Goal: Task Accomplishment & Management: Manage account settings

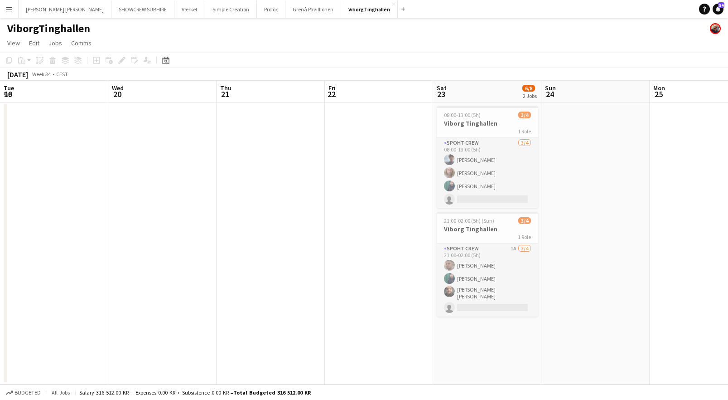
scroll to position [0, 199]
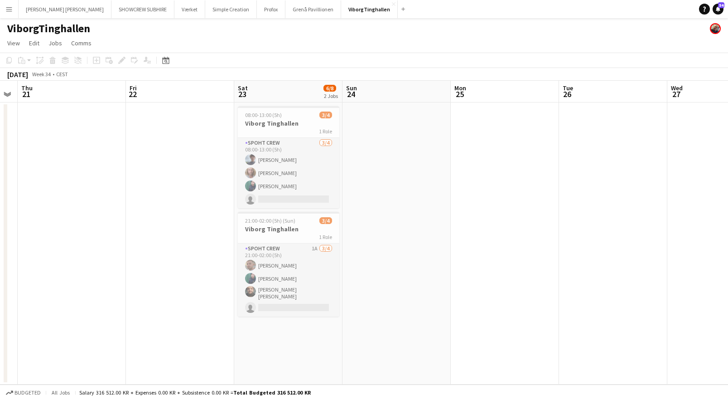
click at [10, 10] on app-icon "Menu" at bounding box center [8, 8] width 7 height 7
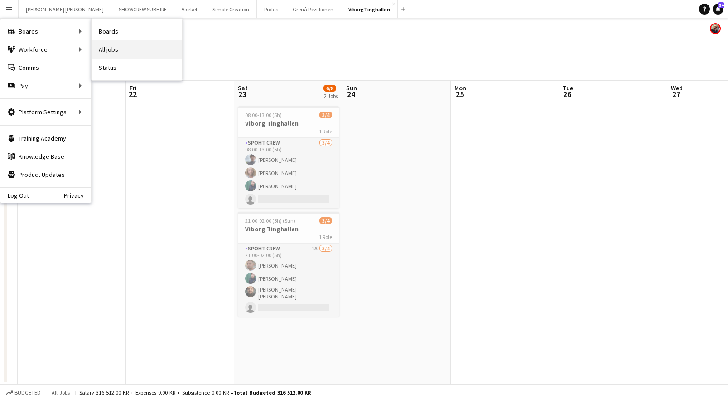
click at [120, 49] on link "All jobs" at bounding box center [137, 49] width 91 height 18
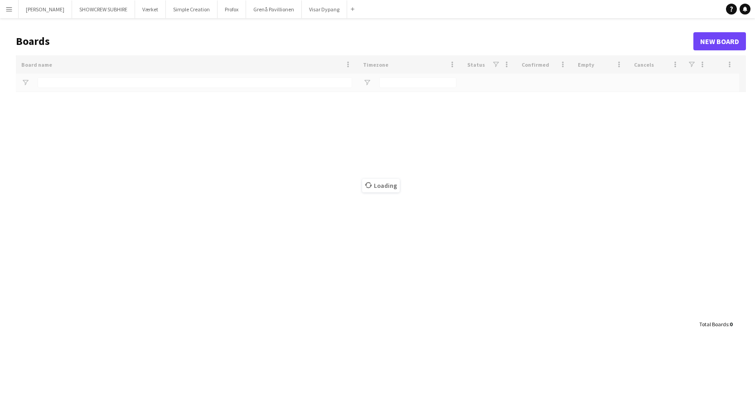
type input "*****"
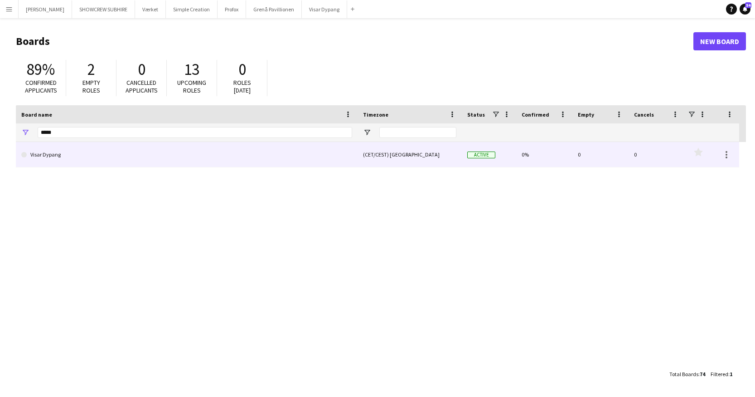
click at [69, 156] on link "Visar Dypang" at bounding box center [186, 154] width 331 height 25
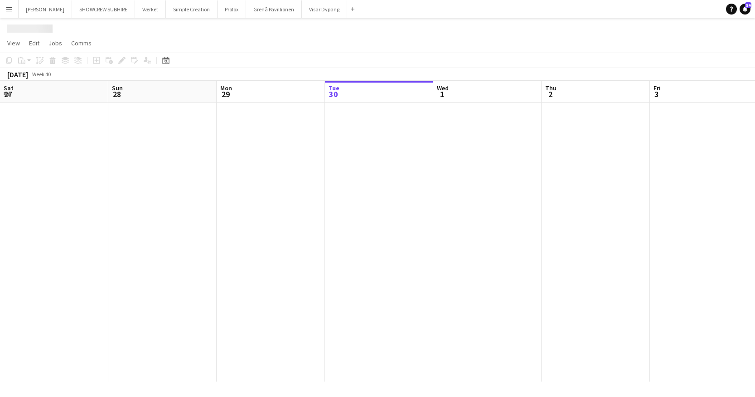
scroll to position [0, 217]
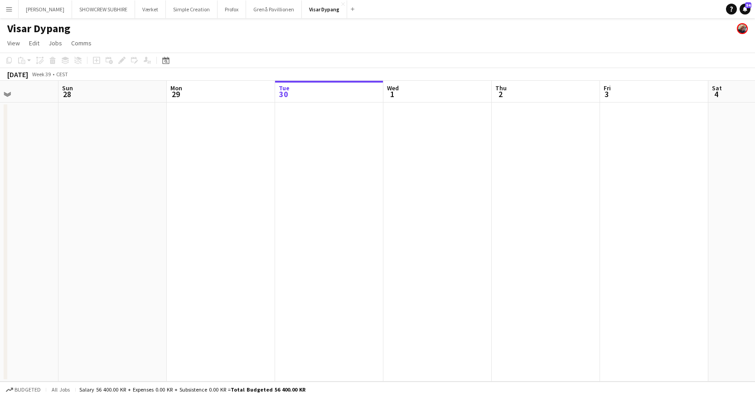
drag, startPoint x: 63, startPoint y: 97, endPoint x: 413, endPoint y: 97, distance: 350.9
click at [418, 94] on app-calendar-viewport "Thu 25 Fri 26 Sat 27 Sun 28 Mon 29 Tue 30 Wed 1 Thu 2 Fri 3 Sat 4 Sun 5 Mon 6" at bounding box center [377, 231] width 755 height 301
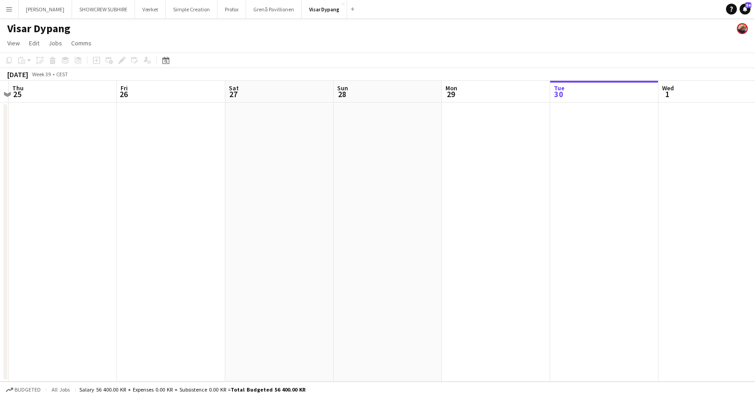
drag, startPoint x: 187, startPoint y: 102, endPoint x: 262, endPoint y: 109, distance: 75.6
click at [505, 101] on app-calendar-viewport "Tue 23 Wed 24 Thu 25 Fri 26 Sat 27 Sun 28 Mon 29 Tue 30 Wed 1 Thu 2 Fri 3 Sat 4" at bounding box center [377, 231] width 755 height 301
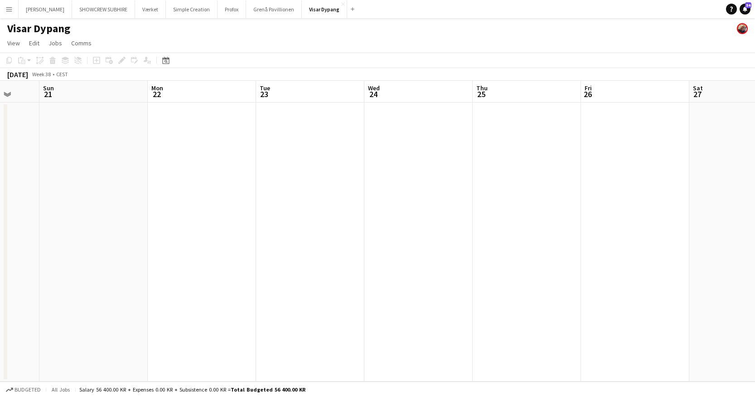
drag, startPoint x: 174, startPoint y: 111, endPoint x: 281, endPoint y: 106, distance: 106.6
click at [547, 107] on app-calendar-viewport "Thu 18 Fri 19 Sat 20 Sun 21 Mon 22 Tue 23 Wed 24 Thu 25 Fri 26 Sat 27 Sun 28 Mo…" at bounding box center [377, 231] width 755 height 301
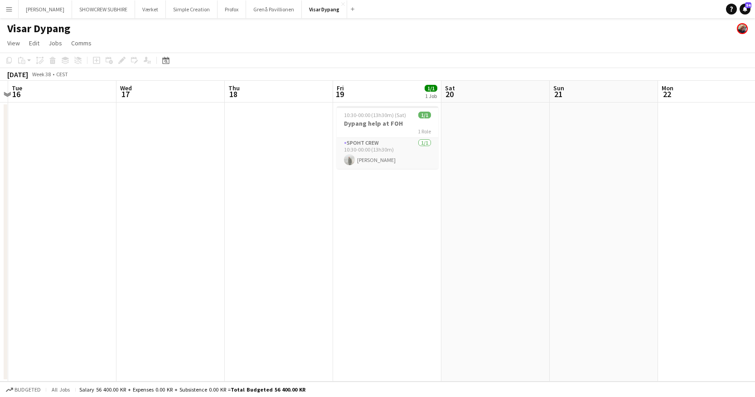
scroll to position [0, 185]
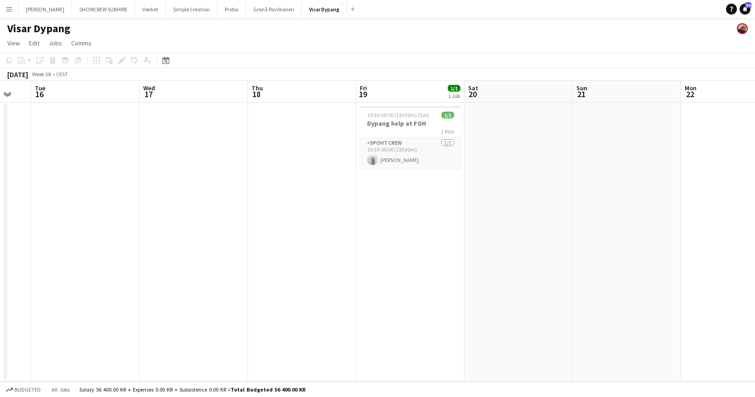
drag, startPoint x: 200, startPoint y: 107, endPoint x: 549, endPoint y: 92, distance: 348.9
click at [549, 92] on app-calendar-viewport "Sun 14 Mon 15 Tue 16 Wed 17 Thu 18 Fri 19 1/1 1 Job Sat 20 Sun 21 Mon 22 Tue 23…" at bounding box center [377, 231] width 755 height 301
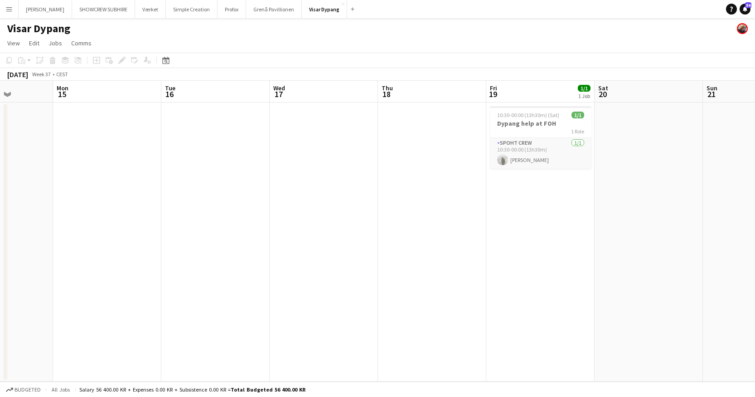
drag, startPoint x: 160, startPoint y: 91, endPoint x: 382, endPoint y: 99, distance: 222.7
click at [455, 95] on app-calendar-viewport "Fri 12 6/6 2 Jobs Sat 13 Sun 14 Mon 15 Tue 16 Wed 17 Thu 18 Fri 19 1/1 1 Job Sa…" at bounding box center [377, 231] width 755 height 301
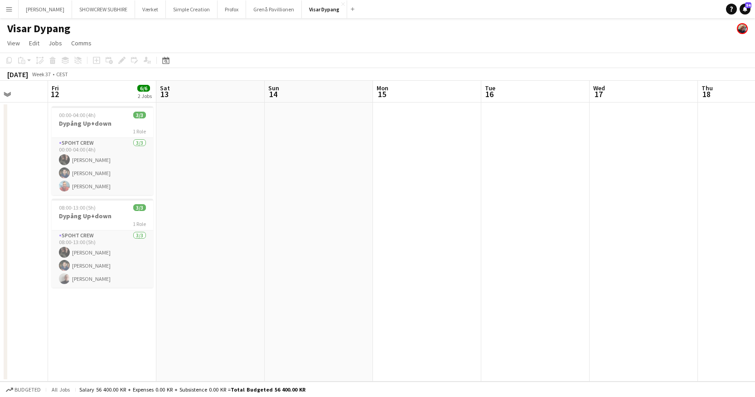
drag, startPoint x: 260, startPoint y: 104, endPoint x: 406, endPoint y: 100, distance: 146.0
click at [407, 100] on app-calendar-viewport "Tue 9 Wed 10 Thu 11 Fri 12 6/6 2 Jobs Sat 13 Sun 14 Mon 15 Tue 16 Wed 17 Thu 18…" at bounding box center [377, 231] width 755 height 301
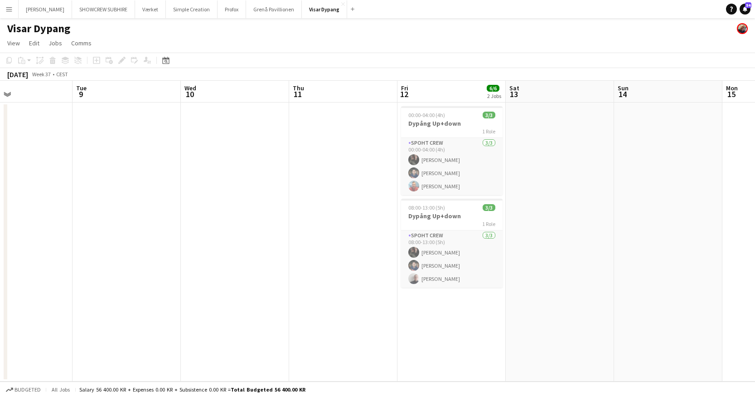
drag, startPoint x: 87, startPoint y: 92, endPoint x: 329, endPoint y: 98, distance: 242.2
click at [329, 98] on app-calendar-viewport "Sat 6 2/2 1 Job Sun 7 Mon 8 Tue 9 Wed 10 Thu 11 Fri 12 6/6 2 Jobs Sat 13 Sun 14…" at bounding box center [377, 231] width 755 height 301
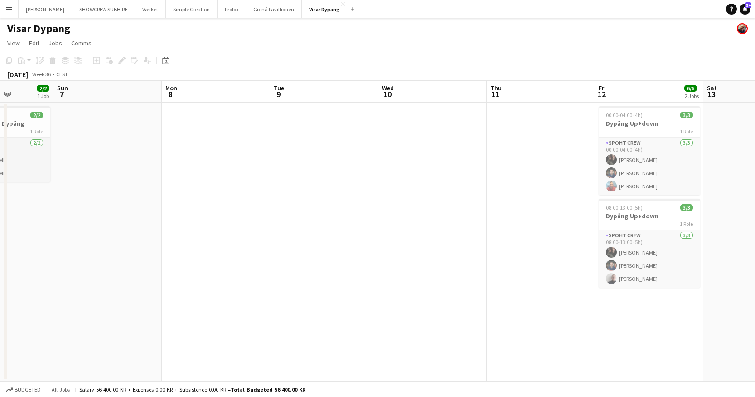
scroll to position [0, 268]
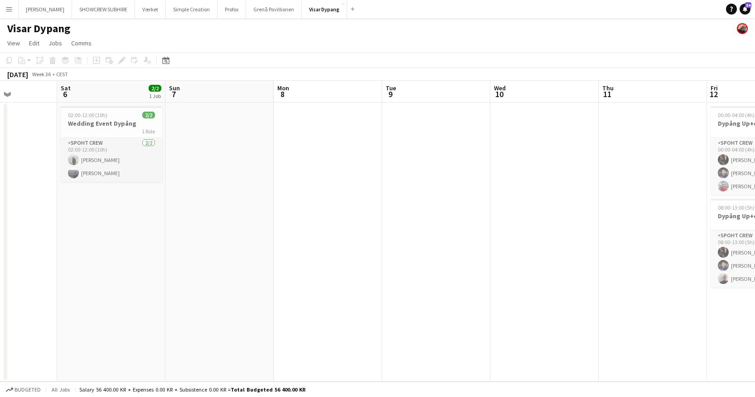
drag, startPoint x: 122, startPoint y: 91, endPoint x: 432, endPoint y: 101, distance: 310.7
click at [432, 101] on app-calendar-viewport "Wed 3 Thu 4 Fri 5 Sat 6 2/2 1 Job Sun 7 Mon 8 Tue 9 Wed 10 Thu 11 Fri 12 6/6 2 …" at bounding box center [377, 231] width 755 height 301
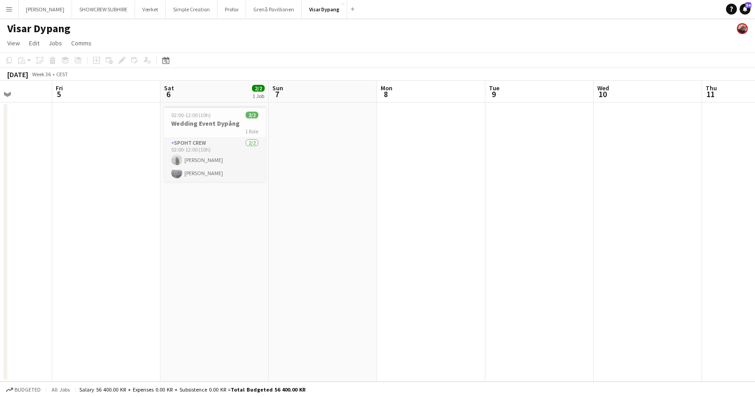
drag, startPoint x: 49, startPoint y: 104, endPoint x: 258, endPoint y: 107, distance: 209.9
click at [258, 107] on app-calendar-viewport "Tue 2 Wed 3 Thu 4 Fri 5 Sat 6 2/2 1 Job Sun 7 Mon 8 Tue 9 Wed 10 Thu 11 Fri 12 …" at bounding box center [377, 231] width 755 height 301
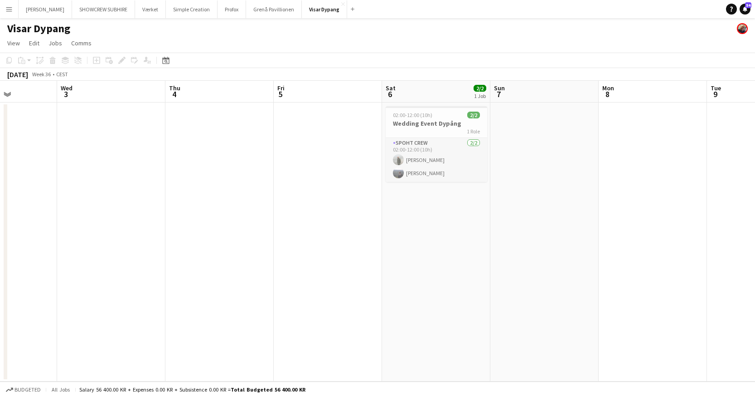
drag, startPoint x: 193, startPoint y: 108, endPoint x: 248, endPoint y: 109, distance: 54.9
click at [248, 109] on app-calendar-viewport "Sun 31 Mon 1 Tue 2 Wed 3 Thu 4 Fri 5 Sat 6 2/2 1 Job Sun 7 Mon 8 Tue 9 Wed 10 T…" at bounding box center [377, 231] width 755 height 301
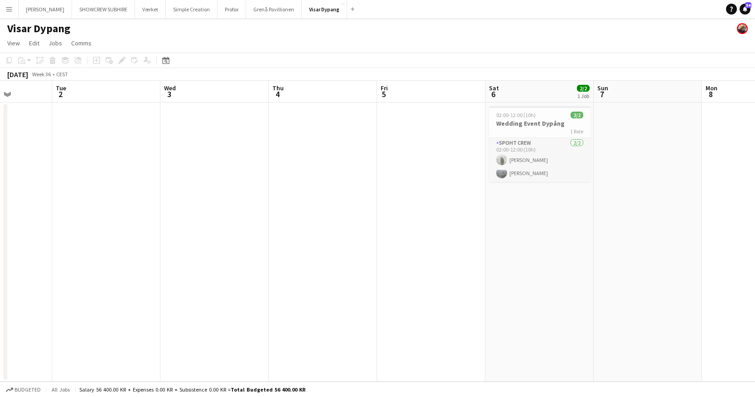
drag, startPoint x: 151, startPoint y: 108, endPoint x: 220, endPoint y: 108, distance: 69.8
click at [271, 109] on app-calendar-viewport "Sat 30 Sun 31 Mon 1 Tue 2 Wed 3 Thu 4 Fri 5 Sat 6 2/2 1 Job Sun 7 Mon 8 Tue 9 W…" at bounding box center [377, 231] width 755 height 301
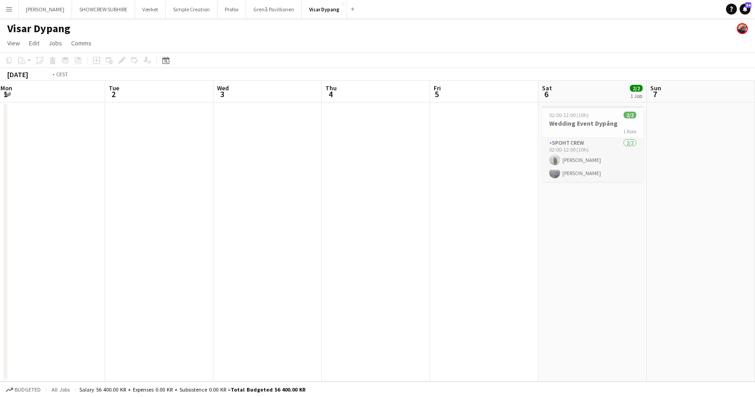
drag, startPoint x: 155, startPoint y: 107, endPoint x: 309, endPoint y: 108, distance: 153.2
click at [310, 108] on app-calendar-viewport "Sat 30 7/7 2 Jobs Sun 31 Mon 1 Tue 2 Wed 3 Thu 4 Fri 5 Sat 6 2/2 1 Job Sun 7 Mo…" at bounding box center [377, 231] width 755 height 301
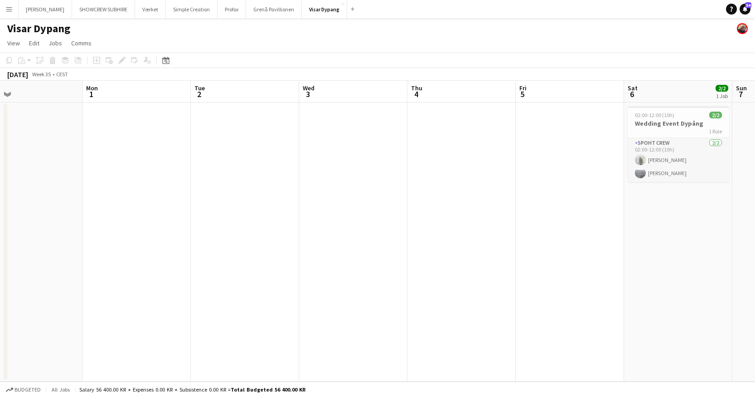
drag, startPoint x: 149, startPoint y: 107, endPoint x: 283, endPoint y: 109, distance: 134.6
click at [304, 109] on app-calendar-viewport "Fri 29 8/8 2 Jobs Sat 30 7/7 2 Jobs Sun 31 Mon 1 Tue 2 Wed 3 Thu 4 Fri 5 Sat 6 …" at bounding box center [377, 231] width 755 height 301
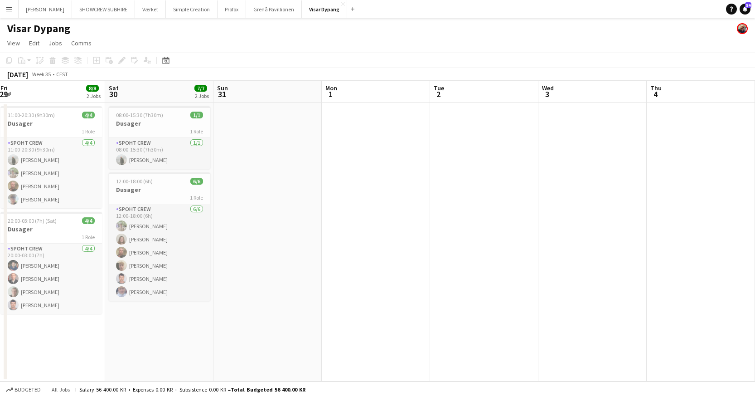
scroll to position [0, 194]
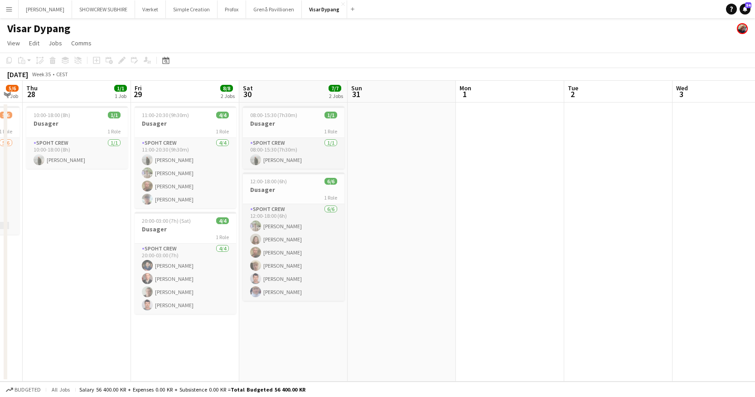
drag, startPoint x: 130, startPoint y: 105, endPoint x: 286, endPoint y: 110, distance: 155.6
click at [286, 110] on app-calendar-viewport "Tue 26 Wed 27 5/6 1 Job Thu 28 1/1 1 Job Fri 29 8/8 2 Jobs Sat 30 7/7 2 Jobs Su…" at bounding box center [377, 231] width 755 height 301
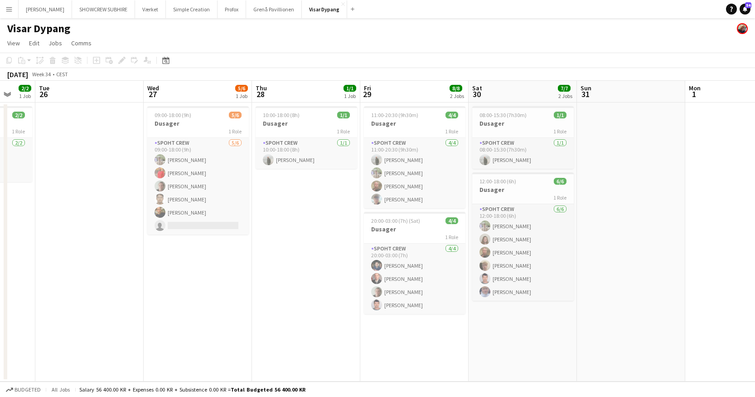
drag, startPoint x: 94, startPoint y: 107, endPoint x: 357, endPoint y: 117, distance: 263.1
click at [427, 110] on app-calendar-viewport "Sat 23 Sun 24 Mon 25 2/2 1 Job Tue 26 Wed 27 5/6 1 Job Thu 28 1/1 1 Job Fri 29 …" at bounding box center [377, 231] width 755 height 301
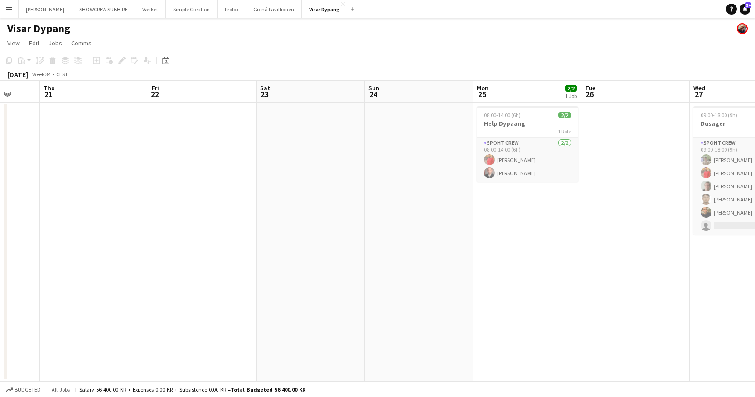
drag, startPoint x: 185, startPoint y: 91, endPoint x: 592, endPoint y: 94, distance: 406.6
click at [619, 88] on app-calendar-viewport "Mon 18 Tue 19 Wed 20 Thu 21 Fri 22 Sat 23 Sun 24 Mon 25 2/2 1 Job Tue 26 Wed 27…" at bounding box center [377, 231] width 755 height 301
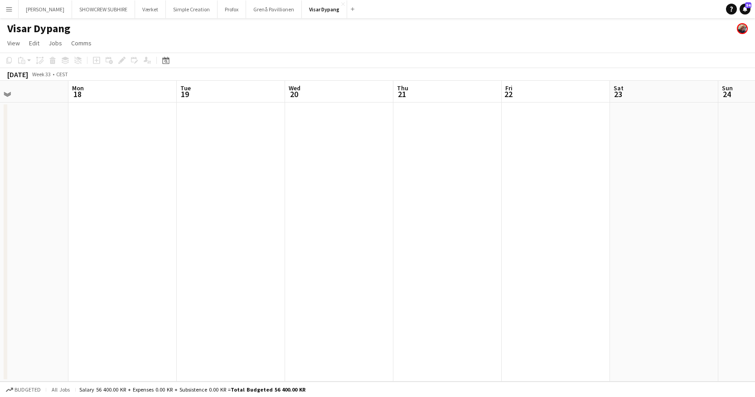
drag, startPoint x: 226, startPoint y: 103, endPoint x: 364, endPoint y: 92, distance: 138.7
click at [583, 90] on app-calendar-viewport "Fri 15 Sat 16 Sun 17 Mon 18 Tue 19 Wed 20 Thu 21 Fri 22 Sat 23 Sun 24 Mon 25 2/…" at bounding box center [377, 231] width 755 height 301
drag, startPoint x: 222, startPoint y: 92, endPoint x: 644, endPoint y: 73, distance: 422.0
click at [650, 73] on app-calendar "Copy Paste Paste Command V Paste with crew Command Shift V Paste linked Job [GE…" at bounding box center [377, 217] width 755 height 329
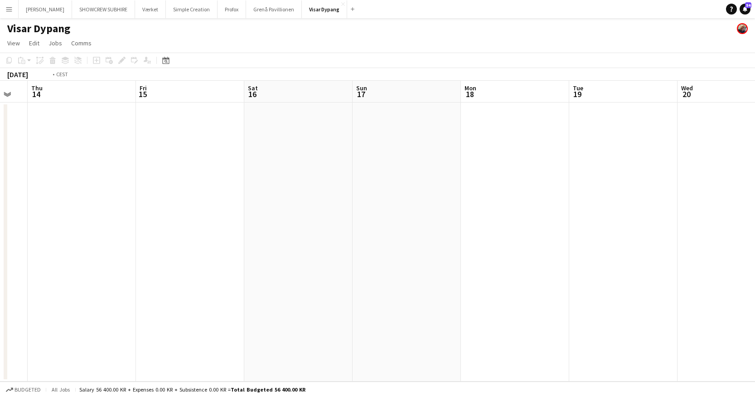
drag, startPoint x: 233, startPoint y: 93, endPoint x: 521, endPoint y: 87, distance: 287.9
click at [641, 82] on app-calendar-viewport "Tue 12 Wed 13 Thu 14 Fri 15 Sat 16 Sun 17 Mon 18 Tue 19 Wed 20 Thu 21 Fri 22 Sa…" at bounding box center [377, 231] width 755 height 301
drag, startPoint x: 247, startPoint y: 102, endPoint x: 489, endPoint y: 101, distance: 241.6
click at [621, 94] on app-calendar-viewport "Wed 6 Thu 7 Fri 8 Sat 9 Sun 10 Mon 11 Tue 12 Wed 13 Thu 14 Fri 15 Sat 16 Sun 17" at bounding box center [377, 231] width 755 height 301
drag, startPoint x: 296, startPoint y: 113, endPoint x: 444, endPoint y: 112, distance: 147.3
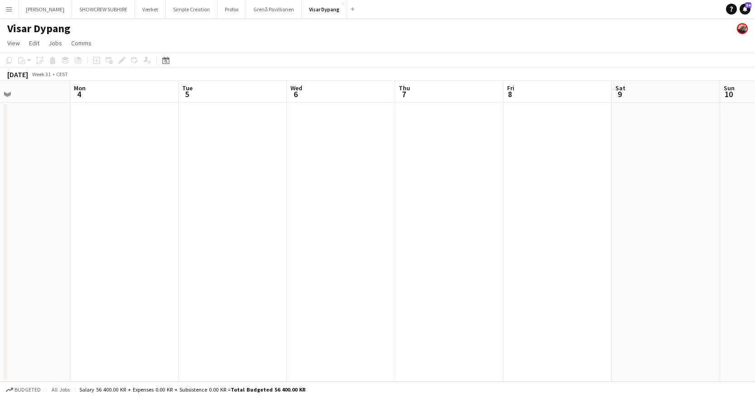
click at [702, 95] on app-calendar-viewport "Fri 1 Sat 2 Sun 3 Mon 4 Tue 5 Wed 6 Thu 7 Fri 8 Sat 9 Sun 10 Mon 11 Tue 12" at bounding box center [377, 231] width 755 height 301
drag, startPoint x: 100, startPoint y: 121, endPoint x: 550, endPoint y: 115, distance: 449.7
click at [597, 113] on app-calendar-viewport "Fri 1 Sat 2 Sun 3 Mon 4 Tue 5 Wed 6 Thu 7 Fri 8 Sat 9 Sun 10 Mon 11 Tue 12" at bounding box center [377, 231] width 755 height 301
drag, startPoint x: 193, startPoint y: 125, endPoint x: 359, endPoint y: 142, distance: 166.8
click at [702, 121] on app-calendar-viewport "Sun 27 Mon 28 Tue 29 Wed 30 Thu 31 Fri 1 Sat 2 Sun 3 Mon 4 Tue 5 Wed 6 Thu 7" at bounding box center [377, 231] width 755 height 301
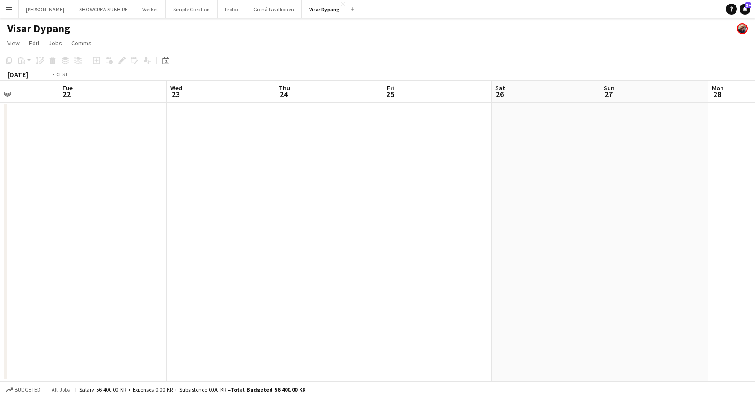
drag, startPoint x: 123, startPoint y: 148, endPoint x: 159, endPoint y: 156, distance: 36.3
click at [531, 141] on app-calendar-viewport "Sat 19 Sun 20 Mon 21 Tue 22 Wed 23 Thu 24 Fri 25 Sat 26 Sun 27 Mon 28 Tue 29 We…" at bounding box center [377, 231] width 755 height 301
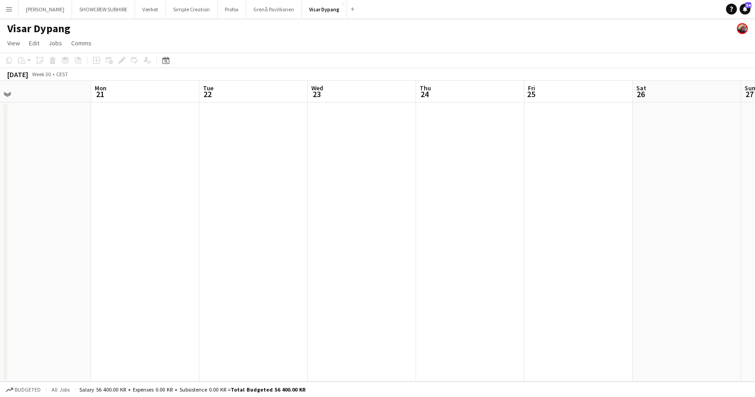
drag, startPoint x: 42, startPoint y: 154, endPoint x: 531, endPoint y: 143, distance: 488.8
click at [540, 142] on app-calendar-viewport "Fri 18 Sat 19 Sun 20 Mon 21 Tue 22 Wed 23 Thu 24 Fri 25 Sat 26 Sun 27 Mon 28 Tu…" at bounding box center [377, 231] width 755 height 301
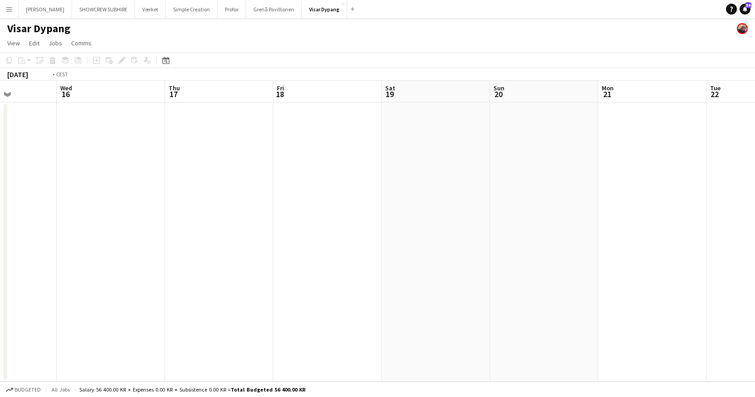
drag, startPoint x: 36, startPoint y: 156, endPoint x: 386, endPoint y: 148, distance: 349.6
click at [517, 145] on app-calendar-viewport "Sun 13 Mon 14 Tue 15 Wed 16 Thu 17 Fri 18 Sat 19 Sun 20 Mon 21 Tue 22 Wed 23 Th…" at bounding box center [377, 231] width 755 height 301
drag, startPoint x: 153, startPoint y: 152, endPoint x: 431, endPoint y: 142, distance: 278.1
click at [646, 142] on app-calendar-viewport "Sat 5 Sun 6 Mon 7 Tue 8 Wed 9 Thu 10 Fri 11 Sat 12 Sun 13 Mon 14 Tue 15 Wed 16" at bounding box center [377, 231] width 755 height 301
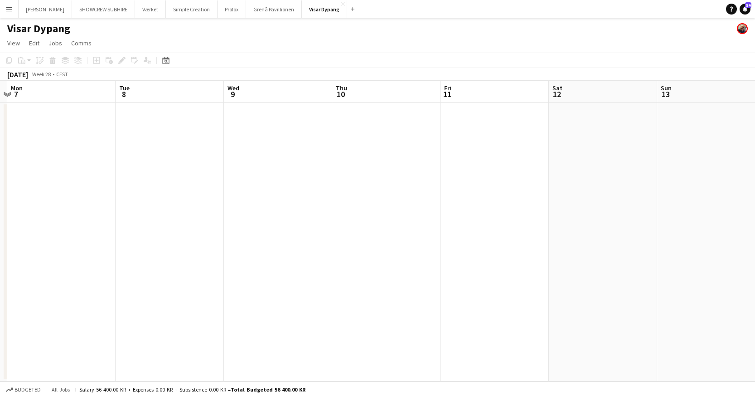
drag, startPoint x: 44, startPoint y: 143, endPoint x: 408, endPoint y: 140, distance: 364.0
click at [528, 138] on app-calendar-viewport "Sat 5 Sun 6 Mon 7 Tue 8 Wed 9 Thu 10 Fri 11 Sat 12 Sun 13 Mon 14 Tue 15 Wed 16" at bounding box center [377, 231] width 755 height 301
drag, startPoint x: 198, startPoint y: 153, endPoint x: 711, endPoint y: 143, distance: 513.2
click at [711, 143] on app-calendar-viewport "Fri 27 Sat 28 Sun 29 Mon 30 Tue 1 Wed 2 Thu 3 Fri 4 Sat 5 Sun 6 Mon 7 Tue 8" at bounding box center [377, 231] width 755 height 301
drag, startPoint x: 292, startPoint y: 163, endPoint x: 572, endPoint y: 161, distance: 279.2
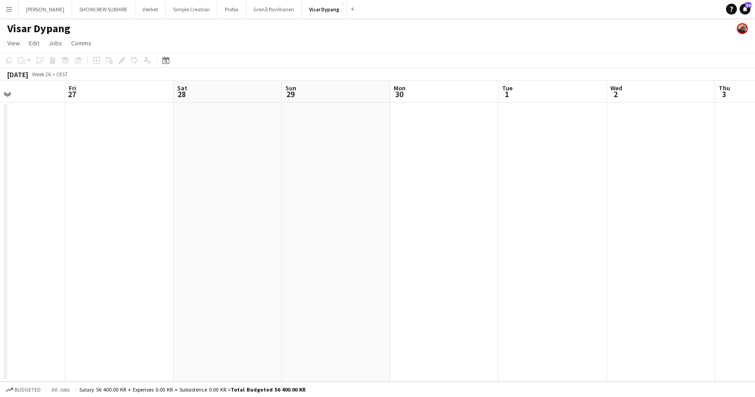
click at [577, 161] on app-calendar-viewport "Tue 24 Wed 25 Thu 26 Fri 27 Sat 28 Sun 29 Mon 30 Tue 1 Wed 2 Thu 3 Fri 4 Sat 5" at bounding box center [377, 231] width 755 height 301
drag
click at [501, 173] on app-calendar-viewport "Thu 19 Fri 20 Sat 21 Sun 22 Mon 23 Tue 24 Wed 25 Thu 26 Fri 27 Sat 28 Sun 29 Mo…" at bounding box center [377, 231] width 755 height 301
click at [612, 142] on app-calendar-viewport "Mon 16 Tue 17 Wed 18 Thu 19 Fri 20 Sat 21 Sun 22 Mon 23 Tue 24 Wed 25 Thu 26 Fr…" at bounding box center [377, 231] width 755 height 301
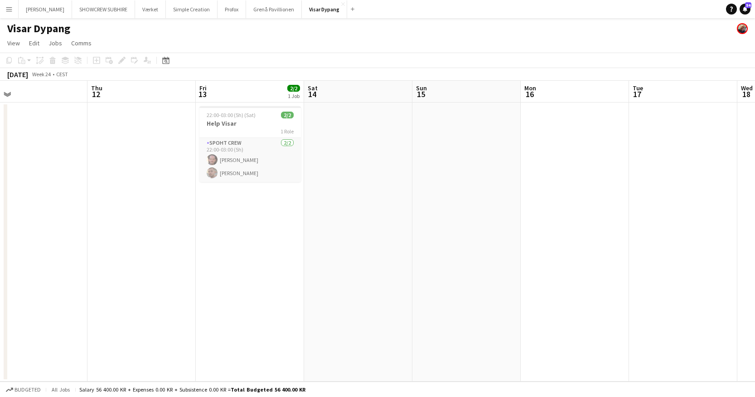
scroll to position [0, 237]
click at [450, 185] on app-calendar-viewport "Mon 9 Tue 10 Wed 11 Thu 12 Fri 13 2/2 1 Job Sat 14 Sun 15 Mon 16 Tue 17 Wed 18 …" at bounding box center [377, 231] width 755 height 301
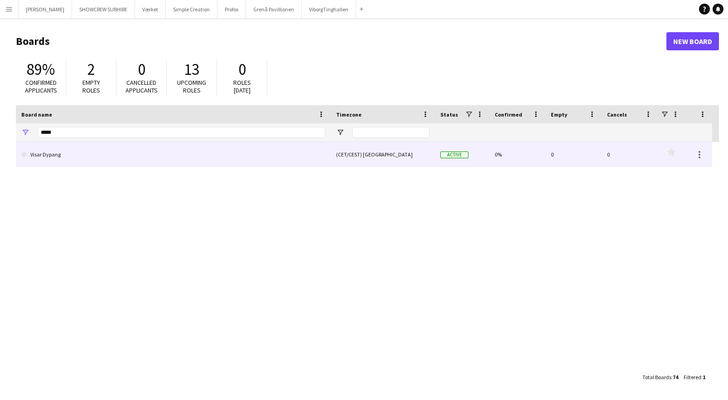
click at [236, 162] on link "Visar Dypang" at bounding box center [173, 154] width 304 height 25
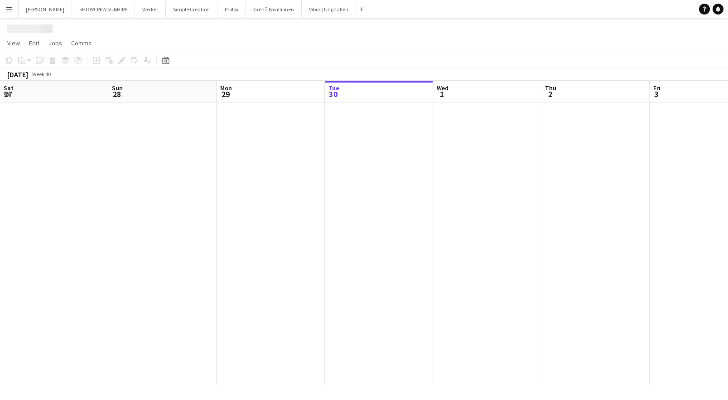
scroll to position [0, 217]
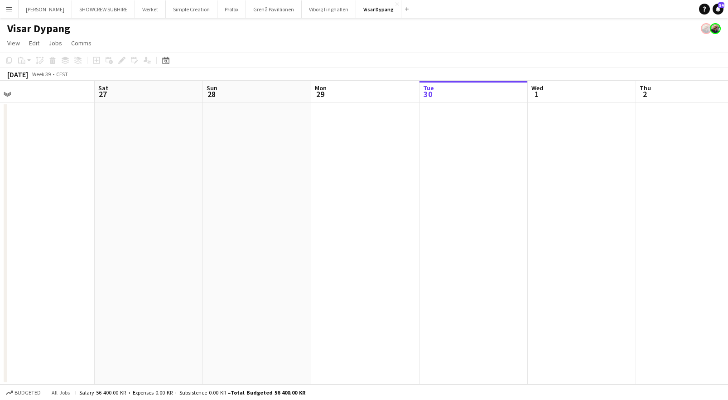
drag, startPoint x: 175, startPoint y: 97, endPoint x: 369, endPoint y: 119, distance: 195.3
click at [451, 127] on app-calendar-viewport "Wed 24 Thu 25 Fri 26 Sat 27 Sun 28 Mon 29 Tue 30 Wed 1 Thu 2 Fri 3 Sat 4 Sun 5" at bounding box center [364, 233] width 728 height 304
click at [394, 125] on app-calendar-viewport "Wed 24 Thu 25 Fri 26 Sat 27 Sun 28 Mon 29 Tue 30 Wed 1 Thu 2 Fri 3 Sat 4 Sun 5" at bounding box center [364, 233] width 728 height 304
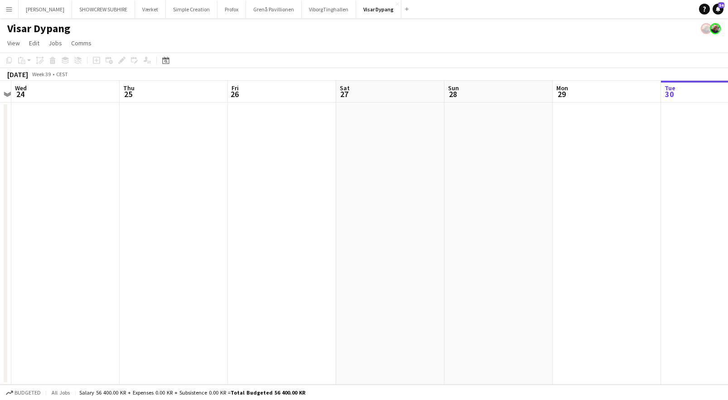
drag, startPoint x: 386, startPoint y: 116, endPoint x: 305, endPoint y: 100, distance: 82.7
click at [422, 121] on app-calendar-viewport "Mon 22 Tue 23 Wed 24 Thu 25 Fri 26 Sat 27 Sun 28 Mon 29 Tue 30 Wed 1 Thu 2 Fri 3" at bounding box center [364, 233] width 728 height 304
drag, startPoint x: 251, startPoint y: 92, endPoint x: 346, endPoint y: 104, distance: 95.9
click at [413, 112] on app-calendar-viewport "Mon 22 Tue 23 Wed 24 Thu 25 Fri 26 Sat 27 Sun 28 Mon 29 Tue 30 Wed 1 Thu 2 Fri 3" at bounding box center [364, 233] width 728 height 304
drag, startPoint x: 270, startPoint y: 92, endPoint x: 396, endPoint y: 108, distance: 127.0
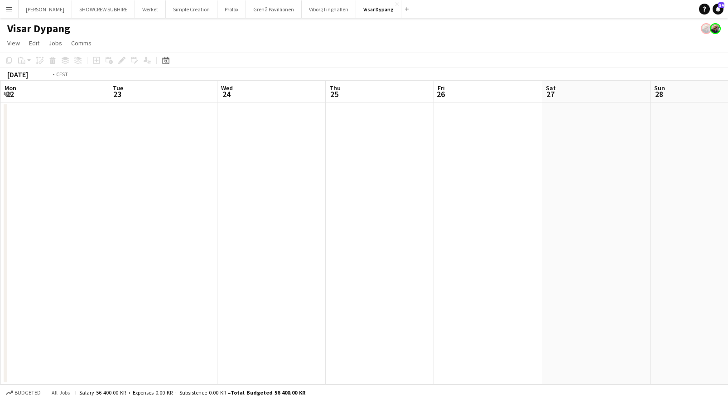
click at [433, 109] on app-calendar-viewport "Sat 20 Sun 21 Mon 22 Tue 23 Wed 24 Thu 25 Fri 26 Sat 27 Sun 28 Mon 29 Tue 30 We…" at bounding box center [364, 233] width 728 height 304
drag, startPoint x: 325, startPoint y: 104, endPoint x: 491, endPoint y: 117, distance: 165.9
click at [491, 116] on app-calendar-viewport "Thu 18 Fri 19 1/1 1 Job Sat 20 Sun 21 Mon 22 Tue 23 Wed 24 Thu 25 Fri 26 Sat 27…" at bounding box center [364, 233] width 728 height 304
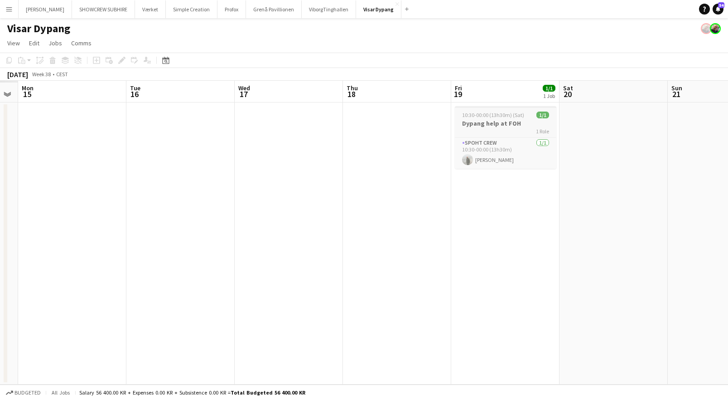
drag, startPoint x: 260, startPoint y: 92, endPoint x: 491, endPoint y: 120, distance: 232.8
click at [515, 119] on app-calendar-viewport "Sat 13 Sun 14 Mon 15 Tue 16 Wed 17 Thu 18 Fri 19 1/1 1 Job Sat 20 Sun 21 Mon 22…" at bounding box center [364, 233] width 728 height 304
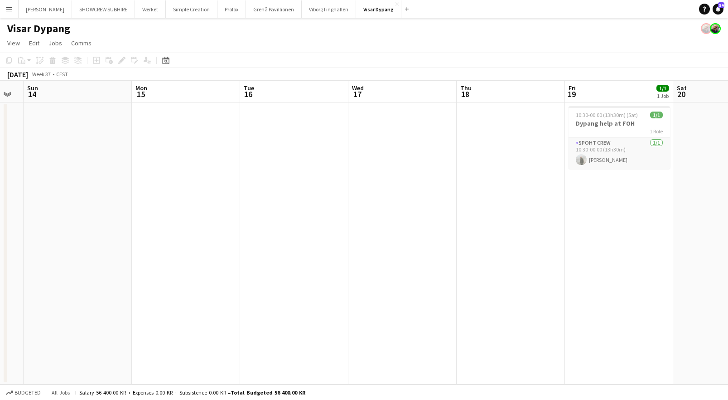
drag, startPoint x: 329, startPoint y: 102, endPoint x: 421, endPoint y: 109, distance: 92.3
click at [457, 117] on app-calendar-viewport "Fri 12 6/6 2 Jobs Sat 13 Sun 14 Mon 15 Tue 16 Wed 17 Thu 18 Fri 19 1/1 1 Job Sa…" at bounding box center [364, 233] width 728 height 304
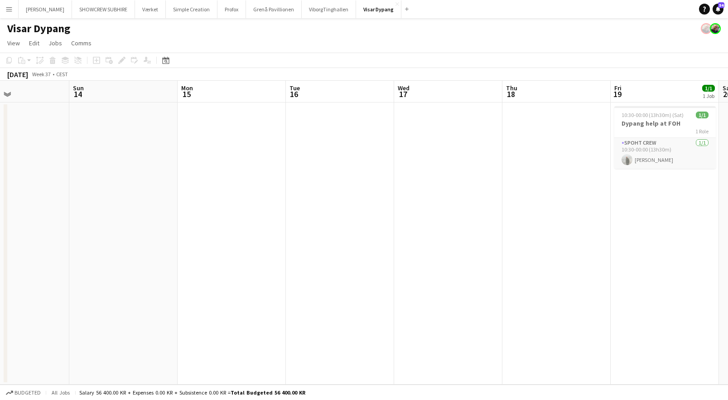
scroll to position [0, 256]
drag, startPoint x: 292, startPoint y: 86, endPoint x: 340, endPoint y: 104, distance: 51.4
click at [340, 104] on app-calendar-viewport "Thu 11 Fri 12 6/6 2 Jobs Sat 13 Sun 14 Mon 15 Tue 16 Wed 17 Thu 18 Fri 19 1/1 1…" at bounding box center [364, 233] width 728 height 304
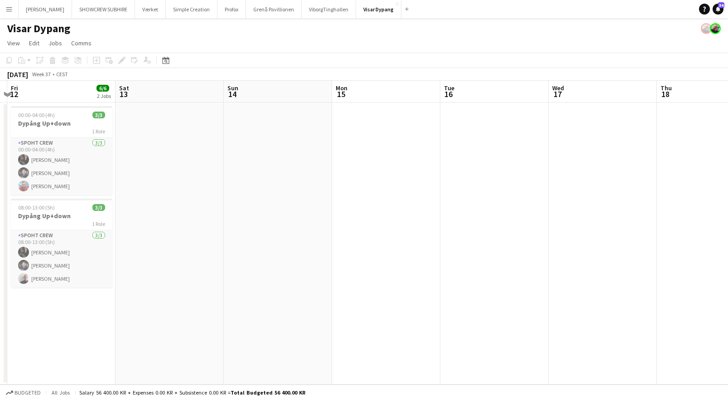
drag, startPoint x: 689, startPoint y: 93, endPoint x: 447, endPoint y: 94, distance: 241.6
click at [447, 94] on app-calendar-viewport "Wed 10 Thu 11 Fri 12 6/6 2 Jobs Sat 13 Sun 14 Mon 15 Tue 16 Wed 17 Thu 18 Fri 1…" at bounding box center [364, 233] width 728 height 304
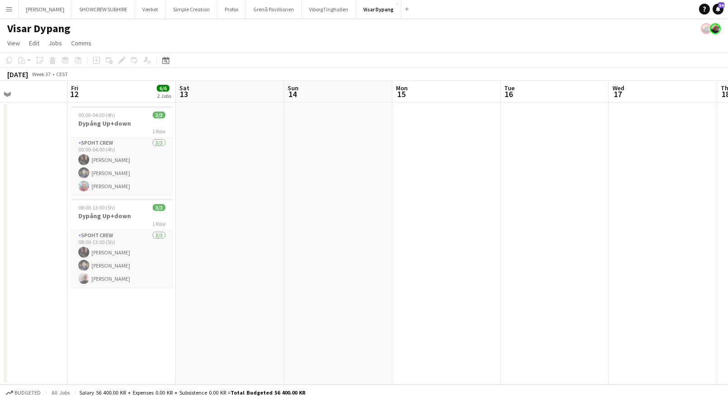
drag, startPoint x: 417, startPoint y: 96, endPoint x: 366, endPoint y: 94, distance: 50.4
click at [420, 95] on app-calendar-viewport "Tue 9 Wed 10 Thu 11 Fri 12 6/6 2 Jobs Sat 13 Sun 14 Mon 15 Tue 16 Wed 17 Thu 18…" at bounding box center [364, 233] width 728 height 304
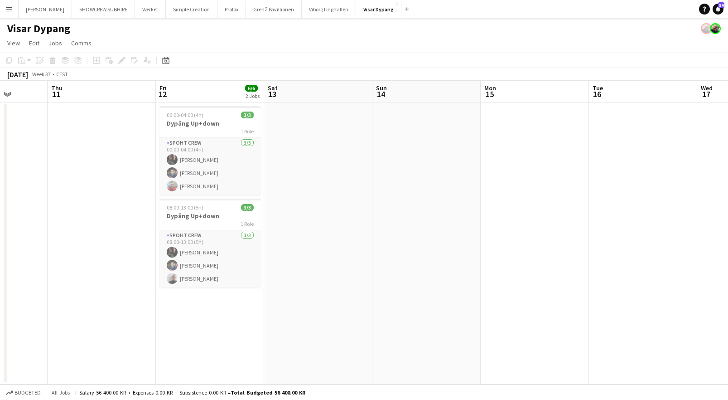
drag, startPoint x: 403, startPoint y: 92, endPoint x: 420, endPoint y: 91, distance: 16.8
click at [420, 91] on app-calendar-viewport "Mon 8 Tue 9 Wed 10 Thu 11 Fri 12 6/6 2 Jobs Sat 13 Sun 14 Mon 15 Tue 16 Wed 17 …" at bounding box center [364, 233] width 728 height 304
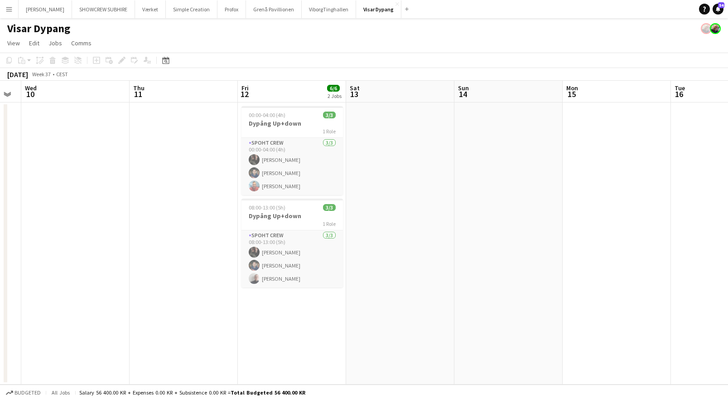
drag, startPoint x: 355, startPoint y: 94, endPoint x: 514, endPoint y: 86, distance: 159.3
click at [516, 86] on app-calendar-viewport "Mon 8 Tue 9 Wed 10 Thu 11 Fri 12 6/6 2 Jobs Sat 13 Sun 14 Mon 15 Tue 16 Wed 17 …" at bounding box center [364, 233] width 728 height 304
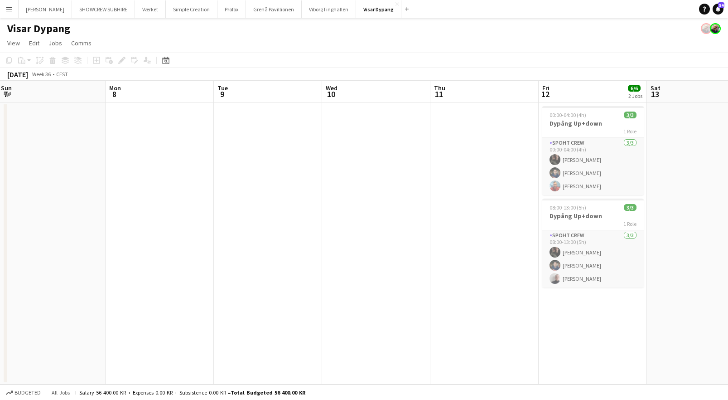
drag, startPoint x: 298, startPoint y: 93, endPoint x: 380, endPoint y: 101, distance: 82.0
click at [475, 92] on app-calendar-viewport "Fri 5 Sat 6 2/2 1 Job Sun 7 Mon 8 Tue 9 Wed 10 Thu 11 Fri 12 6/6 2 Jobs Sat 13 …" at bounding box center [364, 233] width 728 height 304
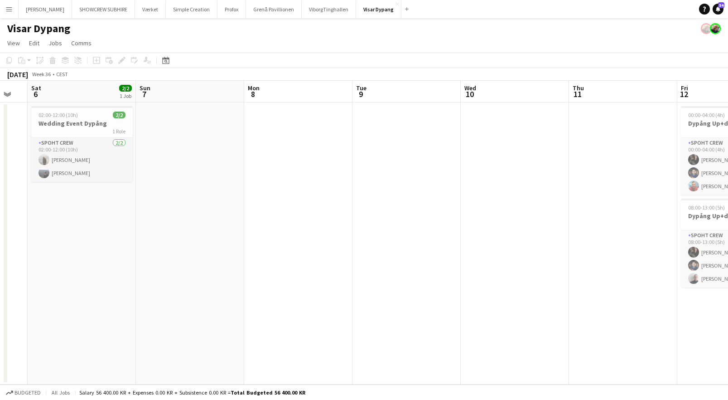
click at [489, 98] on app-calendar-viewport "Thu 4 Fri 5 Sat 6 2/2 1 Job Sun 7 Mon 8 Tue 9 Wed 10 Thu 11 Fri 12 6/6 2 Jobs S…" at bounding box center [364, 233] width 728 height 304
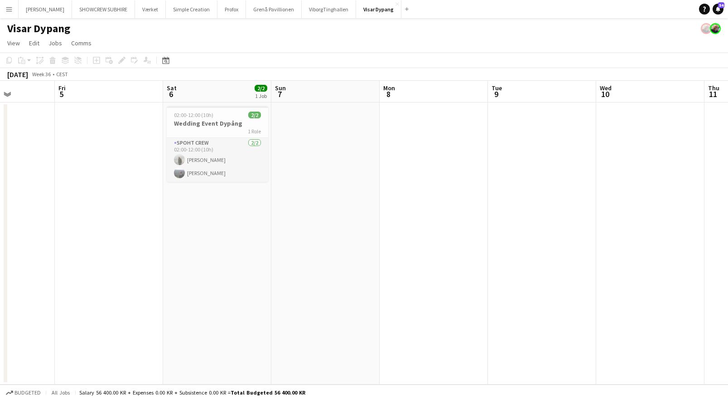
drag, startPoint x: 369, startPoint y: 100, endPoint x: 612, endPoint y: 95, distance: 243.5
click at [612, 95] on app-calendar-viewport "Tue 2 Wed 3 Thu 4 Fri 5 Sat 6 2/2 1 Job Sun 7 Mon 8 Tue 9 Wed 10 Thu 11 Fri 12 …" at bounding box center [364, 233] width 728 height 304
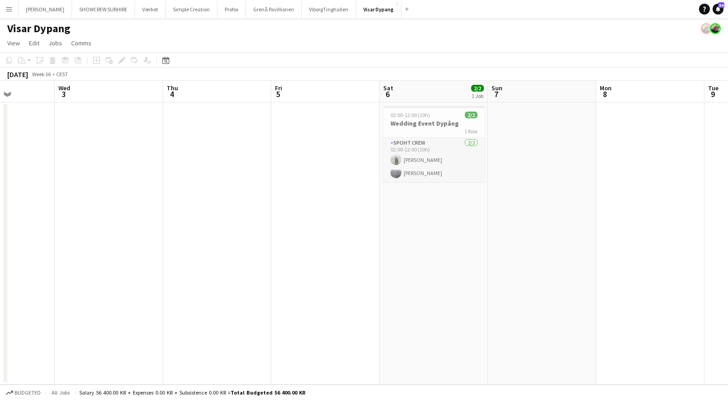
scroll to position [0, 271]
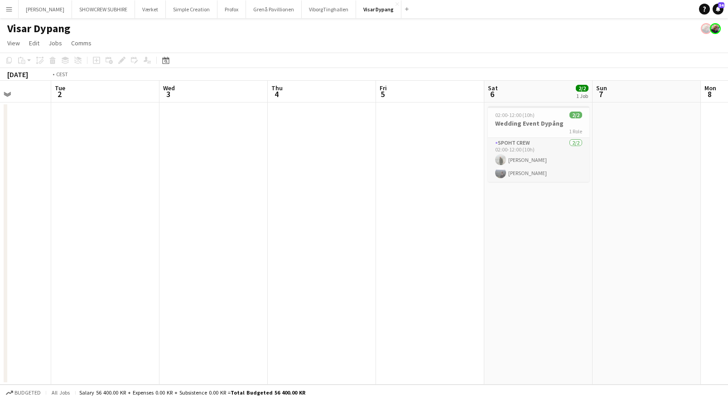
drag, startPoint x: 297, startPoint y: 94, endPoint x: 472, endPoint y: 95, distance: 175.0
click at [506, 92] on app-calendar-viewport "Sat 30 Sun 31 Mon 1 Tue 2 Wed 3 Thu 4 Fri 5 Sat 6 2/2 1 Job Sun 7 Mon 8 Tue 9 W…" at bounding box center [364, 233] width 728 height 304
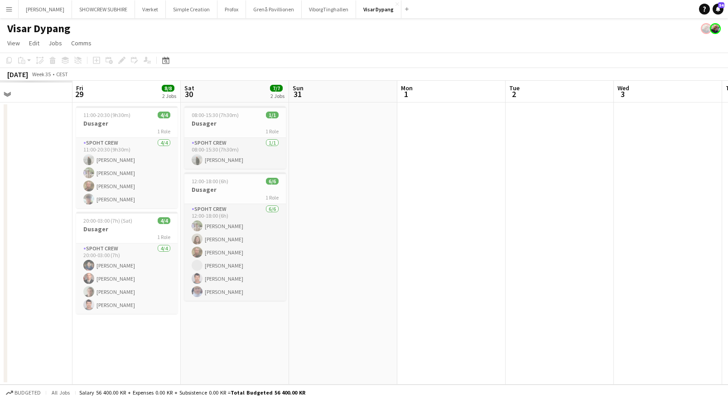
drag, startPoint x: 418, startPoint y: 97, endPoint x: 483, endPoint y: 93, distance: 65.4
click at [538, 90] on app-calendar-viewport "Wed 27 Thu 28 Fri 29 8/8 2 Jobs Sat 30 7/7 2 Jobs Sun 31 Mon 1 Tue 2 Wed 3 Thu …" at bounding box center [364, 233] width 728 height 304
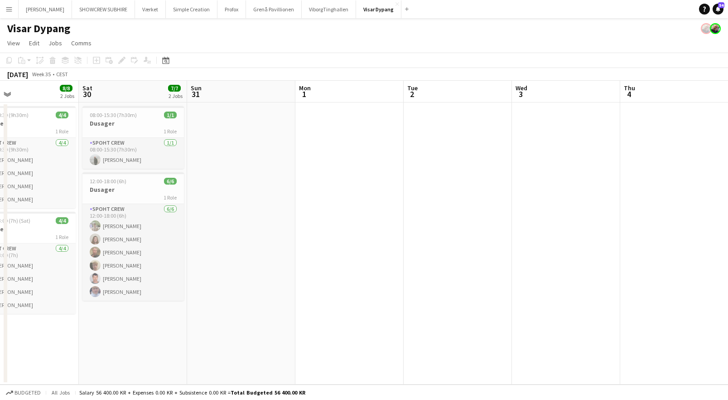
drag, startPoint x: 322, startPoint y: 97, endPoint x: 349, endPoint y: 99, distance: 26.8
click at [447, 96] on app-calendar-viewport "Wed 27 5/6 1 Job Thu 28 1/1 1 Job Fri 29 8/8 2 Jobs Sat 30 7/7 2 Jobs Sun 31 Mo…" at bounding box center [364, 233] width 728 height 304
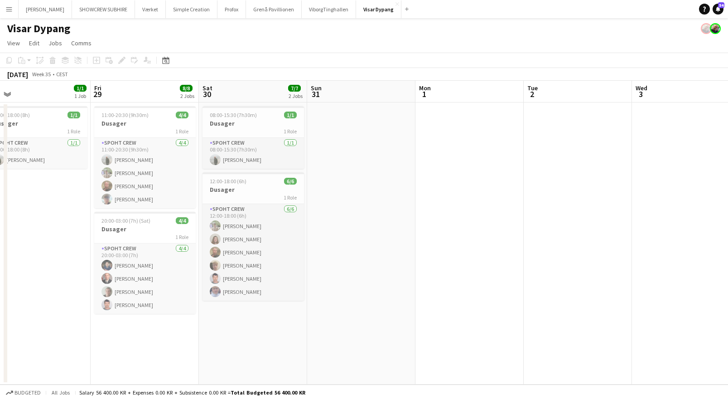
drag, startPoint x: 414, startPoint y: 97, endPoint x: 438, endPoint y: 96, distance: 23.6
click at [438, 96] on app-calendar-viewport "Tue 26 Wed 27 5/6 1 Job Thu 28 1/1 1 Job Fri 29 8/8 2 Jobs Sat 30 7/7 2 Jobs Su…" at bounding box center [364, 233] width 728 height 304
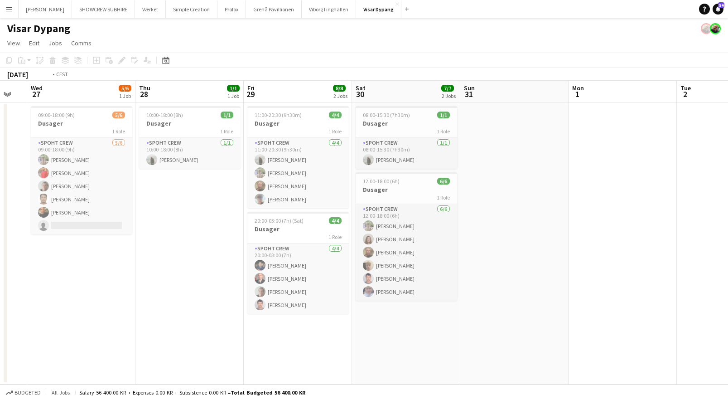
scroll to position [0, 186]
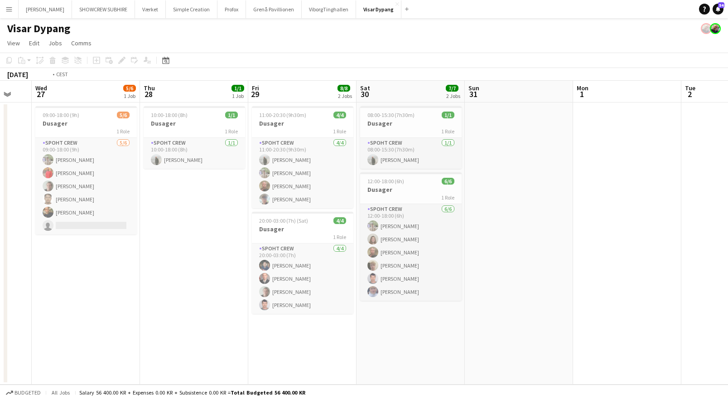
drag, startPoint x: 274, startPoint y: 98, endPoint x: 465, endPoint y: 95, distance: 190.9
click at [534, 91] on app-calendar-viewport "Mon 25 2/2 1 Job Tue 26 Wed 27 5/6 1 Job Thu 28 1/1 1 Job Fri 29 8/8 2 Jobs Sat…" at bounding box center [364, 233] width 728 height 304
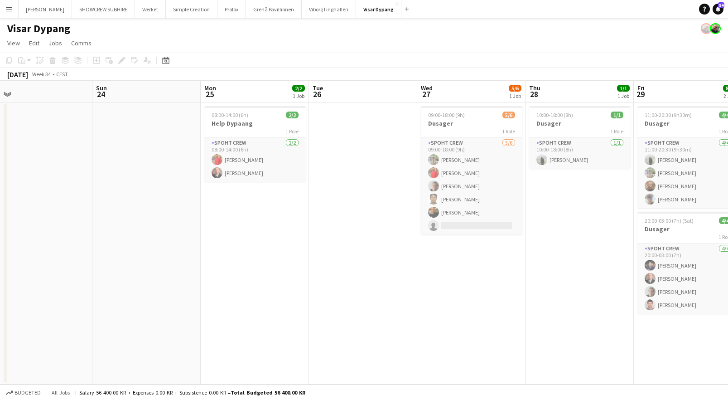
drag, startPoint x: 418, startPoint y: 94, endPoint x: 758, endPoint y: 89, distance: 340.5
click at [728, 89] on html "Menu Boards Boards Boards All jobs Status Workforce Workforce My Workforce Recr…" at bounding box center [364, 200] width 728 height 400
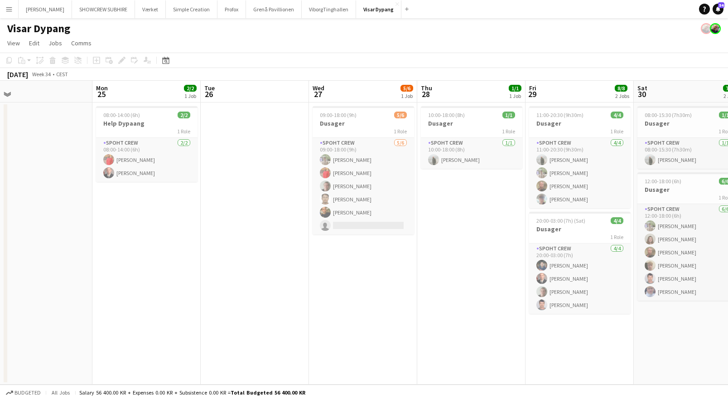
scroll to position [0, 375]
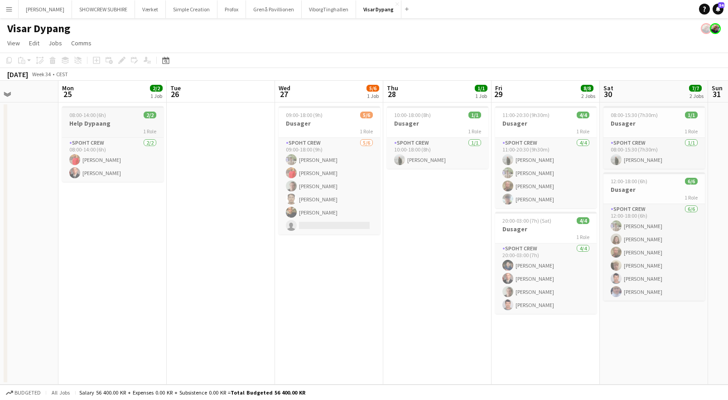
click at [93, 125] on h3 "Help Dypaang" at bounding box center [113, 123] width 102 height 8
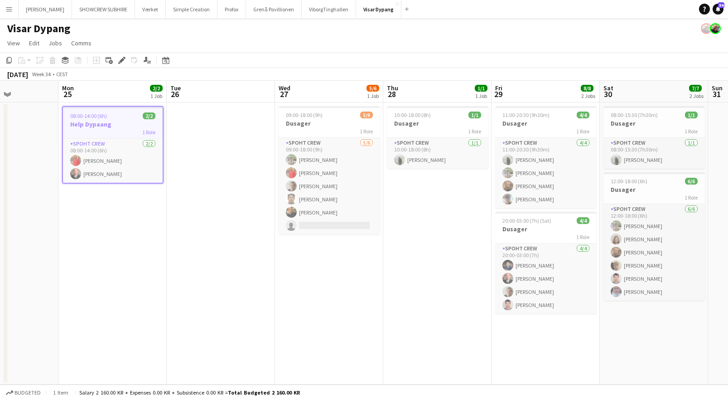
click at [117, 128] on h3 "Help Dypaang" at bounding box center [113, 124] width 100 height 8
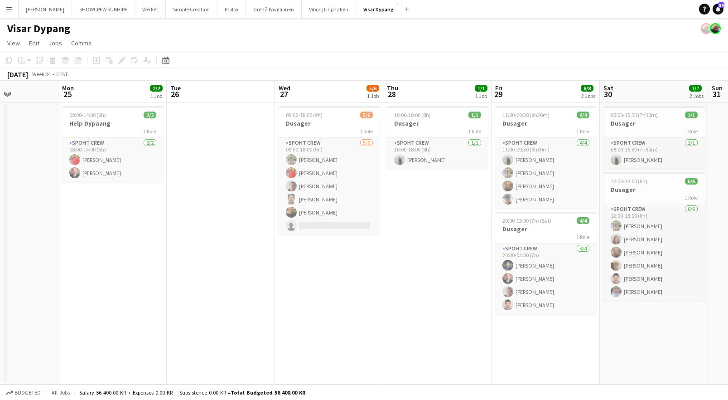
click at [123, 60] on div "Add job Add linked Job Edit Edit linked Job Applicants" at bounding box center [117, 60] width 69 height 11
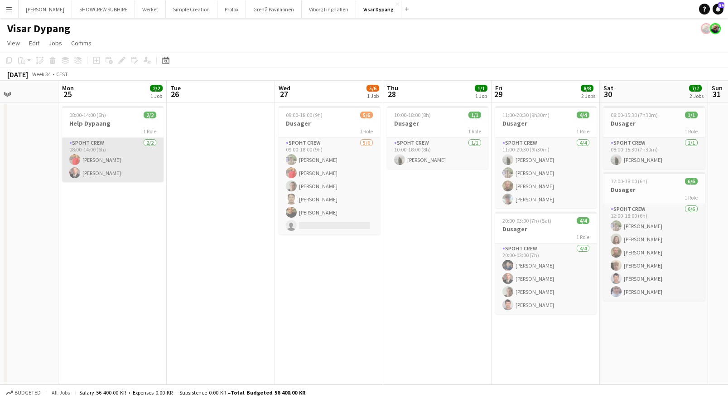
click at [95, 144] on app-card-role "Spoht Crew 2/2 08:00-14:00 (6h) Reza heidari Aurimas Kieza" at bounding box center [113, 160] width 102 height 44
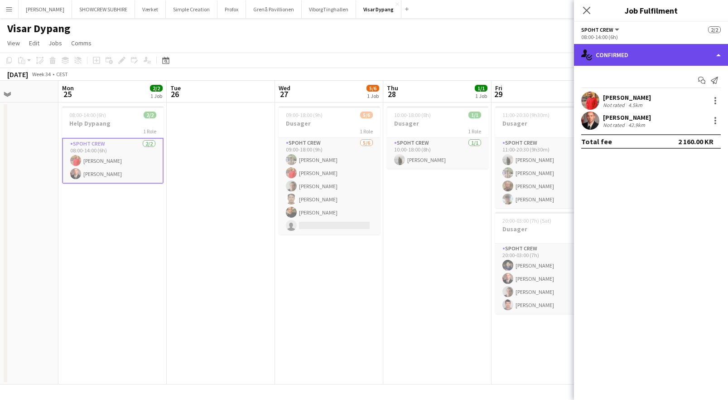
click at [720, 55] on div "single-neutral-actions-check-2 Confirmed" at bounding box center [651, 55] width 154 height 22
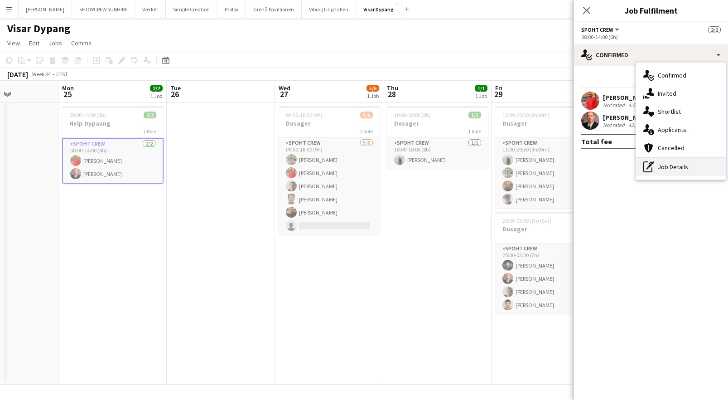
click at [686, 170] on div "pen-write Job Details" at bounding box center [681, 167] width 90 height 18
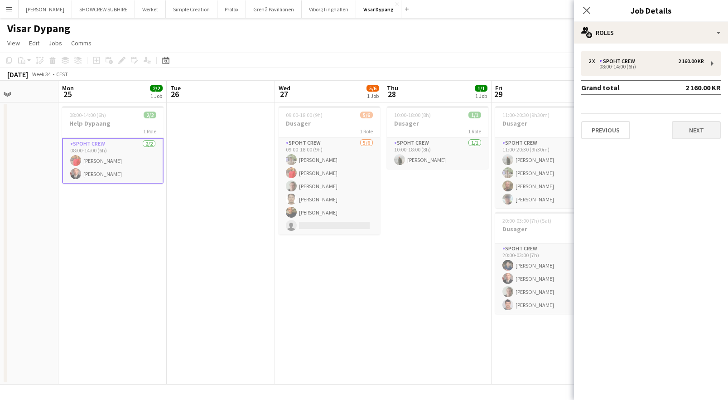
click at [699, 133] on button "Next" at bounding box center [696, 130] width 49 height 18
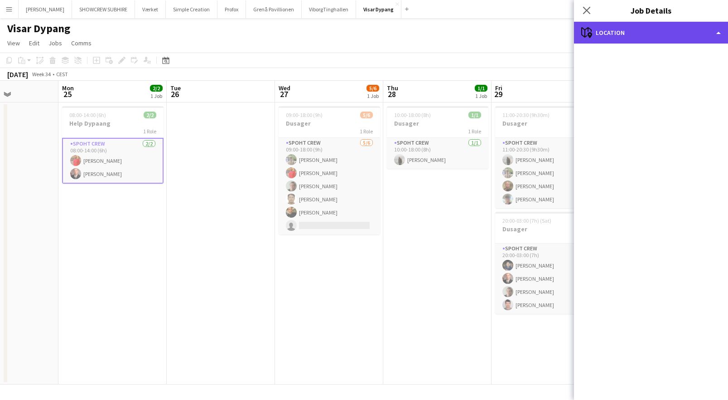
click at [720, 33] on div "maps-pin-1 Location" at bounding box center [651, 33] width 154 height 22
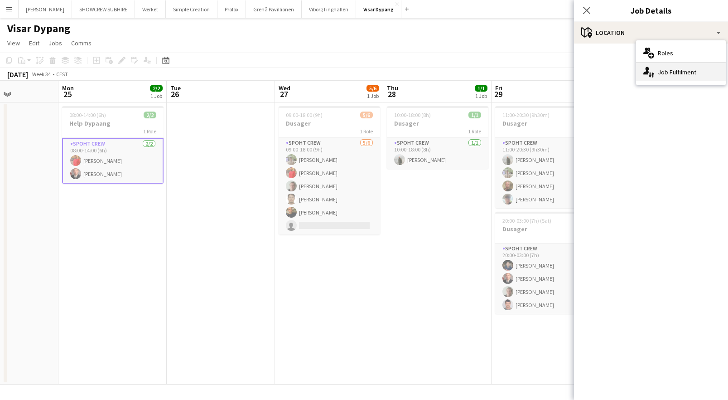
click at [689, 73] on div "single-neutral-actions-up-down Job Fulfilment" at bounding box center [681, 72] width 90 height 18
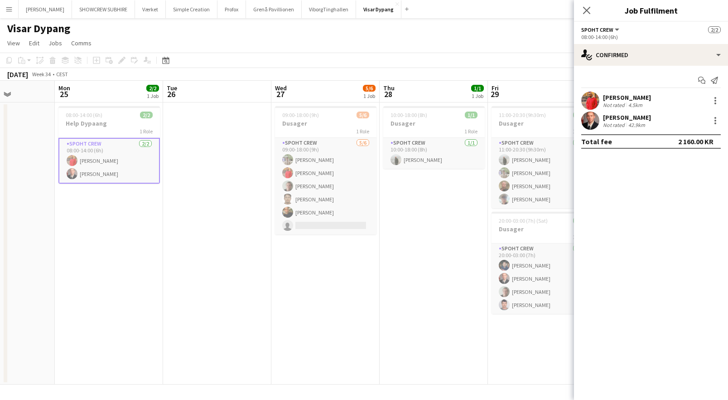
click at [214, 149] on app-calendar-viewport "Thu 21 Fri 22 Sat 23 Sun 24 Mon 25 2/2 1 Job Tue 26 Wed 27 5/6 1 Job Thu 28 1/1…" at bounding box center [364, 233] width 728 height 304
click at [116, 123] on h3 "Help Dypaang" at bounding box center [109, 123] width 102 height 8
click at [115, 123] on h3 "Help Dypaang" at bounding box center [109, 123] width 102 height 8
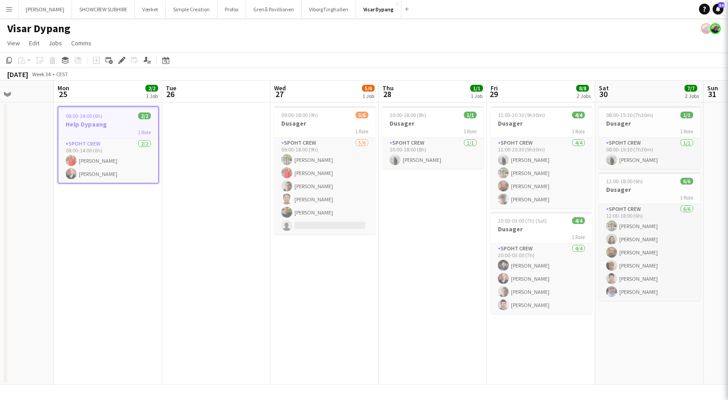
scroll to position [0, 380]
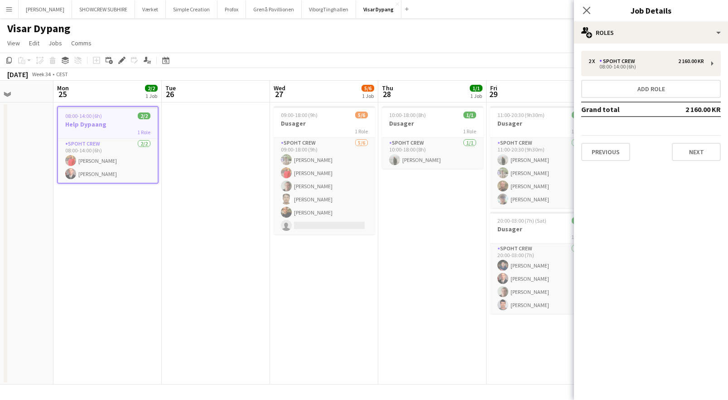
click at [699, 152] on button "Next" at bounding box center [696, 152] width 49 height 18
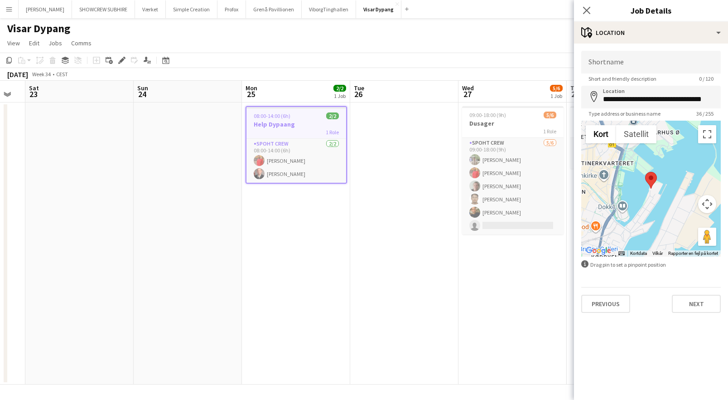
drag, startPoint x: 87, startPoint y: 92, endPoint x: 273, endPoint y: 88, distance: 186.8
click at [282, 88] on app-calendar-viewport "Thu 21 Fri 22 Sat 23 Sun 24 Mon 25 2/2 1 Job Tue 26 Wed 27 5/6 1 Job Thu 28 1/1…" at bounding box center [364, 233] width 728 height 304
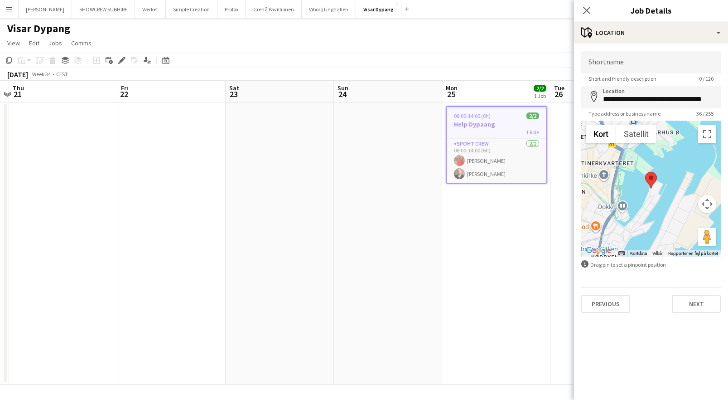
drag, startPoint x: 287, startPoint y: 99, endPoint x: 359, endPoint y: 99, distance: 71.2
click at [398, 101] on app-calendar-viewport "Tue 19 Wed 20 Thu 21 Fri 22 Sat 23 Sun 24 Mon 25 2/2 1 Job Tue 26 Wed 27 5/6 1 …" at bounding box center [364, 233] width 728 height 304
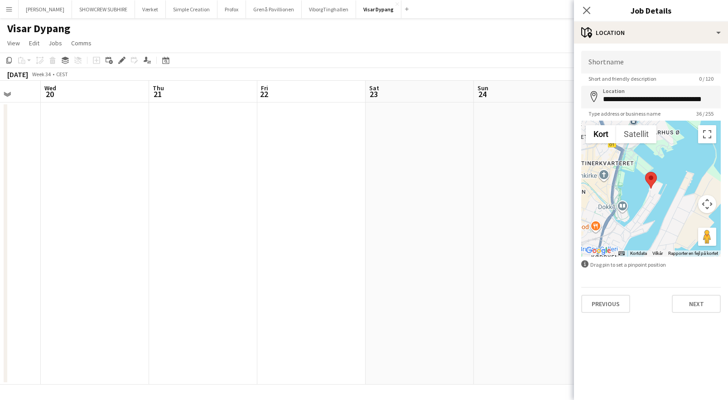
drag, startPoint x: 217, startPoint y: 102, endPoint x: 401, endPoint y: 97, distance: 183.7
click at [403, 97] on app-calendar-viewport "Mon 18 Tue 19 Wed 20 Thu 21 Fri 22 Sat 23 Sun 24 Mon 25 2/2 1 Job Tue 26 Wed 27…" at bounding box center [364, 233] width 728 height 304
drag, startPoint x: 252, startPoint y: 98, endPoint x: 482, endPoint y: 97, distance: 229.8
click at [505, 97] on app-calendar-viewport "Sun 17 Mon 18 Tue 19 Wed 20 Thu 21 Fri 22 Sat 23 Sun 24 Mon 25 2/2 1 Job Tue 26…" at bounding box center [364, 233] width 728 height 304
drag, startPoint x: 288, startPoint y: 97, endPoint x: 484, endPoint y: 98, distance: 195.4
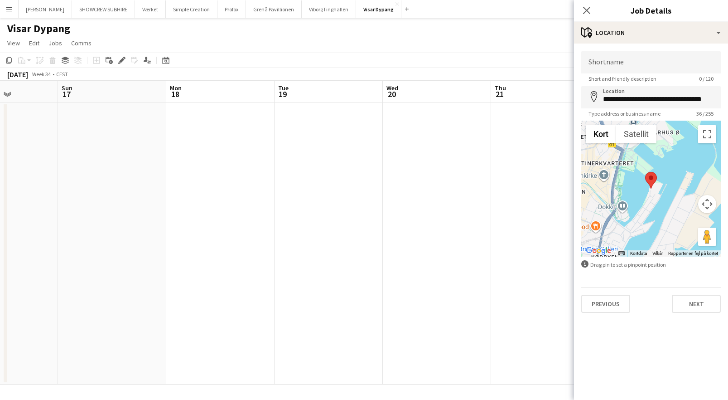
click at [484, 98] on app-calendar-viewport "Thu 14 Fri 15 Sat 16 Sun 17 Mon 18 Tue 19 Wed 20 Thu 21 Fri 22 Sat 23 Sun 24 Mo…" at bounding box center [364, 233] width 728 height 304
drag, startPoint x: 270, startPoint y: 104, endPoint x: 481, endPoint y: 97, distance: 210.9
click at [481, 97] on app-calendar-viewport "Tue 12 Wed 13 Thu 14 Fri 15 Sat 16 Sun 17 Mon 18 Tue 19 Wed 20 Thu 21 Fri 22 Sa…" at bounding box center [364, 233] width 728 height 304
drag, startPoint x: 276, startPoint y: 102, endPoint x: 298, endPoint y: 100, distance: 22.3
click at [549, 97] on app-calendar-viewport "Mon 11 Tue 12 Wed 13 Thu 14 Fri 15 Sat 16 Sun 17 Mon 18 Tue 19 Wed 20 Thu 21 Fr…" at bounding box center [364, 233] width 728 height 304
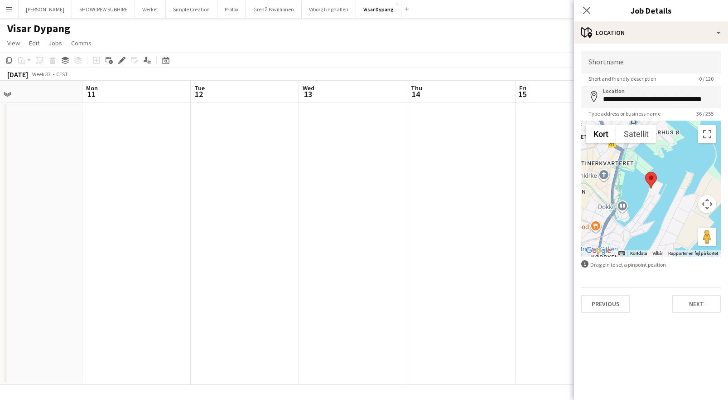
scroll to position [0, 256]
drag, startPoint x: 214, startPoint y: 103, endPoint x: 354, endPoint y: 104, distance: 140.5
click at [419, 105] on app-calendar-viewport "Fri 8 Sat 9 Sun 10 Mon 11 Tue 12 Wed 13 Thu 14 Fri 15 Sat 16 Sun 17 Mon 18 Tue …" at bounding box center [364, 233] width 728 height 304
click at [106, 10] on button "SHOWCREW SUBHIRE Close" at bounding box center [103, 9] width 63 height 18
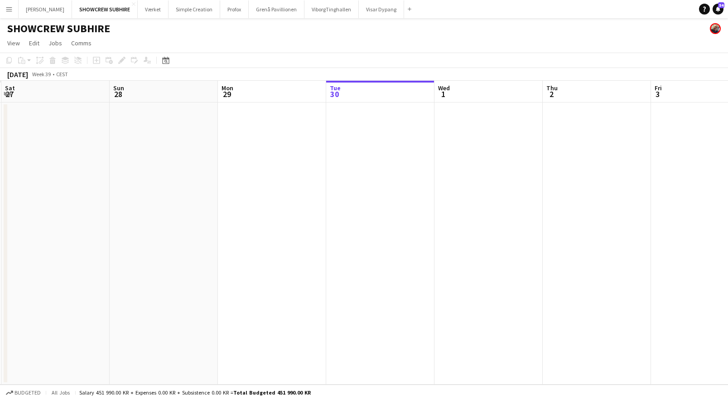
drag, startPoint x: 325, startPoint y: 104, endPoint x: 345, endPoint y: 101, distance: 20.2
click at [398, 102] on app-calendar-viewport "Thu 25 Fri 26 Sat 27 Sun 28 Mon 29 Tue 30 Wed 1 Thu 2 Fri 3 Sat 4 Sun 5 Mon 6" at bounding box center [364, 233] width 728 height 304
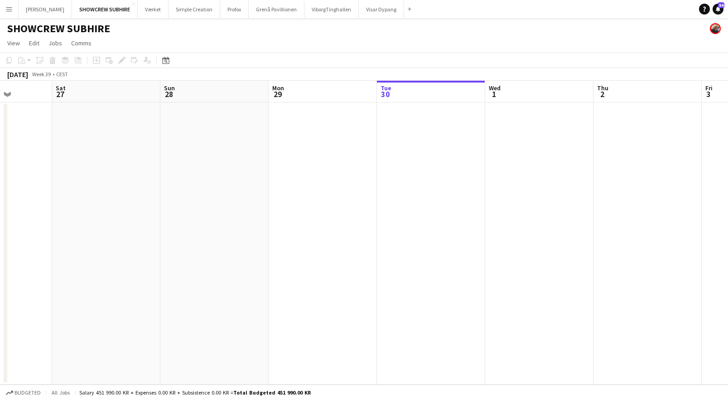
drag, startPoint x: 427, startPoint y: 114, endPoint x: 468, endPoint y: 114, distance: 41.7
click at [469, 115] on app-calendar-viewport "Wed 24 Thu 25 Fri 26 Sat 27 Sun 28 Mon 29 Tue 30 Wed 1 Thu 2 Fri 3 Sat 4 Sun 5" at bounding box center [364, 233] width 728 height 304
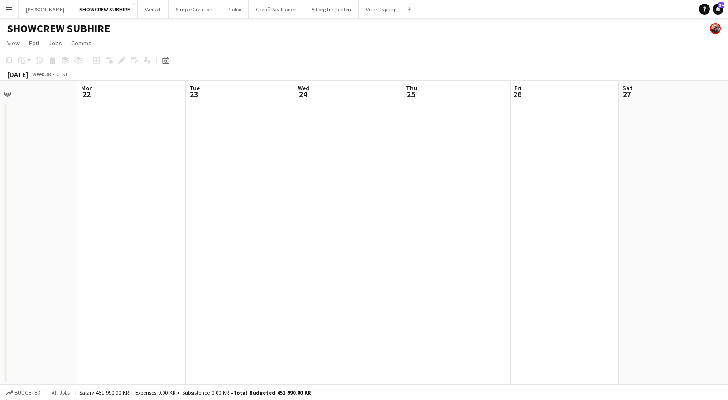
drag, startPoint x: 214, startPoint y: 111, endPoint x: 384, endPoint y: 111, distance: 170.9
click at [481, 117] on app-calendar-viewport "Fri 19 Sat 20 Sun 21 Mon 22 Tue 23 Wed 24 Thu 25 Fri 26 Sat 27 Sun 28 Mon 29 Tu…" at bounding box center [364, 233] width 728 height 304
drag, startPoint x: 142, startPoint y: 101, endPoint x: 422, endPoint y: 113, distance: 280.0
click at [430, 114] on app-calendar-viewport "Wed 17 Thu 18 Fri 19 Sat 20 Sun 21 Mon 22 Tue 23 Wed 24 Thu 25 Fri 26 Sat 27 Su…" at bounding box center [364, 233] width 728 height 304
drag, startPoint x: 91, startPoint y: 96, endPoint x: 442, endPoint y: 113, distance: 351.3
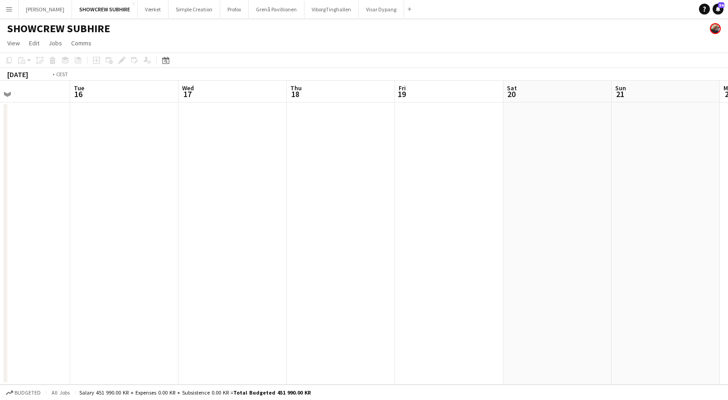
click at [442, 113] on app-calendar-viewport "Sun 14 Mon 15 Tue 16 Wed 17 Thu 18 Fri 19 Sat 20 Sun 21 Mon 22 Tue 23 Wed 24 Th…" at bounding box center [364, 233] width 728 height 304
drag, startPoint x: 92, startPoint y: 98, endPoint x: 126, endPoint y: 98, distance: 33.5
click at [372, 112] on app-calendar-viewport "Tue 9 Wed 10 Thu 11 Fri 12 Sat 13 Sun 14 Mon 15 Tue 16 Wed 17 Thu 18 Fri 19 Sat…" at bounding box center [364, 233] width 728 height 304
drag, startPoint x: 275, startPoint y: 105, endPoint x: 75, endPoint y: 96, distance: 200.6
click at [389, 102] on app-calendar-viewport "Mon 8 Tue 9 Wed 10 Thu 11 Fri 12 Sat 13 Sun 14 Mon 15 Tue 16 Wed 17 Thu 18 Fri …" at bounding box center [364, 233] width 728 height 304
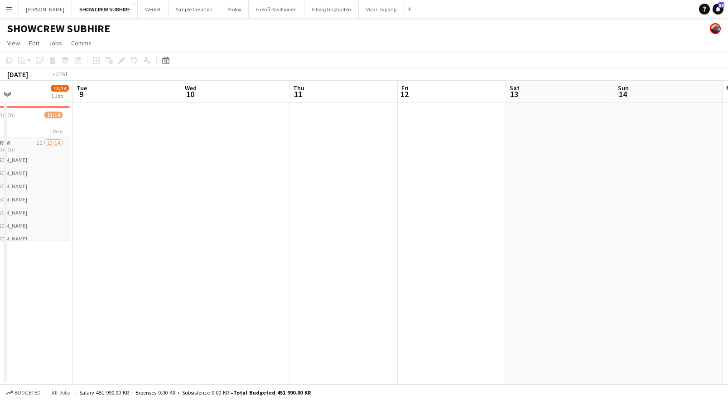
drag, startPoint x: 75, startPoint y: 96, endPoint x: 431, endPoint y: 93, distance: 355.9
click at [413, 94] on app-calendar-viewport "Sat 6 Sun 7 Mon 8 13/14 1 Job Tue 9 Wed 10 Thu 11 Fri 12 Sat 13 Sun 14 Mon 15 T…" at bounding box center [364, 233] width 728 height 304
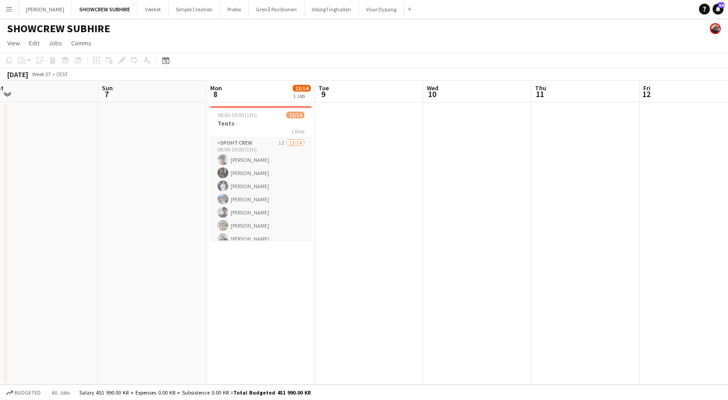
drag, startPoint x: 439, startPoint y: 99, endPoint x: 354, endPoint y: 99, distance: 84.3
click at [450, 98] on app-calendar-viewport "Thu 4 Fri 5 Sat 6 Sun 7 Mon 8 13/14 1 Job Tue 9 Wed 10 Thu 11 Fri 12 Sat 13 Sun…" at bounding box center [364, 233] width 728 height 304
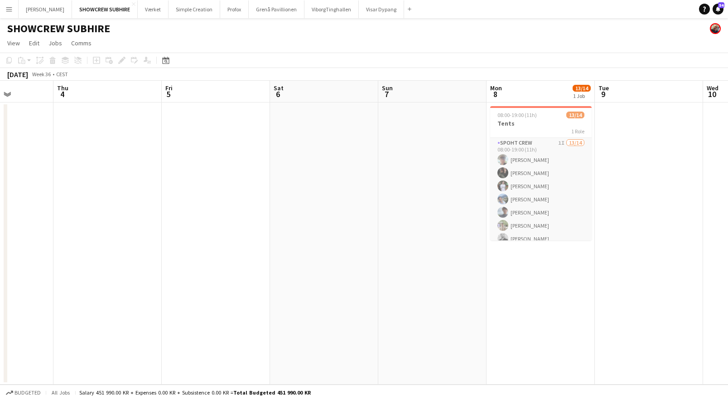
click at [146, 95] on app-calendar-viewport "Mon 1 Tue 2 10/10 1 Job Wed 3 Thu 4 Fri 5 Sat 6 Sun 7 Mon 8 13/14 1 Job Tue 9 W…" at bounding box center [364, 233] width 728 height 304
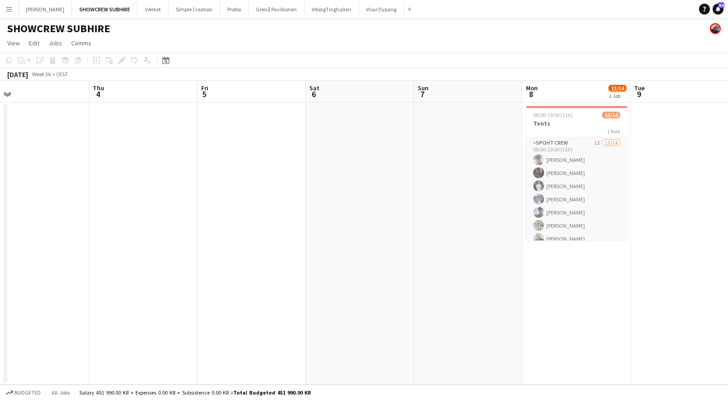
drag, startPoint x: 174, startPoint y: 96, endPoint x: 264, endPoint y: 112, distance: 91.5
click at [347, 116] on app-calendar-viewport "Mon 1 1/2 1 Job Tue 2 10/10 1 Job Wed 3 Thu 4 Fri 5 Sat 6 Sun 7 Mon 8 13/14 1 J…" at bounding box center [364, 233] width 728 height 304
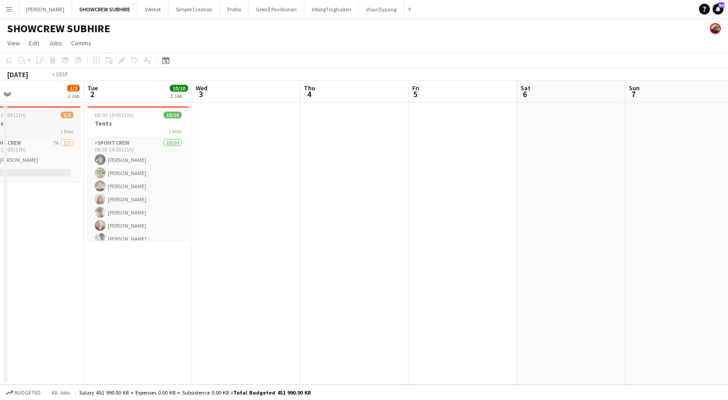
drag, startPoint x: 117, startPoint y: 104, endPoint x: 288, endPoint y: 112, distance: 171.1
click at [386, 116] on app-calendar-viewport "Sun 31 Mon 1 1/2 1 Job Tue 2 10/10 1 Job Wed 3 Thu 4 Fri 5 Sat 6 Sun 7 Mon 8 13…" at bounding box center [364, 233] width 728 height 304
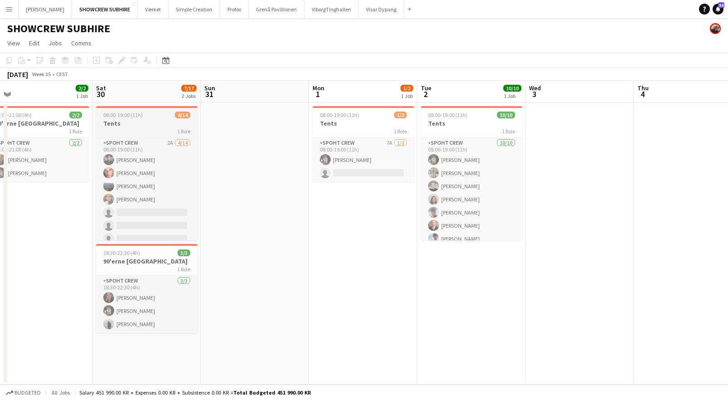
drag, startPoint x: 180, startPoint y: 105, endPoint x: 271, endPoint y: 106, distance: 91.6
click at [401, 114] on app-calendar-viewport "Wed 27 Thu 28 Fri 29 2/2 1 Job Sat 30 7/17 2 Jobs Sun 31 Mon 1 1/2 1 Job Tue 2 …" at bounding box center [364, 233] width 728 height 304
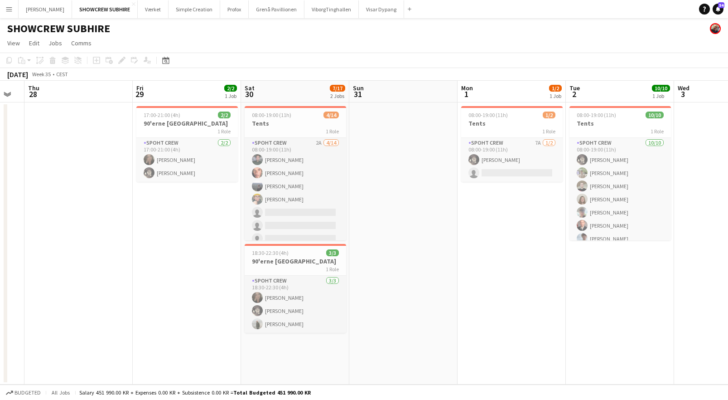
drag, startPoint x: 195, startPoint y: 101, endPoint x: 436, endPoint y: 115, distance: 240.6
click at [436, 115] on app-calendar-viewport "Tue 26 Wed 27 Thu 28 Fri 29 2/2 1 Job Sat 30 7/17 2 Jobs Sun 31 Mon 1 1/2 1 Job…" at bounding box center [364, 233] width 728 height 304
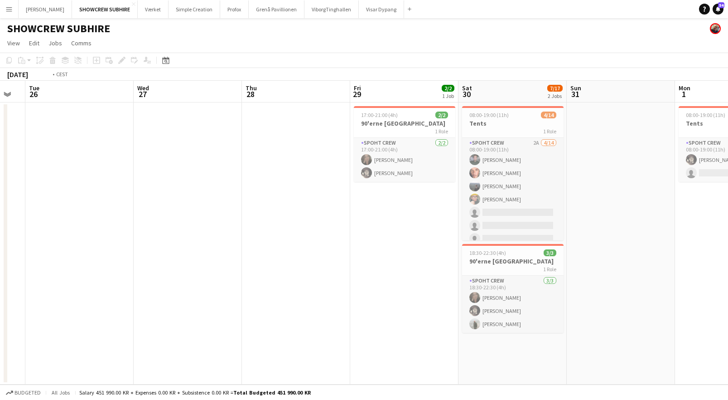
drag, startPoint x: 247, startPoint y: 106, endPoint x: 379, endPoint y: 109, distance: 132.0
click at [538, 114] on app-calendar-viewport "Sun 24 Mon 25 Tue 26 Wed 27 Thu 28 Fri 29 2/2 1 Job Sat 30 7/17 2 Jobs Sun 31 M…" at bounding box center [364, 233] width 728 height 304
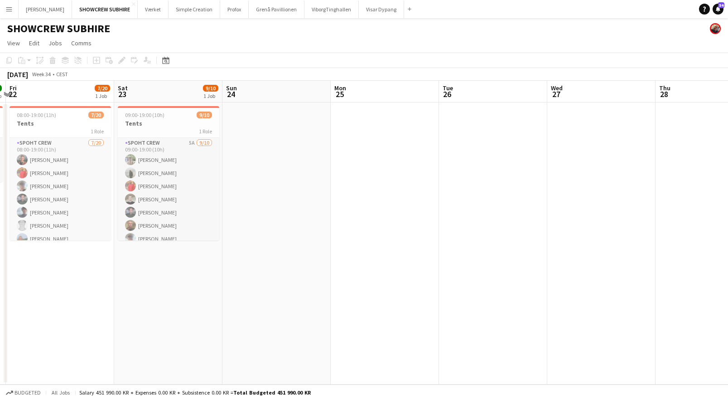
drag, startPoint x: 304, startPoint y: 106, endPoint x: 536, endPoint y: 116, distance: 232.3
click at [555, 117] on app-calendar-viewport "Wed 20 Thu 21 2/2 1 Job Fri 22 7/20 1 Job Sat 23 9/10 1 Job Sun 24 Mon 25 Tue 2…" at bounding box center [364, 233] width 728 height 304
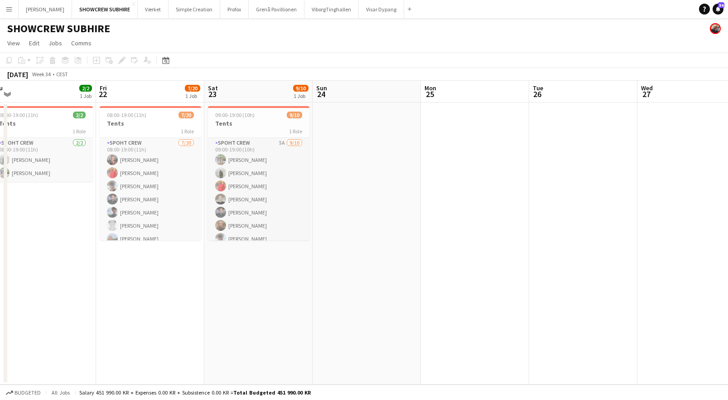
drag, startPoint x: 506, startPoint y: 116, endPoint x: 657, endPoint y: 117, distance: 150.5
click at [659, 117] on app-calendar-viewport "Tue 19 Wed 20 2/2 1 Job Thu 21 2/2 1 Job Fri 22 7/20 1 Job Sat 23 9/10 1 Job Su…" at bounding box center [364, 233] width 728 height 304
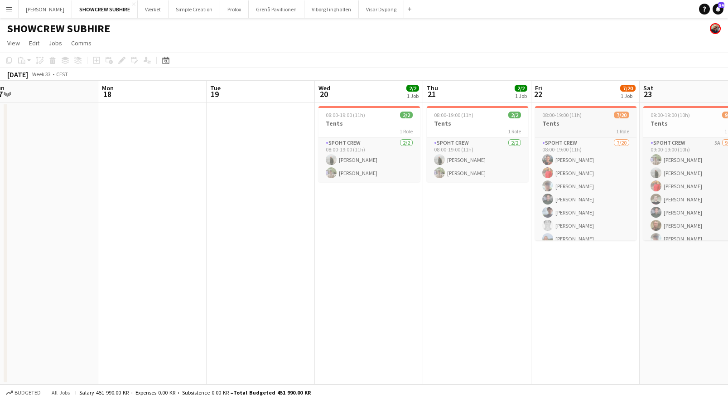
drag, startPoint x: 449, startPoint y: 112, endPoint x: 701, endPoint y: 119, distance: 252.1
click at [700, 119] on app-calendar-viewport "Fri 15 Sat 16 Sun 17 Mon 18 Tue 19 Wed 20 2/2 1 Job Thu 21 2/2 1 Job Fri 22 7/2…" at bounding box center [364, 233] width 728 height 304
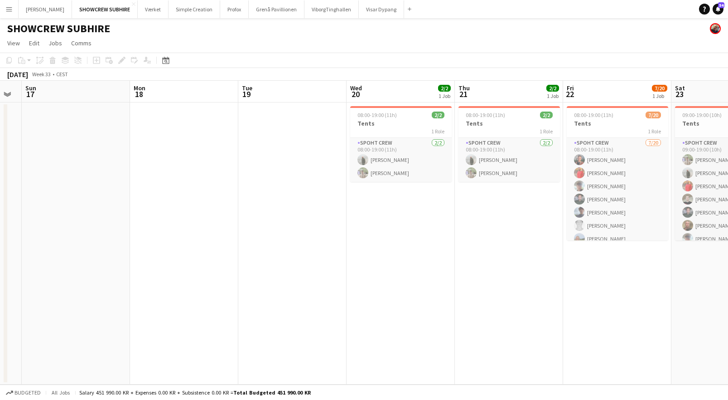
click at [422, 105] on app-calendar-viewport "Fri 15 Sat 16 Sun 17 Mon 18 Tue 19 Wed 20 2/2 1 Job Thu 21 2/2 1 Job Fri 22 7/2…" at bounding box center [364, 233] width 728 height 304
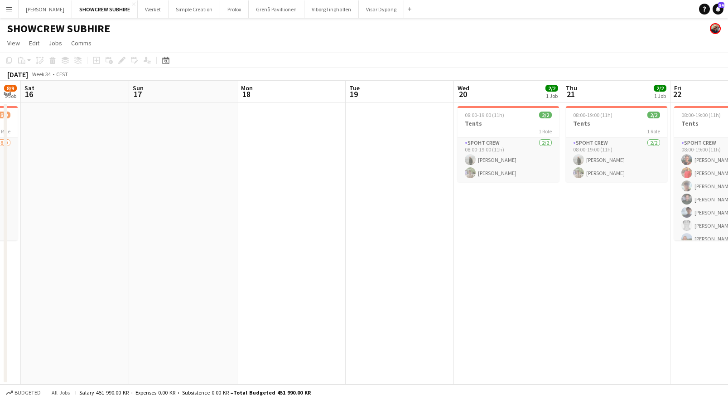
drag, startPoint x: 410, startPoint y: 104, endPoint x: 659, endPoint y: 115, distance: 249.1
click at [659, 115] on app-calendar-viewport "Thu 14 9/9 1 Job Fri 15 8/9 1 Job Sat 16 Sun 17 Mon 18 Tue 19 Wed 20 2/2 1 Job …" at bounding box center [364, 233] width 728 height 304
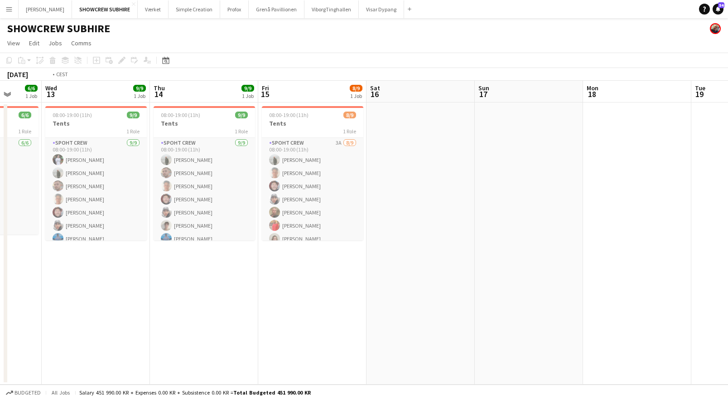
drag, startPoint x: 402, startPoint y: 102, endPoint x: 750, endPoint y: 113, distance: 348.3
click at [728, 113] on html "Menu Boards Boards Boards All jobs Status Workforce Workforce My Workforce Recr…" at bounding box center [364, 200] width 728 height 400
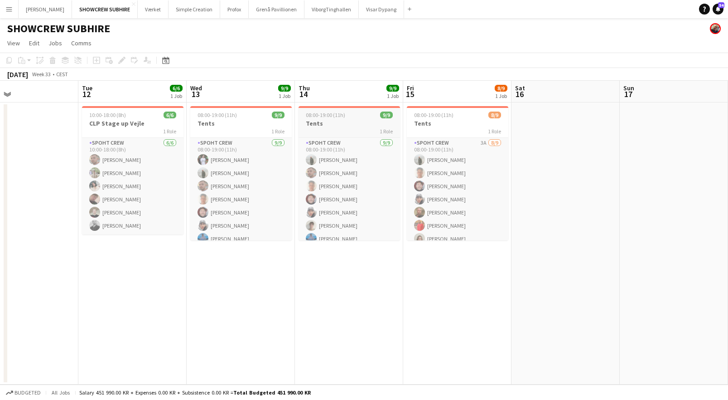
drag, startPoint x: 563, startPoint y: 104, endPoint x: 658, endPoint y: 112, distance: 95.1
click at [673, 112] on app-calendar-viewport "Sat 9 Sun 10 Mon 11 Tue 12 6/6 1 Job Wed 13 9/9 1 Job Thu 14 9/9 1 Job Fri 15 8…" at bounding box center [364, 233] width 728 height 304
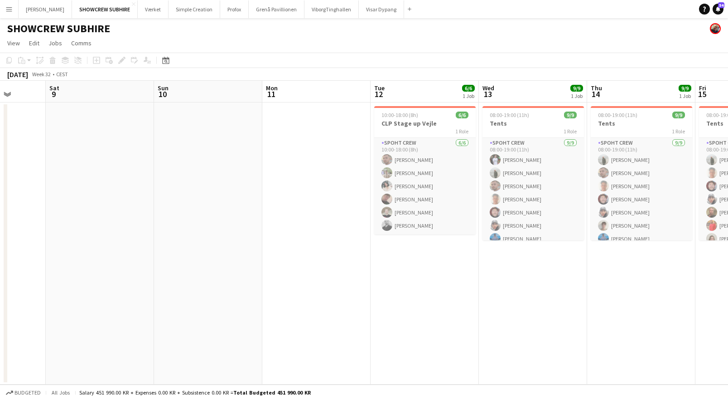
click at [382, 87] on app-calendar-viewport "Wed 6 Thu 7 Fri 8 Sat 9 Sun 10 Mon 11 Tue 12 6/6 1 Job Wed 13 9/9 1 Job Thu 14 …" at bounding box center [364, 233] width 728 height 304
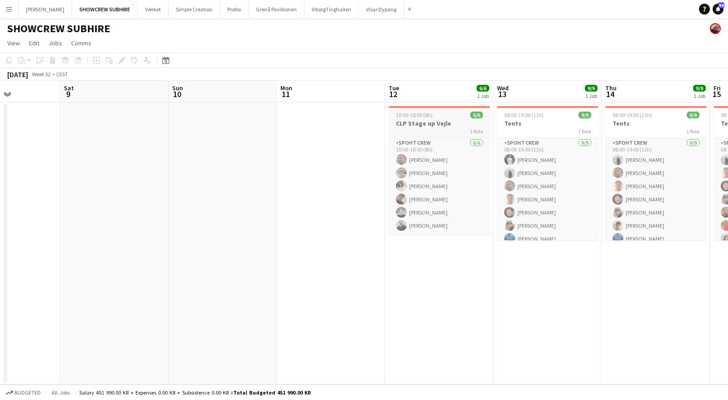
drag, startPoint x: 382, startPoint y: 88, endPoint x: 670, endPoint y: 107, distance: 288.4
click at [670, 107] on app-calendar-viewport "Wed 6 Thu 7 Fri 8 Sat 9 Sun 10 Mon 11 Tue 12 6/6 1 Job Wed 13 9/9 1 Job Thu 14 …" at bounding box center [364, 233] width 728 height 304
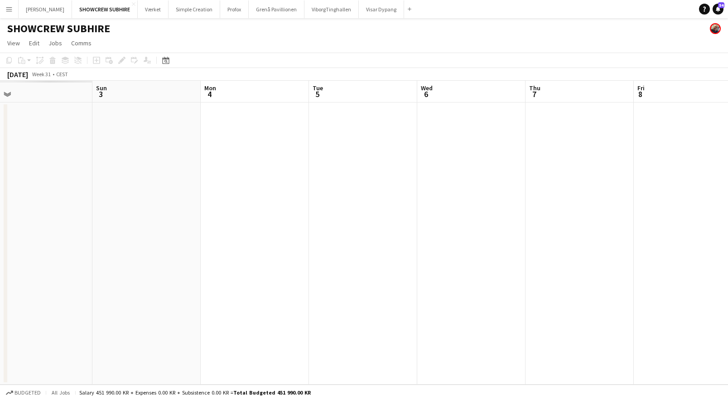
drag, startPoint x: 510, startPoint y: 99, endPoint x: 746, endPoint y: 108, distance: 236.8
click at [728, 108] on html "Menu Boards Boards Boards All jobs Status Workforce Workforce My Workforce Recr…" at bounding box center [364, 200] width 728 height 400
drag
click at [728, 114] on html "Menu Boards Boards Boards All jobs Status Workforce Workforce My Workforce Recr…" at bounding box center [364, 200] width 728 height 400
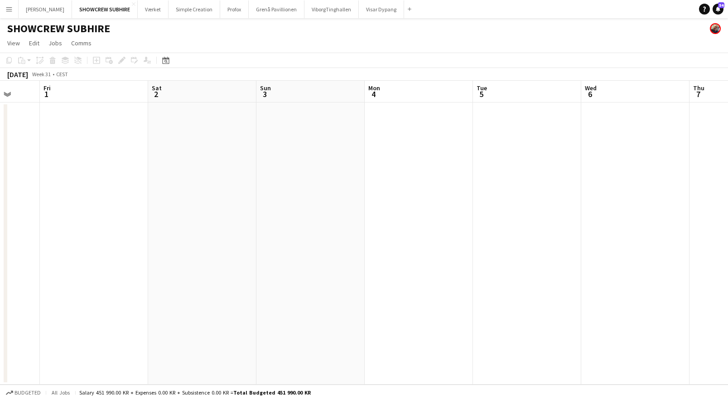
click at [372, 98] on app-calendar-viewport "Tue 29 Wed 30 Thu 31 Fri 1 Sat 2 Sun 3 Mon 4 Tue 5 Wed 6 Thu 7 Fri 8 Sat 9" at bounding box center [364, 233] width 728 height 304
click at [209, 97] on app-calendar-viewport "Wed 30 Thu 31 Fri 1 Sat 2 Sun 3 Mon 4 Tue 5 Wed 6 Thu 7 Fri 8 Sat 9 Sun 10" at bounding box center [364, 233] width 728 height 304
click at [257, 83] on app-calendar-viewport "Sat 2 Sun 3 Mon 4 Tue 5 Wed 6 Thu 7 Fri 8 Sat 9 Sun 10 Mon 11 Tue 12 6/6 1 Job …" at bounding box center [364, 233] width 728 height 304
click at [0, 92] on html "Menu Boards Boards Boards All jobs Status Workforce Workforce My Workforce Recr…" at bounding box center [364, 200] width 728 height 400
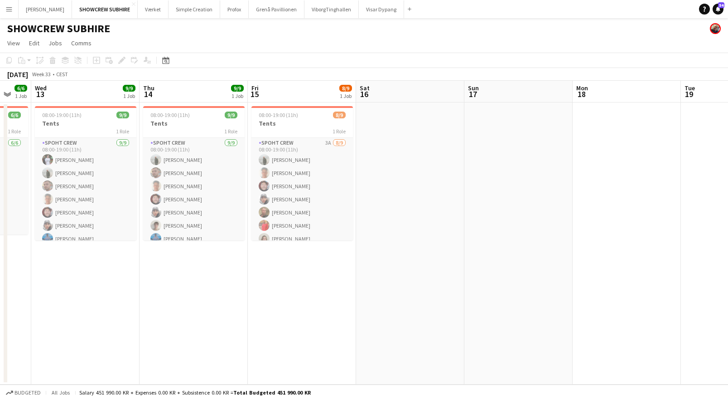
click at [135, 100] on app-calendar-viewport "Sun 10 Mon 11 Tue 12 6/6 1 Job Wed 13 9/9 1 Job Thu 14 9/9 1 Job Fri 15 8/9 1 J…" at bounding box center [364, 233] width 728 height 304
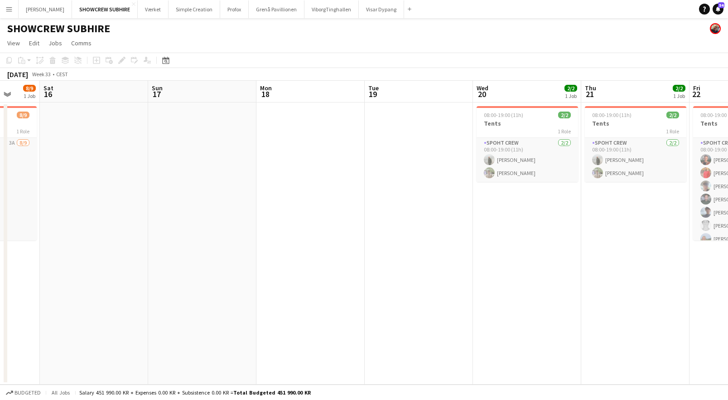
click at [58, 86] on app-calendar-viewport "Tue 12 6/6 1 Job Wed 13 9/9 1 Job Thu 14 9/9 1 Job Fri 15 8/9 1 Job Sat 16 Sun …" at bounding box center [364, 233] width 728 height 304
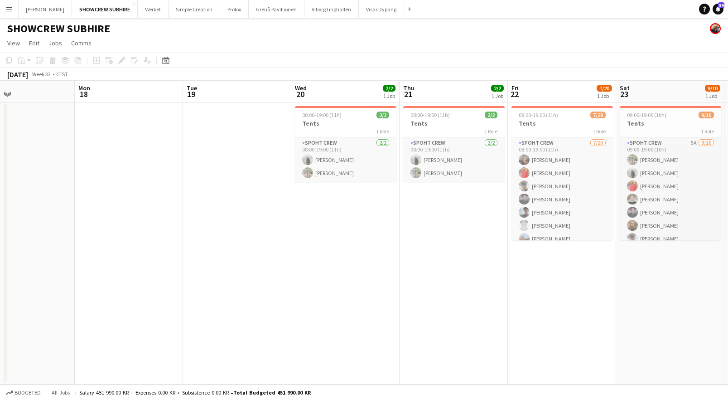
click at [193, 97] on app-calendar-viewport "Fri 15 8/9 1 Job Sat 16 Sun 17 Mon 18 Tue 19 Wed 20 2/2 1 Job Thu 21 2/2 1 Job …" at bounding box center [364, 233] width 728 height 304
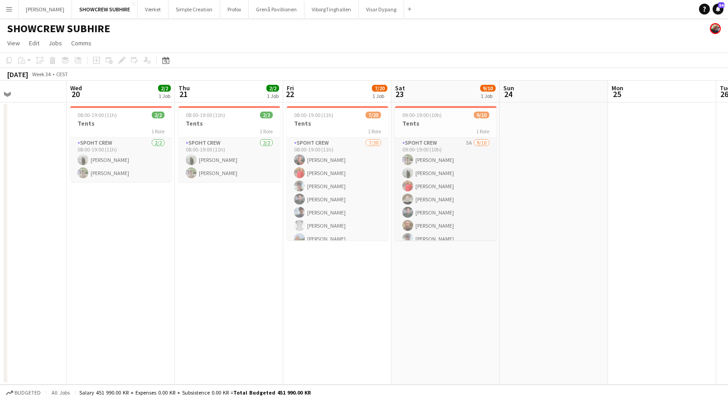
click at [139, 107] on app-calendar-viewport "Sat 16 Sun 17 Mon 18 Tue 19 Wed 20 2/2 1 Job Thu 21 2/2 1 Job Fri 22 7/20 1 Job…" at bounding box center [364, 233] width 728 height 304
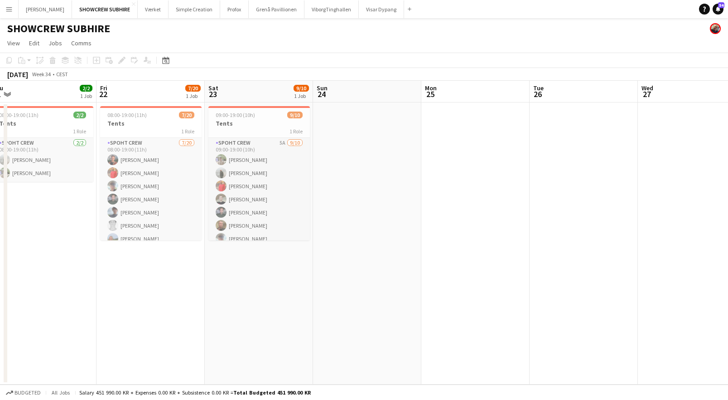
click at [106, 106] on app-calendar-viewport "Mon 18 Tue 19 Wed 20 2/2 1 Job Thu 21 2/2 1 Job Fri 22 7/20 1 Job Sat 23 9/10 1…" at bounding box center [364, 233] width 728 height 304
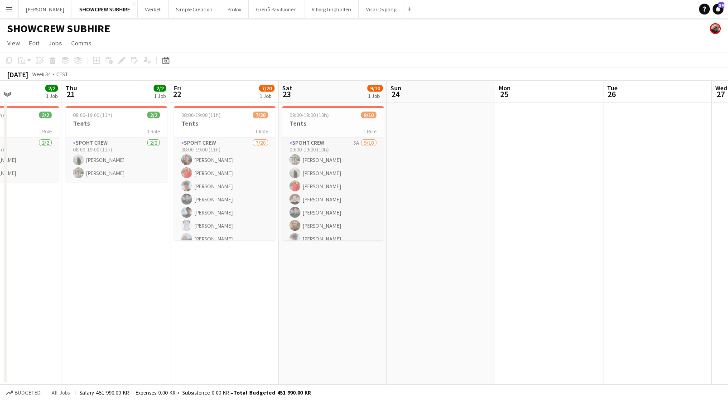
click at [266, 107] on app-calendar-viewport "Mon 18 Tue 19 Wed 20 2/2 1 Job Thu 21 2/2 1 Job Fri 22 7/20 1 Job Sat 23 9/10 1…" at bounding box center [364, 233] width 728 height 304
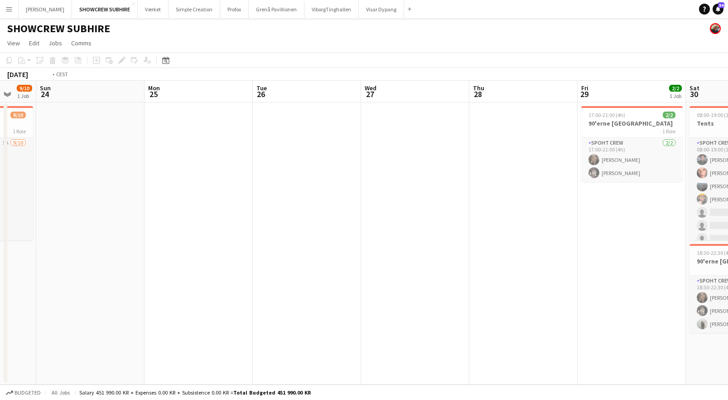
click at [217, 117] on app-calendar-viewport "Thu 21 2/2 1 Job Fri 22 7/20 1 Job Sat 23 9/10 1 Job Sun 24 Mon 25 Tue 26 Wed 2…" at bounding box center [364, 233] width 728 height 304
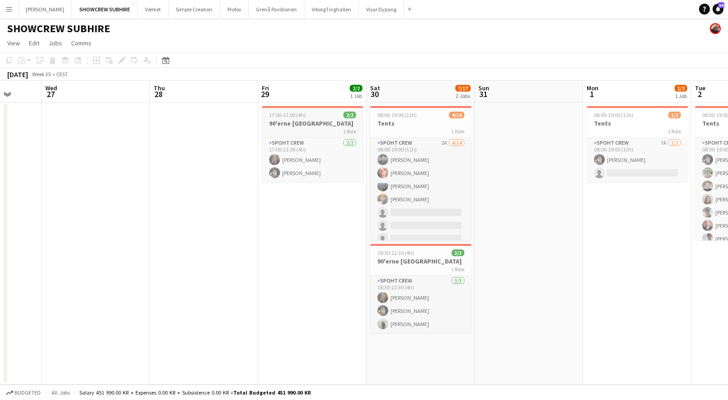
click at [86, 112] on app-calendar-viewport "Sat 23 9/10 1 Job Sun 24 Mon 25 Tue 26 Wed 27 Thu 28 Fri 29 2/2 1 Job Sat 30 7/…" at bounding box center [364, 233] width 728 height 304
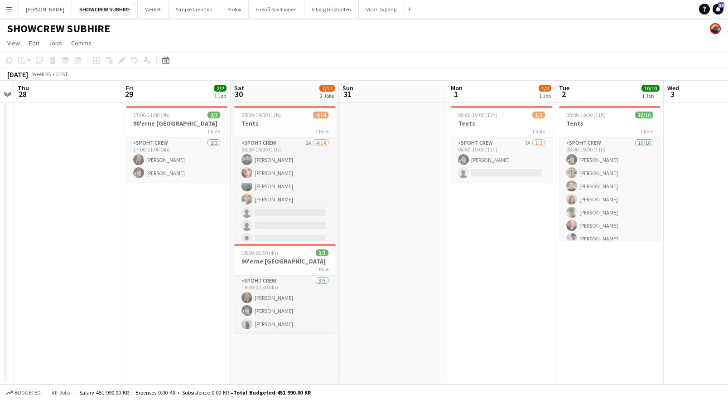
click at [5, 113] on div "Mon 25 Tue 26 Wed 27 Thu 28 Fri 29 2/2 1 Job Sat 30 7/17 2 Jobs Sun 31 Mon 1 1/…" at bounding box center [364, 233] width 728 height 304
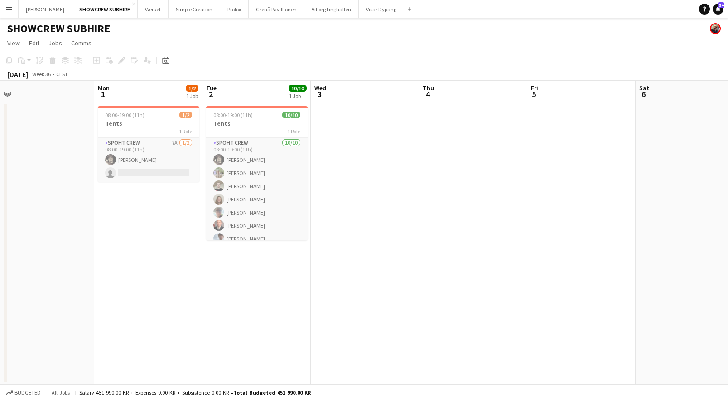
click at [0, 124] on html "Menu Boards Boards Boards All jobs Status Workforce Workforce My Workforce Recr…" at bounding box center [364, 200] width 728 height 400
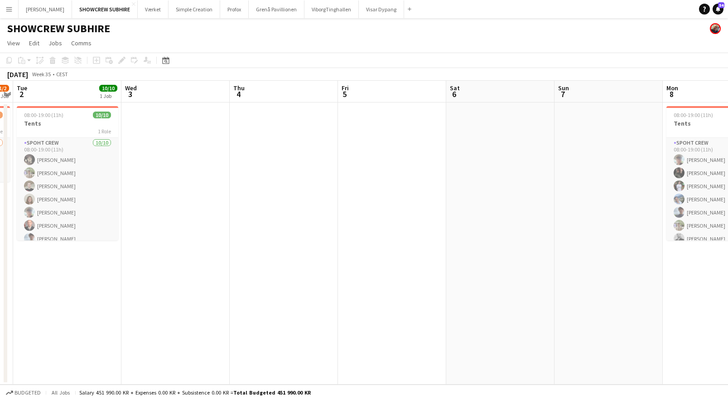
click at [182, 105] on app-calendar-viewport "Sat 30 7/17 2 Jobs Sun 31 Mon 1 1/2 1 Job Tue 2 10/10 1 Job Wed 3 Thu 4 Fri 5 S…" at bounding box center [364, 233] width 728 height 304
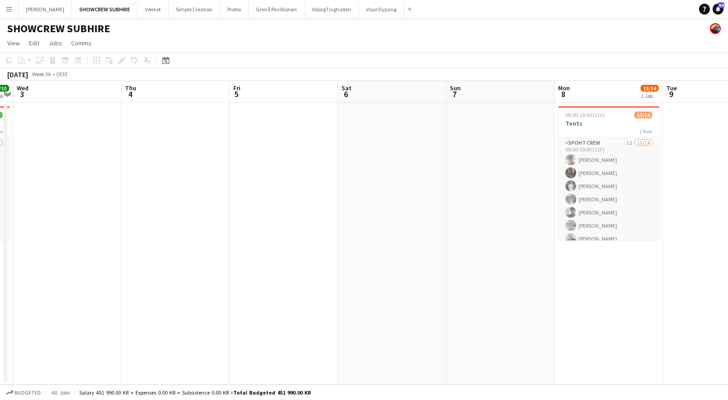
scroll to position [0, 307]
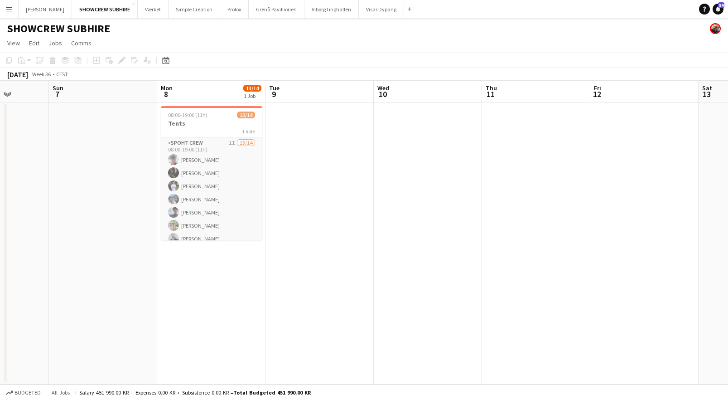
click at [117, 91] on app-calendar-viewport "Wed 3 Thu 4 Fri 5 Sat 6 Sun 7 Mon 8 13/14 1 Job Tue 9 Wed 10 Thu 11 Fri 12 Sat …" at bounding box center [364, 233] width 728 height 304
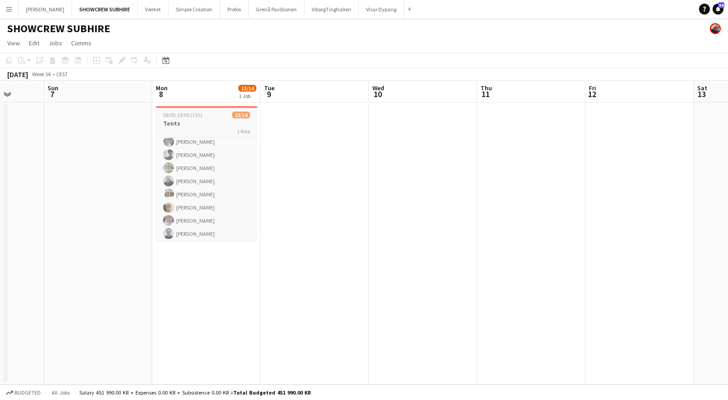
scroll to position [0, 0]
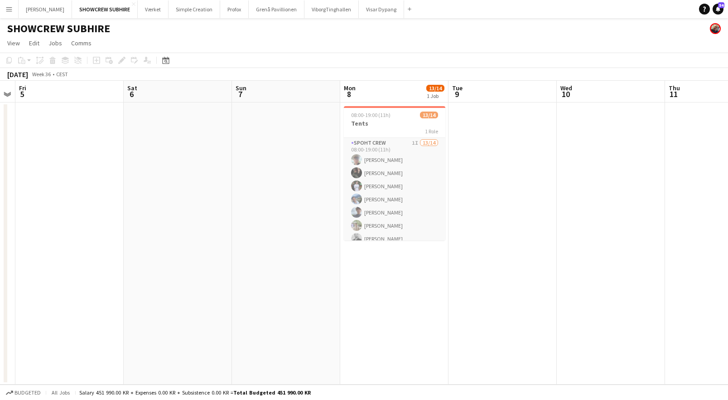
click at [367, 99] on app-calendar-viewport "Wed 3 Thu 4 Fri 5 Sat 6 Sun 7 Mon 8 13/14 1 Job Tue 9 Wed 10 Thu 11 Fri 12 Sat …" at bounding box center [364, 233] width 728 height 304
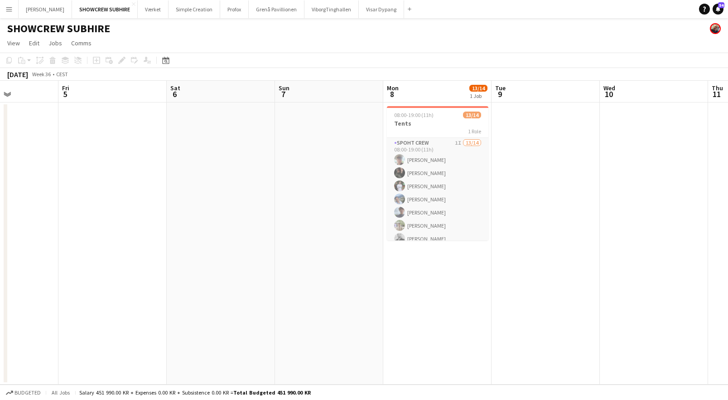
click at [385, 102] on app-calendar-viewport "Tue 2 10/10 1 Job Wed 3 Thu 4 Fri 5 Sat 6 Sun 7 Mon 8 13/14 1 Job Tue 9 Wed 10 …" at bounding box center [364, 233] width 728 height 304
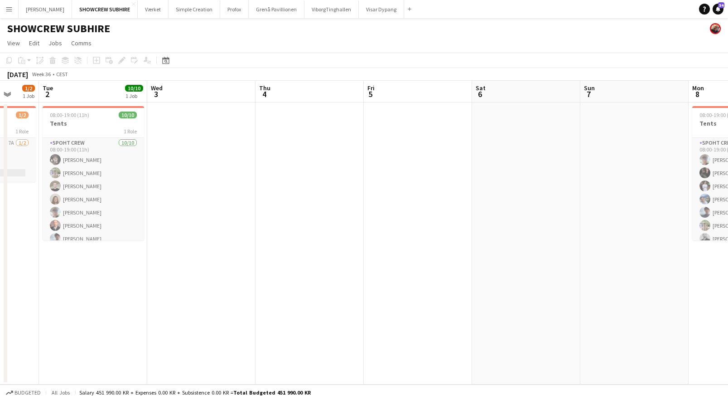
click at [439, 108] on app-calendar-viewport "Sun 31 Mon 1 1/2 1 Job Tue 2 10/10 1 Job Wed 3 Thu 4 Fri 5 Sat 6 Sun 7 Mon 8 13…" at bounding box center [364, 233] width 728 height 304
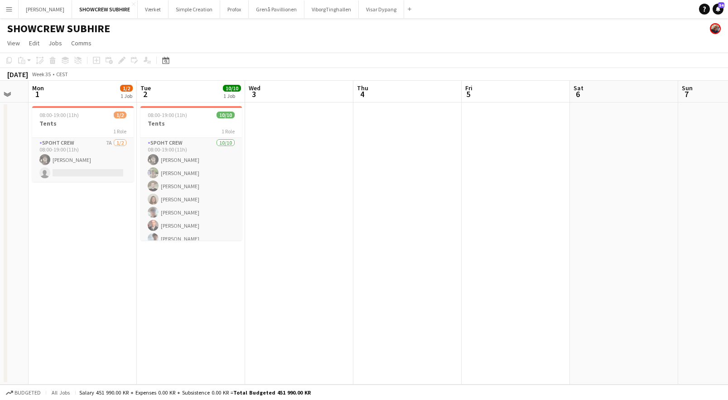
scroll to position [0, 189]
click at [329, 102] on app-calendar-viewport "Sat 30 7/17 2 Jobs Sun 31 Mon 1 1/2 1 Job Tue 2 10/10 1 Job Wed 3 Thu 4 Fri 5 S…" at bounding box center [364, 233] width 728 height 304
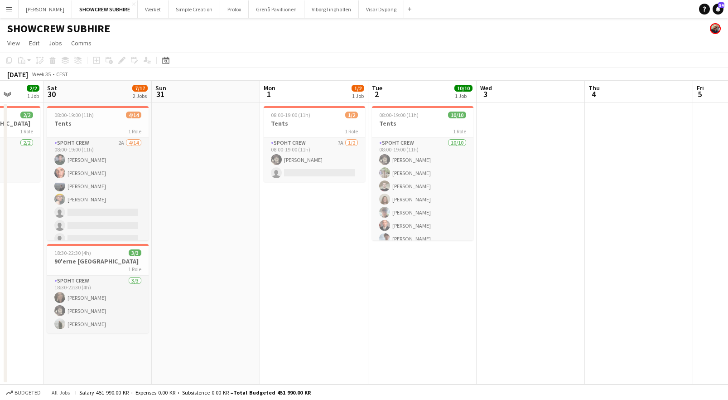
click at [328, 101] on app-calendar-viewport "Wed 27 Thu 28 Fri 29 2/2 1 Job Sat 30 7/17 2 Jobs Sun 31 Mon 1 1/2 1 Job Tue 2 …" at bounding box center [364, 233] width 728 height 304
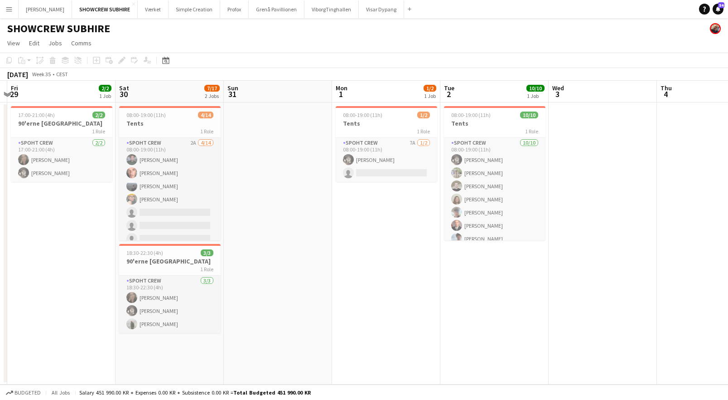
click at [291, 107] on app-calendar-viewport "Wed 27 Thu 28 Fri 29 2/2 1 Job Sat 30 7/17 2 Jobs Sun 31 Mon 1 1/2 1 Job Tue 2 …" at bounding box center [364, 233] width 728 height 304
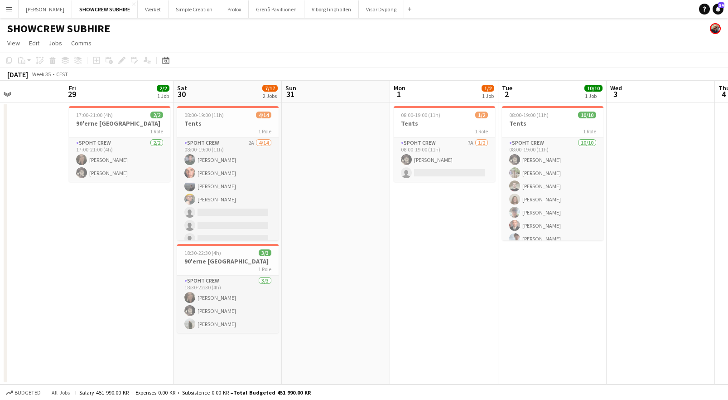
click at [373, 113] on app-calendar-viewport "Tue 26 Wed 27 Thu 28 Fri 29 2/2 1 Job Sat 30 7/17 2 Jobs Sun 31 Mon 1 1/2 1 Job…" at bounding box center [364, 233] width 728 height 304
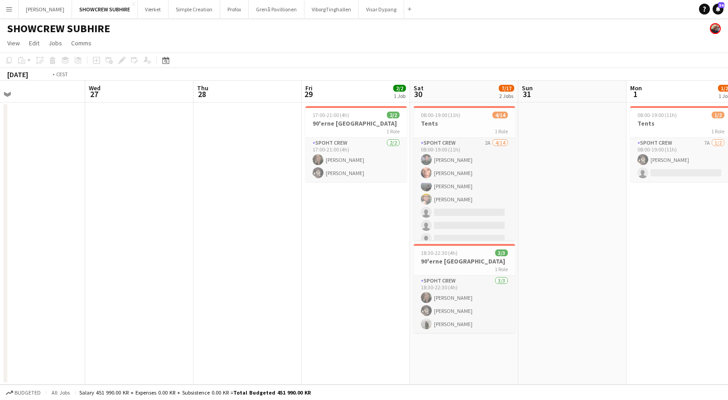
click at [456, 119] on app-calendar-viewport "Sun 24 Mon 25 Tue 26 Wed 27 Thu 28 Fri 29 2/2 1 Job Sat 30 7/17 2 Jobs Sun 31 M…" at bounding box center [364, 233] width 728 height 304
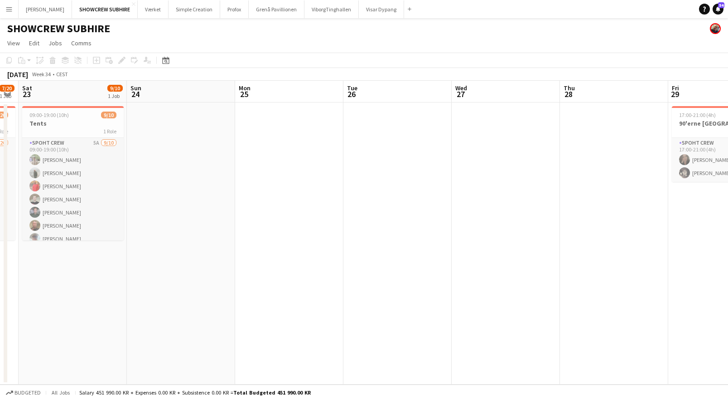
click at [487, 114] on app-calendar-viewport "Thu 21 2/2 1 Job Fri 22 7/20 1 Job Sat 23 9/10 1 Job Sun 24 Mon 25 Tue 26 Wed 2…" at bounding box center [364, 233] width 728 height 304
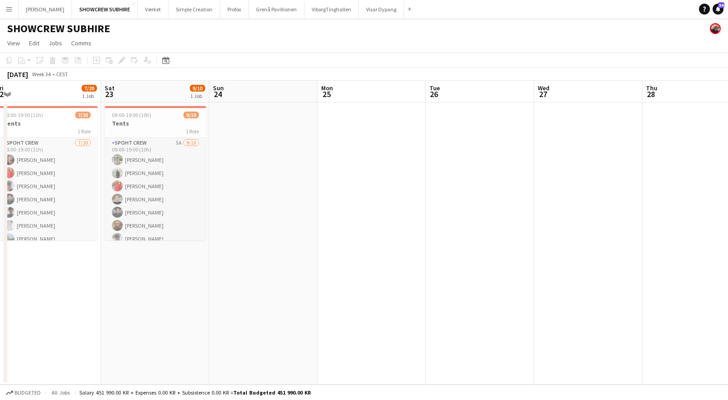
click at [431, 110] on app-calendar-viewport "Wed 20 2/2 1 Job Thu 21 2/2 1 Job Fri 22 7/20 1 Job Sat 23 9/10 1 Job Sun 24 Mo…" at bounding box center [364, 233] width 728 height 304
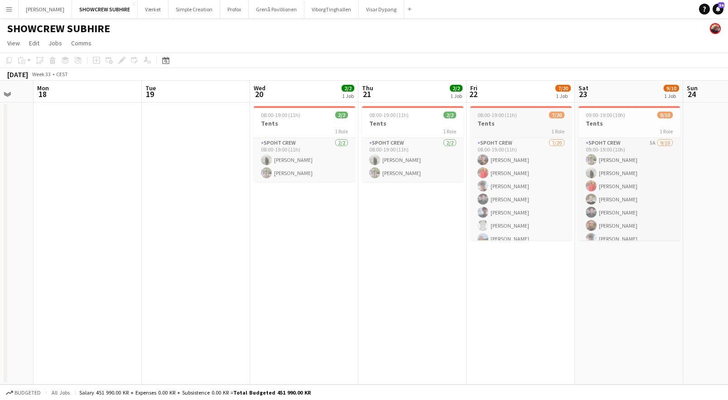
click at [491, 108] on app-calendar-viewport "Sat 16 Sun 17 Mon 18 Tue 19 Wed 20 2/2 1 Job Thu 21 2/2 1 Job Fri 22 7/20 1 Job…" at bounding box center [364, 233] width 728 height 304
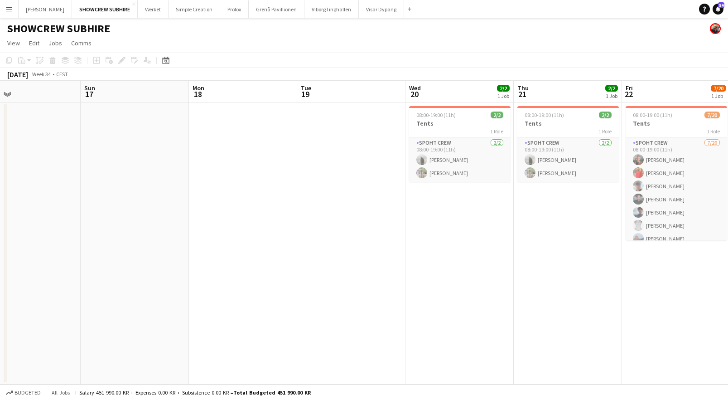
click at [512, 113] on app-calendar-viewport "Fri 15 8/9 1 Job Sat 16 Sun 17 Mon 18 Tue 19 Wed 20 2/2 1 Job Thu 21 2/2 1 Job …" at bounding box center [364, 233] width 728 height 304
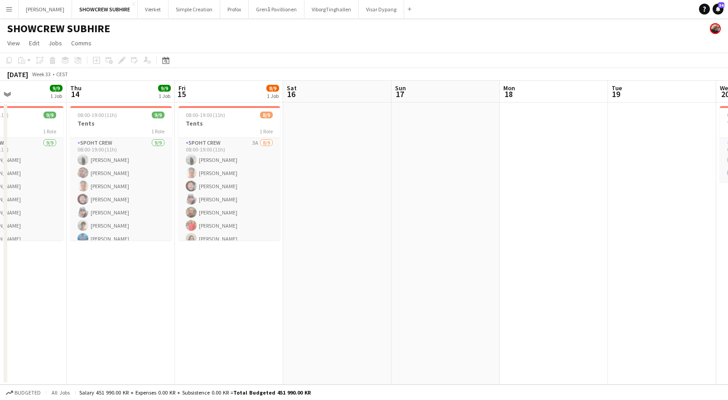
click at [512, 111] on app-calendar-viewport "Mon 11 Tue 12 6/6 1 Job Wed 13 9/9 1 Job Thu 14 9/9 1 Job Fri 15 8/9 1 Job Sat …" at bounding box center [364, 233] width 728 height 304
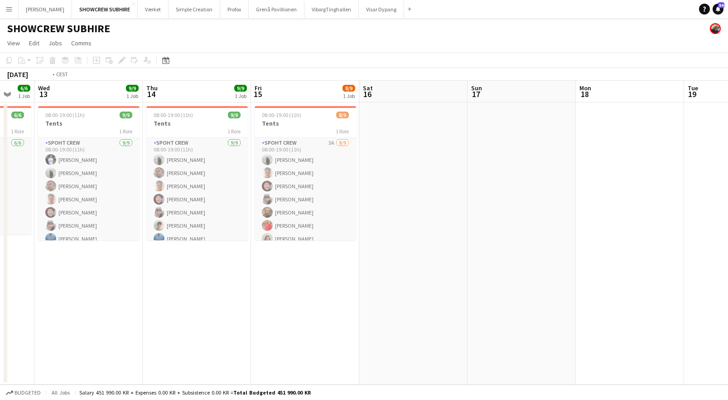
click at [601, 114] on app-calendar-viewport "Mon 11 Tue 12 6/6 1 Job Wed 13 9/9 1 Job Thu 14 9/9 1 Job Fri 15 8/9 1 Job Sat …" at bounding box center [364, 233] width 728 height 304
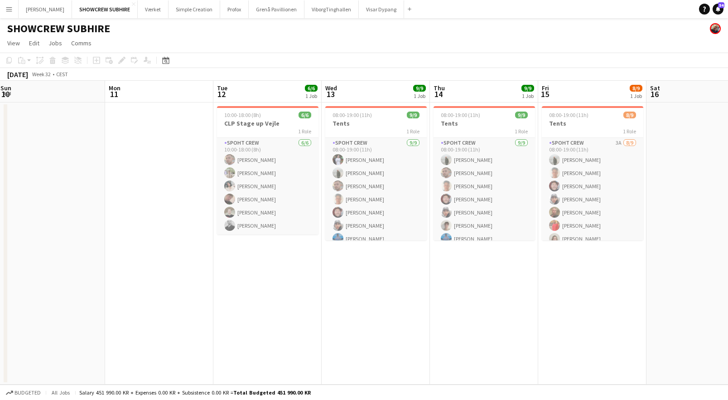
click at [591, 112] on app-calendar-viewport "Fri 8 Sat 9 Sun 10 Mon 11 Tue 12 6/6 1 Job Wed 13 9/9 1 Job Thu 14 9/9 1 Job Fr…" at bounding box center [364, 233] width 728 height 304
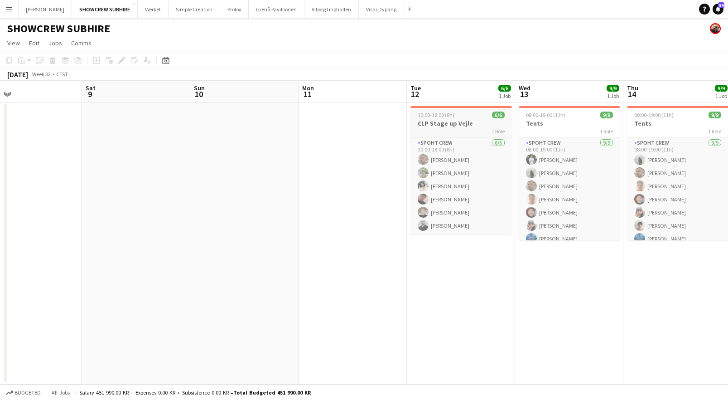
click at [728, 120] on html "Menu Boards Boards Boards All jobs Status Workforce Workforce My Workforce Recr…" at bounding box center [364, 200] width 728 height 400
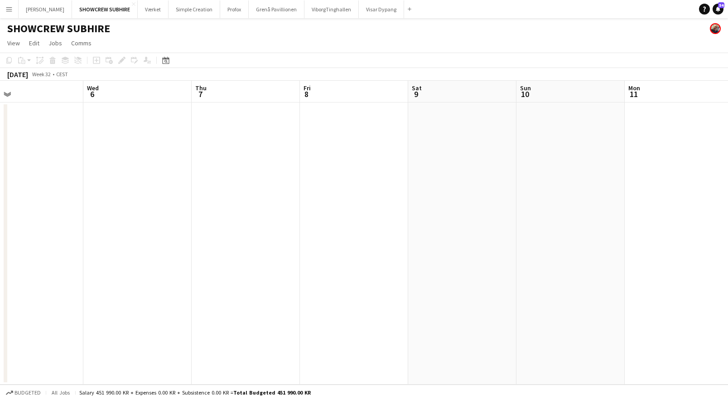
click at [728, 112] on html "Menu Boards Boards Boards All jobs Status Workforce Workforce My Workforce Recr…" at bounding box center [364, 200] width 728 height 400
click at [728, 105] on html "Menu Boards Boards Boards All jobs Status Workforce Workforce My Workforce Recr…" at bounding box center [364, 200] width 728 height 400
click at [282, 105] on app-calendar-viewport "Wed 30 Thu 31 Fri 1 Sat 2 Sun 3 Mon 4 Tue 5 Wed 6 Thu 7 Fri 8 Sat 9 Sun 10" at bounding box center [364, 233] width 728 height 304
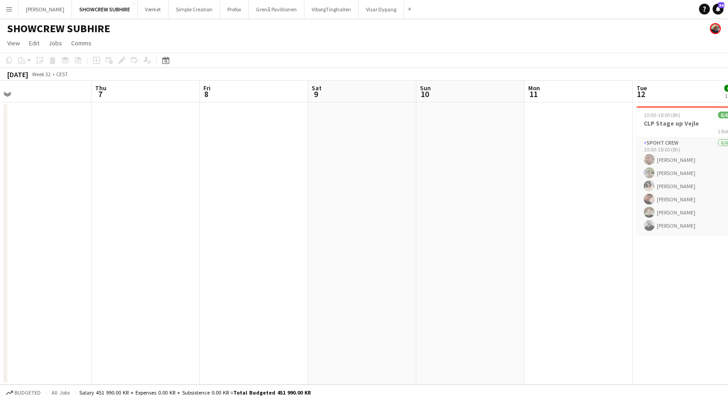
click at [0, 97] on html "Menu Boards Boards Boards All jobs Status Workforce Workforce My Workforce Recr…" at bounding box center [364, 200] width 728 height 400
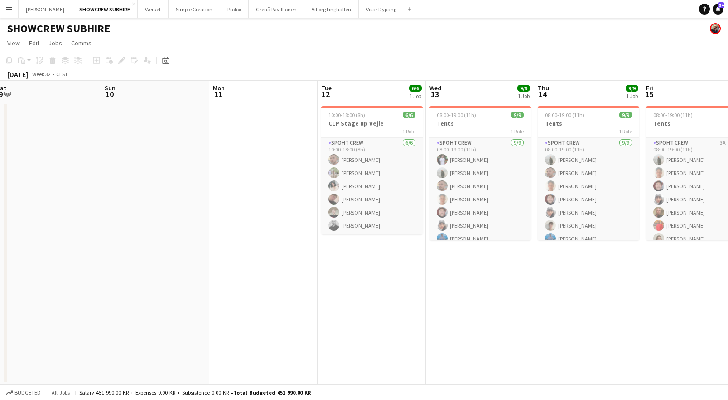
click at [0, 92] on html "Menu Boards Boards Boards All jobs Status Workforce Workforce My Workforce Recr…" at bounding box center [364, 200] width 728 height 400
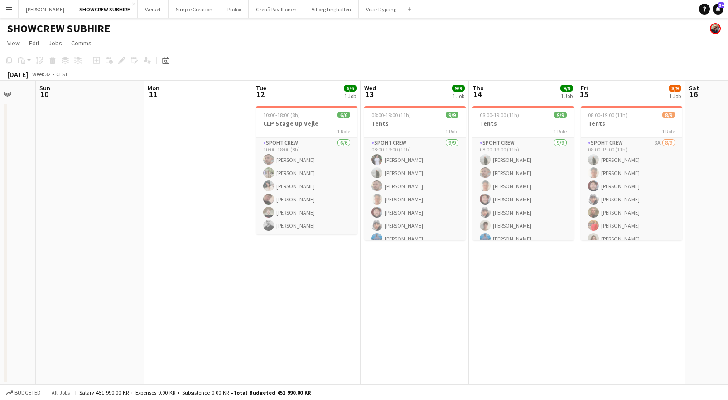
click at [0, 117] on html "Menu Boards Boards Boards All jobs Status Workforce Workforce My Workforce Recr…" at bounding box center [364, 200] width 728 height 400
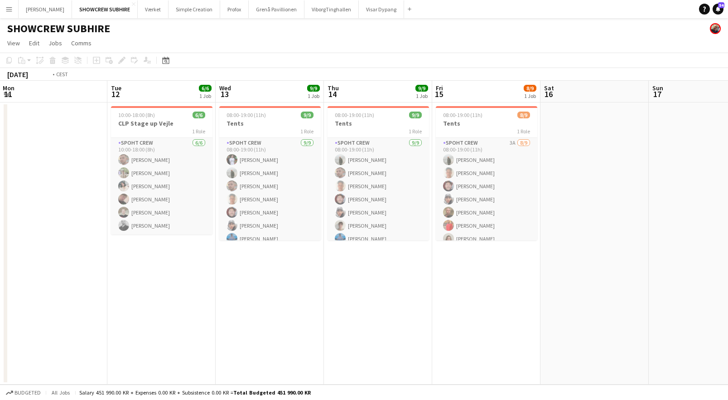
click at [0, 141] on html "Menu Boards Boards Boards All jobs Status Workforce Workforce My Workforce Recr…" at bounding box center [364, 200] width 728 height 400
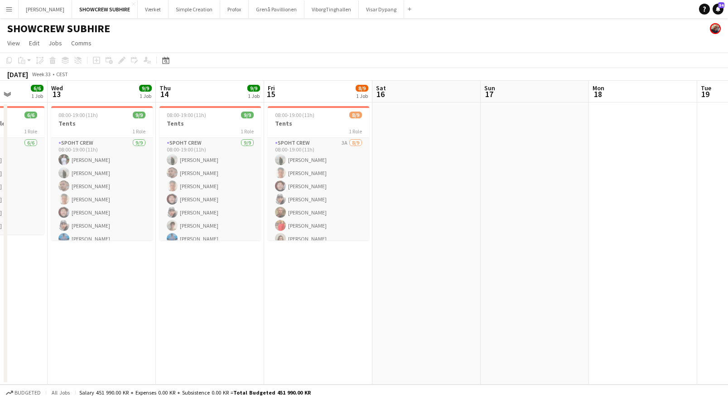
click at [0, 81] on html "Menu Boards Boards Boards All jobs Status Workforce Workforce My Workforce Recr…" at bounding box center [364, 200] width 728 height 400
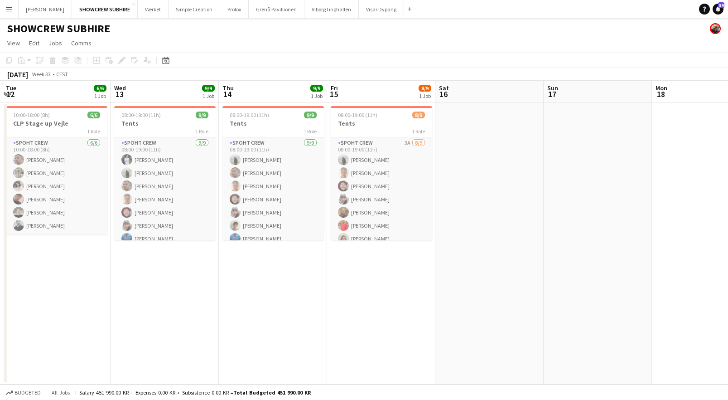
click at [0, 96] on html "Menu Boards Boards Boards All jobs Status Workforce Workforce My Workforce Recr…" at bounding box center [364, 200] width 728 height 400
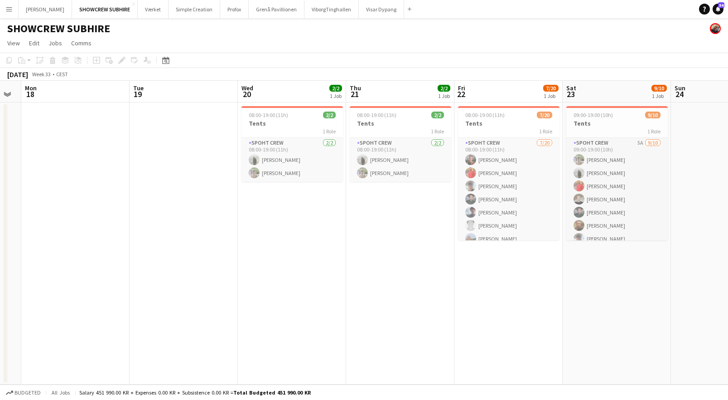
click at [0, 92] on html "Menu Boards Boards Boards All jobs Status Workforce Workforce My Workforce Recr…" at bounding box center [364, 200] width 728 height 400
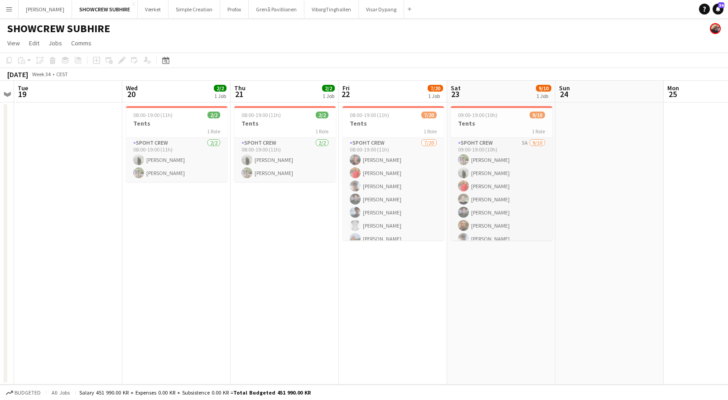
click at [0, 106] on html "Menu Boards Boards Boards All jobs Status Workforce Workforce My Workforce Recr…" at bounding box center [364, 200] width 728 height 400
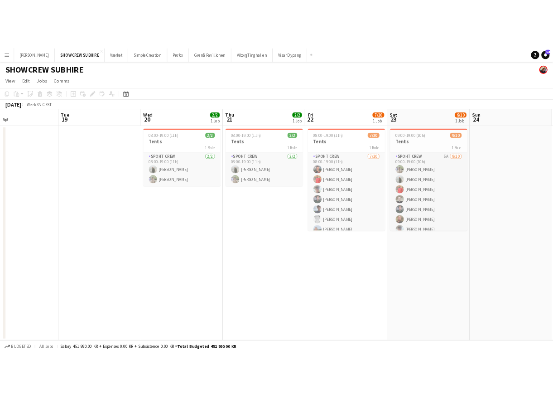
scroll to position [0, 248]
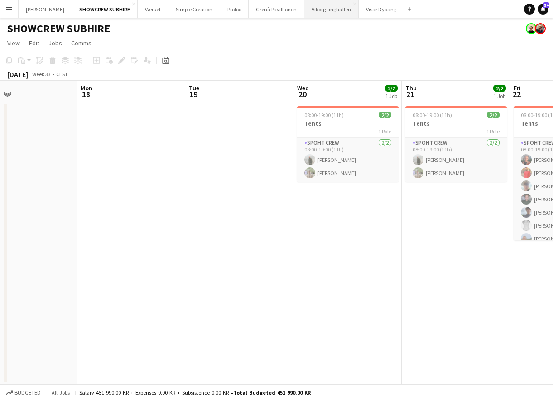
click at [338, 13] on button "ViborgTinghallen Close" at bounding box center [332, 9] width 54 height 18
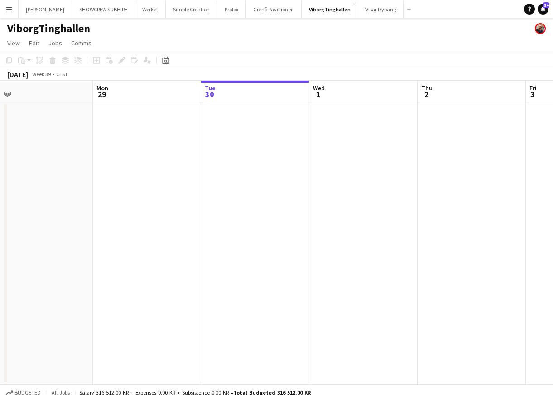
drag, startPoint x: 208, startPoint y: 97, endPoint x: 316, endPoint y: 103, distance: 108.5
click at [323, 103] on app-calendar-viewport "Fri 26 Sat 27 Sun 28 Mon 29 Tue 30 Wed 1 Thu 2 Fri 3 Sat 4 Sun 5 Mon 6" at bounding box center [276, 233] width 553 height 304
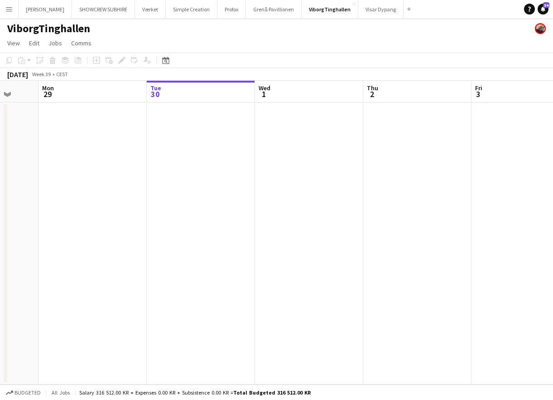
drag, startPoint x: 209, startPoint y: 97, endPoint x: 222, endPoint y: 94, distance: 12.5
click at [343, 102] on app-calendar-viewport "Fri 26 Sat 27 Sun 28 Mon 29 Tue 30 Wed 1 Thu 2 Fri 3 Sat 4 Sun 5 Mon 6" at bounding box center [276, 233] width 553 height 304
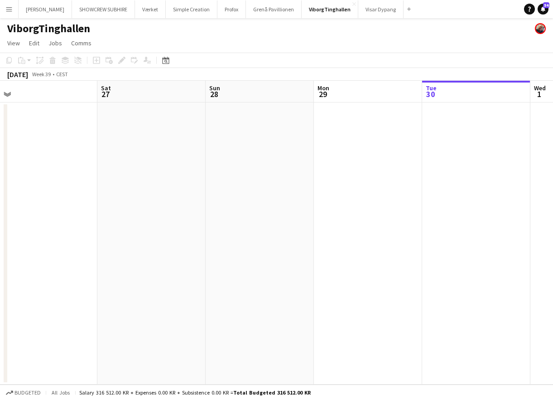
drag, startPoint x: 358, startPoint y: 101, endPoint x: 326, endPoint y: 99, distance: 31.8
click at [367, 101] on app-calendar-viewport "Wed 24 Thu 25 Fri 26 Sat 27 Sun 28 Mon 29 Tue 30 Wed 1 Thu 2 Fri 3 Sat 4" at bounding box center [276, 233] width 553 height 304
click at [347, 98] on app-calendar-viewport "Tue 23 Wed 24 Thu 25 Fri 26 Sat 27 Sun 28 Mon 29 Tue 30 Wed 1 Thu 2 Fri 3" at bounding box center [276, 233] width 553 height 304
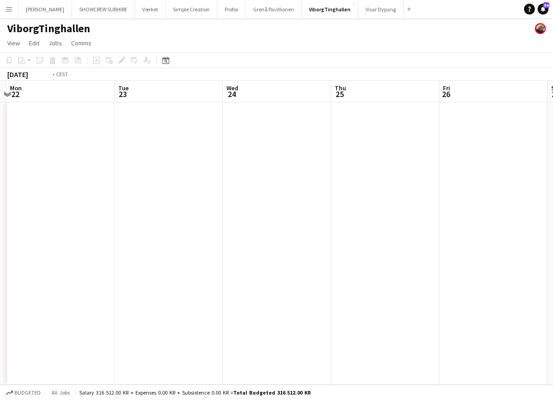
drag, startPoint x: 332, startPoint y: 113, endPoint x: 126, endPoint y: 101, distance: 206.6
click at [337, 114] on app-calendar-viewport "Sat 20 Sun 21 Mon 22 Tue 23 Wed 24 Thu 25 Fri 26 Sat 27 Sun 28 Mon 29 Tue 30" at bounding box center [276, 233] width 553 height 304
drag, startPoint x: 126, startPoint y: 101, endPoint x: 397, endPoint y: 123, distance: 271.5
click at [397, 122] on app-calendar-viewport "Fri 19 Sat 20 Sun 21 Mon 22 Tue 23 Wed 24 Thu 25 Fri 26 Sat 27 Sun 28 Mon 29" at bounding box center [276, 233] width 553 height 304
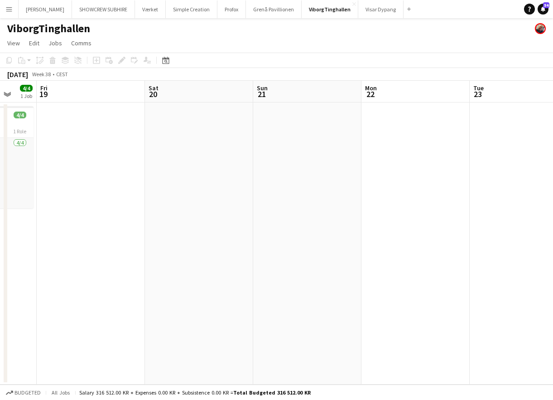
drag, startPoint x: 89, startPoint y: 102, endPoint x: 298, endPoint y: 108, distance: 209.1
click at [289, 107] on app-calendar-viewport "Wed 17 Thu 18 4/4 1 Job Fri 19 Sat 20 Sun 21 Mon 22 Tue 23 Wed 24 Thu 25 Fri 26…" at bounding box center [276, 233] width 553 height 304
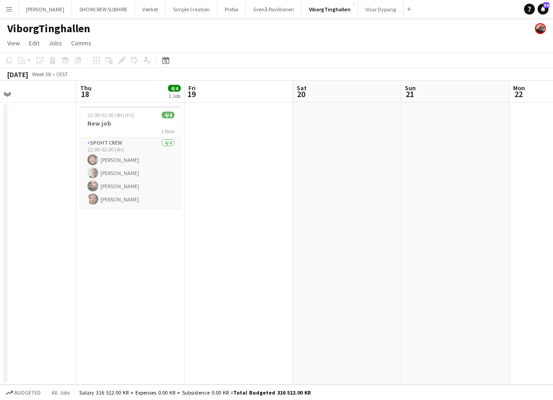
drag, startPoint x: 53, startPoint y: 92, endPoint x: 229, endPoint y: 98, distance: 176.9
click at [247, 97] on app-calendar-viewport "Mon 15 4/4 1 Job Tue 16 Wed 17 Thu 18 4/4 1 Job Fri 19 Sat 20 Sun 21 Mon 22 Tue…" at bounding box center [276, 233] width 553 height 304
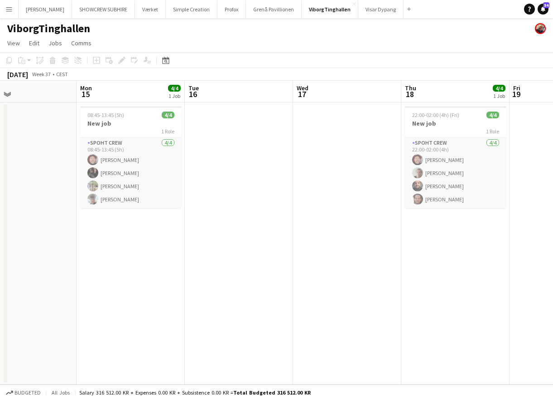
drag, startPoint x: 154, startPoint y: 96, endPoint x: 274, endPoint y: 107, distance: 121.1
click at [277, 107] on app-calendar-viewport "Fri 12 Sat 13 Sun 14 Mon 15 4/4 1 Job Tue 16 Wed 17 Thu 18 4/4 1 Job Fri 19 Sat…" at bounding box center [276, 233] width 553 height 304
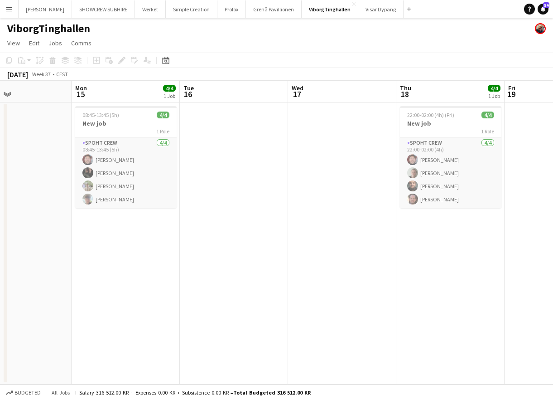
drag, startPoint x: 116, startPoint y: 99, endPoint x: 307, endPoint y: 104, distance: 191.4
click at [324, 107] on app-calendar-viewport "Fri 12 Sat 13 Sun 14 Mon 15 4/4 1 Job Tue 16 Wed 17 Thu 18 4/4 1 Job Fri 19 Sat…" at bounding box center [276, 233] width 553 height 304
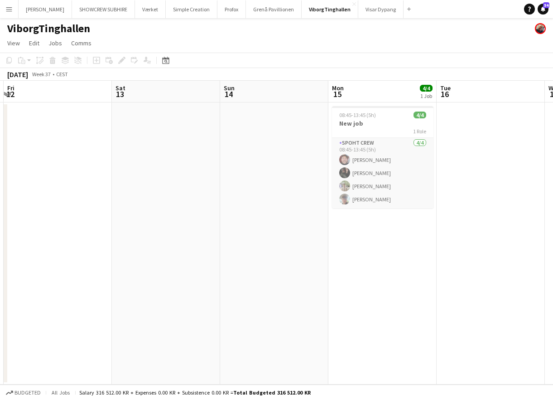
drag, startPoint x: 203, startPoint y: 102, endPoint x: 328, endPoint y: 105, distance: 125.2
click at [434, 106] on app-calendar-viewport "Wed 10 Thu 11 Fri 12 Sat 13 Sun 14 Mon 15 4/4 1 Job Tue 16 Wed 17 Thu 18 4/4 1 …" at bounding box center [276, 233] width 553 height 304
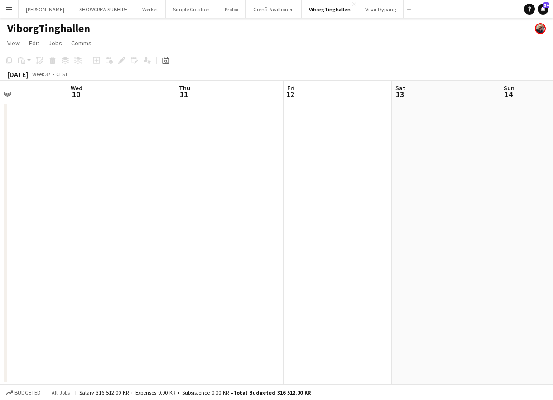
drag, startPoint x: 164, startPoint y: 95, endPoint x: 266, endPoint y: 101, distance: 102.6
click at [266, 101] on app-calendar-viewport "Sun 7 Mon 8 Tue 9 Wed 10 Thu 11 Fri 12 Sat 13 Sun 14 Mon 15 4/4 1 Job Tue 16 We…" at bounding box center [276, 233] width 553 height 304
drag, startPoint x: 153, startPoint y: 100, endPoint x: 330, endPoint y: 114, distance: 177.8
click at [349, 116] on app-calendar-viewport "Sun 7 Mon 8 Tue 9 Wed 10 Thu 11 Fri 12 Sat 13 Sun 14 Mon 15 4/4 1 Job Tue 16 We…" at bounding box center [276, 233] width 553 height 304
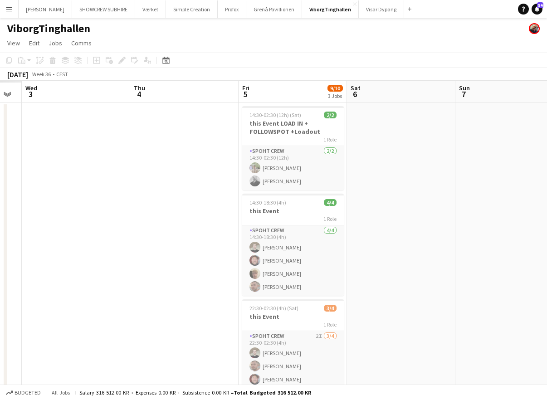
drag, startPoint x: 87, startPoint y: 102, endPoint x: 393, endPoint y: 117, distance: 305.4
click at [392, 117] on app-calendar-viewport "Mon 1 Tue 2 Wed 3 Thu 4 Fri 5 9/10 3 Jobs Sat 6 Sun 7 Mon 8 Tue 9 Wed 10 Thu 11…" at bounding box center [273, 251] width 547 height 341
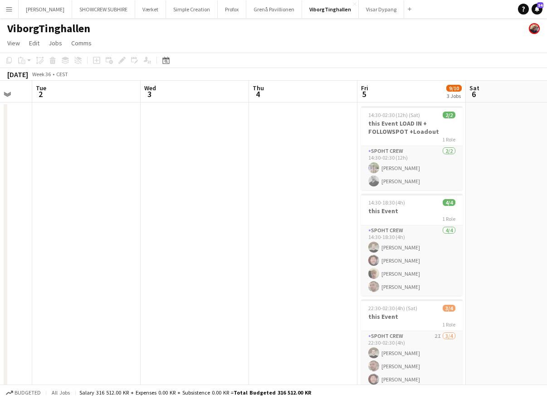
drag, startPoint x: 77, startPoint y: 92, endPoint x: 253, endPoint y: 105, distance: 176.8
click at [263, 106] on app-calendar-viewport "Sun 31 Mon 1 Tue 2 Wed 3 Thu 4 Fri 5 9/10 3 Jobs Sat 6 Sun 7 Mon 8 Tue 9 Wed 10…" at bounding box center [273, 251] width 547 height 341
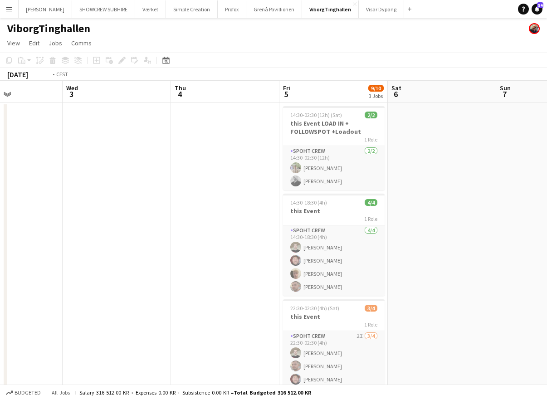
drag, startPoint x: 97, startPoint y: 92, endPoint x: 177, endPoint y: 100, distance: 81.1
click at [252, 107] on app-calendar-viewport "Sun 31 Mon 1 Tue 2 Wed 3 Thu 4 Fri 5 9/10 3 Jobs Sat 6 Sun 7 Mon 8 Tue 9 Wed 10…" at bounding box center [273, 251] width 547 height 341
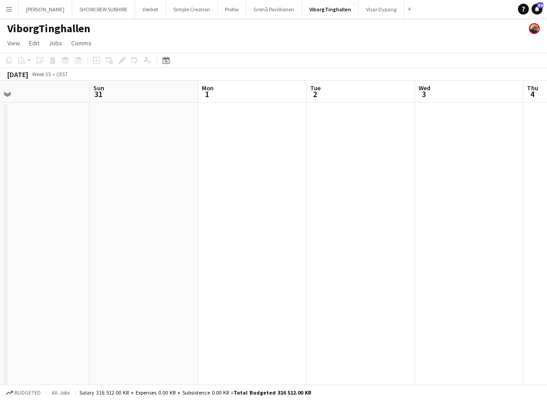
drag, startPoint x: 178, startPoint y: 102, endPoint x: 264, endPoint y: 109, distance: 86.5
click at [267, 110] on app-calendar-viewport "Thu 28 Fri 29 Sat 30 Sun 31 Mon 1 Tue 2 Wed 3 Thu 4 Fri 5 9/10 3 Jobs Sat 6 Sun…" at bounding box center [273, 251] width 547 height 341
drag, startPoint x: 85, startPoint y: 94, endPoint x: 157, endPoint y: 97, distance: 72.2
click at [218, 106] on app-calendar-viewport "Thu 28 Fri 29 Sat 30 Sun 31 Mon 1 Tue 2 Wed 3 Thu 4 Fri 5 9/10 3 Jobs Sat 6 Sun…" at bounding box center [273, 251] width 547 height 341
drag, startPoint x: 168, startPoint y: 102, endPoint x: 206, endPoint y: 101, distance: 38.1
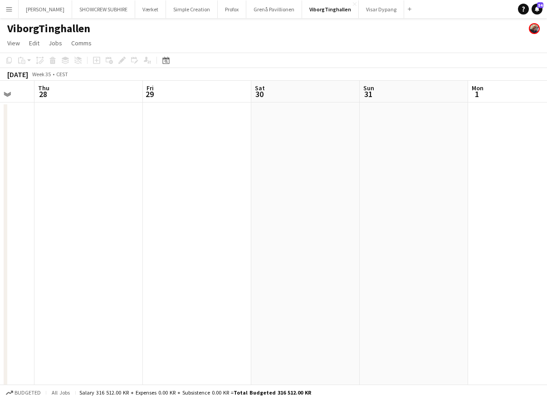
click at [226, 105] on app-calendar-viewport "Tue 26 Wed 27 Thu 28 Fri 29 Sat 30 Sun 31 Mon 1 Tue 2 Wed 3 Thu 4 Fri 5 9/10 3 …" at bounding box center [273, 251] width 547 height 341
drag, startPoint x: 99, startPoint y: 90, endPoint x: 239, endPoint y: 100, distance: 140.9
click at [240, 100] on app-calendar-viewport "Mon 25 Tue 26 Wed 27 Thu 28 Fri 29 Sat 30 Sun 31 Mon 1 Tue 2 Wed 3 Thu 4" at bounding box center [273, 251] width 547 height 341
click at [296, 103] on app-calendar-viewport "Sun 24 Mon 25 Tue 26 Wed 27 Thu 28 Fri 29 Sat 30 Sun 31 Mon 1 Tue 2 Wed 3" at bounding box center [273, 251] width 547 height 341
drag, startPoint x: 205, startPoint y: 95, endPoint x: 255, endPoint y: 98, distance: 50.0
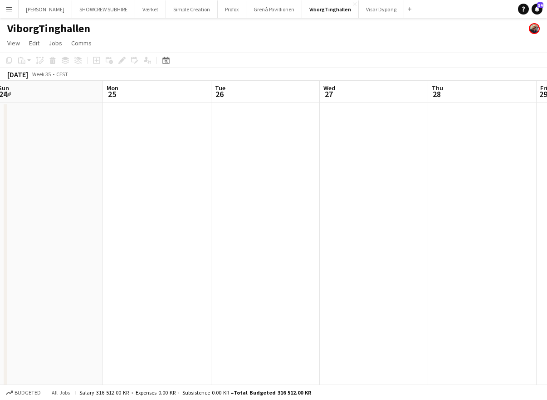
click at [278, 101] on app-calendar-viewport "Fri 22 Sat 23 6/8 2 Jobs Sun 24 Mon 25 Tue 26 Wed 27 Thu 28 Fri 29 Sat 30 Sun 3…" at bounding box center [273, 251] width 547 height 341
drag, startPoint x: 146, startPoint y: 88, endPoint x: 262, endPoint y: 102, distance: 116.3
click at [262, 102] on app-calendar-viewport "Fri 22 Sat 23 6/8 2 Jobs Sun 24 Mon 25 Tue 26 Wed 27 Thu 28 Fri 29 Sat 30 Sun 3…" at bounding box center [273, 251] width 547 height 341
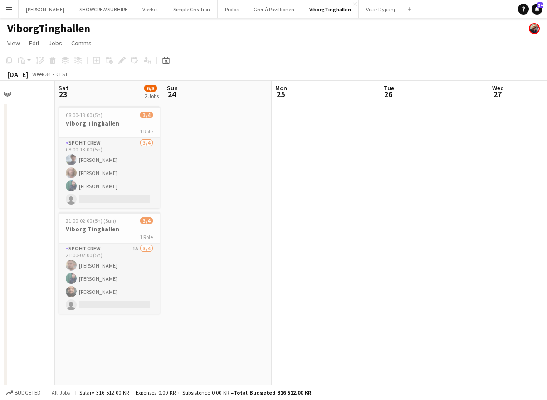
drag, startPoint x: 208, startPoint y: 96, endPoint x: 211, endPoint y: 117, distance: 20.6
click at [240, 104] on app-calendar-viewport "Wed 20 Thu 21 Fri 22 Sat 23 6/8 2 Jobs Sun 24 Mon 25 Tue 26 Wed 27 Thu 28 Fri 2…" at bounding box center [273, 251] width 547 height 341
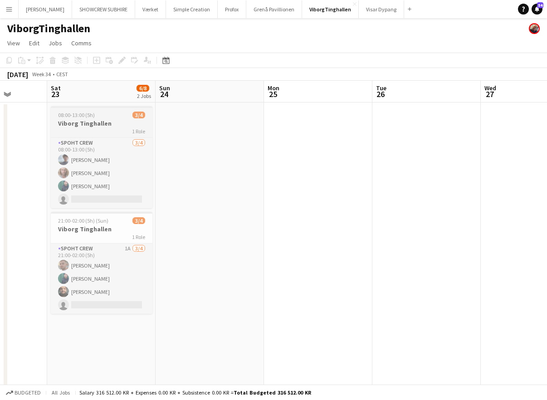
click at [92, 123] on h3 "Viborg Tinghallen" at bounding box center [102, 123] width 102 height 8
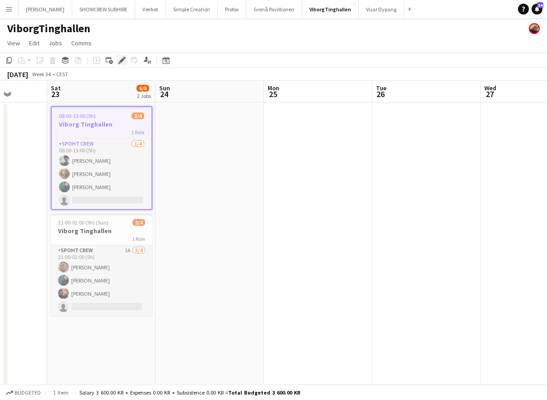
click at [123, 63] on icon "Edit" at bounding box center [121, 60] width 7 height 7
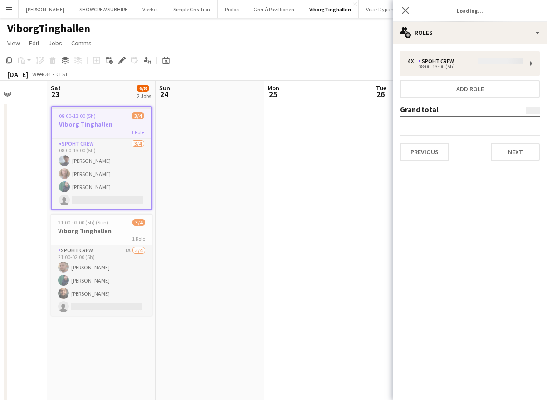
type input "**********"
click at [527, 153] on button "Next" at bounding box center [514, 152] width 49 height 18
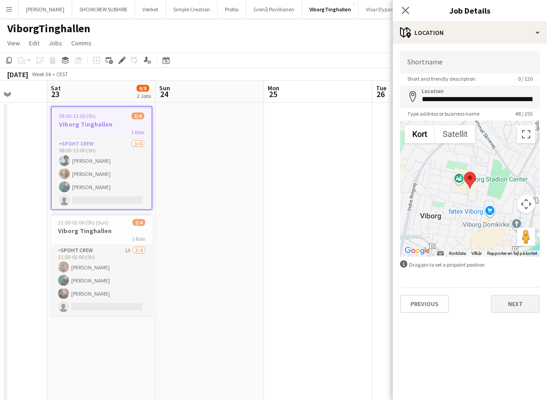
click at [524, 303] on button "Next" at bounding box center [514, 304] width 49 height 18
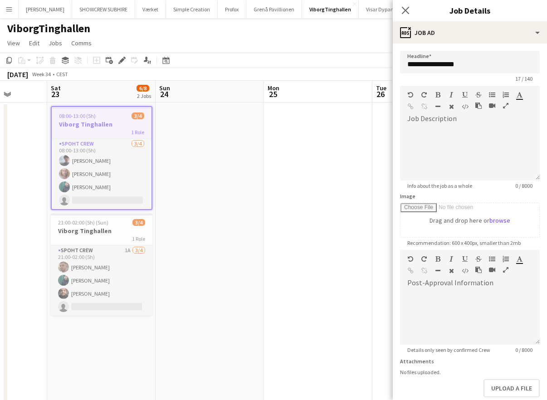
scroll to position [36, 0]
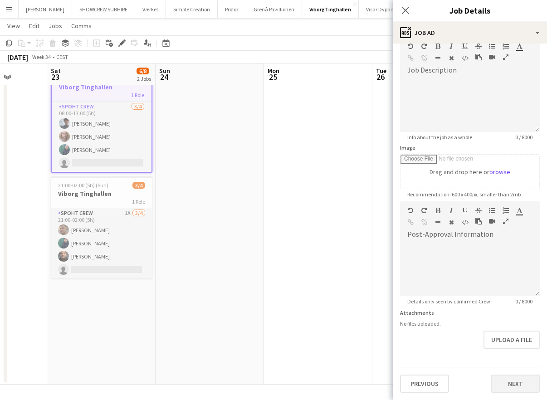
click at [510, 374] on button "Next" at bounding box center [514, 383] width 49 height 18
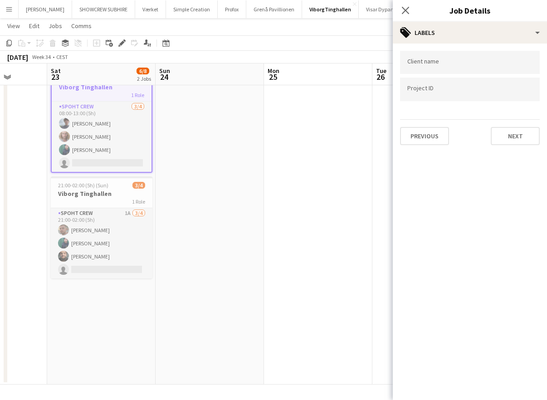
scroll to position [0, 0]
click at [522, 138] on button "Next" at bounding box center [514, 136] width 49 height 18
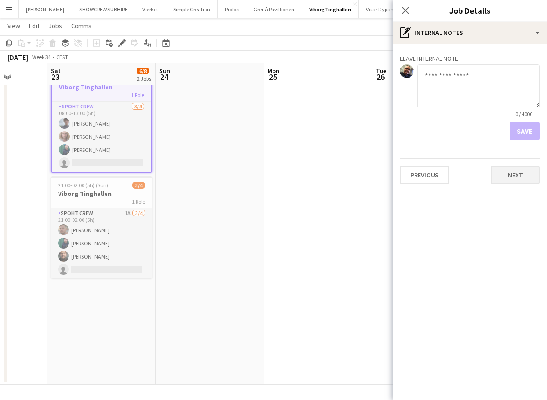
click at [524, 178] on button "Next" at bounding box center [514, 175] width 49 height 18
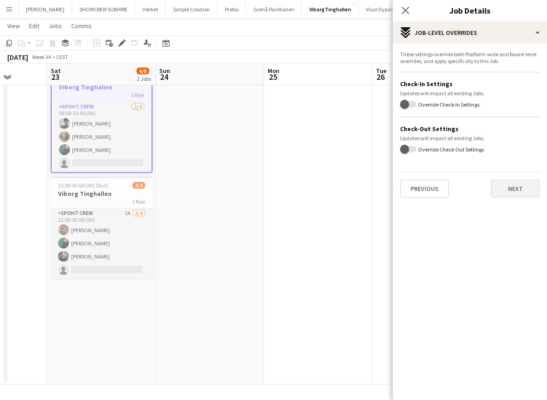
click at [521, 191] on button "Next" at bounding box center [514, 189] width 49 height 18
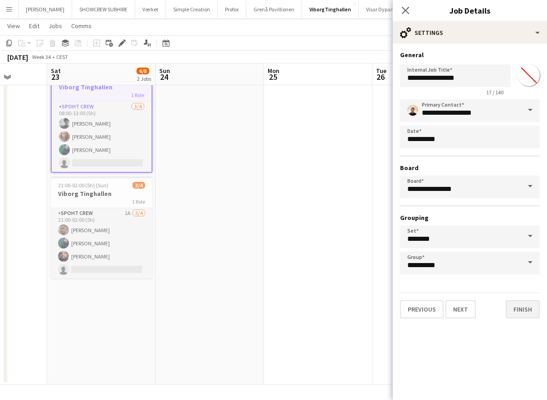
click at [528, 310] on button "Finish" at bounding box center [522, 309] width 34 height 18
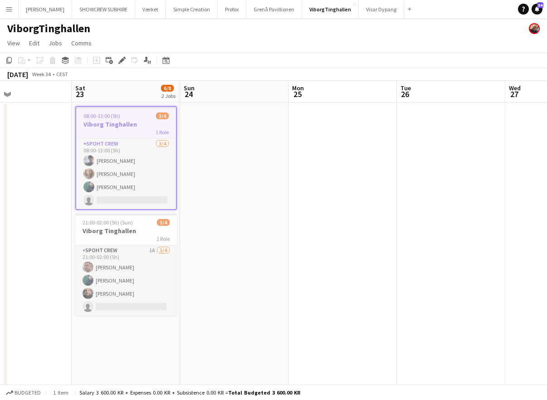
drag, startPoint x: 182, startPoint y: 94, endPoint x: 208, endPoint y: 109, distance: 30.5
click at [209, 97] on app-calendar-viewport "Wed 20 Thu 21 Fri 22 Sat 23 6/8 2 Jobs Sun 24 Mon 25 Tue 26 Wed 27 Thu 28 Fri 2…" at bounding box center [273, 251] width 547 height 341
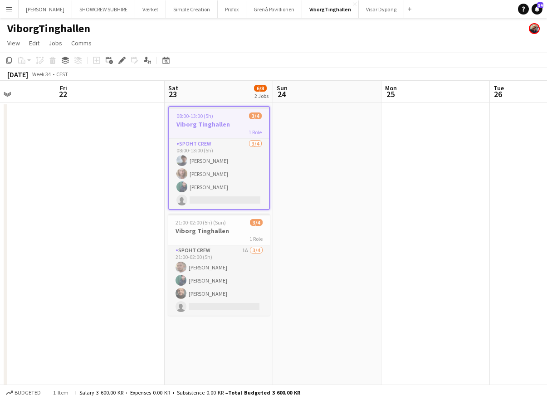
drag, startPoint x: 175, startPoint y: 92, endPoint x: 266, endPoint y: 85, distance: 91.8
click at [366, 89] on app-calendar-viewport "Tue 19 Wed 20 Thu 21 Fri 22 Sat 23 6/8 2 Jobs Sun 24 Mon 25 Tue 26 Wed 27 Thu 2…" at bounding box center [273, 251] width 547 height 341
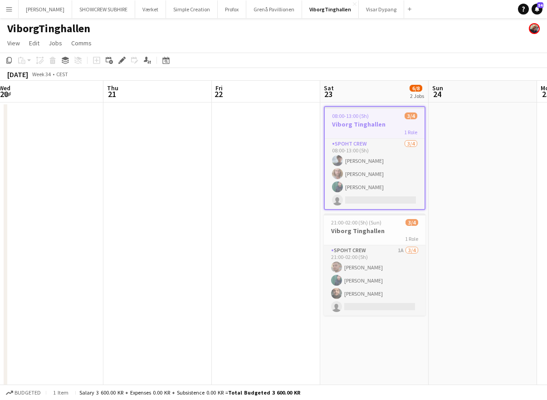
drag, startPoint x: 194, startPoint y: 86, endPoint x: 348, endPoint y: 93, distance: 154.8
click at [350, 93] on app-calendar-viewport "Mon 18 Tue 19 Wed 20 Thu 21 Fri 22 Sat 23 6/8 2 Jobs Sun 24 Mon 25 Tue 26 Wed 2…" at bounding box center [273, 251] width 547 height 341
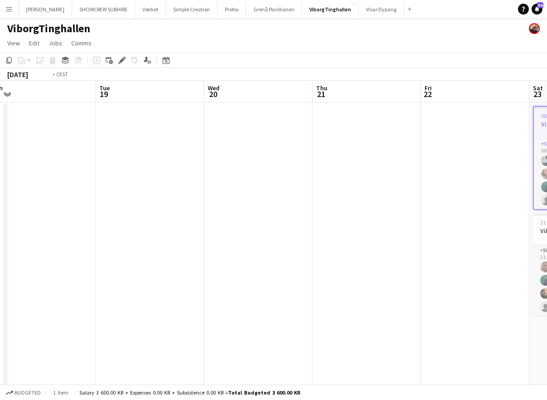
drag, startPoint x: 257, startPoint y: 91, endPoint x: 304, endPoint y: 93, distance: 47.2
click at [368, 97] on app-calendar-viewport "Sat 16 Sun 17 Mon 18 Tue 19 Wed 20 Thu 21 Fri 22 Sat 23 6/8 2 Jobs Sun 24 Mon 2…" at bounding box center [273, 251] width 547 height 341
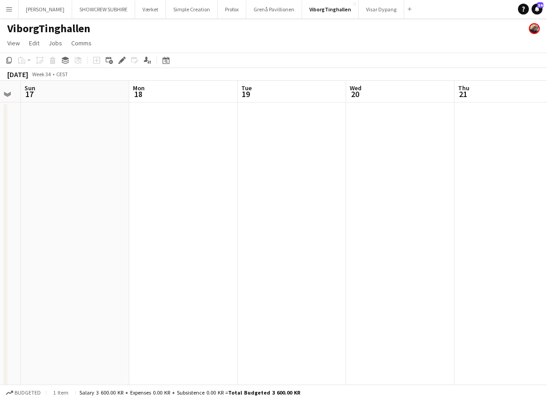
drag, startPoint x: 182, startPoint y: 90, endPoint x: 364, endPoint y: 99, distance: 181.6
click at [366, 99] on app-calendar-viewport "Fri 15 Sat 16 Sun 17 Mon 18 Tue 19 Wed 20 Thu 21 Fri 22 Sat 23 6/8 2 Jobs Sun 2…" at bounding box center [273, 251] width 547 height 341
drag, startPoint x: 214, startPoint y: 94, endPoint x: 364, endPoint y: 97, distance: 149.6
click at [364, 97] on app-calendar-viewport "Wed 13 Thu 14 Fri 15 Sat 16 Sun 17 Mon 18 Tue 19 Wed 20 Thu 21 Fri 22 Sat 23 6/…" at bounding box center [273, 251] width 547 height 341
drag, startPoint x: 272, startPoint y: 92, endPoint x: 291, endPoint y: 92, distance: 19.0
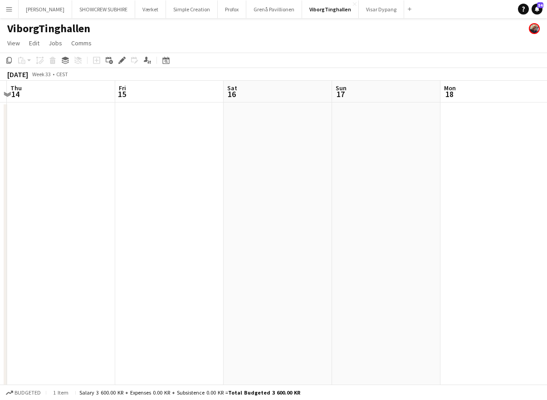
click at [374, 96] on app-calendar-viewport "Tue 12 Wed 13 Thu 14 Fri 15 Sat 16 Sun 17 Mon 18 Tue 19 Wed 20 Thu 21 Fri 22" at bounding box center [273, 251] width 547 height 341
drag, startPoint x: 200, startPoint y: 89, endPoint x: 341, endPoint y: 92, distance: 141.0
click at [351, 92] on app-calendar-viewport "Mon 11 Tue 12 Wed 13 Thu 14 Fri 15 Sat 16 Sun 17 Mon 18 Tue 19 Wed 20 Thu 21" at bounding box center [273, 251] width 547 height 341
drag, startPoint x: 184, startPoint y: 87, endPoint x: 233, endPoint y: 97, distance: 49.9
click at [367, 99] on app-calendar-viewport "Fri 8 Sat 9 Sun 10 Mon 11 Tue 12 Wed 13 Thu 14 Fri 15 Sat 16 Sun 17 Mon 18" at bounding box center [273, 251] width 547 height 341
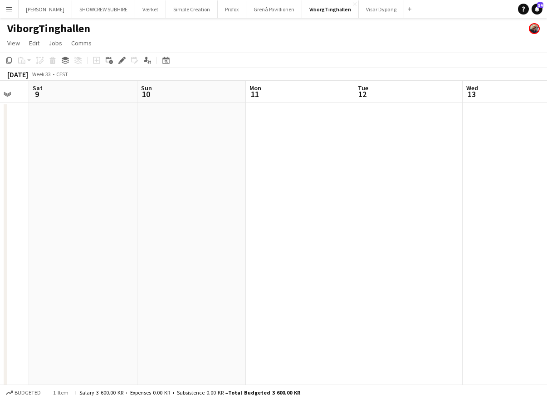
drag, startPoint x: 246, startPoint y: 101, endPoint x: 264, endPoint y: 97, distance: 18.9
click at [396, 105] on app-calendar-viewport "Thu 7 Fri 8 Sat 9 Sun 10 Mon 11 Tue 12 Wed 13 Thu 14 Fri 15 Sat 16 Sun 17" at bounding box center [273, 251] width 547 height 341
drag, startPoint x: 254, startPoint y: 97, endPoint x: 406, endPoint y: 103, distance: 152.4
click at [409, 103] on app-calendar-viewport "Wed 6 Thu 7 Fri 8 Sat 9 Sun 10 Mon 11 Tue 12 Wed 13 Thu 14 Fri 15 Sat 16" at bounding box center [273, 251] width 547 height 341
drag, startPoint x: 324, startPoint y: 104, endPoint x: 416, endPoint y: 102, distance: 92.5
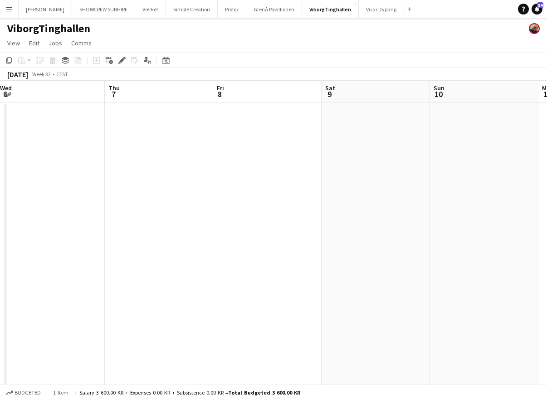
click at [450, 102] on app-calendar-viewport "Mon 4 Tue 5 Wed 6 Thu 7 Fri 8 Sat 9 Sun 10 Mon 11 Tue 12 Wed 13 Thu 14" at bounding box center [273, 251] width 547 height 341
click at [288, 104] on app-date-cell at bounding box center [269, 261] width 108 height 319
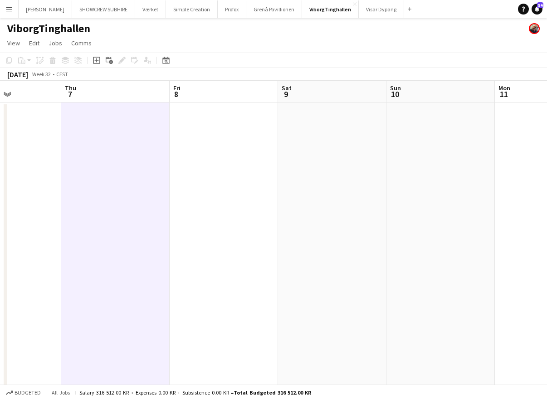
drag, startPoint x: 240, startPoint y: 93, endPoint x: 307, endPoint y: 97, distance: 67.2
click at [230, 92] on app-calendar-viewport "Sun 3 Mon 4 Tue 5 Wed 6 Thu 7 Fri 8 Sat 9 Sun 10 Mon 11 Tue 12 Wed 13" at bounding box center [273, 251] width 547 height 341
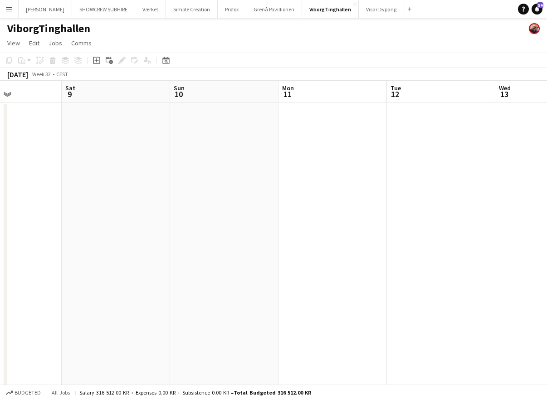
drag, startPoint x: 265, startPoint y: 101, endPoint x: 125, endPoint y: 94, distance: 140.3
click at [122, 94] on app-calendar-viewport "Tue 5 Wed 6 Thu 7 Fri 8 Sat 9 Sun 10 Mon 11 Tue 12 Wed 13 Thu 14 Fri 15" at bounding box center [273, 251] width 547 height 341
drag, startPoint x: 442, startPoint y: 97, endPoint x: 389, endPoint y: 107, distance: 53.4
click at [198, 109] on app-calendar-viewport "Tue 5 Wed 6 Thu 7 Fri 8 Sat 9 Sun 10 Mon 11 Tue 12 Wed 13 Thu 14 Fri 15" at bounding box center [273, 251] width 547 height 341
drag, startPoint x: 427, startPoint y: 107, endPoint x: 194, endPoint y: 92, distance: 233.5
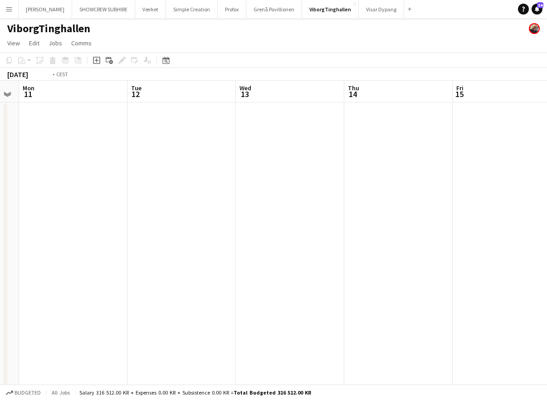
click at [174, 92] on app-calendar-viewport "Thu 7 Fri 8 Sat 9 Sun 10 Mon 11 Tue 12 Wed 13 Thu 14 Fri 15 Sat 16 Sun 17" at bounding box center [273, 251] width 547 height 341
drag, startPoint x: 386, startPoint y: 91, endPoint x: 463, endPoint y: 97, distance: 76.8
click at [203, 95] on app-calendar-viewport "Mon 11 Tue 12 Wed 13 Thu 14 Fri 15 Sat 16 Sun 17 Mon 18 Tue 19 Wed 20 Thu 21" at bounding box center [273, 251] width 547 height 341
drag, startPoint x: 231, startPoint y: 100, endPoint x: 461, endPoint y: 108, distance: 230.4
click at [213, 98] on app-calendar-viewport "Wed 13 Thu 14 Fri 15 Sat 16 Sun 17 Mon 18 Tue 19 Wed 20 Thu 21 Fri 22 Sat 23 6/…" at bounding box center [273, 251] width 547 height 341
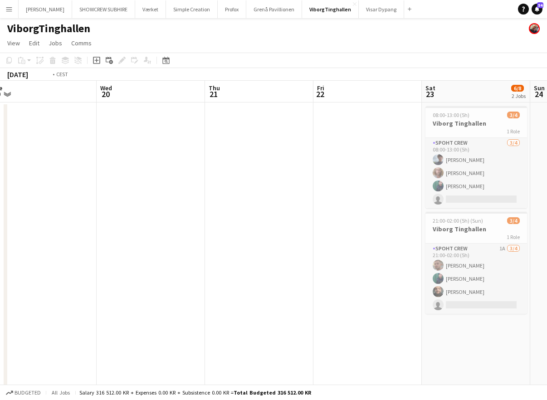
drag, startPoint x: 359, startPoint y: 105, endPoint x: 441, endPoint y: 93, distance: 82.9
click at [217, 87] on app-calendar-viewport "Fri 15 Sat 16 Sun 17 Mon 18 Tue 19 Wed 20 Thu 21 Fri 22 Sat 23 6/8 2 Jobs Sun 2…" at bounding box center [273, 251] width 547 height 341
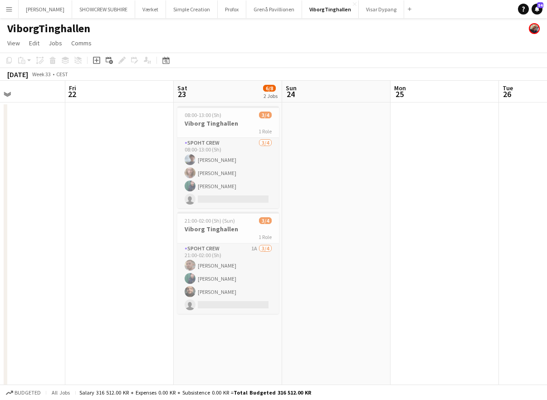
drag, startPoint x: 424, startPoint y: 94, endPoint x: 387, endPoint y: 92, distance: 37.2
click at [235, 88] on app-calendar-viewport "Sun 17 Mon 18 Tue 19 Wed 20 Thu 21 Fri 22 Sat 23 6/8 2 Jobs Sun 24 Mon 25 Tue 2…" at bounding box center [273, 251] width 547 height 341
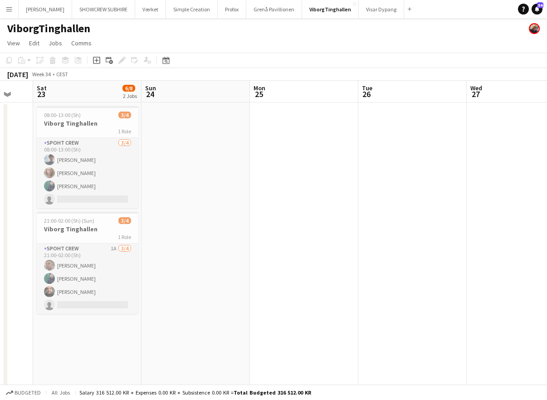
drag, startPoint x: 281, startPoint y: 92, endPoint x: 260, endPoint y: 91, distance: 20.9
click at [259, 91] on app-calendar-viewport "Tue 19 Wed 20 Thu 21 Fri 22 Sat 23 6/8 2 Jobs Sun 24 Mon 25 Tue 26 Wed 27 Thu 2…" at bounding box center [273, 251] width 547 height 341
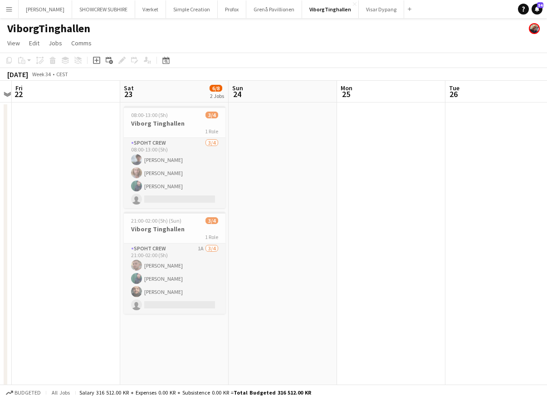
drag, startPoint x: 483, startPoint y: 98, endPoint x: 526, endPoint y: 103, distance: 42.9
click at [379, 101] on app-calendar-viewport "Tue 19 Wed 20 Thu 21 Fri 22 Sat 23 6/8 2 Jobs Sun 24 Mon 25 Tue 26 Wed 27 Thu 2…" at bounding box center [273, 251] width 547 height 341
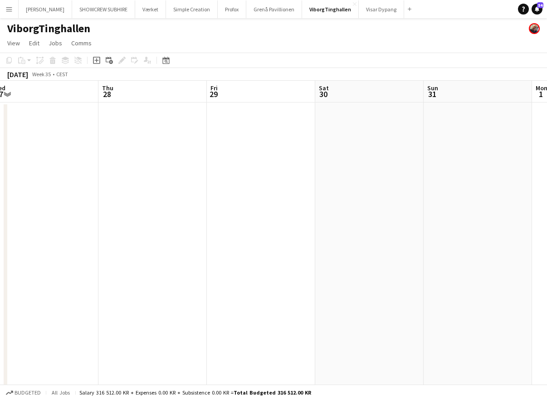
drag, startPoint x: 458, startPoint y: 101, endPoint x: 390, endPoint y: 102, distance: 68.5
click at [378, 102] on app-calendar-viewport "Sat 23 6/8 2 Jobs Sun 24 Mon 25 Tue 26 Wed 27 Thu 28 Fri 29 Sat 30 Sun 31 Mon 1…" at bounding box center [273, 251] width 547 height 341
drag, startPoint x: 388, startPoint y: 92, endPoint x: 178, endPoint y: 91, distance: 209.9
click at [128, 91] on app-calendar-viewport "Sat 23 6/8 2 Jobs Sun 24 Mon 25 Tue 26 Wed 27 Thu 28 Fri 29 Sat 30 Sun 31 Mon 1…" at bounding box center [273, 251] width 547 height 341
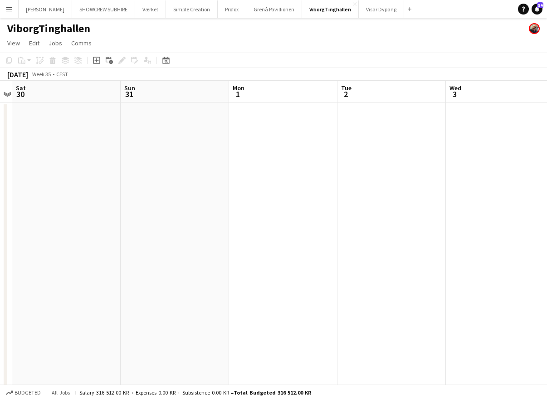
drag, startPoint x: 356, startPoint y: 98, endPoint x: 91, endPoint y: 75, distance: 266.2
click at [45, 76] on app-calendar "Copy Paste Paste Command V Paste with crew Command Shift V Paste linked Job [GE…" at bounding box center [273, 237] width 547 height 369
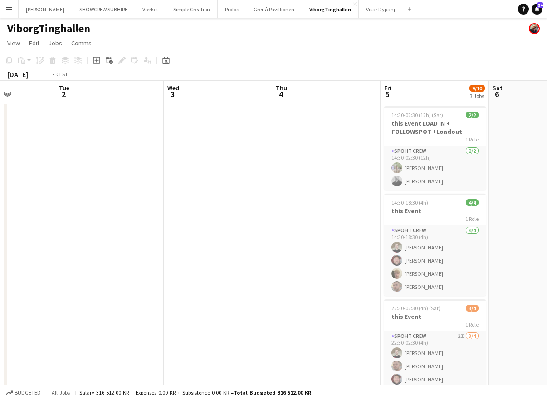
drag, startPoint x: 276, startPoint y: 89, endPoint x: 187, endPoint y: 88, distance: 88.4
click at [78, 88] on app-calendar-viewport "Fri 29 Sat 30 Sun 31 Mon 1 Tue 2 Wed 3 Thu 4 Fri 5 9/10 3 Jobs Sat 6 Sun 7 Mon …" at bounding box center [273, 251] width 547 height 341
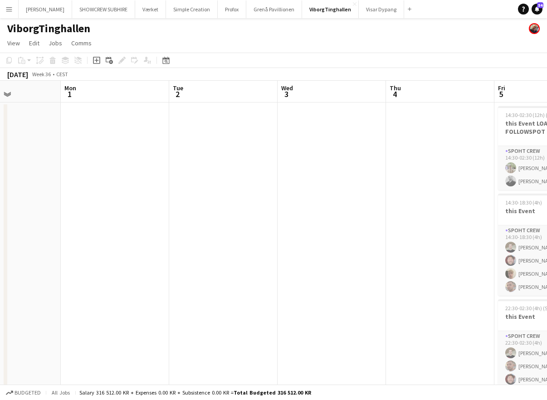
drag, startPoint x: 271, startPoint y: 92, endPoint x: 187, endPoint y: 90, distance: 84.3
click at [187, 90] on app-calendar-viewport "Fri 29 Sat 30 Sun 31 Mon 1 Tue 2 Wed 3 Thu 4 Fri 5 9/10 3 Jobs Sat 6 Sun 7 Mon …" at bounding box center [273, 251] width 547 height 341
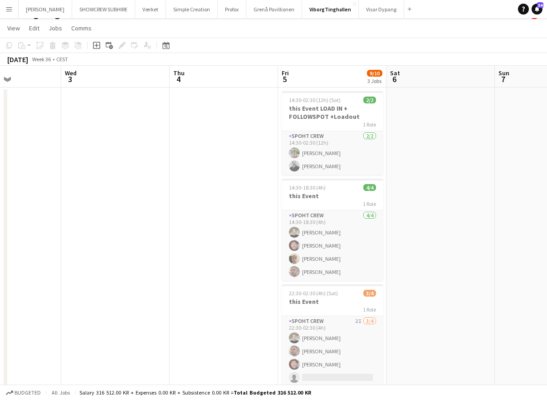
scroll to position [35, 0]
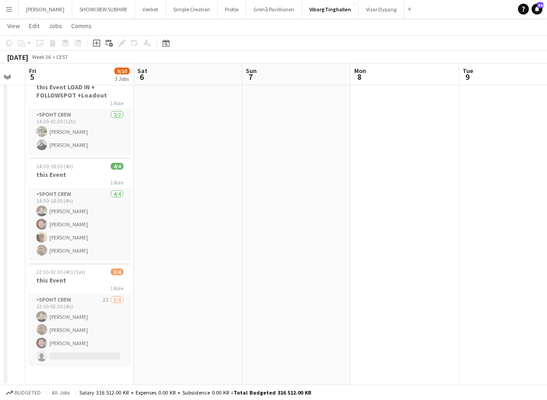
drag, startPoint x: 455, startPoint y: 73, endPoint x: 207, endPoint y: 68, distance: 247.6
click at [204, 68] on app-calendar-viewport "Tue 2 Wed 3 Thu 4 Fri 5 9/10 3 Jobs Sat 6 Sun 7 Mon 8 Tue 9 Wed 10 Thu 11 Fri 1…" at bounding box center [273, 192] width 547 height 385
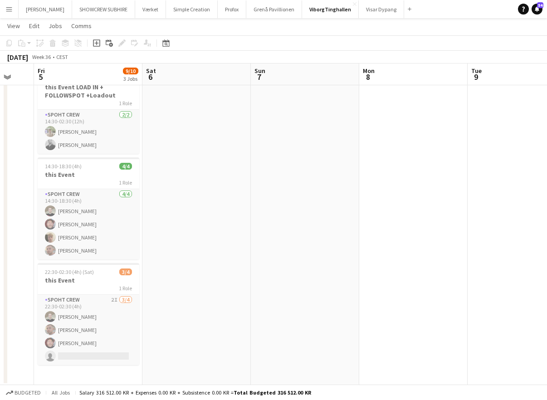
drag, startPoint x: 176, startPoint y: 79, endPoint x: 117, endPoint y: 76, distance: 59.0
click at [53, 79] on app-calendar-viewport "Tue 2 Wed 3 Thu 4 Fri 5 9/10 3 Jobs Sat 6 Sun 7 Mon 8 Tue 9 Wed 10 Thu 11 Fri 1…" at bounding box center [273, 192] width 547 height 385
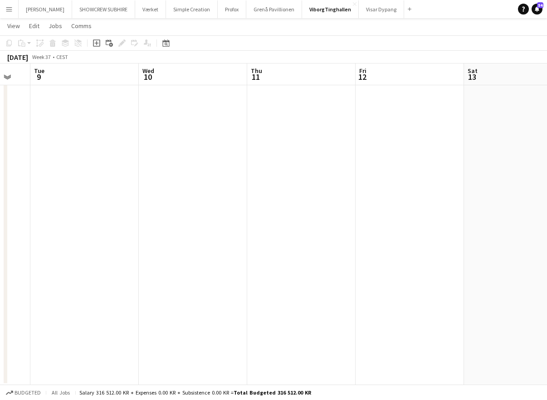
drag, startPoint x: 227, startPoint y: 81, endPoint x: 171, endPoint y: 84, distance: 55.4
click at [159, 84] on app-calendar-viewport "Sat 6 Sun 7 Mon 8 Tue 9 Wed 10 Thu 11 Fri 12 Sat 13 Sun 14 Mon 15 4/4 1 Job Tue…" at bounding box center [273, 192] width 547 height 385
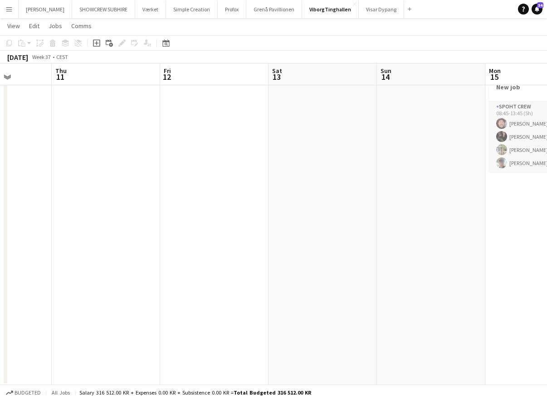
click at [270, 86] on app-calendar-viewport "Mon 8 Tue 9 Wed 10 Thu 11 Fri 12 Sat 13 Sun 14 Mon 15 4/4 1 Job Tue 16 Wed 17 T…" at bounding box center [273, 192] width 547 height 385
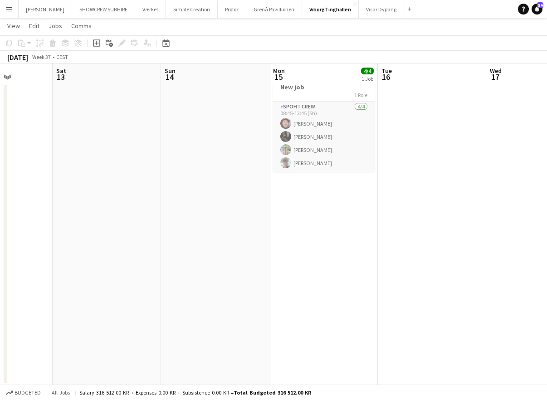
click at [10, 75] on app-calendar "Copy Paste Paste Command V Paste with crew Command Shift V Paste linked Job [GE…" at bounding box center [273, 192] width 547 height 385
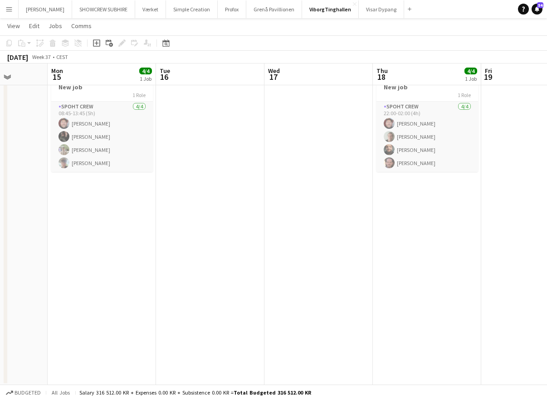
scroll to position [0, 296]
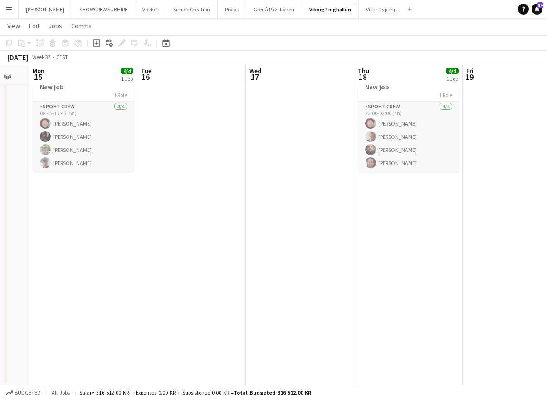
click at [310, 82] on app-calendar-viewport "Fri 12 Sat 13 Sun 14 Mon 15 4/4 1 Job Tue 16 Wed 17 Thu 18 4/4 1 Job Fri 19 Sat…" at bounding box center [273, 192] width 547 height 385
click at [381, 11] on button "Visar Dypang Close" at bounding box center [381, 9] width 45 height 18
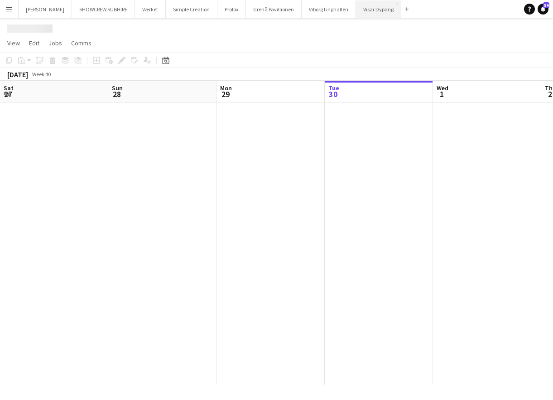
scroll to position [0, 217]
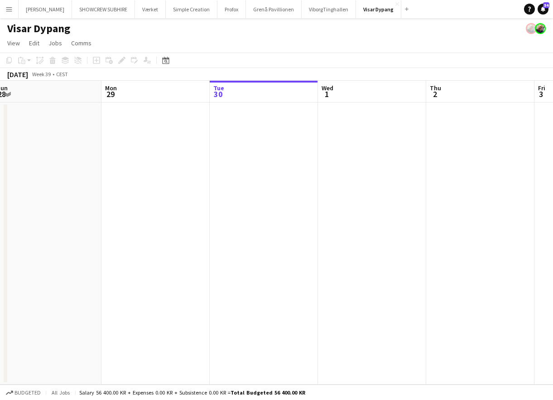
click at [334, 88] on app-calendar-viewport "Fri 26 Sat 27 Sun 28 Mon 29 Tue 30 Wed 1 Thu 2 Fri 3 Sat 4 Sun 5 Mon 6" at bounding box center [276, 233] width 553 height 304
drag, startPoint x: 220, startPoint y: 93, endPoint x: 277, endPoint y: 95, distance: 57.1
click at [297, 96] on app-calendar-viewport "Fri 26 Sat 27 Sun 28 Mon 29 Tue 30 Wed 1 Thu 2 Fri 3 Sat 4 Sun 5 Mon 6" at bounding box center [276, 233] width 553 height 304
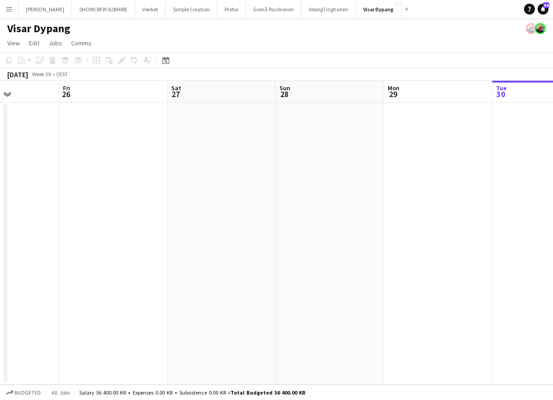
drag, startPoint x: 158, startPoint y: 92, endPoint x: 240, endPoint y: 104, distance: 82.8
click at [336, 98] on app-calendar-viewport "Tue 23 Wed 24 Thu 25 Fri 26 Sat 27 Sun 28 Mon 29 Tue 30 Wed 1 Thu 2 Fri 3" at bounding box center [276, 233] width 553 height 304
drag, startPoint x: 247, startPoint y: 103, endPoint x: 228, endPoint y: 99, distance: 20.0
click at [335, 99] on app-calendar-viewport "Tue 23 Wed 24 Thu 25 Fri 26 Sat 27 Sun 28 Mon 29 Tue 30 Wed 1 Thu 2 Fri 3" at bounding box center [276, 233] width 553 height 304
drag, startPoint x: 136, startPoint y: 97, endPoint x: 271, endPoint y: 103, distance: 134.3
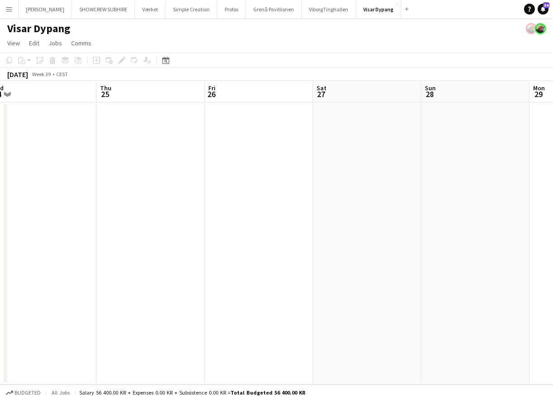
click at [277, 103] on app-calendar-viewport "Mon 22 Tue 23 Wed 24 Thu 25 Fri 26 Sat 27 Sun 28 Mon 29 Tue 30 Wed 1 Thu 2" at bounding box center [276, 233] width 553 height 304
drag, startPoint x: 92, startPoint y: 98, endPoint x: 135, endPoint y: 102, distance: 43.2
click at [308, 108] on app-calendar-viewport "Fri 19 Sat 20 Sun 21 Mon 22 Tue 23 Wed 24 Thu 25 Fri 26 Sat 27 Sun 28 Mon 29" at bounding box center [276, 233] width 553 height 304
drag, startPoint x: 135, startPoint y: 102, endPoint x: 128, endPoint y: 99, distance: 7.5
click at [284, 104] on app-calendar-viewport "Fri 19 1/1 1 Job Sat 20 Sun 21 Mon 22 Tue 23 Wed 24 Thu 25 Fri 26 Sat 27 Sun 28…" at bounding box center [276, 233] width 553 height 304
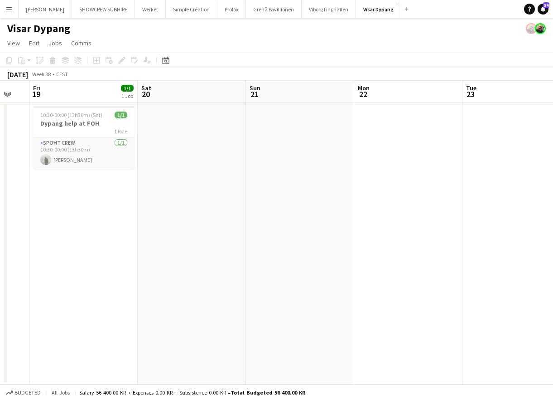
drag, startPoint x: 192, startPoint y: 102, endPoint x: 238, endPoint y: 104, distance: 46.3
click at [259, 104] on app-calendar-viewport "Wed 17 Thu 18 Fri 19 1/1 1 Job Sat 20 Sun 21 Mon 22 Tue 23 Wed 24 Thu 25 Fri 26…" at bounding box center [276, 233] width 553 height 304
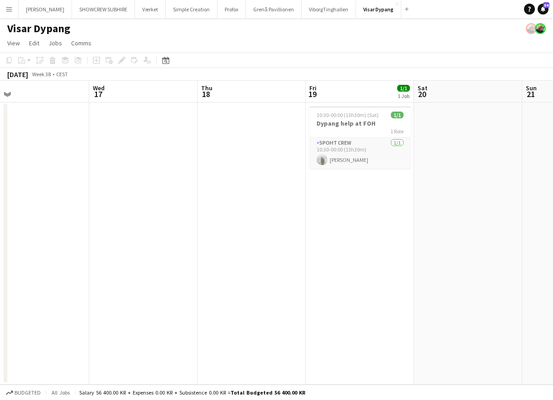
scroll to position [0, 257]
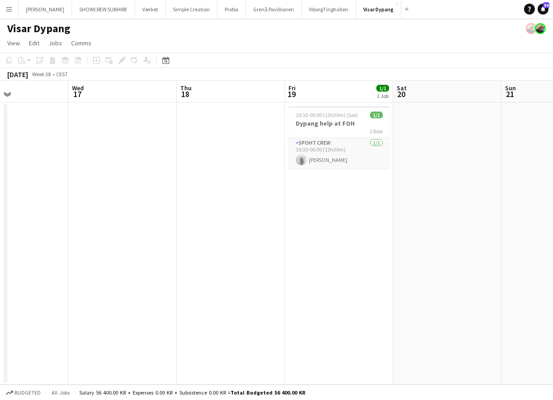
drag, startPoint x: 102, startPoint y: 100, endPoint x: 164, endPoint y: 96, distance: 62.2
click at [243, 97] on app-calendar-viewport "Sun 14 Mon 15 Tue 16 Wed 17 Thu 18 Fri 19 1/1 1 Job Sat 20 Sun 21 Mon 22 Tue 23…" at bounding box center [276, 233] width 553 height 304
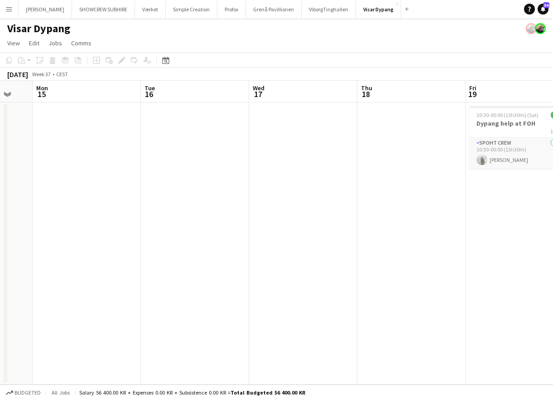
drag, startPoint x: 118, startPoint y: 94, endPoint x: 225, endPoint y: 99, distance: 107.1
click at [296, 99] on app-calendar-viewport "Sat 13 Sun 14 Mon 15 Tue 16 Wed 17 Thu 18 Fri 19 1/1 1 Job Sat 20 Sun 21 Mon 22…" at bounding box center [276, 233] width 553 height 304
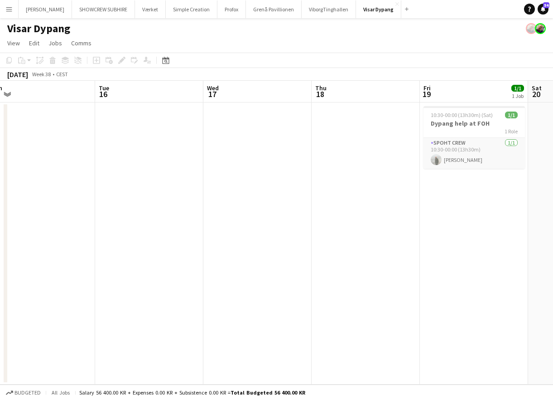
drag, startPoint x: 197, startPoint y: 97, endPoint x: 360, endPoint y: 102, distance: 163.3
click at [363, 102] on app-calendar-viewport "Sat 13 Sun 14 Mon 15 Tue 16 Wed 17 Thu 18 Fri 19 1/1 1 Job Sat 20 Sun 21 Mon 22…" at bounding box center [276, 233] width 553 height 304
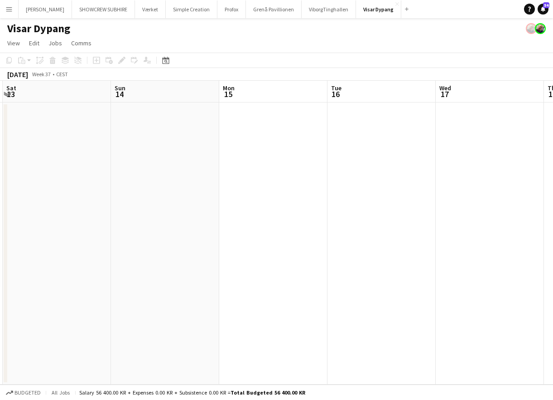
drag, startPoint x: 256, startPoint y: 99, endPoint x: 337, endPoint y: 103, distance: 81.2
click at [372, 102] on app-calendar-viewport "Thu 11 Fri 12 6/6 2 Jobs Sat 13 Sun 14 Mon 15 Tue 16 Wed 17 Thu 18 Fri 19 1/1 1…" at bounding box center [276, 233] width 553 height 304
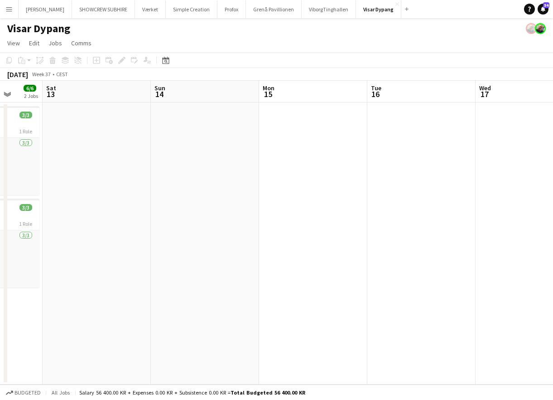
click at [326, 102] on app-calendar-viewport "Mon 8 Tue 9 Wed 10 Thu 11 Fri 12 6/6 2 Jobs Sat 13 Sun 14 Mon 15 Tue 16 Wed 17 …" at bounding box center [276, 233] width 553 height 304
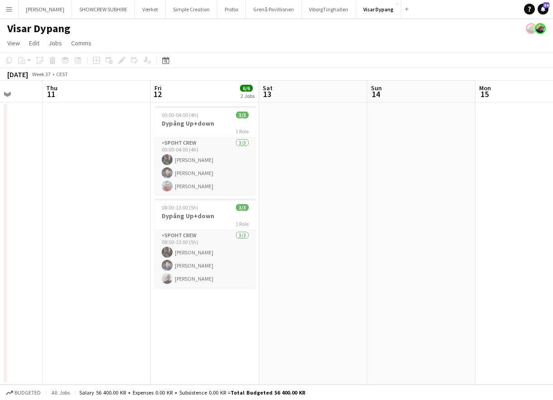
scroll to position [0, 286]
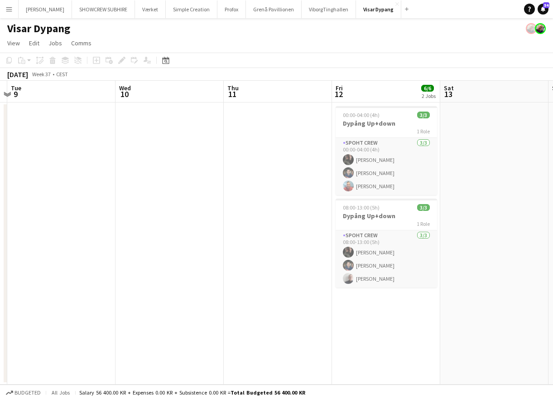
drag, startPoint x: 190, startPoint y: 94, endPoint x: 362, endPoint y: 105, distance: 172.6
click at [372, 105] on app-calendar-viewport "Sun 7 Mon 8 Tue 9 Wed 10 Thu 11 Fri 12 6/6 2 Jobs Sat 13 Sun 14 Mon 15 Tue 16 W…" at bounding box center [276, 233] width 553 height 304
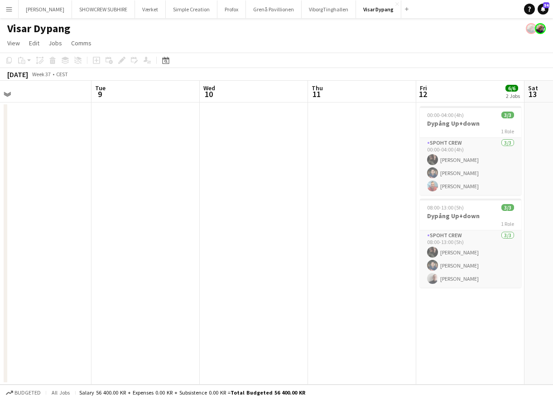
drag, startPoint x: 155, startPoint y: 92, endPoint x: 168, endPoint y: 95, distance: 12.4
click at [256, 96] on app-calendar-viewport "Sat 6 Sun 7 Mon 8 Tue 9 Wed 10 Thu 11 Fri 12 6/6 2 Jobs Sat 13 Sun 14 Mon 15 Tu…" at bounding box center [276, 233] width 553 height 304
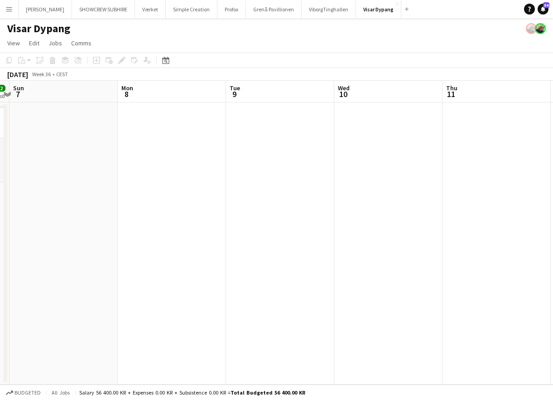
drag, startPoint x: 130, startPoint y: 91, endPoint x: 136, endPoint y: 92, distance: 6.2
click at [262, 95] on app-calendar-viewport "Fri 5 Sat 6 2/2 1 Job Sun 7 Mon 8 Tue 9 Wed 10 Thu 11 Fri 12 6/6 2 Jobs Sat 13 …" at bounding box center [276, 233] width 553 height 304
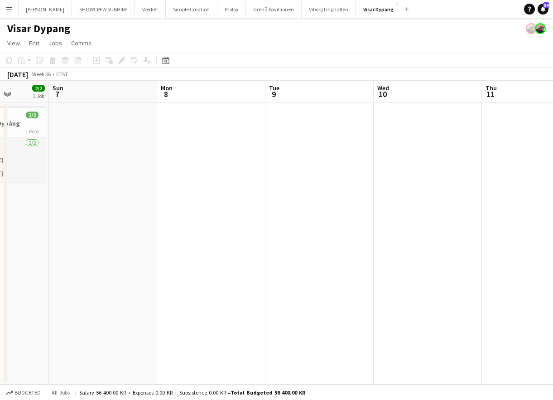
drag, startPoint x: 117, startPoint y: 92, endPoint x: 203, endPoint y: 97, distance: 85.3
click at [206, 97] on app-calendar-viewport "Fri 5 Sat 6 2/2 1 Job Sun 7 Mon 8 Tue 9 Wed 10 Thu 11 Fri 12 6/6 2 Jobs Sat 13 …" at bounding box center [276, 233] width 553 height 304
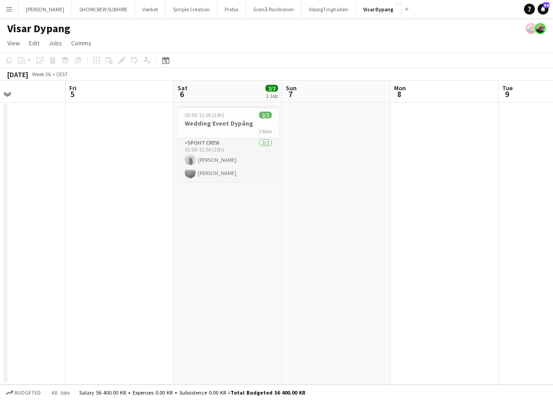
drag, startPoint x: 116, startPoint y: 92, endPoint x: 162, endPoint y: 97, distance: 46.4
click at [219, 95] on app-calendar-viewport "Tue 2 Wed 3 Thu 4 Fri 5 Sat 6 2/2 1 Job Sun 7 Mon 8 Tue 9 Wed 10 Thu 11 Fri 12 …" at bounding box center [276, 233] width 553 height 304
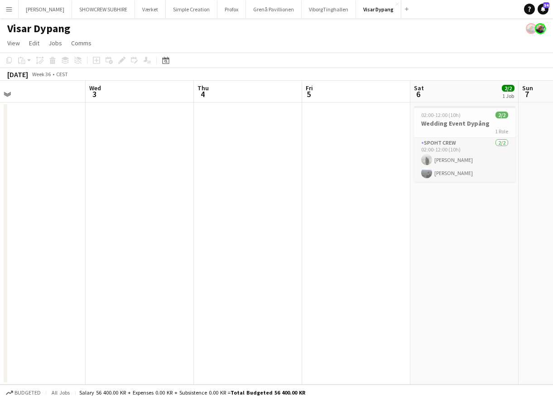
drag, startPoint x: 103, startPoint y: 95, endPoint x: 336, endPoint y: 112, distance: 233.6
click at [341, 112] on app-calendar-viewport "Sun 31 Mon 1 Tue 2 Wed 3 Thu 4 Fri 5 Sat 6 2/2 1 Job Sun 7 Mon 8 Tue 9 Wed 10 0…" at bounding box center [276, 233] width 553 height 304
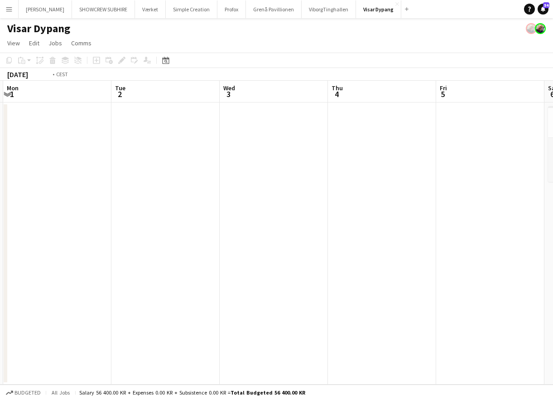
drag, startPoint x: 121, startPoint y: 100, endPoint x: 207, endPoint y: 102, distance: 86.1
click at [301, 103] on app-calendar-viewport "Sat 30 Sun 31 Mon 1 Tue 2 Wed 3 Thu 4 Fri 5 Sat 6 2/2 1 Job Sun 7 Mon 8 Tue 9 0…" at bounding box center [276, 233] width 553 height 304
drag, startPoint x: 186, startPoint y: 100, endPoint x: 273, endPoint y: 103, distance: 87.1
click at [273, 103] on app-calendar-viewport "Fri 29 8/8 2 Jobs Sat 30 7/7 2 Jobs Sun 31 Mon 1 Tue 2 Wed 3 Thu 4 Fri 5 Sat 6 …" at bounding box center [276, 233] width 553 height 304
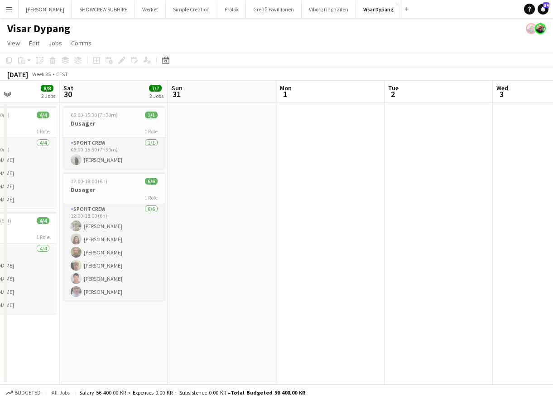
drag, startPoint x: 180, startPoint y: 98, endPoint x: 173, endPoint y: 99, distance: 7.3
click at [183, 99] on app-calendar-viewport "Wed 27 Thu 28 1/1 1 Job Fri 29 8/8 2 Jobs Sat 30 7/7 2 Jobs Sun 31 Mon 1 Tue 2 …" at bounding box center [276, 233] width 553 height 304
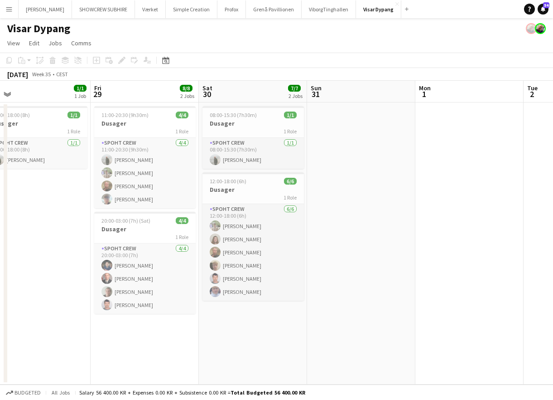
drag, startPoint x: 212, startPoint y: 97, endPoint x: 342, endPoint y: 94, distance: 129.7
click at [343, 94] on app-calendar-viewport "Tue 26 Wed 27 5/6 1 Job Thu 28 1/1 1 Job Fri 29 8/8 2 Jobs Sat 30 7/7 2 Jobs Su…" at bounding box center [276, 233] width 553 height 304
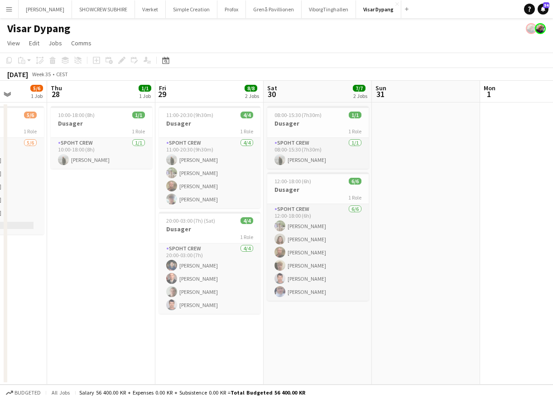
drag, startPoint x: 176, startPoint y: 94, endPoint x: 313, endPoint y: 97, distance: 136.5
click at [313, 97] on app-calendar-viewport "Mon 25 2/2 1 Job Tue 26 Wed 27 5/6 1 Job Thu 28 1/1 1 Job Fri 29 8/8 2 Jobs Sat…" at bounding box center [276, 233] width 553 height 304
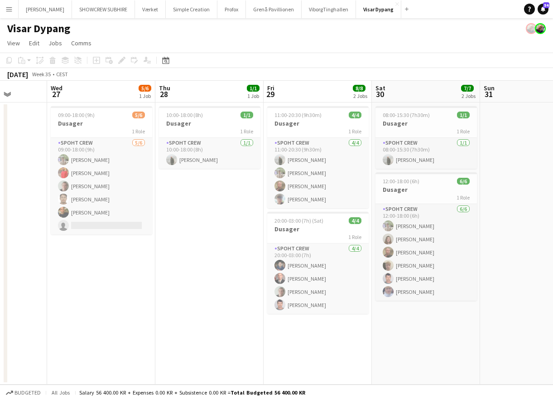
scroll to position [0, 279]
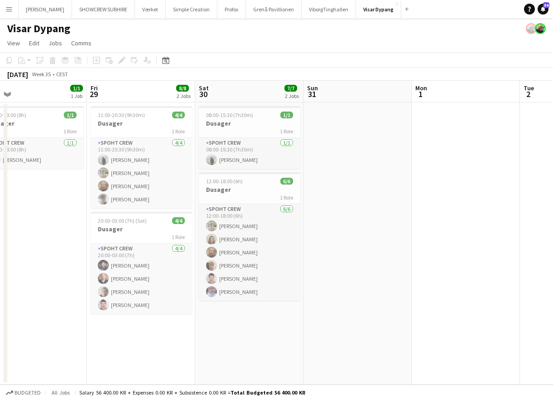
drag, startPoint x: 490, startPoint y: 91, endPoint x: 338, endPoint y: 98, distance: 152.5
click at [305, 99] on app-calendar-viewport "Sun 24 Mon 25 2/2 1 Job Tue 26 Wed 27 5/6 1 Job Thu 28 1/1 1 Job Fri 29 8/8 2 J…" at bounding box center [276, 233] width 553 height 304
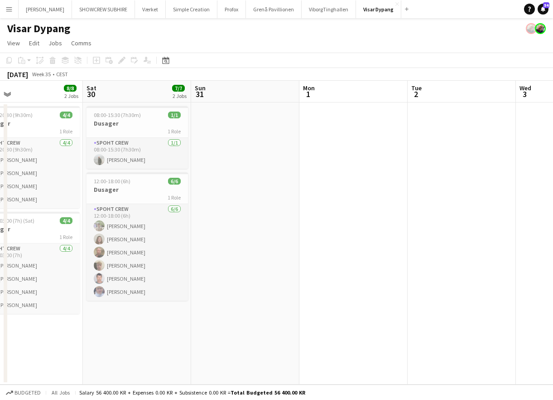
drag, startPoint x: 422, startPoint y: 93, endPoint x: 339, endPoint y: 98, distance: 83.1
click at [338, 98] on app-calendar-viewport "Tue 26 Wed 27 5/6 1 Job Thu 28 1/1 1 Job Fri 29 8/8 2 Jobs Sat 30 7/7 2 Jobs Su…" at bounding box center [276, 233] width 553 height 304
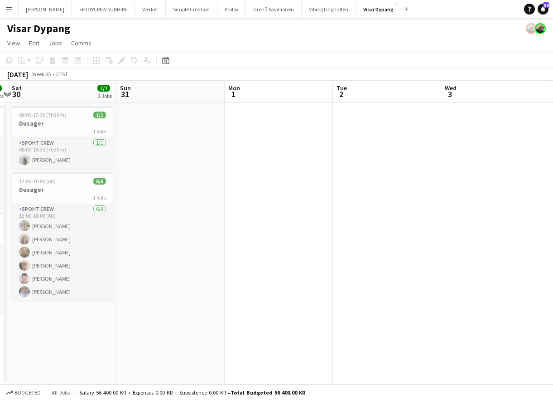
drag, startPoint x: 442, startPoint y: 93, endPoint x: 408, endPoint y: 99, distance: 33.5
click at [354, 100] on app-calendar-viewport "Tue 26 Wed 27 5/6 1 Job Thu 28 1/1 1 Job Fri 29 8/8 2 Jobs Sat 30 7/7 2 Jobs Su…" at bounding box center [276, 233] width 553 height 304
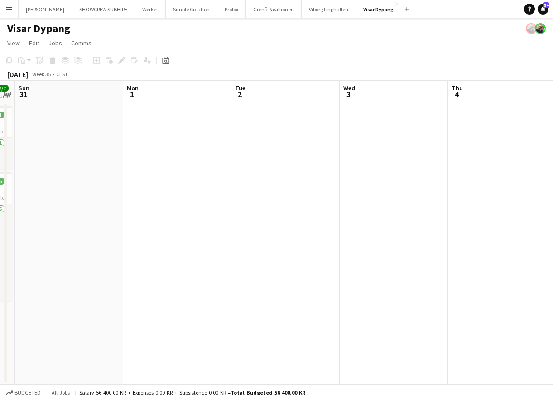
drag, startPoint x: 421, startPoint y: 97, endPoint x: 345, endPoint y: 100, distance: 75.8
click at [345, 100] on app-calendar-viewport "Thu 28 1/1 1 Job Fri 29 8/8 2 Jobs Sat 30 7/7 2 Jobs Sun 31 Mon 1 Tue 2 Wed 3 T…" at bounding box center [276, 233] width 553 height 304
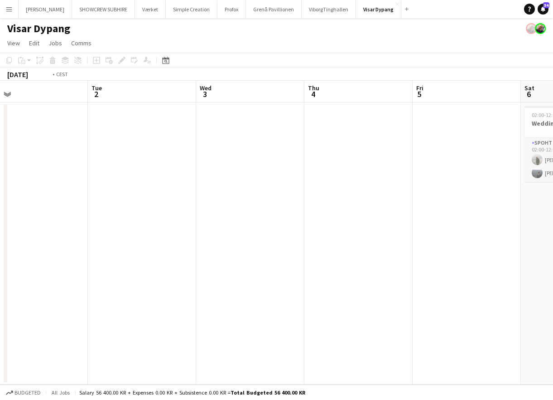
drag, startPoint x: 445, startPoint y: 98, endPoint x: 413, endPoint y: 102, distance: 32.3
click at [355, 104] on app-calendar-viewport "Thu 28 1/1 1 Job Fri 29 8/8 2 Jobs Sat 30 7/7 2 Jobs Sun 31 Mon 1 Tue 2 Wed 3 T…" at bounding box center [276, 233] width 553 height 304
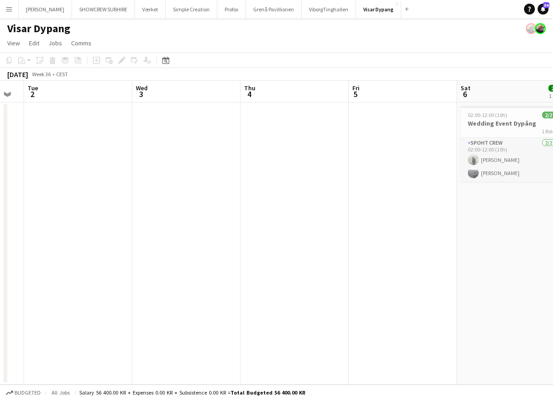
drag, startPoint x: 435, startPoint y: 97, endPoint x: 422, endPoint y: 101, distance: 13.2
click at [378, 105] on app-calendar-viewport "Sat 30 7/7 2 Jobs Sun 31 Mon 1 Tue 2 Wed 3 Thu 4 Fri 5 Sat 6 2/2 1 Job Sun 7 Mo…" at bounding box center [276, 233] width 553 height 304
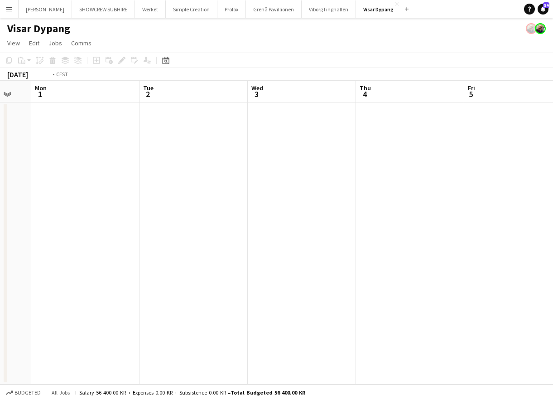
drag, startPoint x: 413, startPoint y: 99, endPoint x: 549, endPoint y: 98, distance: 136.9
click at [549, 98] on app-calendar-viewport "Sat 30 7/7 2 Jobs Sun 31 Mon 1 Tue 2 Wed 3 Thu 4 Fri 5 Sat 6 2/2 1 Job Sun 7 Mo…" at bounding box center [276, 233] width 553 height 304
drag, startPoint x: 234, startPoint y: 102, endPoint x: 348, endPoint y: 95, distance: 113.6
click at [348, 95] on app-calendar-viewport "Fri 29 8/8 2 Jobs Sat 30 7/7 2 Jobs Sun 31 Mon 1 Tue 2 Wed 3 Thu 4 Fri 5 Sat 6 …" at bounding box center [276, 233] width 553 height 304
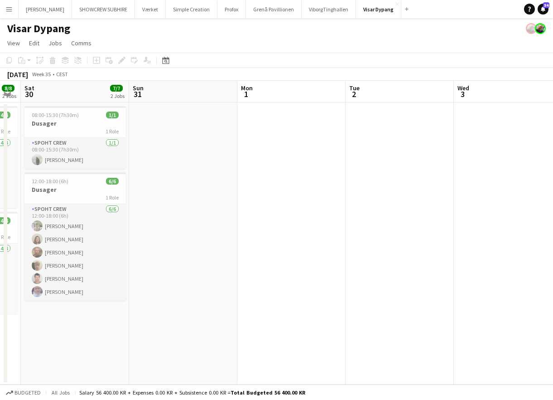
drag, startPoint x: 296, startPoint y: 97, endPoint x: 396, endPoint y: 95, distance: 99.3
click at [396, 95] on app-calendar-viewport "Thu 28 1/1 1 Job Fri 29 8/8 2 Jobs Sat 30 7/7 2 Jobs Sun 31 Mon 1 Tue 2 Wed 3 T…" at bounding box center [276, 233] width 553 height 304
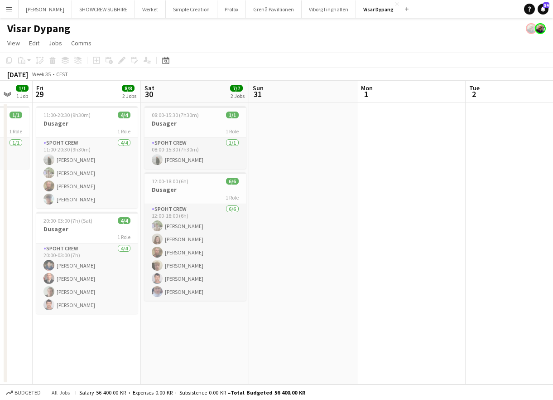
drag, startPoint x: 313, startPoint y: 96, endPoint x: 384, endPoint y: 96, distance: 70.7
click at [394, 96] on app-calendar-viewport "Wed 27 5/6 1 Job Thu 28 1/1 1 Job Fri 29 8/8 2 Jobs Sat 30 7/7 2 Jobs Sun 31 Mo…" at bounding box center [276, 233] width 553 height 304
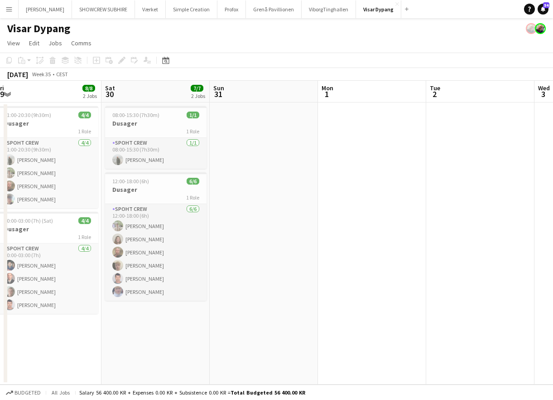
drag, startPoint x: 325, startPoint y: 95, endPoint x: 409, endPoint y: 92, distance: 83.4
click at [409, 92] on app-calendar-viewport "Wed 27 5/6 1 Job Thu 28 1/1 1 Job Fri 29 8/8 2 Jobs Sat 30 7/7 2 Jobs Sun 31 Mo…" at bounding box center [276, 233] width 553 height 304
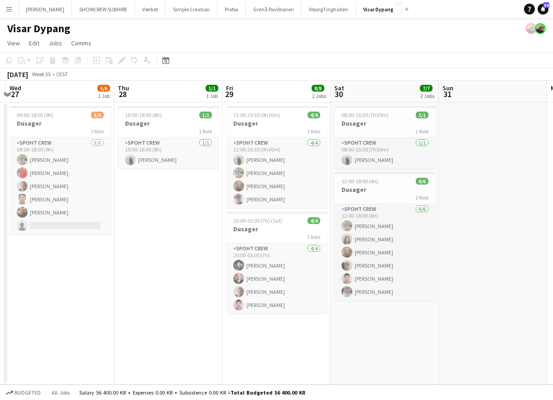
drag, startPoint x: 349, startPoint y: 92, endPoint x: 436, endPoint y: 92, distance: 87.5
click at [455, 92] on app-calendar-viewport "Mon 25 2/2 1 Job Tue 26 Wed 27 5/6 1 Job Thu 28 1/1 1 Job Fri 29 8/8 2 Jobs Sat…" at bounding box center [276, 233] width 553 height 304
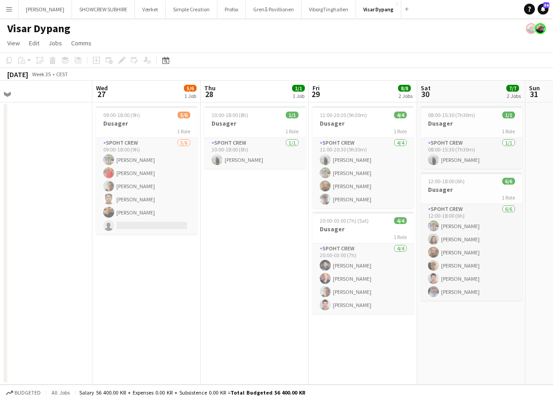
drag, startPoint x: 385, startPoint y: 92, endPoint x: 472, endPoint y: 91, distance: 87.0
click at [491, 91] on app-calendar-viewport "Sun 24 Mon 25 2/2 1 Job Tue 26 Wed 27 5/6 1 Job Thu 28 1/1 1 Job Fri 29 8/8 2 J…" at bounding box center [276, 233] width 553 height 304
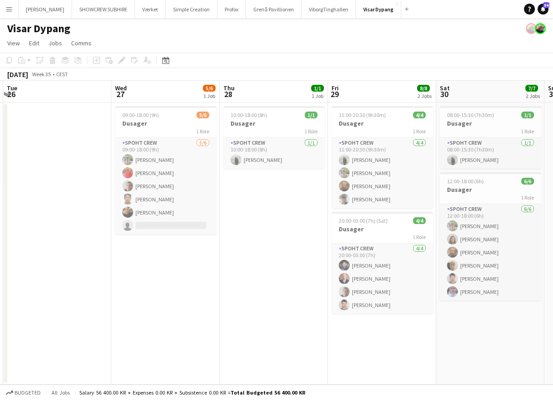
scroll to position [0, 220]
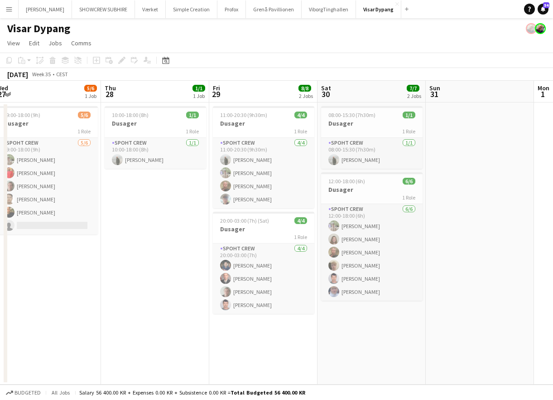
drag, startPoint x: 494, startPoint y: 92, endPoint x: 402, endPoint y: 91, distance: 92.0
click at [377, 92] on app-calendar-viewport "Sun 24 Mon 25 2/2 1 Job Tue 26 Wed 27 5/6 1 Job Thu 28 1/1 1 Job Fri 29 8/8 2 J…" at bounding box center [276, 233] width 553 height 304
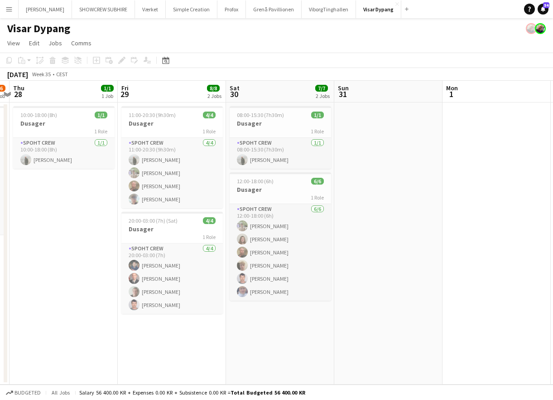
drag, startPoint x: 466, startPoint y: 89, endPoint x: 381, endPoint y: 92, distance: 85.3
click at [380, 92] on app-calendar-viewport "Sun 24 Mon 25 2/2 1 Job Tue 26 Wed 27 5/6 1 Job Thu 28 1/1 1 Job Fri 29 8/8 2 J…" at bounding box center [276, 233] width 553 height 304
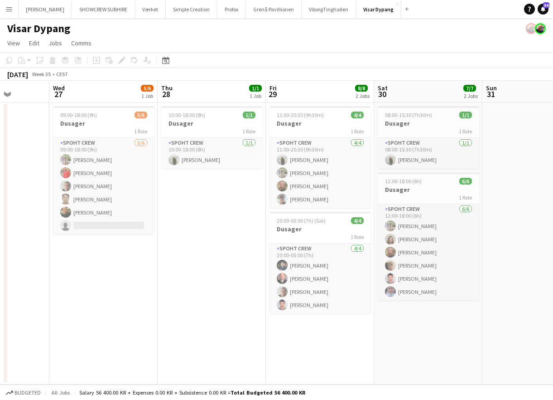
drag, startPoint x: 466, startPoint y: 90, endPoint x: 410, endPoint y: 92, distance: 56.3
click at [405, 93] on app-calendar-viewport "Sun 24 Mon 25 2/2 1 Job Tue 26 Wed 27 5/6 1 Job Thu 28 1/1 1 Job Fri 29 8/8 2 J…" at bounding box center [276, 233] width 553 height 304
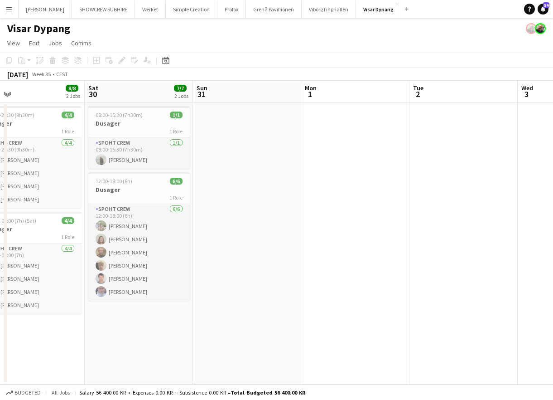
drag, startPoint x: 454, startPoint y: 93, endPoint x: 490, endPoint y: 94, distance: 36.7
click at [407, 94] on app-calendar-viewport "Tue 26 Wed 27 5/6 1 Job Thu 28 1/1 1 Job Fri 29 8/8 2 Jobs Sat 30 7/7 2 Jobs Su…" at bounding box center [276, 233] width 553 height 304
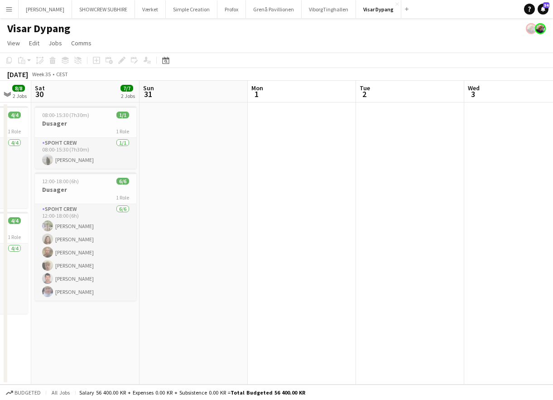
drag, startPoint x: 444, startPoint y: 94, endPoint x: 437, endPoint y: 94, distance: 7.3
click at [425, 94] on app-calendar-viewport "Tue 26 Wed 27 5/6 1 Job Thu 28 1/1 1 Job Fri 29 8/8 2 Jobs Sat 30 7/7 2 Jobs Su…" at bounding box center [276, 233] width 553 height 304
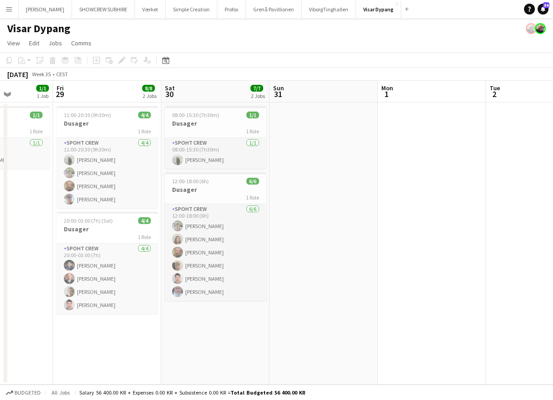
click at [413, 95] on app-calendar-viewport "Tue 26 Wed 27 5/6 1 Job Thu 28 1/1 1 Job Fri 29 8/8 2 Jobs Sat 30 7/7 2 Jobs Su…" at bounding box center [276, 233] width 553 height 304
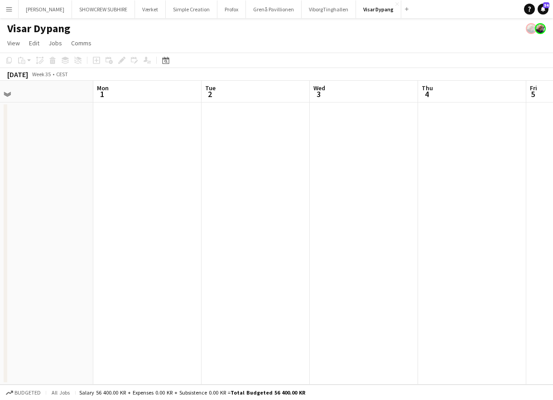
click at [413, 97] on app-calendar-viewport "Thu 28 1/1 1 Job Fri 29 8/8 2 Jobs Sat 30 7/7 2 Jobs Sun 31 Mon 1 Tue 2 Wed 3 T…" at bounding box center [276, 233] width 553 height 304
drag, startPoint x: 463, startPoint y: 95, endPoint x: 417, endPoint y: 99, distance: 46.4
click at [414, 99] on app-calendar-viewport "Thu 28 1/1 1 Job Fri 29 8/8 2 Jobs Sat 30 7/7 2 Jobs Sun 31 Mon 1 Tue 2 Wed 3 T…" at bounding box center [276, 233] width 553 height 304
drag, startPoint x: 470, startPoint y: 98, endPoint x: 442, endPoint y: 99, distance: 27.2
click at [402, 100] on app-calendar-viewport "Thu 28 1/1 1 Job Fri 29 8/8 2 Jobs Sat 30 7/7 2 Jobs Sun 31 Mon 1 Tue 2 Wed 3 T…" at bounding box center [276, 233] width 553 height 304
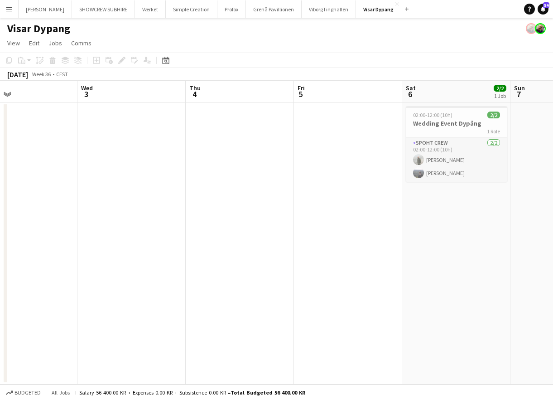
drag, startPoint x: 441, startPoint y: 97, endPoint x: 375, endPoint y: 96, distance: 66.2
click at [375, 96] on app-calendar-viewport "Sat 30 7/7 2 Jobs Sun 31 Mon 1 Tue 2 Wed 3 Thu 4 Fri 5 Sat 6 2/2 1 Job Sun 7 Mo…" at bounding box center [276, 233] width 553 height 304
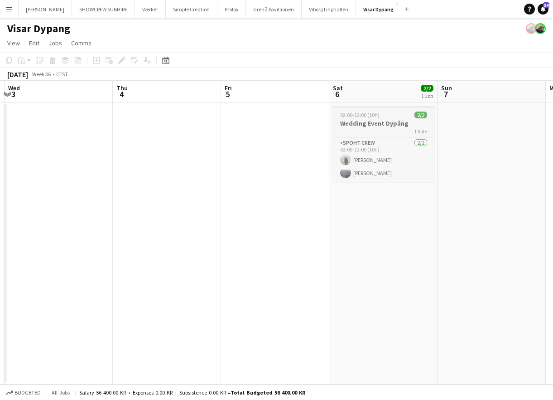
drag, startPoint x: 471, startPoint y: 92, endPoint x: 392, endPoint y: 111, distance: 80.9
click at [404, 92] on app-calendar-viewport "Sat 30 7/7 2 Jobs Sun 31 Mon 1 Tue 2 Wed 3 Thu 4 Fri 5 Sat 6 2/2 1 Job Sun 7 Mo…" at bounding box center [276, 233] width 553 height 304
click at [379, 118] on app-job-card "02:00-12:00 (10h) 2/2 Wedding Event Dypång 1 Role Spoht Crew 2/2 02:00-12:00 (1…" at bounding box center [383, 144] width 102 height 76
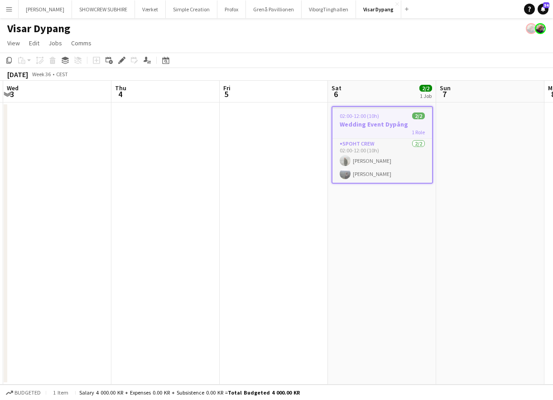
click at [379, 124] on h3 "Wedding Event Dypång" at bounding box center [383, 124] width 100 height 8
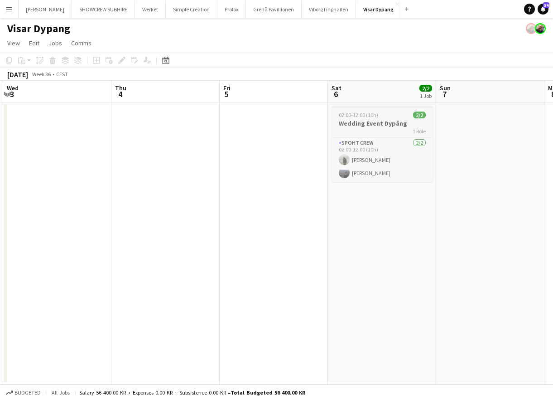
click at [372, 131] on div "1 Role" at bounding box center [383, 130] width 102 height 7
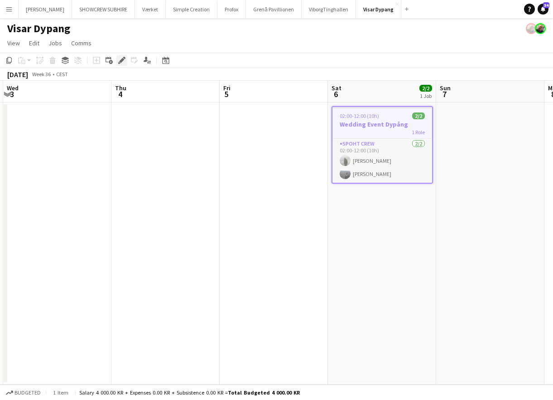
click at [121, 61] on icon at bounding box center [121, 60] width 5 height 5
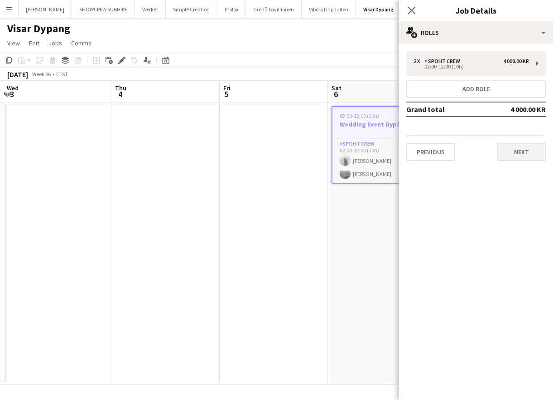
click at [522, 151] on button "Next" at bounding box center [521, 152] width 49 height 18
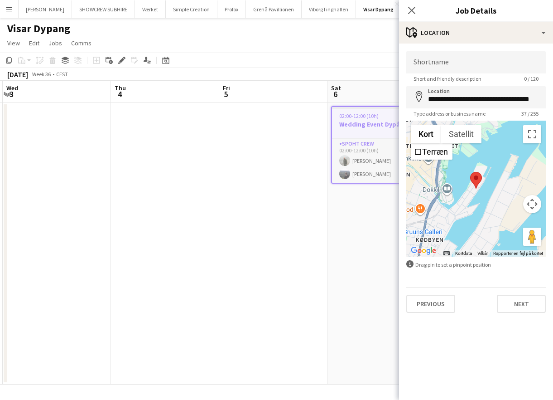
click at [355, 294] on app-date-cell "02:00-12:00 (10h) 2/2 Wedding Event Dypång 1 Role Spoht Crew 2/2 02:00-12:00 (1…" at bounding box center [382, 243] width 108 height 282
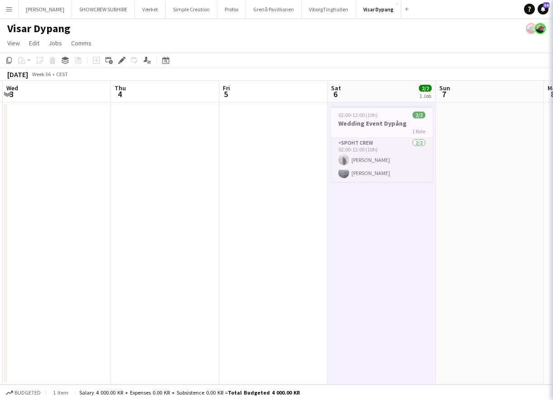
scroll to position [0, 431]
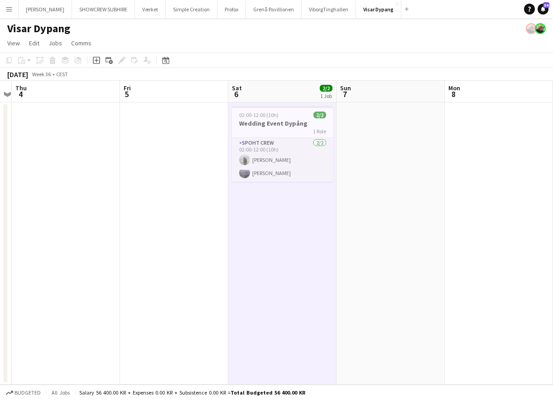
drag, startPoint x: 511, startPoint y: 98, endPoint x: 408, endPoint y: 95, distance: 103.4
click at [408, 95] on app-calendar-viewport "Mon 1 Tue 2 Wed 3 Thu 4 Fri 5 Sat 6 2/2 1 Job Sun 7 Mon 8 Tue 9 Wed 10 Thu 11 0…" at bounding box center [276, 233] width 553 height 304
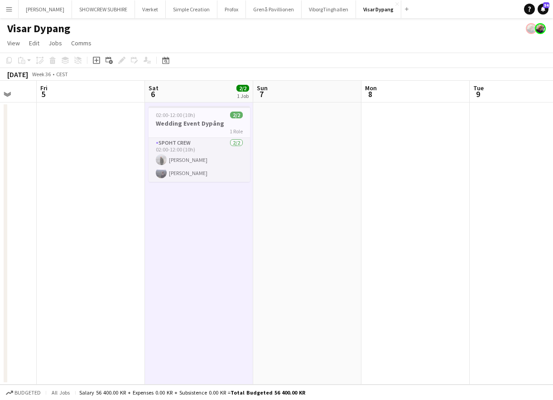
drag, startPoint x: 499, startPoint y: 99, endPoint x: 472, endPoint y: 98, distance: 26.7
click at [472, 99] on app-calendar-viewport "Mon 1 Tue 2 Wed 3 Thu 4 Fri 5 Sat 6 2/2 1 Job Sun 7 Mon 8 Tue 9 Wed 10 Thu 11 0…" at bounding box center [276, 233] width 553 height 304
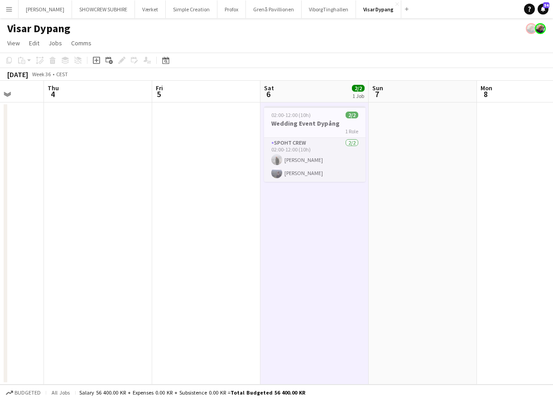
drag, startPoint x: 530, startPoint y: 97, endPoint x: 478, endPoint y: 95, distance: 52.2
click at [446, 97] on app-calendar-viewport "Mon 1 Tue 2 Wed 3 Thu 4 Fri 5 Sat 6 2/2 1 Job Sun 7 Mon 8 Tue 9 Wed 10 Thu 11 0…" at bounding box center [276, 233] width 553 height 304
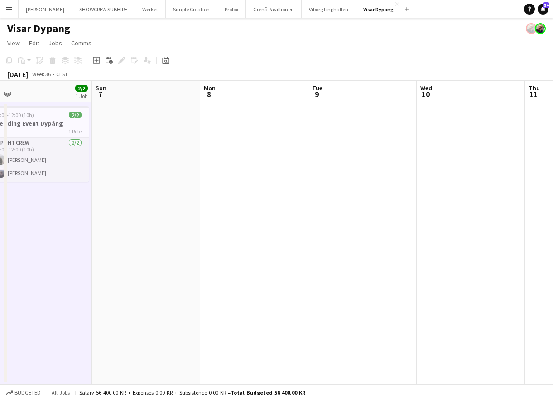
drag, startPoint x: 482, startPoint y: 96, endPoint x: 500, endPoint y: 96, distance: 17.7
click at [398, 94] on app-calendar-viewport "Wed 3 Thu 4 Fri 5 Sat 6 2/2 1 Job Sun 7 Mon 8 Tue 9 Wed 10 Thu 11 Fri 12 6/6 2 …" at bounding box center [276, 233] width 553 height 304
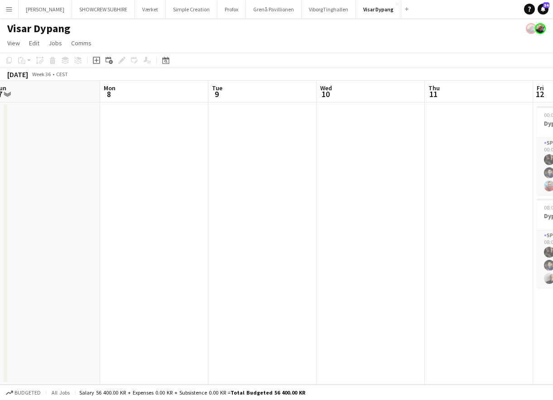
drag, startPoint x: 476, startPoint y: 97, endPoint x: 427, endPoint y: 97, distance: 49.0
click at [393, 97] on app-calendar-viewport "Wed 3 Thu 4 Fri 5 Sat 6 2/2 1 Job Sun 7 Mon 8 Tue 9 Wed 10 Thu 11 Fri 12 6/6 2 …" at bounding box center [276, 233] width 553 height 304
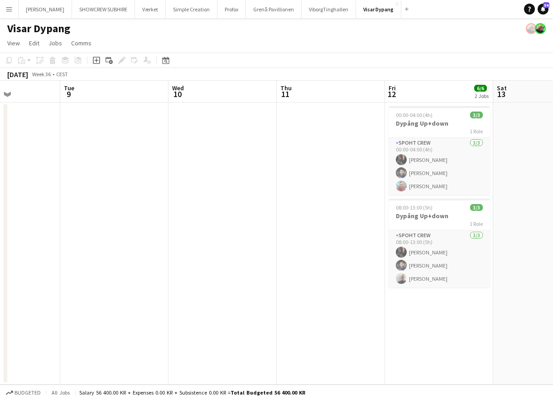
drag, startPoint x: 490, startPoint y: 97, endPoint x: 395, endPoint y: 96, distance: 95.2
click at [393, 97] on app-calendar-viewport "Fri 5 Sat 6 2/2 1 Job Sun 7 Mon 8 Tue 9 Wed 10 Thu 11 Fri 12 6/6 2 Jobs Sat 13 …" at bounding box center [276, 233] width 553 height 304
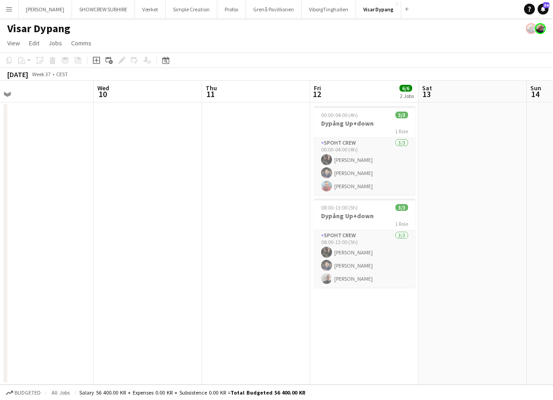
drag, startPoint x: 434, startPoint y: 100, endPoint x: 373, endPoint y: 96, distance: 60.9
click at [373, 96] on app-calendar-viewport "Fri 5 Sat 6 2/2 1 Job Sun 7 Mon 8 Tue 9 Wed 10 Thu 11 Fri 12 6/6 2 Jobs Sat 13 …" at bounding box center [276, 233] width 553 height 304
click at [359, 123] on h3 "Dypång Up+down" at bounding box center [365, 123] width 102 height 8
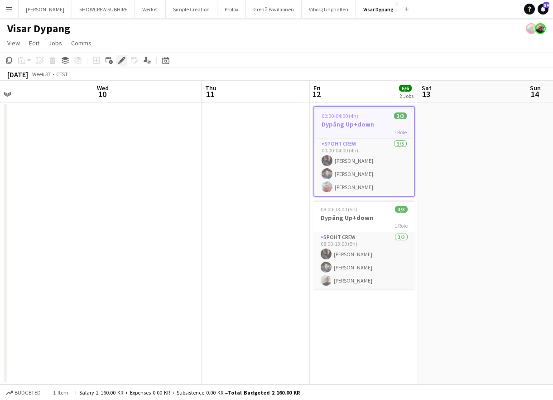
click at [120, 61] on icon at bounding box center [121, 60] width 5 height 5
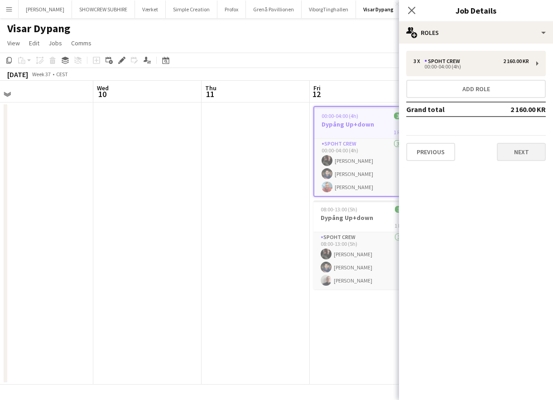
click at [524, 151] on button "Next" at bounding box center [521, 152] width 49 height 18
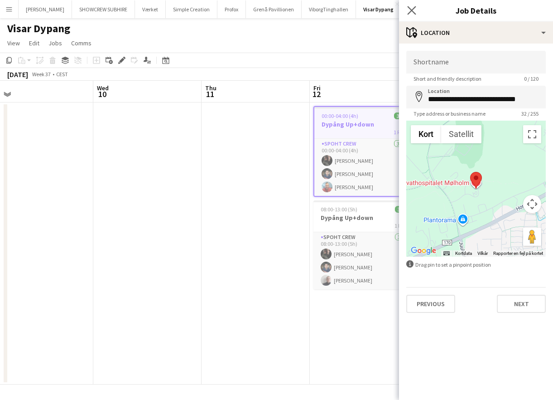
click at [414, 4] on app-icon "Close pop-in" at bounding box center [412, 10] width 13 height 13
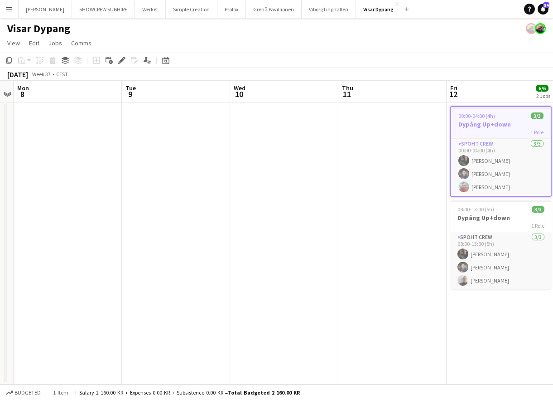
drag, startPoint x: 475, startPoint y: 92, endPoint x: 413, endPoint y: 93, distance: 61.2
click at [401, 92] on app-calendar-viewport "Fri 5 Sat 6 2/2 1 Job Sun 7 Mon 8 Tue 9 Wed 10 Thu 11 Fri 12 6/6 2 Jobs Sat 13 …" at bounding box center [276, 233] width 553 height 304
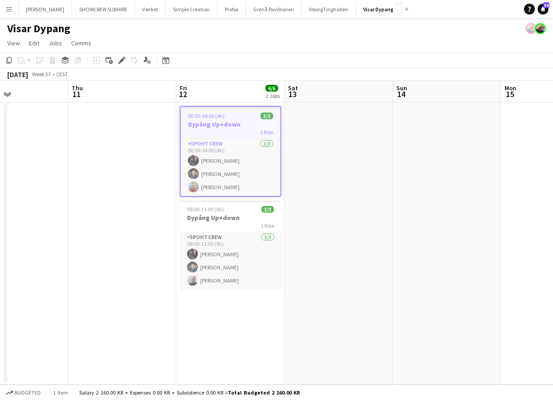
drag, startPoint x: 444, startPoint y: 95, endPoint x: 461, endPoint y: 97, distance: 17.4
click at [399, 99] on app-calendar-viewport "Sun 7 Mon 8 Tue 9 Wed 10 Thu 11 Fri 12 6/6 2 Jobs Sat 13 Sun 14 Mon 15 Tue 16 W…" at bounding box center [276, 233] width 553 height 304
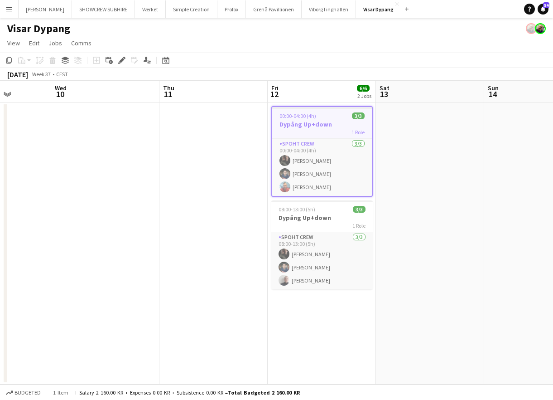
drag, startPoint x: 362, startPoint y: 96, endPoint x: 352, endPoint y: 95, distance: 10.0
click at [352, 95] on app-calendar-viewport "Sun 7 Mon 8 Tue 9 Wed 10 Thu 11 Fri 12 6/6 2 Jobs Sat 13 Sun 14 Mon 15 Tue 16 W…" at bounding box center [276, 233] width 553 height 304
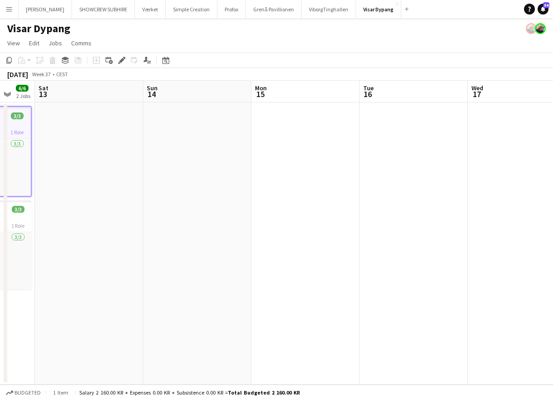
drag, startPoint x: 364, startPoint y: 97, endPoint x: 344, endPoint y: 95, distance: 20.1
click at [334, 96] on app-calendar-viewport "Tue 9 Wed 10 Thu 11 Fri 12 6/6 2 Jobs Sat 13 Sun 14 Mon 15 Tue 16 Wed 17 Thu 18…" at bounding box center [276, 233] width 553 height 304
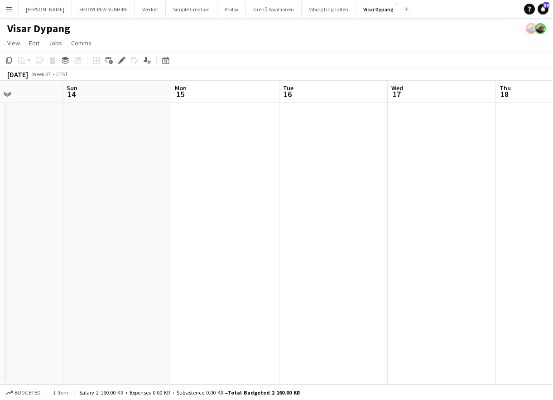
drag, startPoint x: 402, startPoint y: 96, endPoint x: 434, endPoint y: 98, distance: 32.3
click at [296, 94] on app-calendar-viewport "Tue 9 Wed 10 Thu 11 Fri 12 6/6 2 Jobs Sat 13 Sun 14 Mon 15 Tue 16 Wed 17 Thu 18…" at bounding box center [276, 233] width 553 height 304
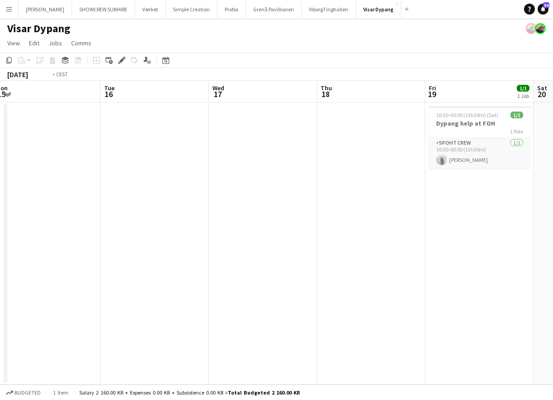
drag, startPoint x: 446, startPoint y: 99, endPoint x: 311, endPoint y: 100, distance: 134.2
click at [305, 101] on app-calendar-viewport "Thu 11 Fri 12 6/6 2 Jobs Sat 13 Sun 14 Mon 15 Tue 16 Wed 17 Thu 18 Fri 19 1/1 1…" at bounding box center [276, 233] width 553 height 304
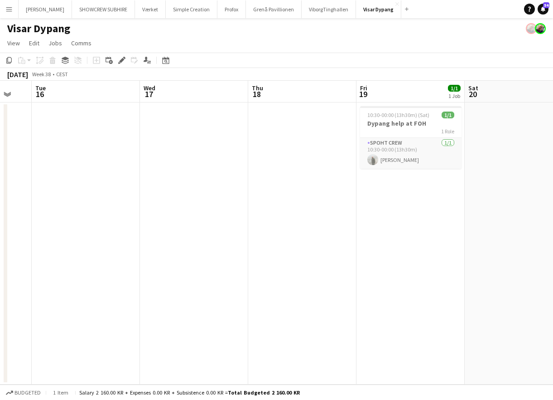
scroll to position [0, 321]
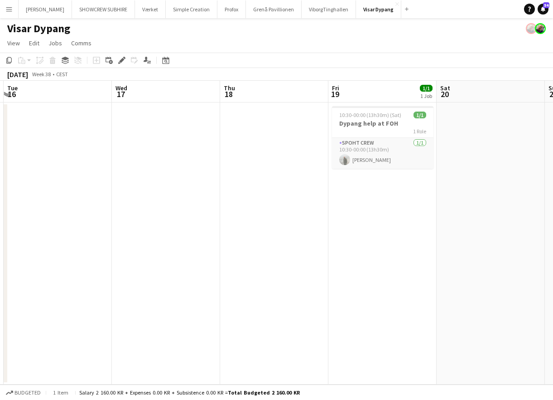
drag, startPoint x: 400, startPoint y: 98, endPoint x: 336, endPoint y: 95, distance: 63.5
click at [312, 94] on app-calendar-viewport "Sat 13 Sun 14 Mon 15 Tue 16 Wed 17 Thu 18 Fri 19 1/1 1 Job Sat 20 Sun 21 Mon 22…" at bounding box center [276, 233] width 553 height 304
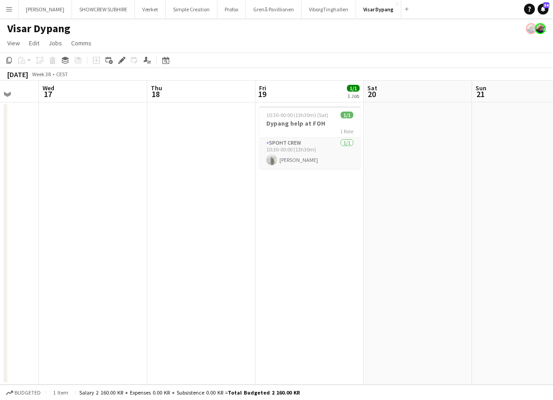
scroll to position [0, 395]
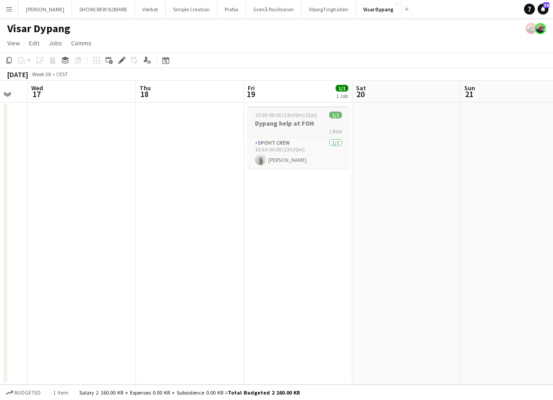
drag, startPoint x: 476, startPoint y: 94, endPoint x: 335, endPoint y: 111, distance: 142.0
click at [383, 97] on app-calendar-viewport "Sat 13 Sun 14 Mon 15 Tue 16 Wed 17 Thu 18 Fri 19 1/1 1 Job Sat 20 Sun 21 Mon 22…" at bounding box center [276, 233] width 553 height 304
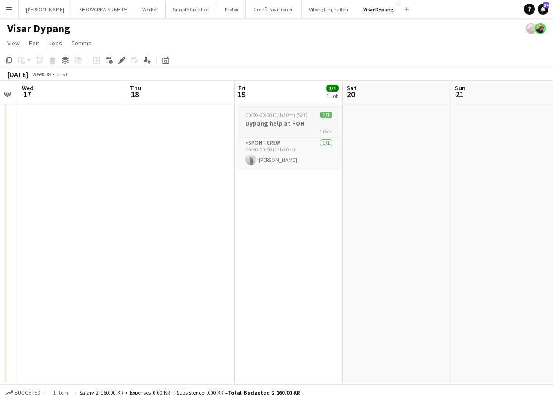
click at [290, 124] on h3 "Dypang help at FOH" at bounding box center [289, 123] width 102 height 8
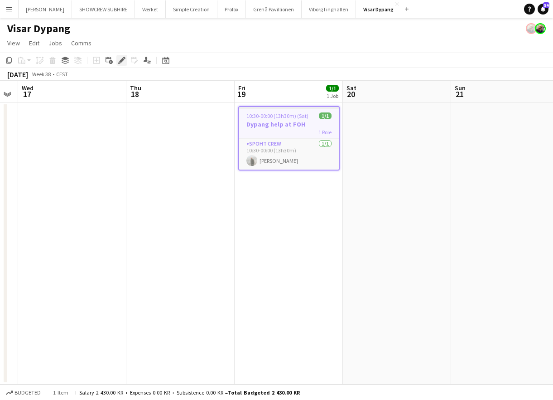
click at [121, 59] on icon "Edit" at bounding box center [121, 60] width 7 height 7
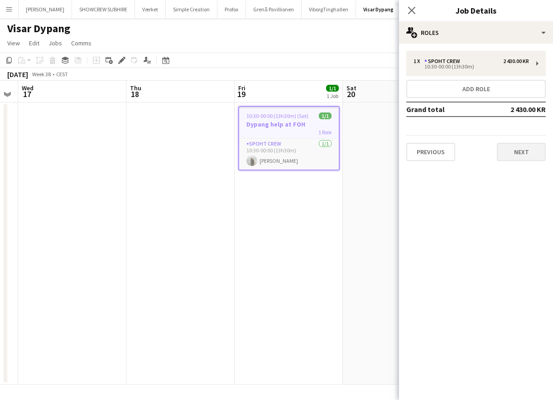
click at [525, 153] on button "Next" at bounding box center [521, 152] width 49 height 18
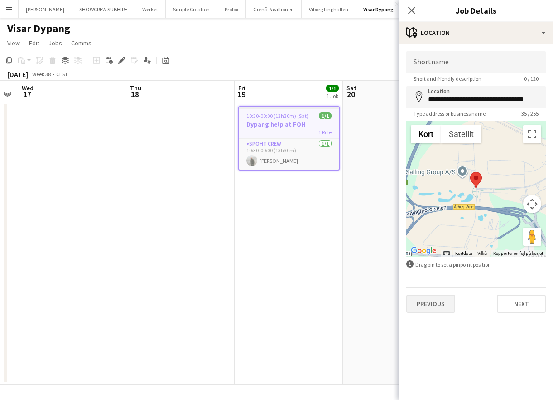
click at [446, 304] on button "Previous" at bounding box center [431, 304] width 49 height 18
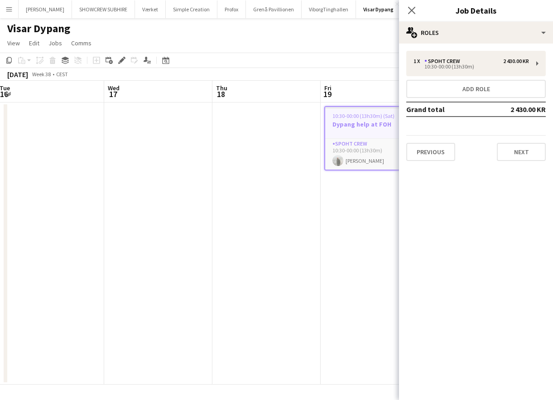
drag, startPoint x: 217, startPoint y: 99, endPoint x: 343, endPoint y: 100, distance: 125.6
click at [343, 100] on app-calendar-viewport "Sat 13 Sun 14 Mon 15 Tue 16 Wed 17 Thu 18 Fri 19 1/1 1 Job Sat 20 Sun 21 Mon 22…" at bounding box center [276, 233] width 553 height 304
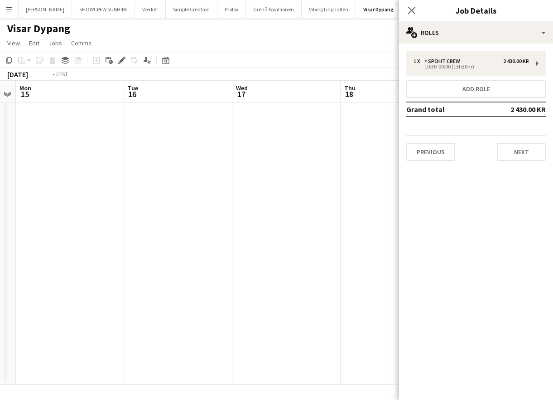
drag, startPoint x: 265, startPoint y: 96, endPoint x: 235, endPoint y: 95, distance: 30.4
click at [316, 97] on app-calendar-viewport "Sat 13 Sun 14 Mon 15 Tue 16 Wed 17 Thu 18 Fri 19 1/1 1 Job Sat 20 Sun 21 Mon 22…" at bounding box center [276, 233] width 553 height 304
drag, startPoint x: 140, startPoint y: 87, endPoint x: 208, endPoint y: 96, distance: 69.0
click at [276, 95] on app-calendar-viewport "Sat 13 Sun 14 Mon 15 Tue 16 Wed 17 Thu 18 Fri 19 1/1 1 Job Sat 20 Sun 21 Mon 22…" at bounding box center [276, 233] width 553 height 304
drag, startPoint x: 211, startPoint y: 98, endPoint x: 251, endPoint y: 101, distance: 40.0
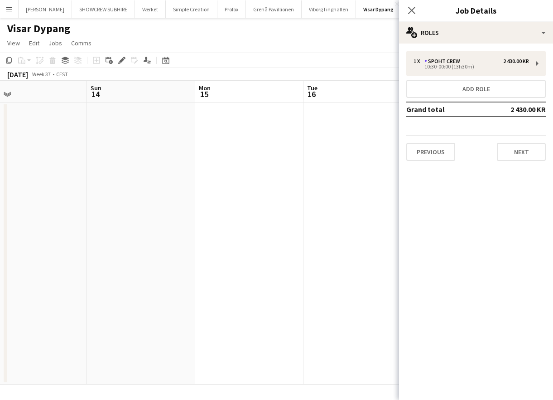
click at [309, 102] on app-calendar-viewport "Thu 11 Fri 12 6/6 2 Jobs Sat 13 Sun 14 Mon 15 Tue 16 Wed 17 Thu 18 Fri 19 1/1 1…" at bounding box center [276, 233] width 553 height 304
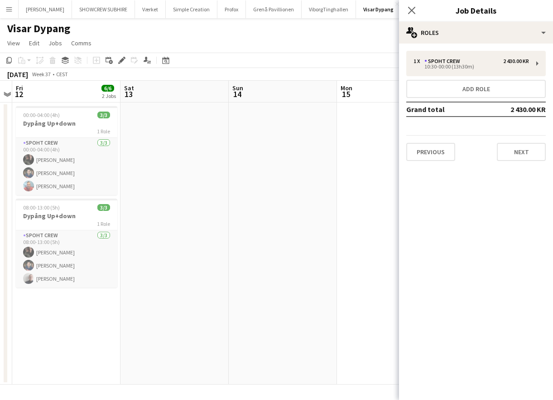
drag, startPoint x: 194, startPoint y: 98, endPoint x: 291, endPoint y: 102, distance: 98.0
click at [293, 102] on app-calendar-viewport "Wed 10 Thu 11 Fri 12 6/6 2 Jobs Sat 13 Sun 14 Mon 15 Tue 16 Wed 17 Thu 18 Fri 1…" at bounding box center [276, 233] width 553 height 304
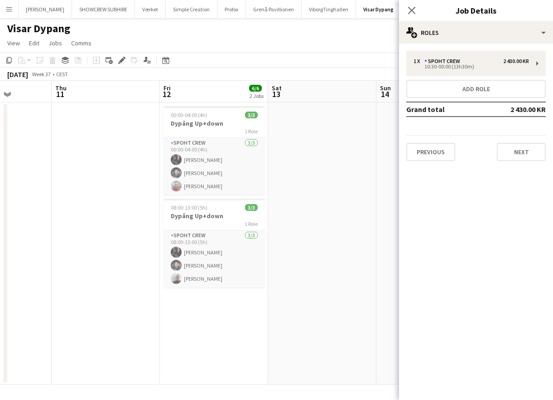
drag, startPoint x: 188, startPoint y: 99, endPoint x: 339, endPoint y: 103, distance: 150.6
click at [339, 103] on app-calendar-viewport "Tue 9 Wed 10 Thu 11 Fri 12 6/6 2 Jobs Sat 13 Sun 14 Mon 15 Tue 16 Wed 17 Thu 18…" at bounding box center [276, 233] width 553 height 304
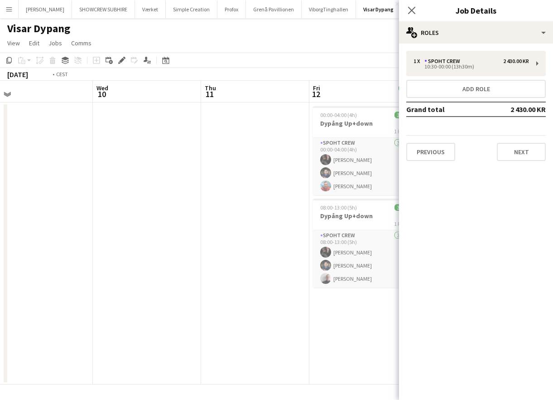
drag, startPoint x: 213, startPoint y: 97, endPoint x: 382, endPoint y: 98, distance: 169.1
click at [382, 98] on app-calendar-viewport "Sun 7 Mon 8 Tue 9 Wed 10 Thu 11 Fri 12 6/6 2 Jobs Sat 13 Sun 14 Mon 15 Tue 16 W…" at bounding box center [276, 233] width 553 height 304
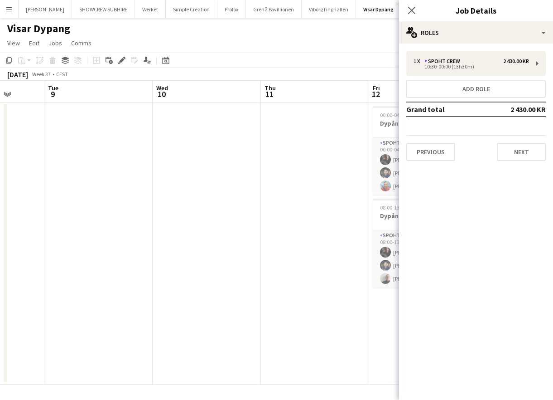
drag, startPoint x: 278, startPoint y: 95, endPoint x: 422, endPoint y: 103, distance: 143.5
click at [431, 102] on body "Menu Boards Boards Boards All jobs Status Workforce Workforce My Workforce Recr…" at bounding box center [276, 200] width 553 height 400
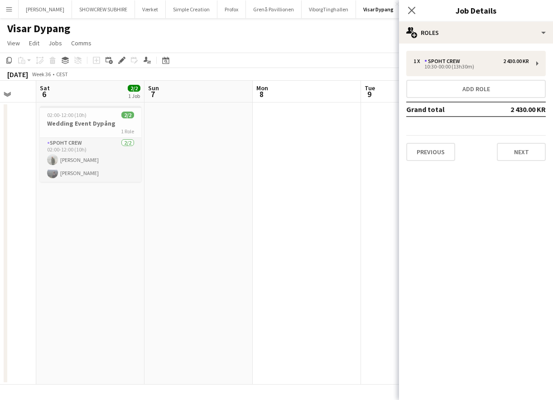
drag, startPoint x: 267, startPoint y: 98, endPoint x: 355, endPoint y: 97, distance: 88.4
click at [356, 97] on app-calendar-viewport "Thu 4 Fri 5 Sat 6 2/2 1 Job Sun 7 Mon 8 Tue 9 Wed 10 Thu 11 Fri 12 6/6 2 Jobs S…" at bounding box center [276, 233] width 553 height 304
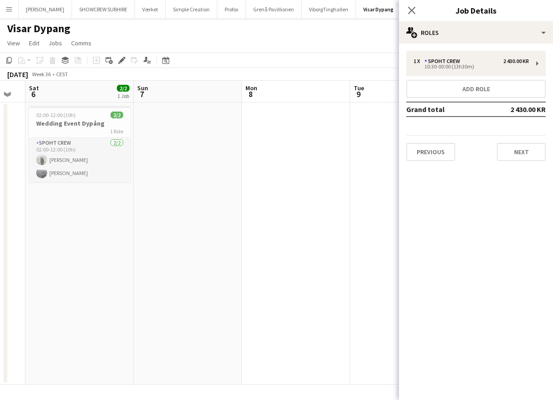
scroll to position [0, 203]
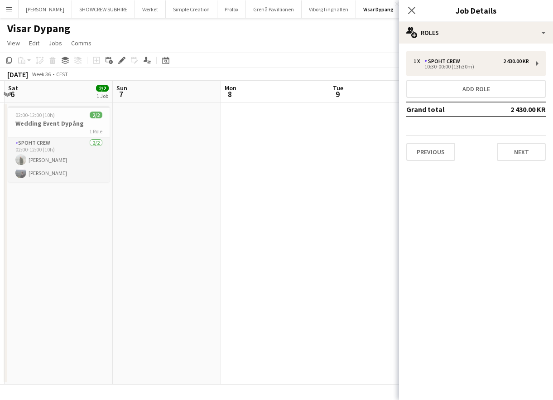
drag, startPoint x: 175, startPoint y: 101, endPoint x: 176, endPoint y: 97, distance: 4.7
click at [263, 100] on app-calendar-viewport "Thu 4 Fri 5 Sat 6 2/2 1 Job Sun 7 Mon 8 Tue 9 Wed 10 Thu 11 Fri 12 6/6 2 Jobs S…" at bounding box center [276, 233] width 553 height 304
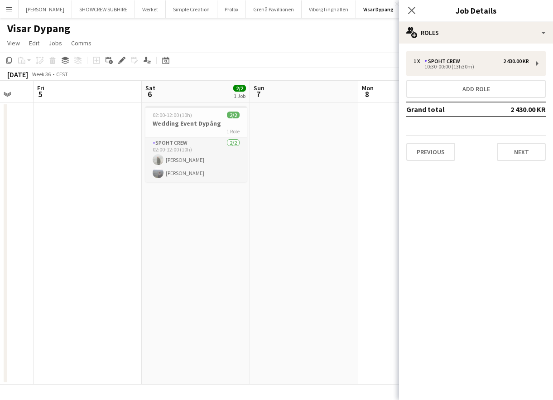
drag, startPoint x: 59, startPoint y: 92, endPoint x: 192, endPoint y: 91, distance: 133.3
click at [192, 91] on app-calendar-viewport "Wed 3 Thu 4 Fri 5 Sat 6 2/2 1 Job Sun 7 Mon 8 Tue 9 Wed 10 Thu 11 Fri 12 6/6 2 …" at bounding box center [276, 233] width 553 height 304
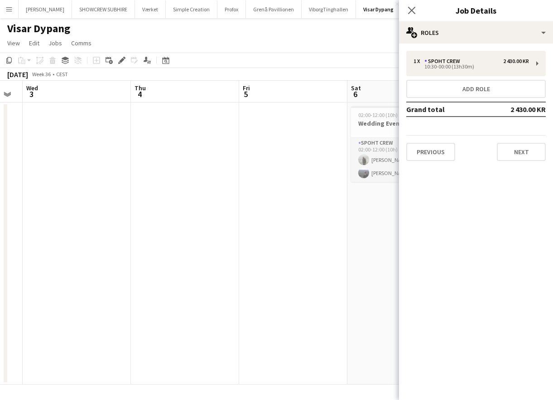
drag, startPoint x: 154, startPoint y: 94, endPoint x: 69, endPoint y: 93, distance: 84.3
click at [185, 91] on app-calendar-viewport "Mon 1 Tue 2 Wed 3 Thu 4 Fri 5 Sat 6 2/2 1 Job Sun 7 Mon 8 Tue 9 Wed 10 Thu 11 0…" at bounding box center [276, 233] width 553 height 304
drag, startPoint x: 59, startPoint y: 94, endPoint x: 79, endPoint y: 96, distance: 19.5
click at [177, 95] on app-calendar-viewport "Mon 1 Tue 2 Wed 3 Thu 4 Fri 5 Sat 6 2/2 1 Job Sun 7 Mon 8 Tue 9 Wed 10 Thu 11 0…" at bounding box center [276, 233] width 553 height 304
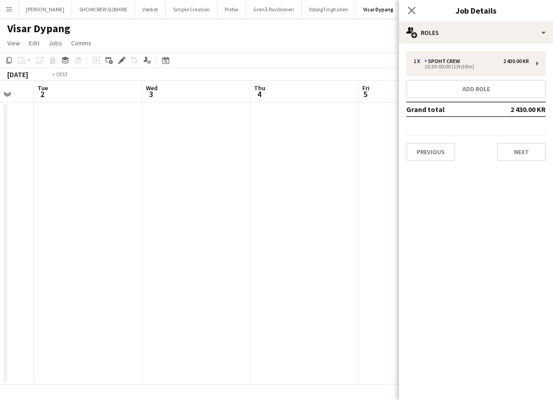
drag, startPoint x: 190, startPoint y: 95, endPoint x: 103, endPoint y: 91, distance: 87.6
click at [194, 94] on app-calendar-viewport "Sun 31 Mon 1 Tue 2 Wed 3 Thu 4 Fri 5 Sat 6 2/2 1 Job Sun 7 Mon 8 Tue 9 Wed 10 0…" at bounding box center [276, 233] width 553 height 304
click at [193, 90] on app-calendar-viewport "Fri 29 8/8 2 Jobs Sat 30 7/7 2 Jobs Sun 31 Mon 1 Tue 2 Wed 3 Thu 4 Fri 5 Sat 6 …" at bounding box center [276, 233] width 553 height 304
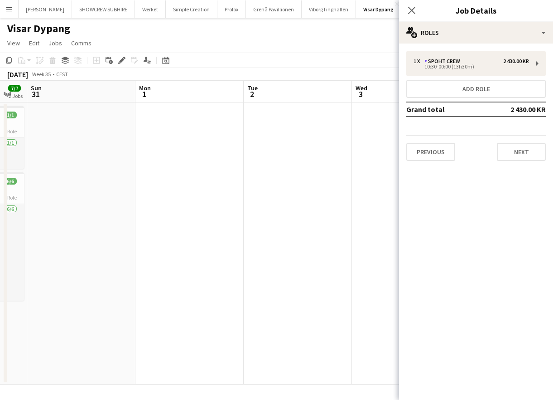
click at [194, 91] on app-calendar-viewport "Fri 29 8/8 2 Jobs Sat 30 7/7 2 Jobs Sun 31 Mon 1 Tue 2 Wed 3 Thu 4 Fri 5 Sat 6 …" at bounding box center [276, 233] width 553 height 304
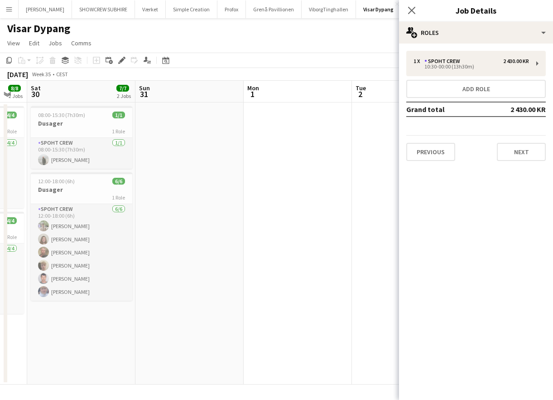
scroll to position [0, 188]
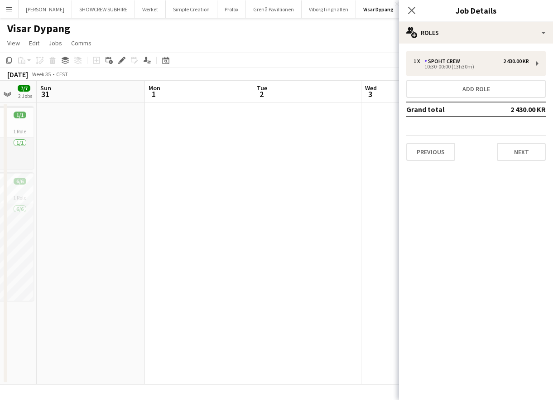
drag, startPoint x: 304, startPoint y: 90, endPoint x: 279, endPoint y: 92, distance: 24.5
click at [198, 87] on app-calendar-viewport "Thu 28 1/1 1 Job Fri 29 8/8 2 Jobs Sat 30 7/7 2 Jobs Sun 31 Mon 1 Tue 2 Wed 3 T…" at bounding box center [276, 233] width 553 height 304
drag, startPoint x: 282, startPoint y: 91, endPoint x: 278, endPoint y: 97, distance: 6.7
click at [197, 99] on app-calendar-viewport "Thu 28 1/1 1 Job Fri 29 8/8 2 Jobs Sat 30 7/7 2 Jobs Sun 31 Mon 1 Tue 2 Wed 3 T…" at bounding box center [276, 233] width 553 height 304
drag, startPoint x: 275, startPoint y: 97, endPoint x: 215, endPoint y: 100, distance: 59.9
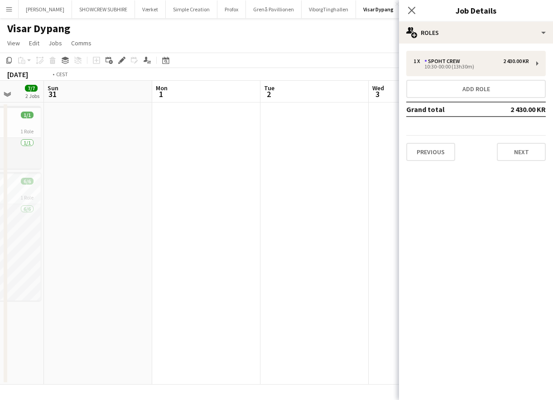
click at [177, 102] on app-calendar-viewport "Thu 28 1/1 1 Job Fri 29 8/8 2 Jobs Sat 30 7/7 2 Jobs Sun 31 Mon 1 Tue 2 Wed 3 T…" at bounding box center [276, 233] width 553 height 304
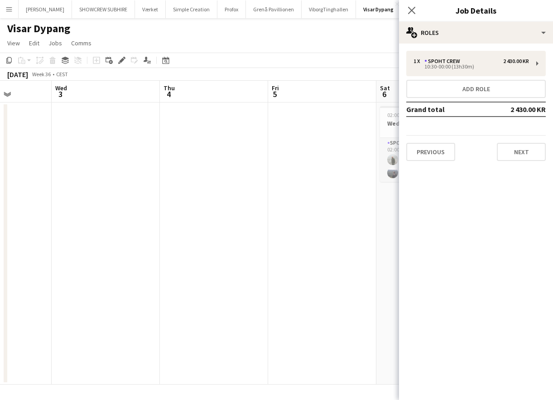
drag, startPoint x: 247, startPoint y: 98, endPoint x: 144, endPoint y: 106, distance: 103.6
click at [144, 106] on app-calendar-viewport "Sat 30 7/7 2 Jobs Sun 31 Mon 1 Tue 2 Wed 3 Thu 4 Fri 5 Sat 6 2/2 1 Job Sun 7 Mo…" at bounding box center [276, 233] width 553 height 304
drag, startPoint x: 199, startPoint y: 103, endPoint x: 186, endPoint y: 102, distance: 13.6
click at [132, 106] on app-calendar-viewport "Sat 30 7/7 2 Jobs Sun 31 Mon 1 Tue 2 Wed 3 Thu 4 Fri 5 Sat 6 2/2 1 Job Sun 7 Mo…" at bounding box center [276, 233] width 553 height 304
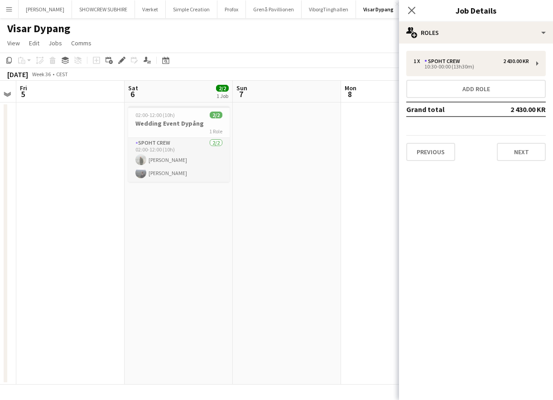
drag, startPoint x: 206, startPoint y: 95, endPoint x: 113, endPoint y: 97, distance: 93.0
click at [112, 97] on app-calendar-viewport "Mon 1 Tue 2 Wed 3 Thu 4 Fri 5 Sat 6 2/2 1 Job Sun 7 Mon 8 Tue 9 Wed 10 Thu 11 0…" at bounding box center [276, 233] width 553 height 304
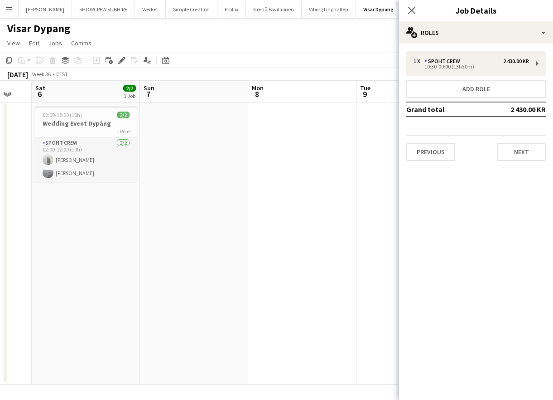
scroll to position [0, 300]
drag, startPoint x: 300, startPoint y: 92, endPoint x: 204, endPoint y: 97, distance: 96.2
click at [204, 97] on app-calendar-viewport "Wed 3 Thu 4 Fri 5 Sat 6 2/2 1 Job Sun 7 Mon 8 Tue 9 Wed 10 Thu 11 Fri 12 6/6 2 …" at bounding box center [276, 233] width 553 height 304
click at [413, 10] on icon at bounding box center [412, 10] width 9 height 9
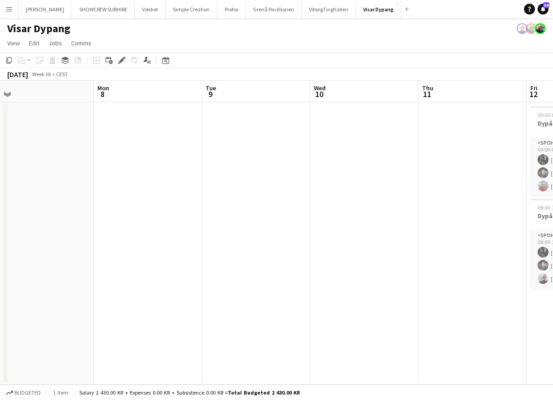
drag, startPoint x: 489, startPoint y: 92, endPoint x: 345, endPoint y: 95, distance: 144.2
click at [345, 95] on app-calendar-viewport "Wed 3 Thu 4 Fri 5 Sat 6 2/2 1 Job Sun 7 Mon 8 Tue 9 Wed 10 Thu 11 Fri 12 6/6 2 …" at bounding box center [276, 233] width 553 height 304
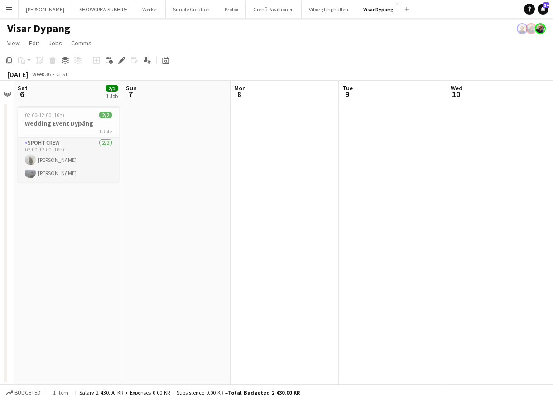
drag, startPoint x: 423, startPoint y: 90, endPoint x: 347, endPoint y: 92, distance: 76.2
click at [347, 94] on app-calendar-viewport "Wed 3 Thu 4 Fri 5 Sat 6 2/2 1 Job Sun 7 Mon 8 Tue 9 Wed 10 Thu 11 Fri 12 6/6 2 …" at bounding box center [276, 233] width 553 height 304
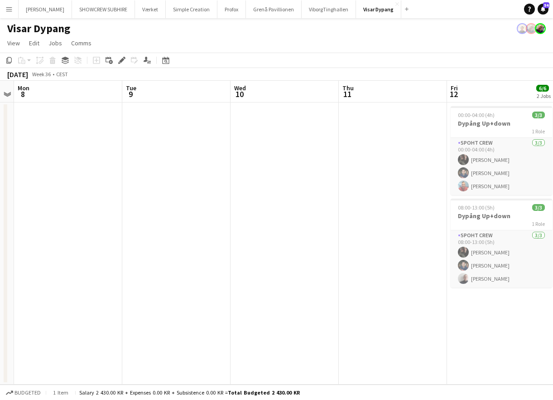
click at [347, 92] on span "11" at bounding box center [347, 94] width 13 height 10
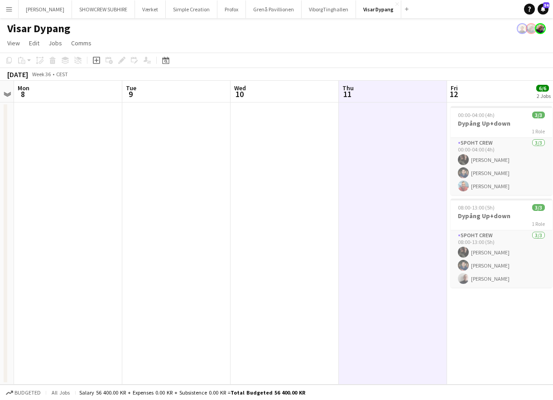
scroll to position [0, 311]
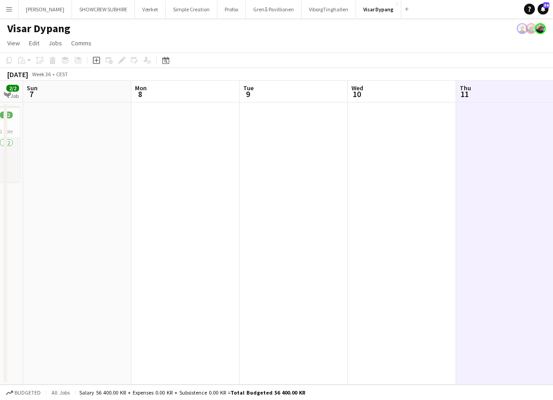
drag, startPoint x: 286, startPoint y: 97, endPoint x: 352, endPoint y: 95, distance: 65.8
click at [393, 92] on app-calendar-viewport "Fri 5 Sat 6 2/2 1 Job Sun 7 Mon 8 Tue 9 Wed 10 Thu 11 Fri 12 6/6 2 Jobs Sat 13 …" at bounding box center [276, 233] width 553 height 304
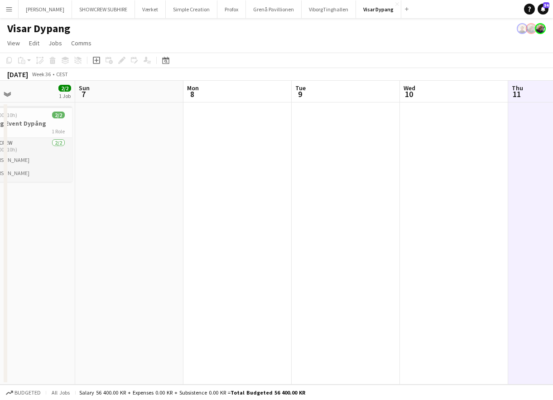
scroll to position [0, 204]
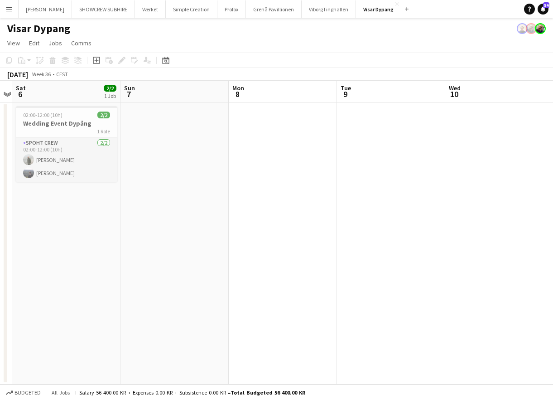
drag, startPoint x: 258, startPoint y: 91, endPoint x: 337, endPoint y: 92, distance: 78.9
click at [349, 91] on app-calendar-viewport "Thu 4 Fri 5 Sat 6 2/2 1 Job Sun 7 Mon 8 Tue 9 Wed 10 Thu 11 Fri 12 6/6 2 Jobs S…" at bounding box center [276, 233] width 553 height 304
click at [68, 126] on h3 "Wedding Event Dypång" at bounding box center [67, 123] width 102 height 8
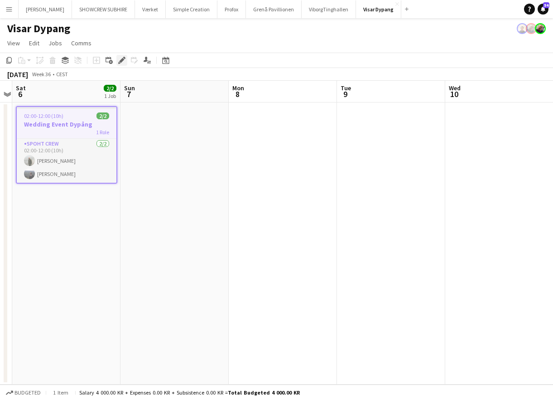
click at [120, 59] on icon "Edit" at bounding box center [121, 60] width 7 height 7
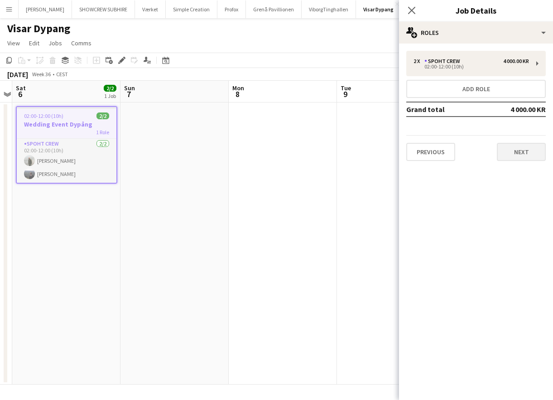
click at [535, 148] on button "Next" at bounding box center [521, 152] width 49 height 18
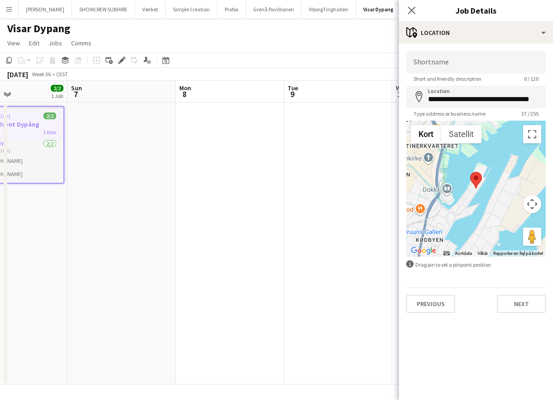
drag, startPoint x: 257, startPoint y: 92, endPoint x: 191, endPoint y: 108, distance: 67.6
click at [191, 108] on app-calendar-viewport "Thu 4 Fri 5 Sat 6 2/2 1 Job Sun 7 Mon 8 Tue 9 Wed 10 Thu 11 Fri 12 6/6 2 Jobs S…" at bounding box center [276, 233] width 553 height 304
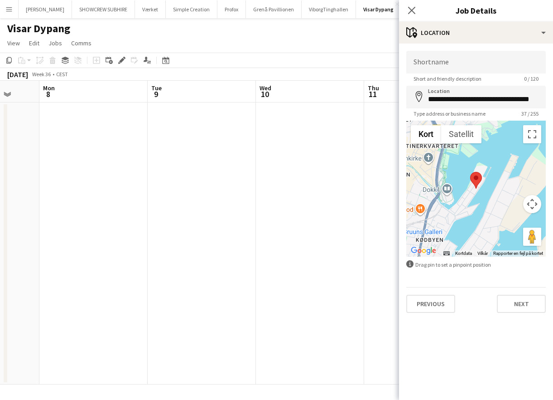
drag, startPoint x: 266, startPoint y: 97, endPoint x: 151, endPoint y: 96, distance: 114.7
click at [148, 97] on app-calendar-viewport "Thu 4 Fri 5 Sat 6 2/2 1 Job Sun 7 Mon 8 Tue 9 Wed 10 Thu 11 Fri 12 6/6 2 Jobs S…" at bounding box center [276, 233] width 553 height 304
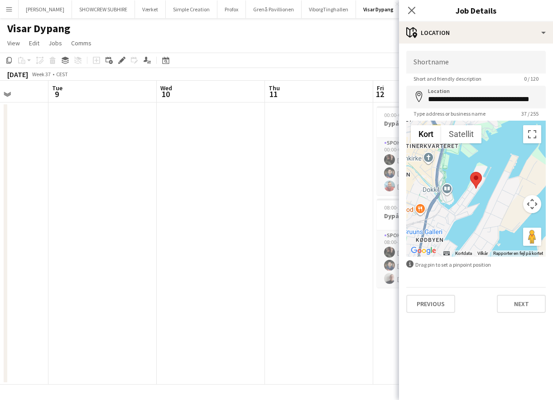
drag, startPoint x: 234, startPoint y: 108, endPoint x: 201, endPoint y: 100, distance: 34.1
click at [137, 104] on app-calendar-viewport "Sat 6 2/2 1 Job Sun 7 Mon 8 Tue 9 Wed 10 Thu 11 Fri 12 6/6 2 Jobs Sat 13 Sun 14…" at bounding box center [276, 233] width 553 height 304
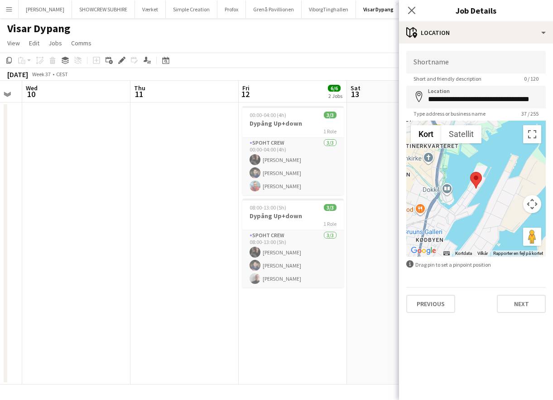
drag, startPoint x: 201, startPoint y: 100, endPoint x: 106, endPoint y: 97, distance: 94.8
click at [60, 93] on app-calendar-viewport "Sat 6 2/2 1 Job Sun 7 Mon 8 Tue 9 Wed 10 Thu 11 Fri 12 6/6 2 Jobs Sat 13 Sun 14…" at bounding box center [276, 233] width 553 height 304
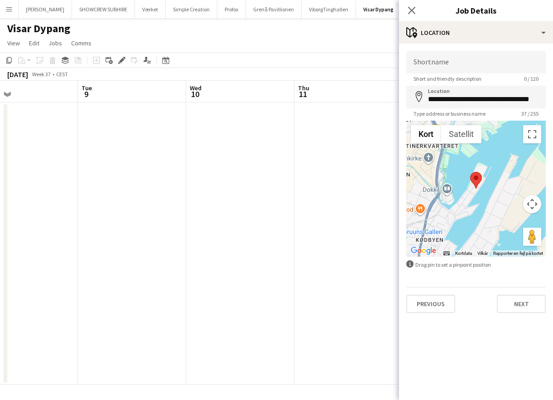
drag, startPoint x: 105, startPoint y: 96, endPoint x: 90, endPoint y: 97, distance: 15.0
click at [90, 97] on app-calendar-viewport "Sat 6 2/2 1 Job Sun 7 Mon 8 Tue 9 Wed 10 Thu 11 Fri 12 6/6 2 Jobs Sat 13 Sun 14…" at bounding box center [276, 233] width 553 height 304
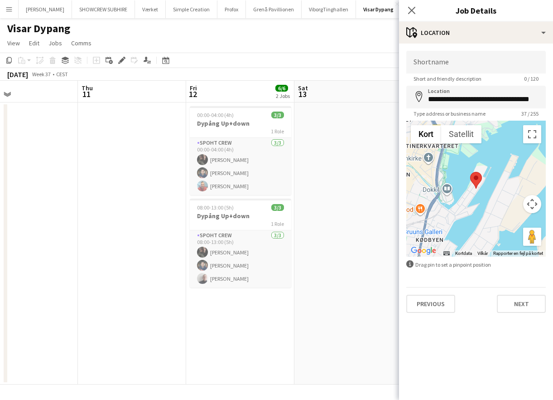
scroll to position [0, 249]
click at [383, 9] on button "Visar Dypang Close" at bounding box center [378, 9] width 45 height 18
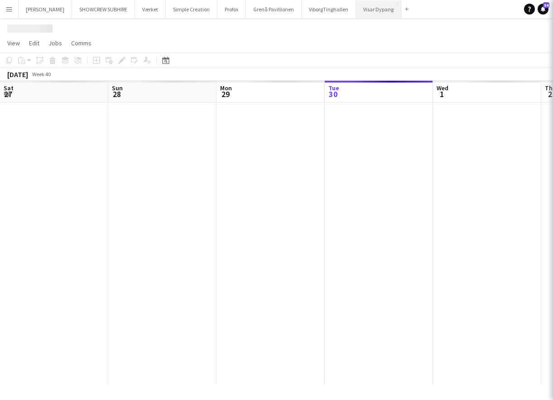
scroll to position [0, 217]
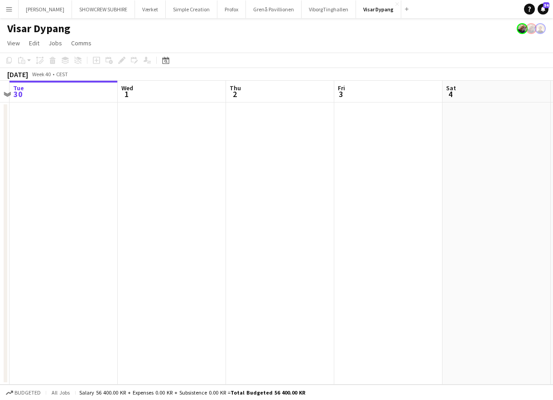
drag, startPoint x: 359, startPoint y: 97, endPoint x: 384, endPoint y: 90, distance: 25.2
click at [282, 92] on app-calendar-viewport "Sat 27 Sun 28 Mon 29 Tue 30 Wed 1 Thu 2 Fri 3 Sat 4 Sun 5 Mon 6 Tue 7" at bounding box center [276, 233] width 553 height 304
drag, startPoint x: 339, startPoint y: 95, endPoint x: 313, endPoint y: 95, distance: 25.8
click at [303, 95] on app-calendar-viewport "Sat 27 Sun 28 Mon 29 Tue 30 Wed 1 Thu 2 Fri 3 Sat 4 Sun 5 Mon 6 Tue 7" at bounding box center [276, 233] width 553 height 304
drag, startPoint x: 367, startPoint y: 102, endPoint x: 269, endPoint y: 96, distance: 98.1
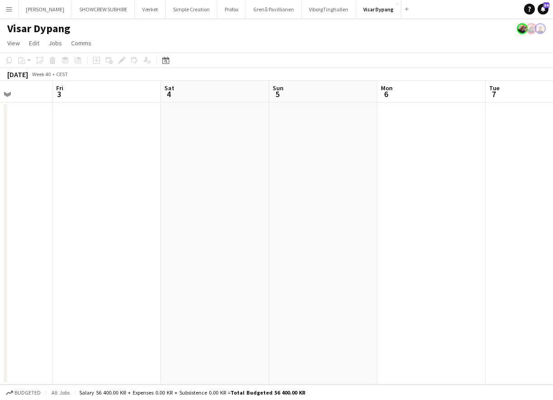
click at [261, 97] on app-calendar-viewport "Mon 29 Tue 30 Wed 1 Thu 2 Fri 3 Sat 4 Sun 5 Mon 6 Tue 7 Wed 8 Thu 9" at bounding box center [276, 233] width 553 height 304
drag, startPoint x: 336, startPoint y: 100, endPoint x: 383, endPoint y: 98, distance: 46.7
click at [233, 93] on app-calendar-viewport "Mon 29 Tue 30 Wed 1 Thu 2 Fri 3 Sat 4 Sun 5 Mon 6 Tue 7 Wed 8 Thu 9" at bounding box center [276, 233] width 553 height 304
drag, startPoint x: 268, startPoint y: 94, endPoint x: 237, endPoint y: 93, distance: 30.8
click at [235, 93] on app-calendar-viewport "Wed 1 Thu 2 Fri 3 Sat 4 Sun 5 Mon 6 Tue 7 Wed 8 Thu 9 Fri 10 Sat 11" at bounding box center [276, 233] width 553 height 304
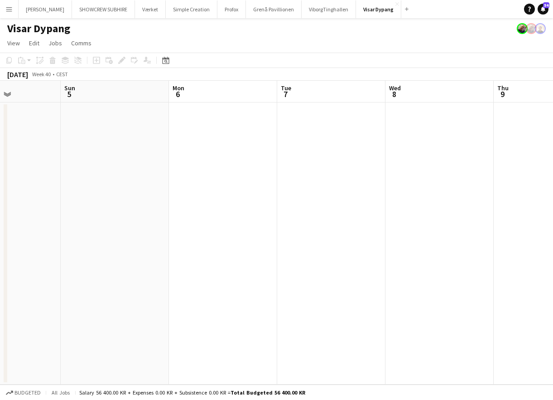
drag, startPoint x: 379, startPoint y: 98, endPoint x: 412, endPoint y: 97, distance: 33.6
click at [467, 95] on app-calendar-viewport "Thu 2 Fri 3 Sat 4 Sun 5 Mon 6 Tue 7 Wed 8 Thu 9 Fri 10 Sat 11 Sun 12" at bounding box center [276, 233] width 553 height 304
drag, startPoint x: 374, startPoint y: 95, endPoint x: 386, endPoint y: 97, distance: 11.9
click at [432, 96] on app-calendar-viewport "Wed 1 Thu 2 Fri 3 Sat 4 Sun 5 Mon 6 Tue 7 Wed 8 Thu 9 Fri 10 Sat 11" at bounding box center [276, 233] width 553 height 304
drag, startPoint x: 324, startPoint y: 103, endPoint x: 440, endPoint y: 100, distance: 115.6
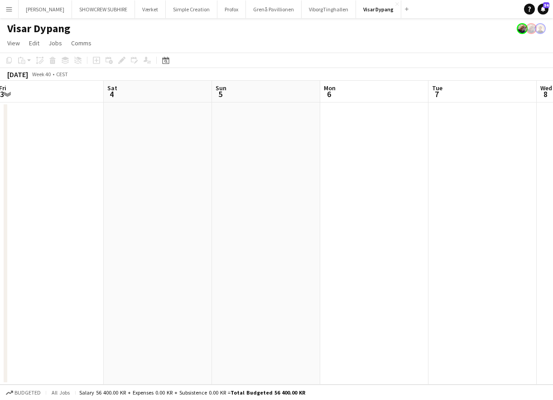
click at [442, 99] on app-calendar-viewport "Wed 1 Thu 2 Fri 3 Sat 4 Sun 5 Mon 6 Tue 7 Wed 8 Thu 9 Fri 10 Sat 11" at bounding box center [276, 233] width 553 height 304
drag, startPoint x: 323, startPoint y: 102, endPoint x: 491, endPoint y: 101, distance: 168.6
click at [460, 98] on app-calendar-viewport "Tue 30 Wed 1 Thu 2 Fri 3 Sat 4 Sun 5 Mon 6 Tue 7 Wed 8 Thu 9 Fri 10" at bounding box center [276, 233] width 553 height 304
drag, startPoint x: 328, startPoint y: 101, endPoint x: 501, endPoint y: 101, distance: 172.7
click at [500, 101] on app-calendar-viewport "Sun 28 Mon 29 Tue 30 Wed 1 Thu 2 Fri 3 Sat 4 Sun 5 Mon 6 Tue 7 Wed 8" at bounding box center [276, 233] width 553 height 304
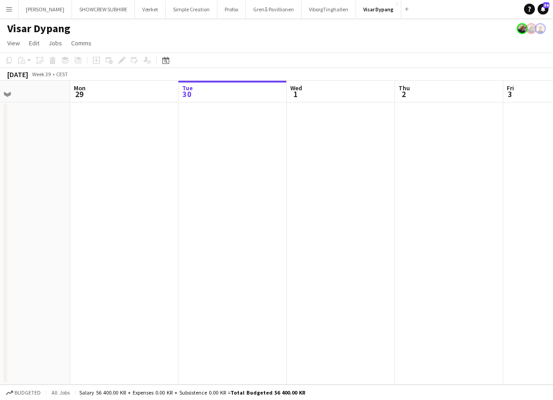
drag, startPoint x: 366, startPoint y: 104, endPoint x: 506, endPoint y: 98, distance: 140.2
click at [500, 97] on app-calendar-viewport "Fri 26 Sat 27 Sun 28 Mon 29 Tue 30 Wed 1 Thu 2 Fri 3 Sat 4 Sun 5 Mon 6" at bounding box center [276, 233] width 553 height 304
drag, startPoint x: 301, startPoint y: 97, endPoint x: 512, endPoint y: 89, distance: 210.5
click at [508, 89] on app-calendar-viewport "Fri 26 Sat 27 Sun 28 Mon 29 Tue 30 Wed 1 Thu 2 Fri 3 Sat 4 Sun 5 Mon 6" at bounding box center [276, 233] width 553 height 304
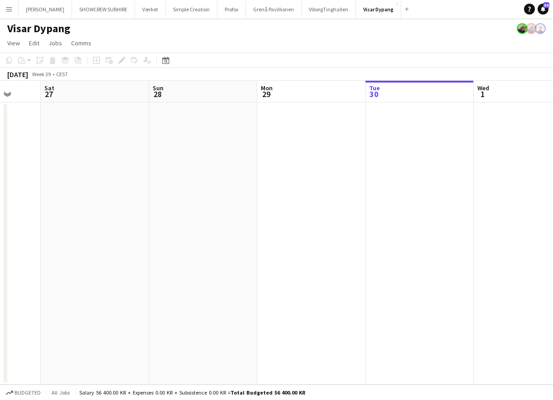
drag, startPoint x: 450, startPoint y: 96, endPoint x: 598, endPoint y: 92, distance: 148.3
click at [553, 92] on html "Menu Boards Boards Boards All jobs Status Workforce Workforce My Workforce Recr…" at bounding box center [276, 200] width 553 height 400
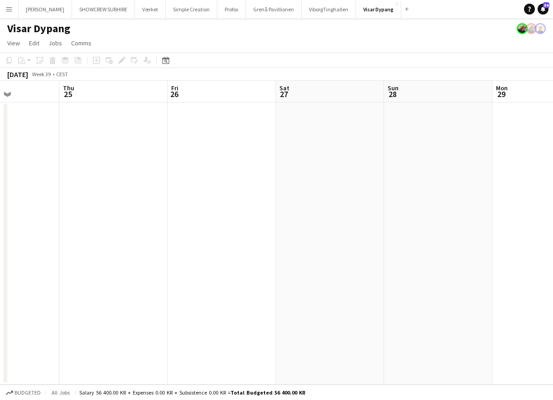
drag, startPoint x: 162, startPoint y: 95, endPoint x: 484, endPoint y: 85, distance: 322.5
click at [481, 85] on app-calendar-viewport "Tue 23 Wed 24 Thu 25 Fri 26 Sat 27 Sun 28 Mon 29 Tue 30 Wed 1 Thu 2 Fri 3" at bounding box center [276, 233] width 553 height 304
drag, startPoint x: 160, startPoint y: 88, endPoint x: 303, endPoint y: 97, distance: 143.5
click at [511, 94] on app-calendar-viewport "Sat 20 Sun 21 Mon 22 Tue 23 Wed 24 Thu 25 Fri 26 Sat 27 Sun 28 Mon 29 Tue 30" at bounding box center [276, 233] width 553 height 304
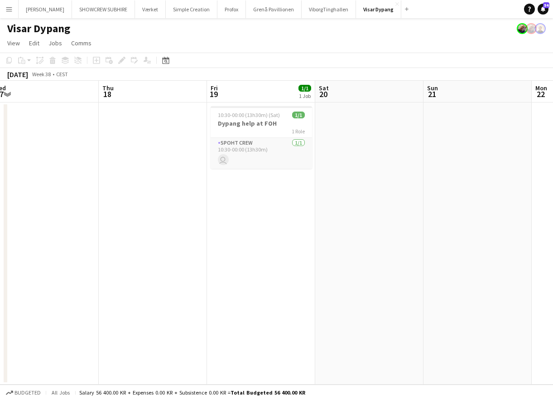
scroll to position [0, 256]
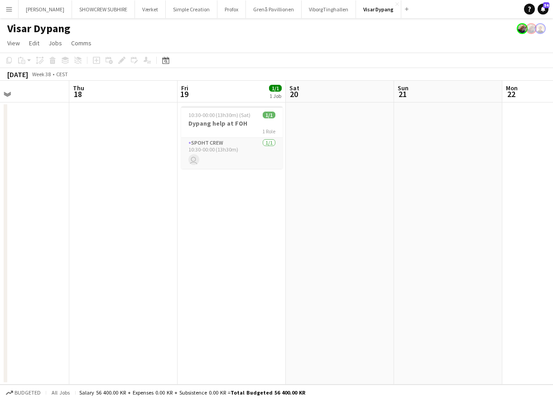
drag, startPoint x: 169, startPoint y: 84, endPoint x: 484, endPoint y: 74, distance: 314.8
click at [484, 74] on app-calendar "Copy Paste Paste Command V Paste with crew Command Shift V Paste linked Job [GE…" at bounding box center [276, 219] width 553 height 332
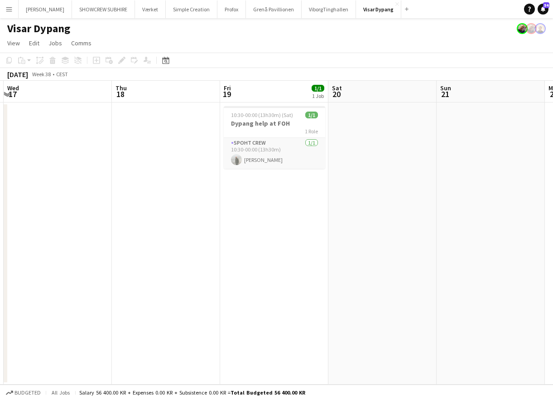
drag, startPoint x: 146, startPoint y: 92, endPoint x: 291, endPoint y: 85, distance: 144.8
click at [293, 86] on app-calendar-viewport "Mon 15 Tue 16 Wed 17 Thu 18 Fri 19 1/1 1 Job Sat 20 Sun 21 Mon 22 Tue 23 Wed 24…" at bounding box center [276, 233] width 553 height 304
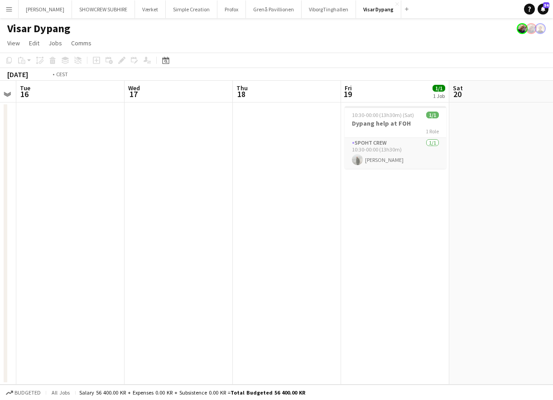
drag, startPoint x: 136, startPoint y: 82, endPoint x: 299, endPoint y: 85, distance: 163.7
click at [301, 85] on app-calendar-viewport "Sun 14 Mon 15 Tue 16 Wed 17 Thu 18 Fri 19 1/1 1 Job Sat 20 Sun 21 Mon 22 Tue 23…" at bounding box center [276, 233] width 553 height 304
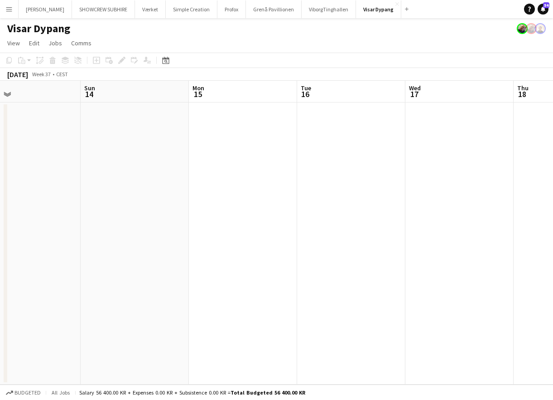
drag, startPoint x: 223, startPoint y: 85, endPoint x: 287, endPoint y: 95, distance: 65.1
click at [325, 91] on app-calendar-viewport "Thu 11 Fri 12 6/6 2 Jobs Sat 13 Sun 14 Mon 15 Tue 16 Wed 17 Thu 18 Fri 19 1/1 1…" at bounding box center [276, 233] width 553 height 304
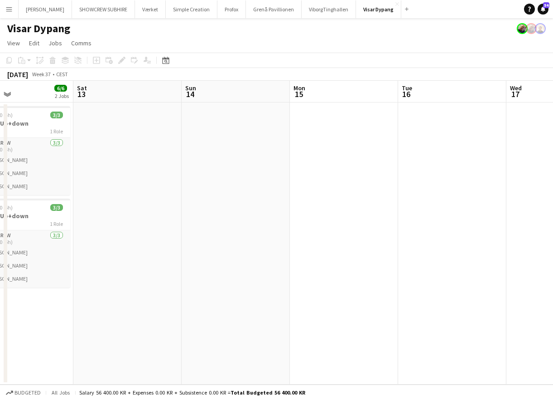
drag, startPoint x: 123, startPoint y: 91, endPoint x: 246, endPoint y: 100, distance: 123.6
click at [261, 96] on app-calendar-viewport "Wed 10 Thu 11 Fri 12 6/6 2 Jobs Sat 13 Sun 14 Mon 15 Tue 16 Wed 17 Thu 18 Fri 1…" at bounding box center [276, 233] width 553 height 304
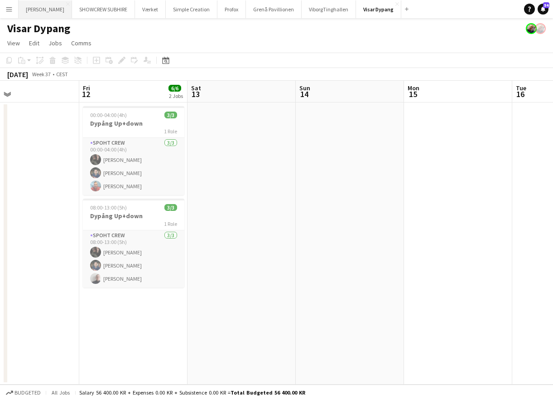
click at [53, 13] on button "Danny Black Luna Close" at bounding box center [45, 9] width 53 height 18
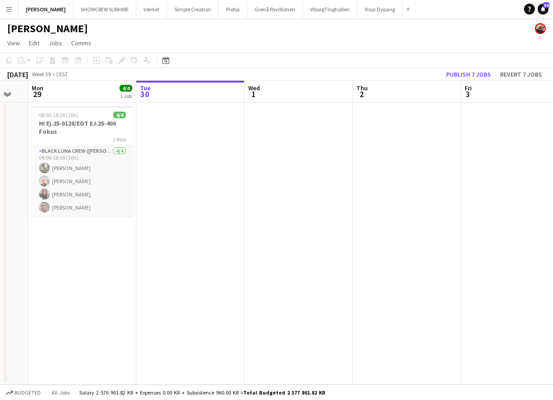
scroll to position [0, 280]
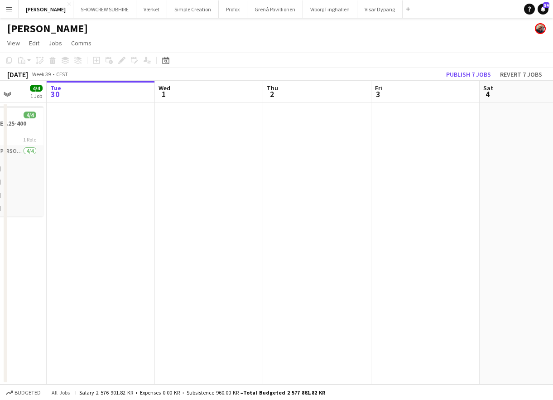
drag, startPoint x: 222, startPoint y: 95, endPoint x: 248, endPoint y: 97, distance: 26.4
click at [373, 100] on app-calendar-viewport "Sat 27 Sun 28 Mon 29 4/4 1 Job Tue 30 Wed 1 Thu 2 Fri 3 Sat 4 Sun 5 Mon 6 4/4 1…" at bounding box center [276, 233] width 553 height 304
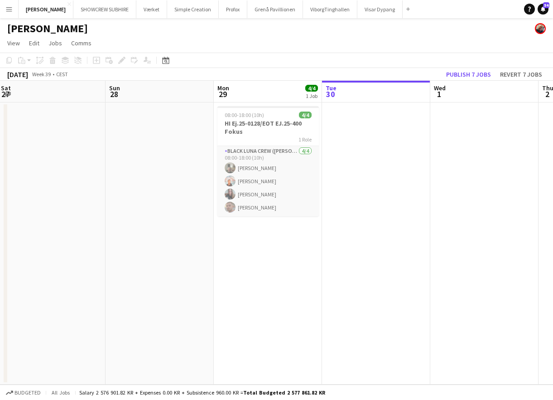
drag, startPoint x: 211, startPoint y: 97, endPoint x: 326, endPoint y: 104, distance: 114.9
click at [337, 104] on app-calendar-viewport "Thu 25 3/4 1 Job Fri 26 2/2 1 Job Sat 27 Sun 28 Mon 29 4/4 1 Job Tue 30 Wed 1 T…" at bounding box center [276, 233] width 553 height 304
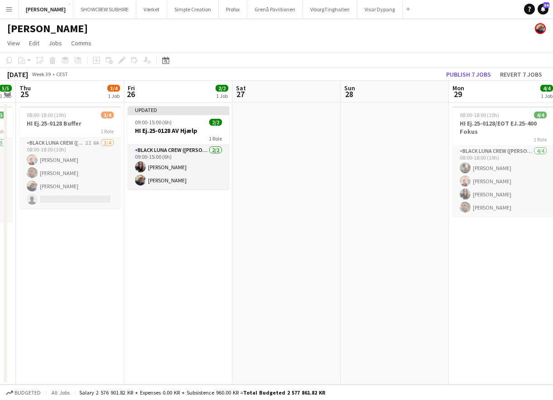
drag, startPoint x: 256, startPoint y: 100, endPoint x: 309, endPoint y: 103, distance: 53.1
click at [329, 105] on app-calendar-viewport "Tue 23 Wed 24 5/5 1 Job Thu 25 3/4 1 Job Fri 26 2/2 1 Job Sat 27 Sun 28 Mon 29 …" at bounding box center [276, 233] width 553 height 304
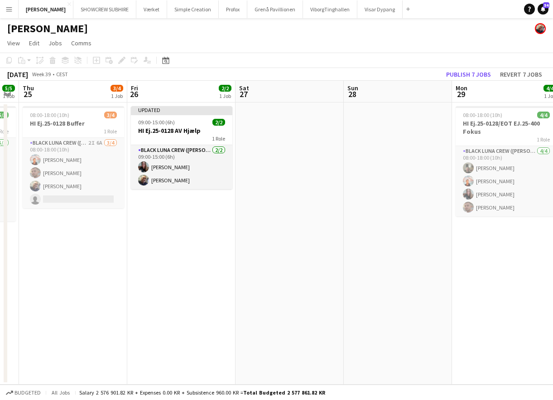
drag, startPoint x: 218, startPoint y: 93, endPoint x: 257, endPoint y: 92, distance: 39.4
click at [331, 101] on app-calendar-viewport "Tue 23 5/5 1 Job Wed 24 5/5 1 Job Thu 25 3/4 1 Job Fri 26 2/2 1 Job Sat 27 Sun …" at bounding box center [276, 233] width 553 height 304
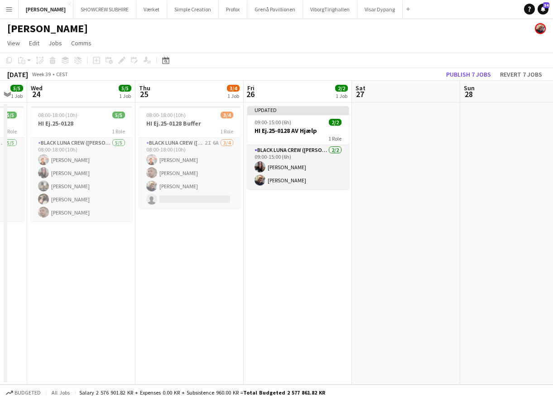
drag, startPoint x: 223, startPoint y: 98, endPoint x: 338, endPoint y: 106, distance: 115.9
click at [364, 106] on app-calendar-viewport "Mon 22 5/5 1 Job Tue 23 5/5 1 Job Wed 24 5/5 1 Job Thu 25 3/4 1 Job Fri 26 2/2 …" at bounding box center [276, 233] width 553 height 304
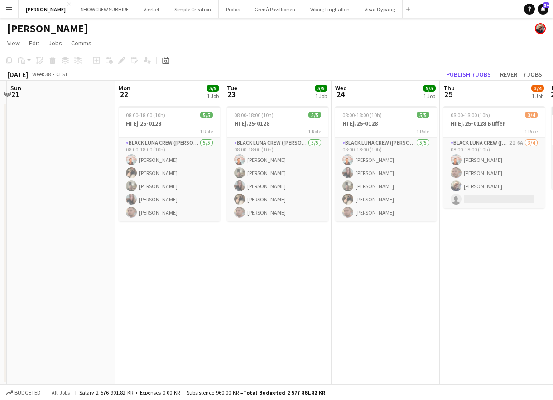
drag, startPoint x: 341, startPoint y: 103, endPoint x: 174, endPoint y: 80, distance: 168.9
click at [362, 108] on app-calendar-viewport "Fri 19 Sat 20 Sun 21 Mon 22 5/5 1 Job Tue 23 5/5 1 Job Wed 24 5/5 1 Job Thu 25 …" at bounding box center [276, 233] width 553 height 304
drag, startPoint x: 316, startPoint y: 92, endPoint x: 243, endPoint y: 89, distance: 73.5
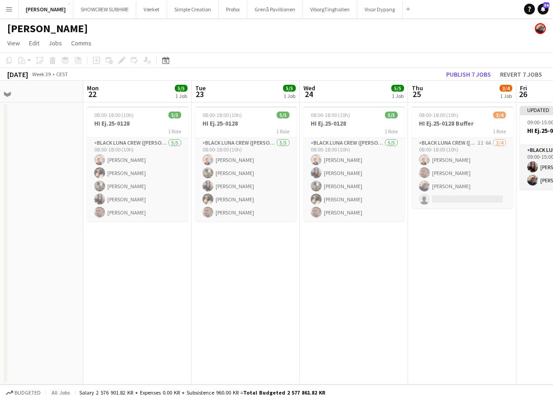
click at [365, 100] on app-calendar-viewport "Fri 19 5/5 1 Job Sat 20 Sun 21 Mon 22 5/5 1 Job Tue 23 5/5 1 Job Wed 24 5/5 1 J…" at bounding box center [276, 233] width 553 height 304
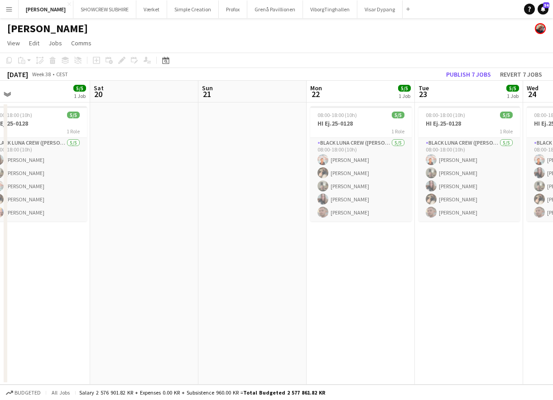
drag, startPoint x: 311, startPoint y: 96, endPoint x: 258, endPoint y: 94, distance: 53.1
click at [373, 107] on app-calendar-viewport "Wed 17 Thu 18 5/5 1 Job Fri 19 5/5 1 Job Sat 20 Sun 21 Mon 22 5/5 1 Job Tue 23 …" at bounding box center [276, 233] width 553 height 304
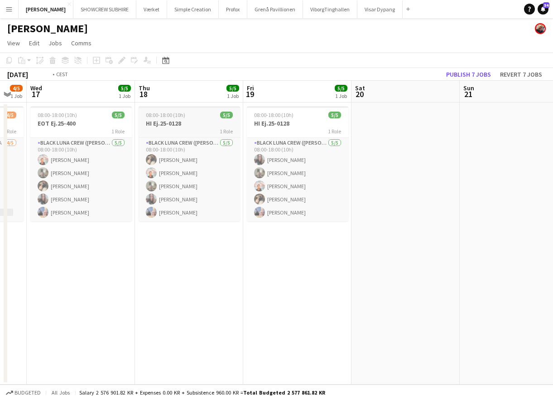
drag, startPoint x: 321, startPoint y: 101, endPoint x: 453, endPoint y: 127, distance: 135.0
click at [472, 127] on app-calendar-viewport "Mon 15 3/3 3 Jobs Tue 16 4/5 1 Job Wed 17 5/5 1 Job Thu 18 5/5 1 Job Fri 19 5/5…" at bounding box center [276, 233] width 553 height 304
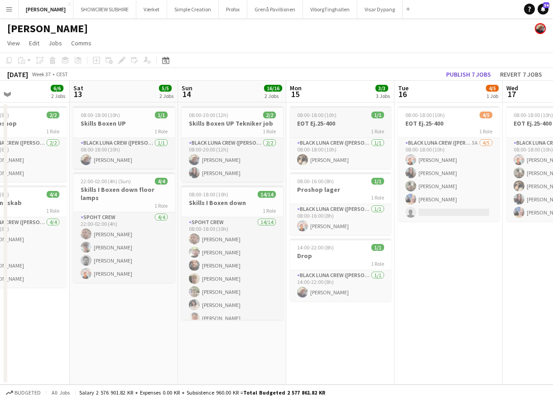
drag, startPoint x: 314, startPoint y: 102, endPoint x: 351, endPoint y: 116, distance: 40.2
click at [481, 126] on app-calendar-viewport "Wed 10 Thu 11 Fri 12 6/6 2 Jobs Sat 13 5/5 2 Jobs Sun 14 16/16 2 Jobs Mon 15 3/…" at bounding box center [276, 233] width 553 height 304
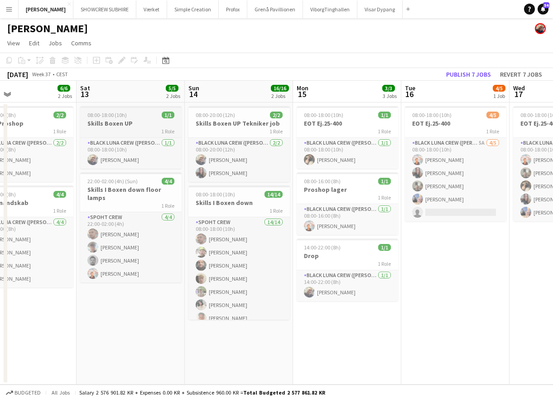
drag, startPoint x: 393, startPoint y: 107, endPoint x: 316, endPoint y: 107, distance: 76.6
click at [476, 121] on app-calendar-viewport "Wed 10 2/2 1 Job Thu 11 2/2 1 Job Fri 12 6/6 2 Jobs Sat 13 5/5 2 Jobs Sun 14 16…" at bounding box center [276, 233] width 553 height 304
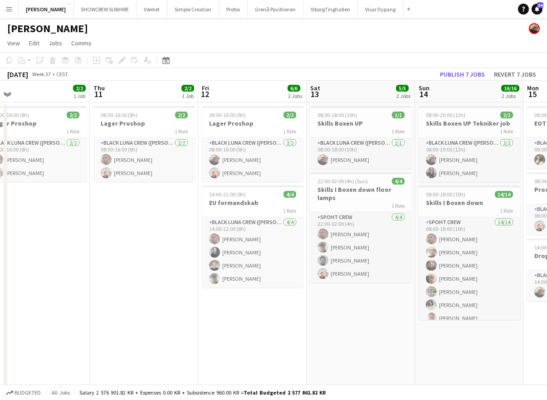
drag, startPoint x: 261, startPoint y: 92, endPoint x: 288, endPoint y: 97, distance: 27.7
click at [388, 106] on app-calendar-viewport "Mon 8 10/12 4 Jobs Tue 9 3/3 2 Jobs Wed 10 2/2 1 Job Thu 11 2/2 1 Job Fri 12 6/…" at bounding box center [273, 291] width 547 height 421
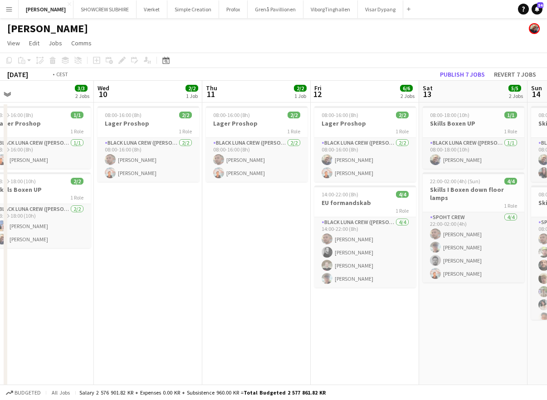
drag, startPoint x: 326, startPoint y: 97, endPoint x: 304, endPoint y: 105, distance: 23.8
click at [393, 113] on app-calendar-viewport "Sun 7 12/12 2 Jobs Mon 8 10/12 4 Jobs Tue 9 3/3 2 Jobs Wed 10 2/2 1 Job Thu 11 …" at bounding box center [273, 291] width 547 height 421
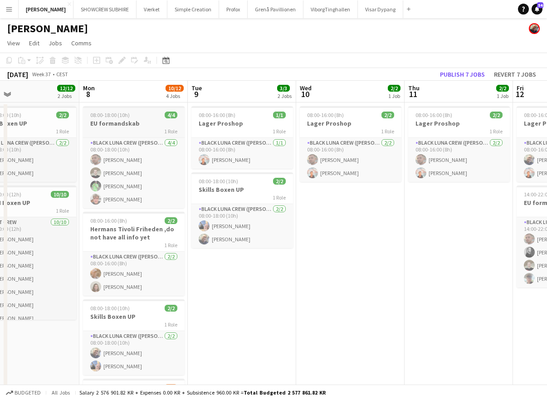
drag, startPoint x: 331, startPoint y: 99, endPoint x: 409, endPoint y: 125, distance: 81.6
click at [429, 124] on app-calendar-viewport "Fri 5 Sat 6 11/12 2 Jobs Sun 7 12/12 2 Jobs Mon 8 10/12 4 Jobs Tue 9 3/3 2 Jobs…" at bounding box center [273, 291] width 547 height 421
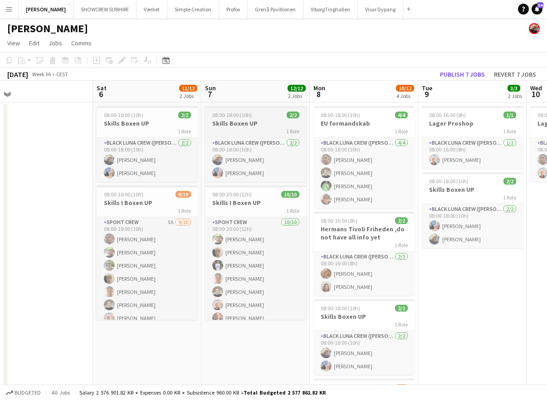
drag, startPoint x: 405, startPoint y: 117, endPoint x: 407, endPoint y: 123, distance: 6.7
click at [424, 123] on app-calendar-viewport "Wed 3 2/2 2 Jobs Thu 4 1/1 1 Job Fri 5 Sat 6 11/12 2 Jobs Sun 7 12/12 2 Jobs Mo…" at bounding box center [273, 291] width 547 height 421
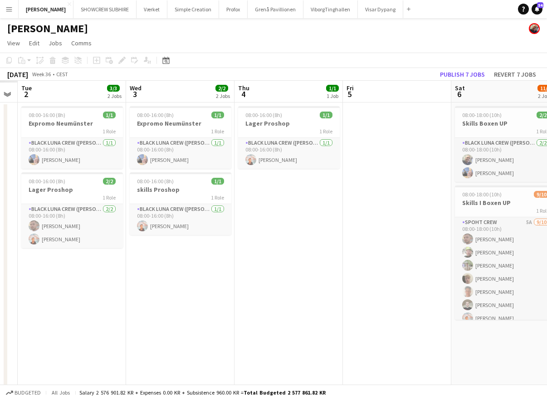
drag, startPoint x: 357, startPoint y: 108, endPoint x: 276, endPoint y: 105, distance: 81.2
click at [417, 127] on app-calendar-viewport "Sun 31 Mon 1 Tue 2 3/3 2 Jobs Wed 3 2/2 2 Jobs Thu 4 1/1 1 Job Fri 5 Sat 6 11/1…" at bounding box center [273, 291] width 547 height 421
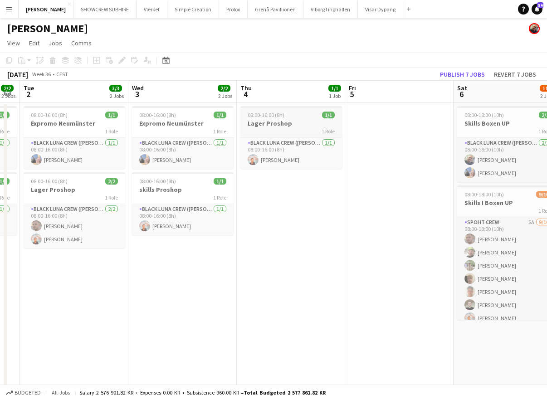
drag, startPoint x: 227, startPoint y: 82, endPoint x: 320, endPoint y: 114, distance: 98.9
click at [410, 123] on app-calendar "Copy Paste Paste Command V Paste with crew Command Shift V Paste linked Job [GE…" at bounding box center [273, 277] width 547 height 449
drag, startPoint x: 228, startPoint y: 84, endPoint x: 344, endPoint y: 125, distance: 123.4
click at [360, 124] on app-calendar "Copy Paste Paste Command V Paste with crew Command Shift V Paste linked Job [GE…" at bounding box center [273, 277] width 547 height 449
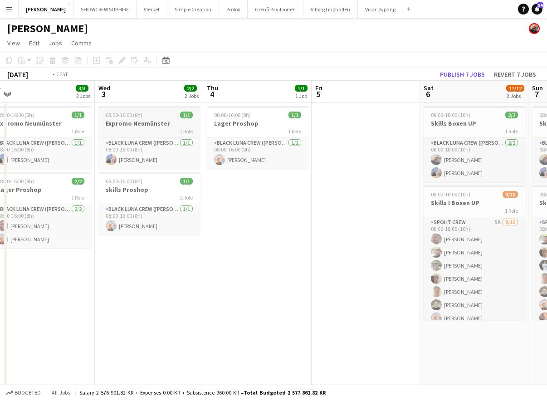
drag, startPoint x: 215, startPoint y: 96, endPoint x: 429, endPoint y: 131, distance: 216.3
click at [431, 130] on app-calendar-viewport "Sun 31 2/2 1 Job Mon 1 2/2 2 Jobs Tue 2 3/3 2 Jobs Wed 3 2/2 2 Jobs Thu 4 1/1 1…" at bounding box center [273, 291] width 547 height 421
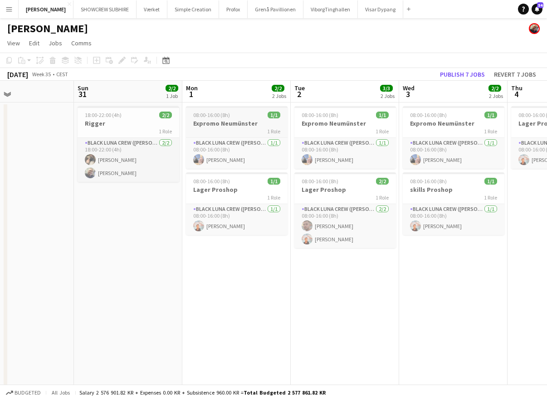
drag, startPoint x: 320, startPoint y: 114, endPoint x: 358, endPoint y: 131, distance: 41.4
click at [396, 140] on app-calendar-viewport "Thu 28 Fri 29 Sat 30 Sun 31 2/2 1 Job Mon 1 2/2 2 Jobs Tue 2 3/3 2 Jobs Wed 3 2…" at bounding box center [273, 291] width 547 height 421
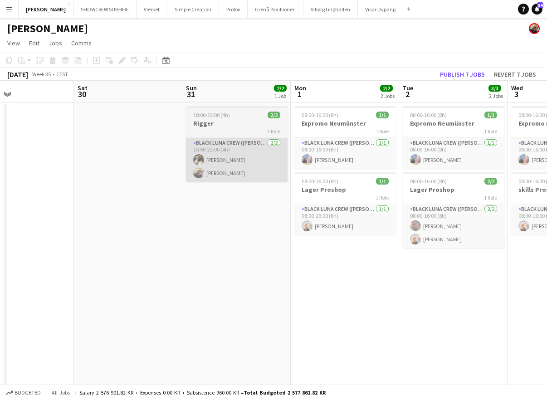
click at [411, 137] on app-calendar-viewport "Wed 27 5/5 1 Job Thu 28 5/5 1 Job Fri 29 Sat 30 Sun 31 2/2 1 Job Mon 1 2/2 2 Jo…" at bounding box center [273, 291] width 547 height 421
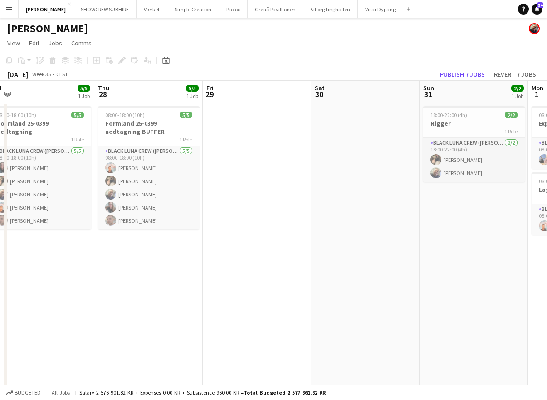
drag, startPoint x: 301, startPoint y: 113, endPoint x: 498, endPoint y: 160, distance: 202.3
click at [519, 158] on app-calendar-viewport "Mon 25 4/4 1 Job Tue 26 6/6 2 Jobs Wed 27 5/5 1 Job Thu 28 5/5 1 Job Fri 29 Sat…" at bounding box center [273, 291] width 547 height 421
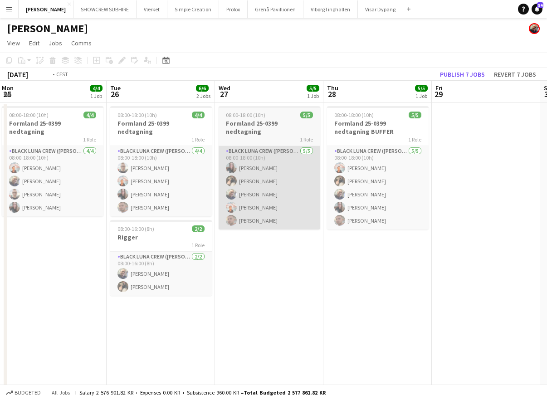
click at [507, 147] on app-calendar-viewport "Sat 23 4/4 1 Job Sun 24 1/1 1 Job Mon 25 4/4 1 Job Tue 26 6/6 2 Jobs Wed 27 5/5…" at bounding box center [273, 291] width 547 height 421
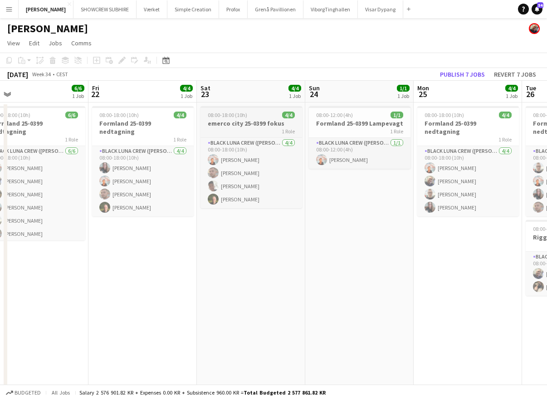
drag, startPoint x: 149, startPoint y: 95, endPoint x: 288, endPoint y: 110, distance: 139.9
click at [290, 109] on app-calendar-viewport "Wed 20 6/6 1 Job Thu 21 6/6 1 Job Fri 22 4/4 1 Job Sat 23 4/4 1 Job Sun 24 1/1 …" at bounding box center [273, 291] width 547 height 421
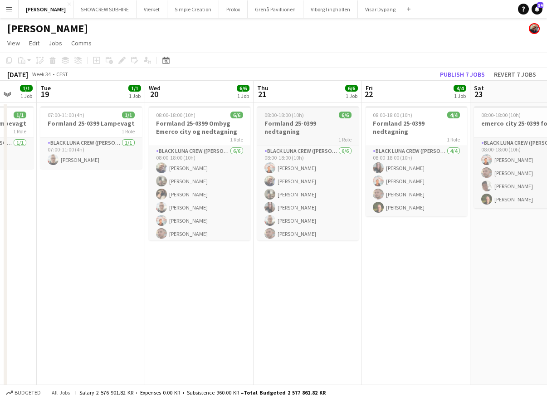
drag, startPoint x: 174, startPoint y: 99, endPoint x: 210, endPoint y: 107, distance: 36.6
click at [252, 106] on app-calendar-viewport "Sun 17 Mon 18 1/1 1 Job Tue 19 1/1 1 Job Wed 20 6/6 1 Job Thu 21 6/6 1 Job Fri …" at bounding box center [273, 291] width 547 height 421
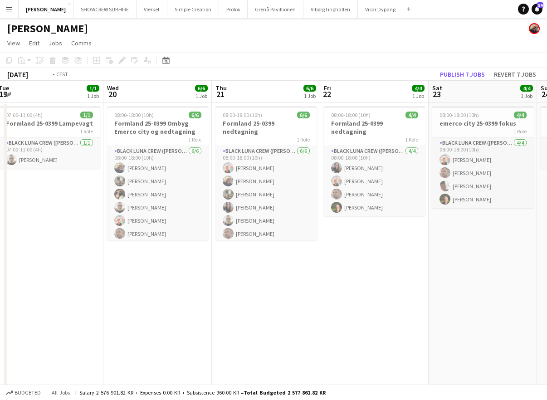
drag, startPoint x: 66, startPoint y: 91, endPoint x: 139, endPoint y: 102, distance: 73.8
click at [235, 107] on app-calendar-viewport "Sun 17 2/2 1 Job Mon 18 1/1 1 Job Tue 19 1/1 1 Job Wed 20 6/6 1 Job Thu 21 6/6 …" at bounding box center [273, 291] width 547 height 421
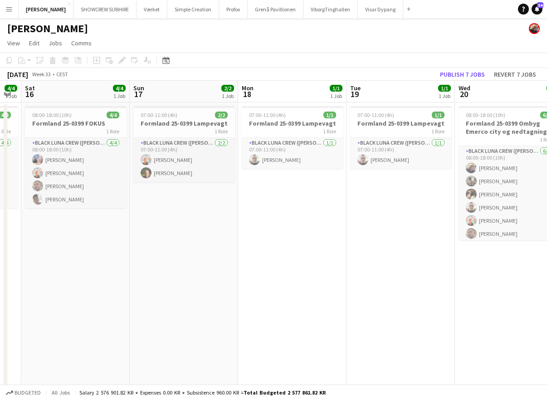
drag, startPoint x: 53, startPoint y: 86, endPoint x: 238, endPoint y: 113, distance: 186.5
click at [240, 112] on app-calendar-viewport "Thu 14 Fri 15 4/4 1 Job Sat 16 4/4 1 Job Sun 17 2/2 1 Job Mon 18 1/1 1 Job Tue …" at bounding box center [273, 291] width 547 height 421
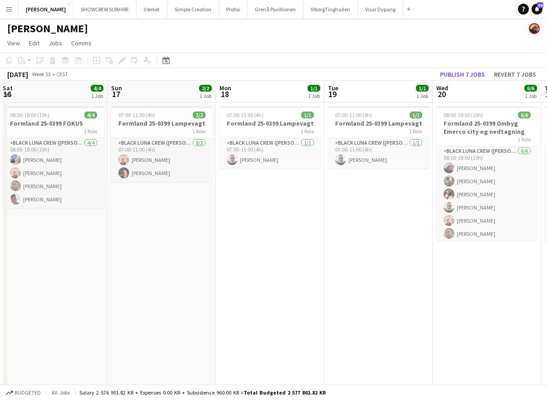
drag, startPoint x: 81, startPoint y: 93, endPoint x: 184, endPoint y: 110, distance: 103.8
click at [292, 117] on app-calendar-viewport "Thu 14 Fri 15 4/4 1 Job Sat 16 4/4 1 Job Sun 17 2/2 1 Job Mon 18 1/1 1 Job Tue …" at bounding box center [273, 291] width 547 height 421
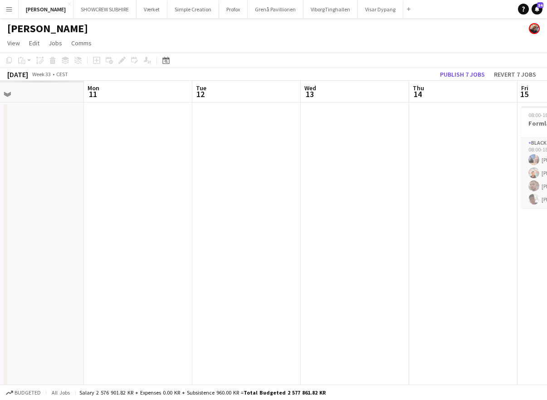
drag, startPoint x: 157, startPoint y: 101, endPoint x: 325, endPoint y: 126, distance: 169.5
click at [340, 125] on app-calendar-viewport "Sat 9 Sun 10 Mon 11 Tue 12 Wed 13 Thu 14 Fri 15 4/4 1 Job Sat 16 4/4 1 Job Sun …" at bounding box center [273, 291] width 547 height 421
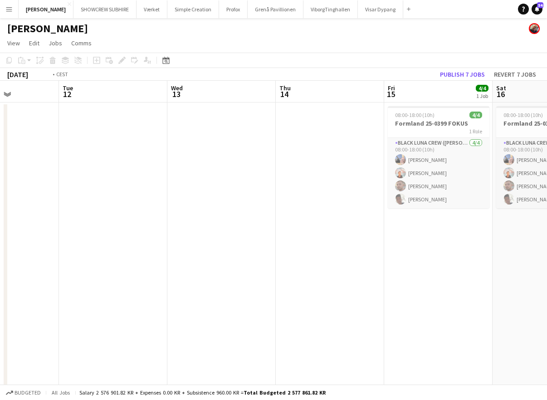
drag, startPoint x: 147, startPoint y: 96, endPoint x: 376, endPoint y: 126, distance: 230.5
click at [375, 126] on app-calendar-viewport "Sat 9 Sun 10 Mon 11 Tue 12 Wed 13 Thu 14 Fri 15 4/4 1 Job Sat 16 4/4 1 Job Sun …" at bounding box center [273, 291] width 547 height 421
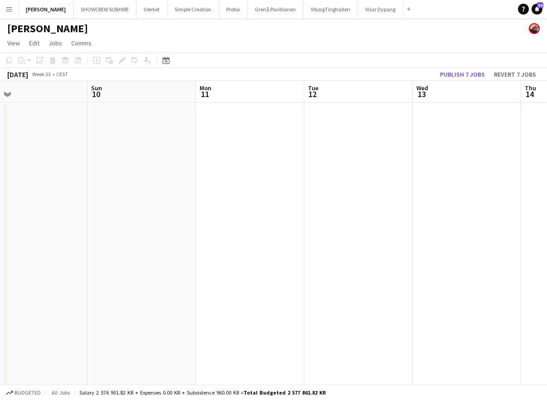
drag, startPoint x: 260, startPoint y: 104, endPoint x: 392, endPoint y: 126, distance: 133.4
click at [392, 126] on app-calendar-viewport "Thu 7 3/4 1 Job Fri 8 Sat 9 Sun 10 Mon 11 Tue 12 Wed 13 Thu 14 Fri 15 4/4 1 Job…" at bounding box center [273, 291] width 547 height 421
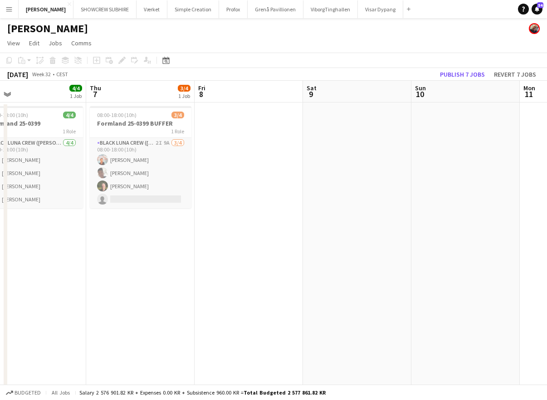
drag, startPoint x: 158, startPoint y: 92, endPoint x: 403, endPoint y: 125, distance: 247.4
click at [402, 123] on app-calendar-viewport "Mon 4 Tue 5 4/4 1 Job Wed 6 4/4 1 Job Thu 7 3/4 1 Job Fri 8 Sat 9 Sun 10 Mon 11…" at bounding box center [273, 291] width 547 height 421
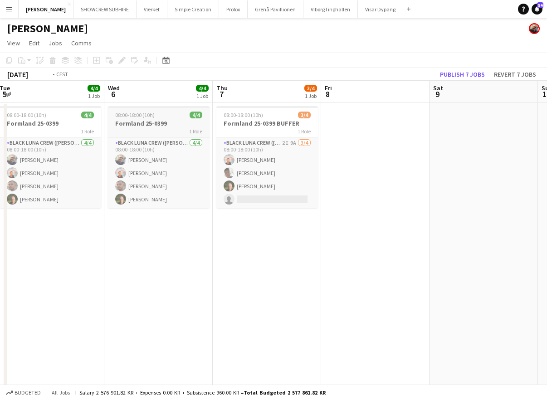
click at [386, 120] on app-calendar-viewport "Sun 3 Mon 4 4/4 1 Job Tue 5 4/4 1 Job Wed 6 4/4 1 Job Thu 7 3/4 1 Job Fri 8 Sat…" at bounding box center [273, 291] width 547 height 421
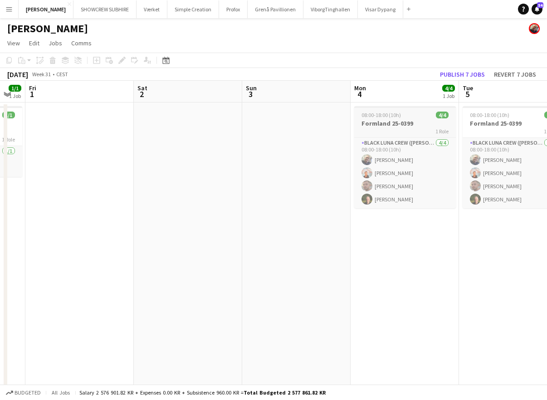
click at [395, 121] on app-calendar-viewport "Wed 30 Thu 31 1/1 1 Job Fri 1 Sat 2 Sun 3 Mon 4 4/4 1 Job Tue 5 4/4 1 Job Wed 6…" at bounding box center [273, 291] width 547 height 421
click at [435, 130] on app-calendar-viewport "Wed 30 1/1 1 Job Thu 31 1/1 1 Job Fri 1 Sat 2 Sun 3 Mon 4 4/4 1 Job Tue 5 4/4 1…" at bounding box center [273, 291] width 547 height 421
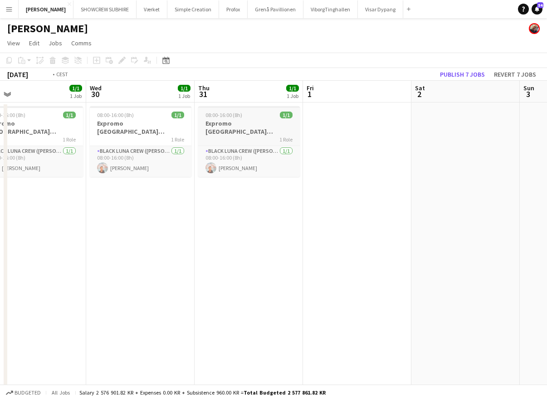
click at [488, 137] on app-calendar-viewport "Sun 27 Mon 28 Tue 29 1/1 1 Job Wed 30 1/1 1 Job Thu 31 1/1 1 Job Fri 1 Sat 2 Su…" at bounding box center [273, 291] width 547 height 421
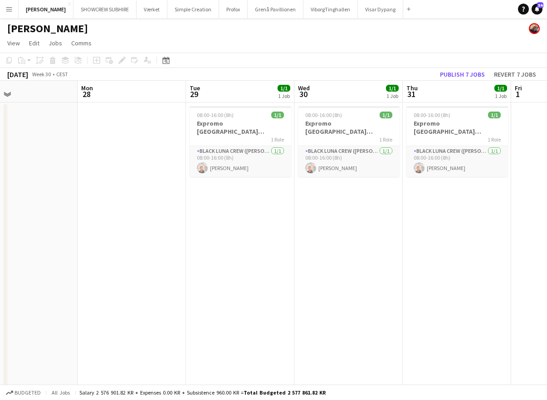
click at [547, 158] on html "Menu Boards Boards Boards All jobs Status Workforce Workforce My Workforce Recr…" at bounding box center [273, 258] width 547 height 517
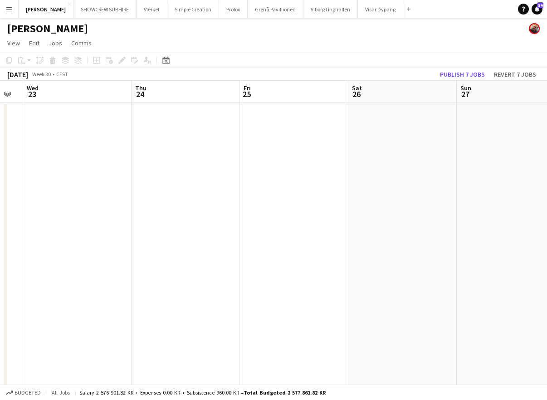
click at [402, 118] on app-calendar-viewport "Mon 21 Tue 22 Wed 23 Thu 24 Fri 25 Sat 26 Sun 27 Mon 28 Tue 29 1/1 1 Job Wed 30…" at bounding box center [273, 291] width 547 height 421
click at [284, 102] on app-calendar-viewport "Mon 21 Tue 22 Wed 23 Thu 24 Fri 25 Sat 26 Sun 27 Mon 28 Tue 29 1/1 1 Job Wed 30…" at bounding box center [273, 291] width 547 height 421
click at [81, 89] on app-calendar-viewport "Fri 18 Sat 19 Sun 20 Mon 21 Tue 22 Wed 23 Thu 24 Fri 25 Sat 26 Sun 27 Mon 28" at bounding box center [273, 291] width 547 height 421
click at [186, 100] on app-calendar-viewport "Fri 18 Sat 19 Sun 20 Mon 21 Tue 22 Wed 23 Thu 24 Fri 25 Sat 26 Sun 27 Mon 28" at bounding box center [273, 291] width 547 height 421
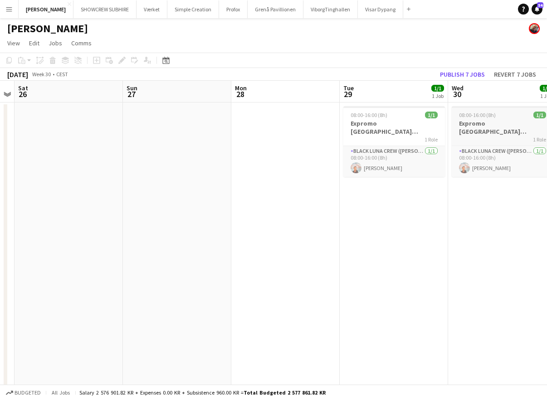
click at [251, 121] on app-calendar-viewport "Wed 23 Thu 24 Fri 25 Sat 26 Sun 27 Mon 28 Tue 29 1/1 1 Job Wed 30 1/1 1 Job Thu…" at bounding box center [273, 291] width 547 height 421
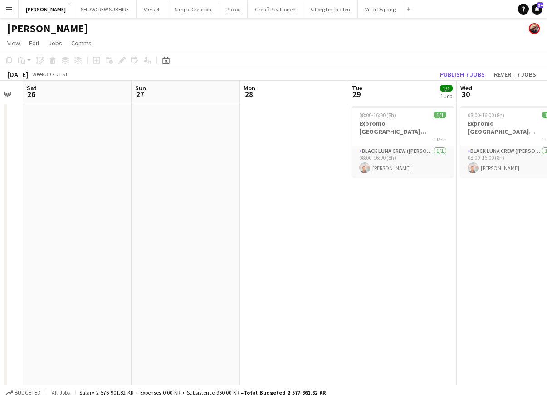
click at [243, 108] on app-calendar-viewport "Wed 23 Thu 24 Fri 25 Sat 26 Sun 27 Mon 28 Tue 29 1/1 1 Job Wed 30 1/1 1 Job Thu…" at bounding box center [273, 291] width 547 height 421
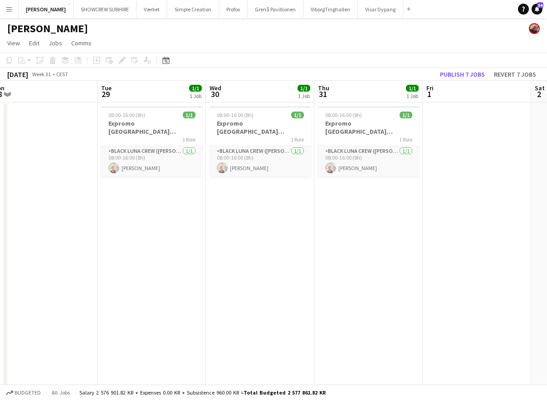
click at [299, 123] on app-calendar-viewport "Fri 25 Sat 26 Sun 27 Mon 28 Tue 29 1/1 1 Job Wed 30 1/1 1 Job Thu 31 1/1 1 Job …" at bounding box center [273, 291] width 547 height 421
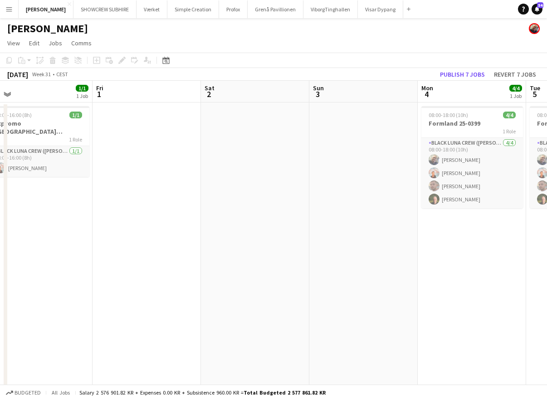
scroll to position [0, 368]
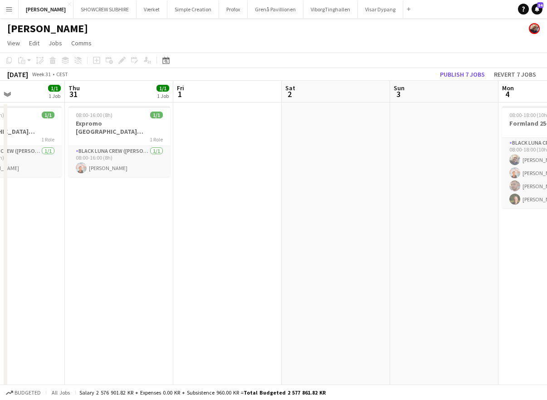
click at [218, 122] on app-calendar-viewport "Sun 27 Mon 28 Tue 29 1/1 1 Job Wed 30 1/1 1 Job Thu 31 1/1 1 Job Fri 1 Sat 2 Su…" at bounding box center [273, 291] width 547 height 421
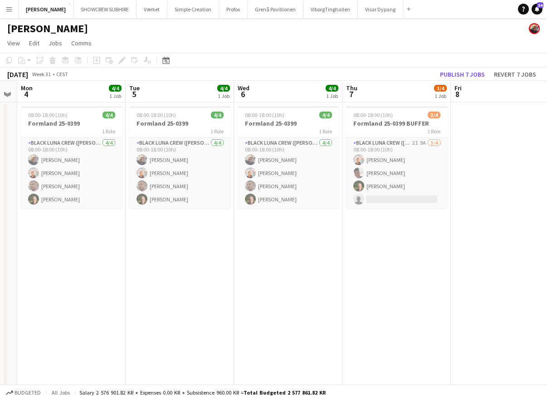
click at [223, 98] on app-calendar-viewport "Thu 31 1/1 1 Job Fri 1 Sat 2 Sun 3 Mon 4 4/4 1 Job Tue 5 4/4 1 Job Wed 6 4/4 1 …" at bounding box center [273, 291] width 547 height 421
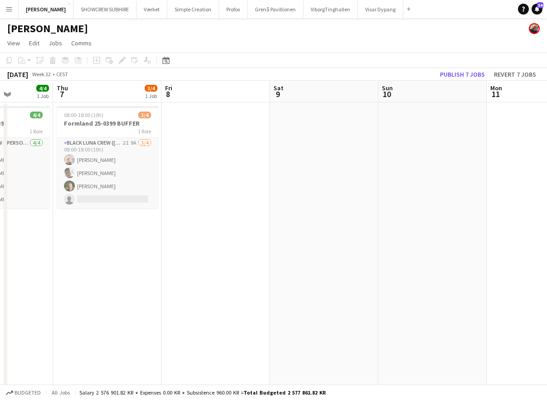
click at [227, 107] on app-calendar-viewport "Mon 4 4/4 1 Job Tue 5 4/4 1 Job Wed 6 4/4 1 Job Thu 7 3/4 1 Job Fri 8 Sat 9 Sun…" at bounding box center [273, 291] width 547 height 421
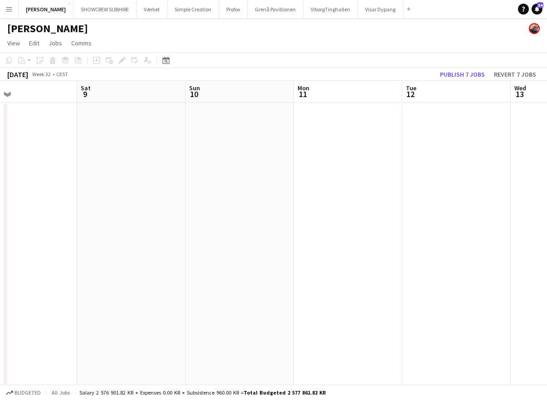
click at [290, 113] on app-calendar-viewport "Mon 4 4/4 1 Job Tue 5 4/4 1 Job Wed 6 4/4 1 Job Thu 7 3/4 1 Job Fri 8 Sat 9 Sun…" at bounding box center [273, 291] width 547 height 421
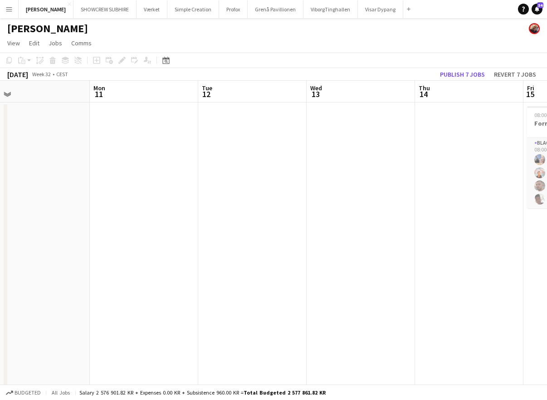
click at [303, 122] on app-calendar-viewport "Wed 6 4/4 1 Job Thu 7 3/4 1 Job Fri 8 Sat 9 Sun 10 Mon 11 Tue 12 Wed 13 Thu 14 …" at bounding box center [273, 291] width 547 height 421
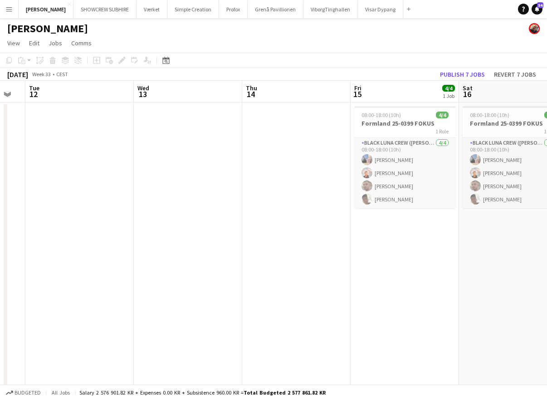
scroll to position [0, 437]
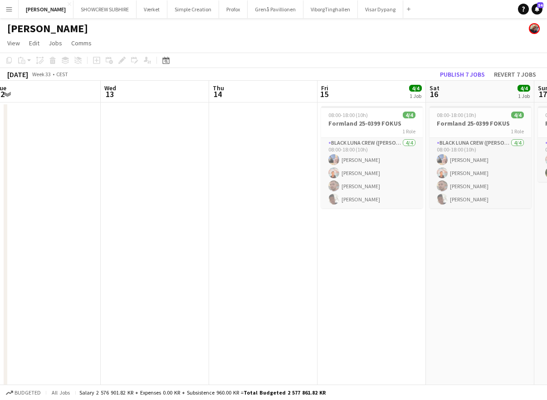
click at [256, 126] on app-calendar-viewport "Fri 8 Sat 9 Sun 10 Mon 11 Tue 12 Wed 13 Thu 14 Fri 15 4/4 1 Job Sat 16 4/4 1 Jo…" at bounding box center [273, 291] width 547 height 421
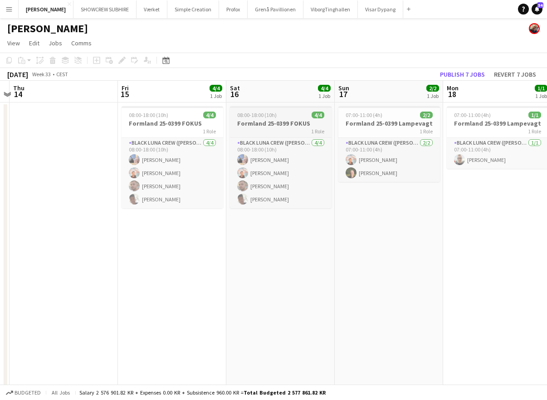
click at [294, 123] on app-calendar-viewport "Sun 10 Mon 11 Tue 12 Wed 13 Thu 14 Fri 15 4/4 1 Job Sat 16 4/4 1 Job Sun 17 2/2…" at bounding box center [273, 291] width 547 height 421
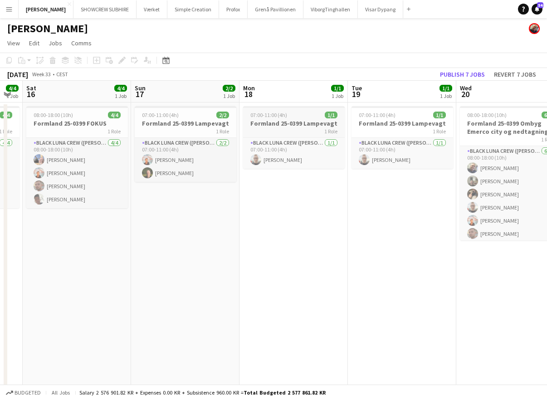
scroll to position [0, 445]
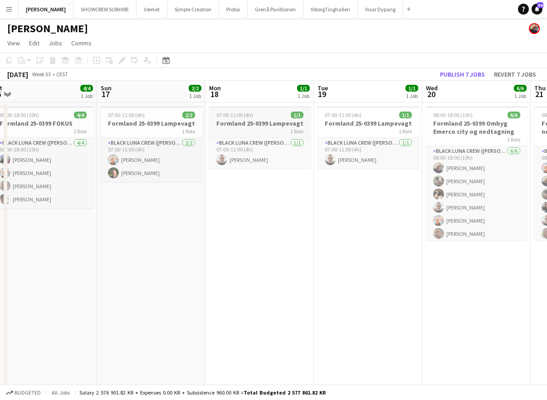
click at [248, 122] on app-calendar-viewport "Tue 12 Wed 13 Thu 14 Fri 15 4/4 1 Job Sat 16 4/4 1 Job Sun 17 2/2 1 Job Mon 18 …" at bounding box center [273, 291] width 547 height 421
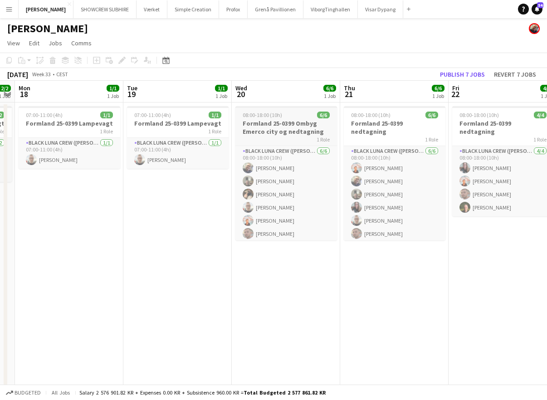
click at [307, 130] on app-calendar-viewport "Thu 14 Fri 15 4/4 1 Job Sat 16 4/4 1 Job Sun 17 2/2 1 Job Mon 18 1/1 1 Job Tue …" at bounding box center [273, 291] width 547 height 421
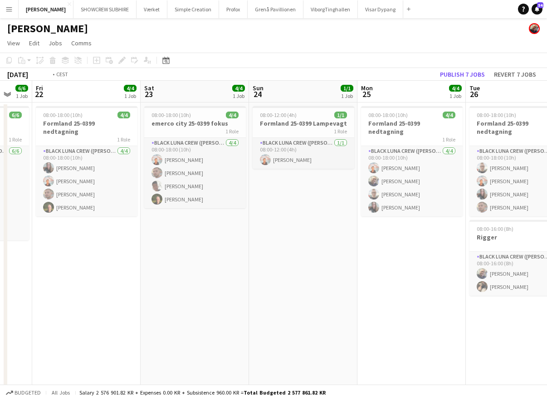
scroll to position [0, 270]
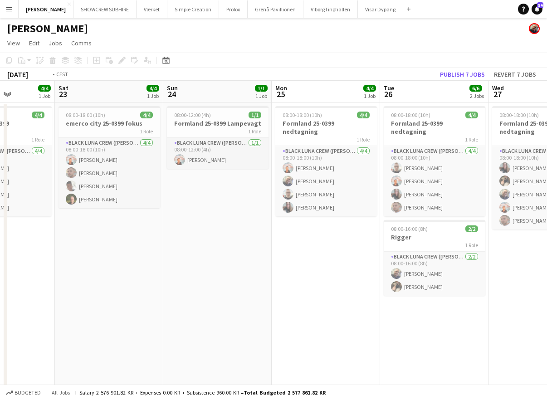
click at [0, 107] on html "Menu Boards Boards Boards All jobs Status Workforce Workforce My Workforce Recr…" at bounding box center [273, 258] width 547 height 517
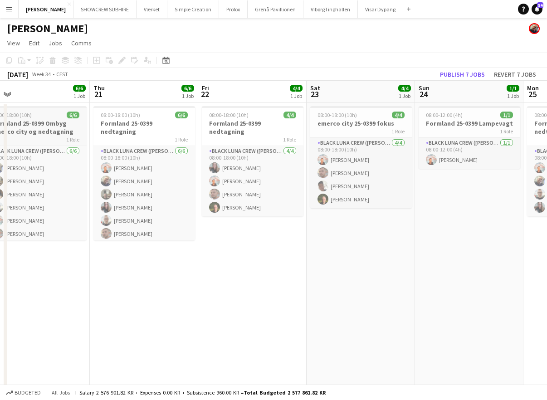
click at [29, 116] on app-calendar-viewport "Sat 16 4/4 1 Job Sun 17 2/2 1 Job Mon 18 1/1 1 Job Tue 19 1/1 1 Job Wed 20 6/6 …" at bounding box center [273, 291] width 547 height 421
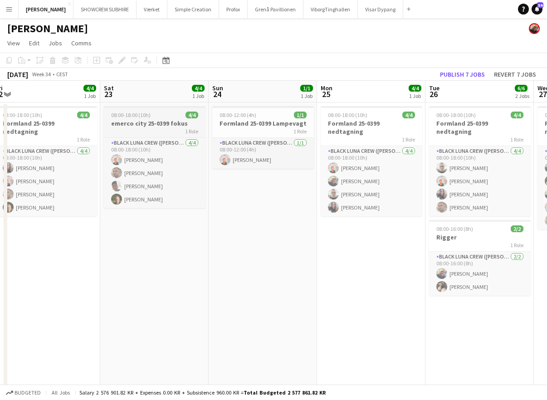
scroll to position [0, 252]
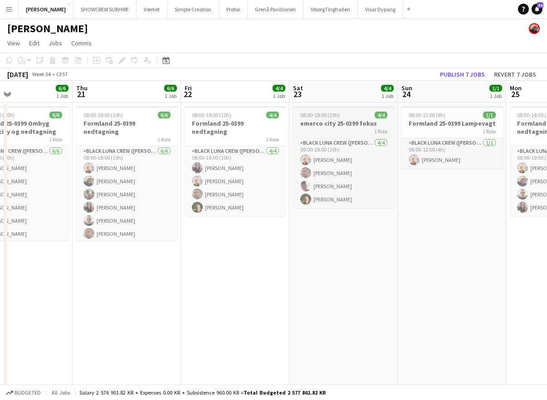
click at [133, 116] on app-calendar-viewport "Mon 18 1/1 1 Job Tue 19 1/1 1 Job Wed 20 6/6 1 Job Thu 21 6/6 1 Job Fri 22 4/4 …" at bounding box center [273, 291] width 547 height 421
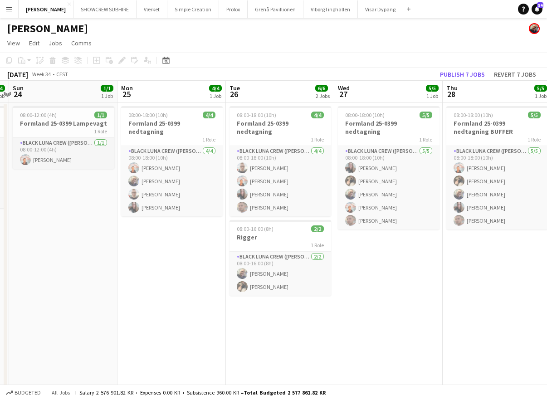
click at [292, 101] on app-calendar-viewport "Wed 20 6/6 1 Job Thu 21 6/6 1 Job Fri 22 4/4 1 Job Sat 23 4/4 1 Job Sun 24 1/1 …" at bounding box center [273, 291] width 547 height 421
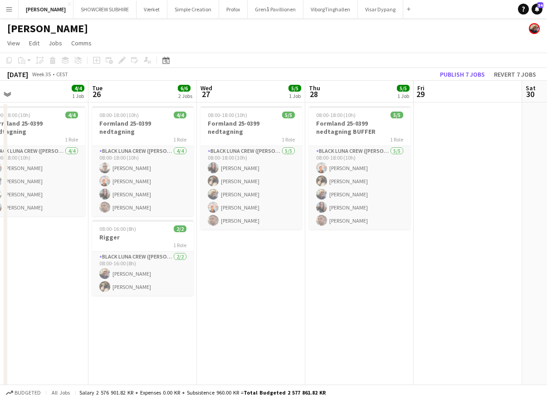
click at [295, 92] on app-calendar-viewport "Fri 22 4/4 1 Job Sat 23 4/4 1 Job Sun 24 1/1 1 Job Mon 25 4/4 1 Job Tue 26 6/6 …" at bounding box center [273, 291] width 547 height 421
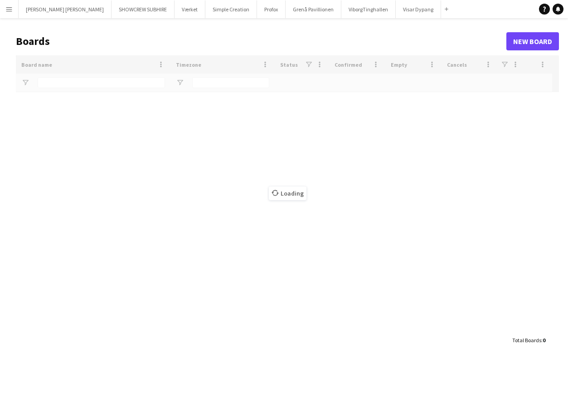
type input "*****"
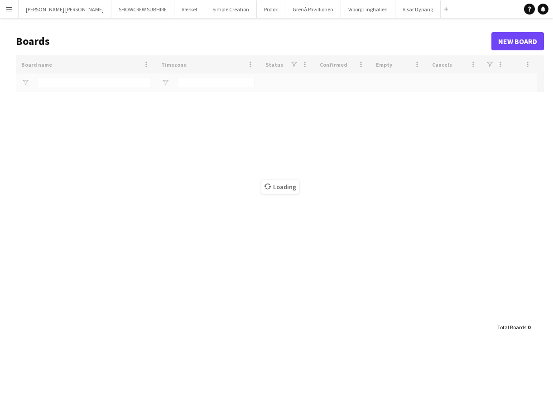
type input "*****"
